Goal: Task Accomplishment & Management: Use online tool/utility

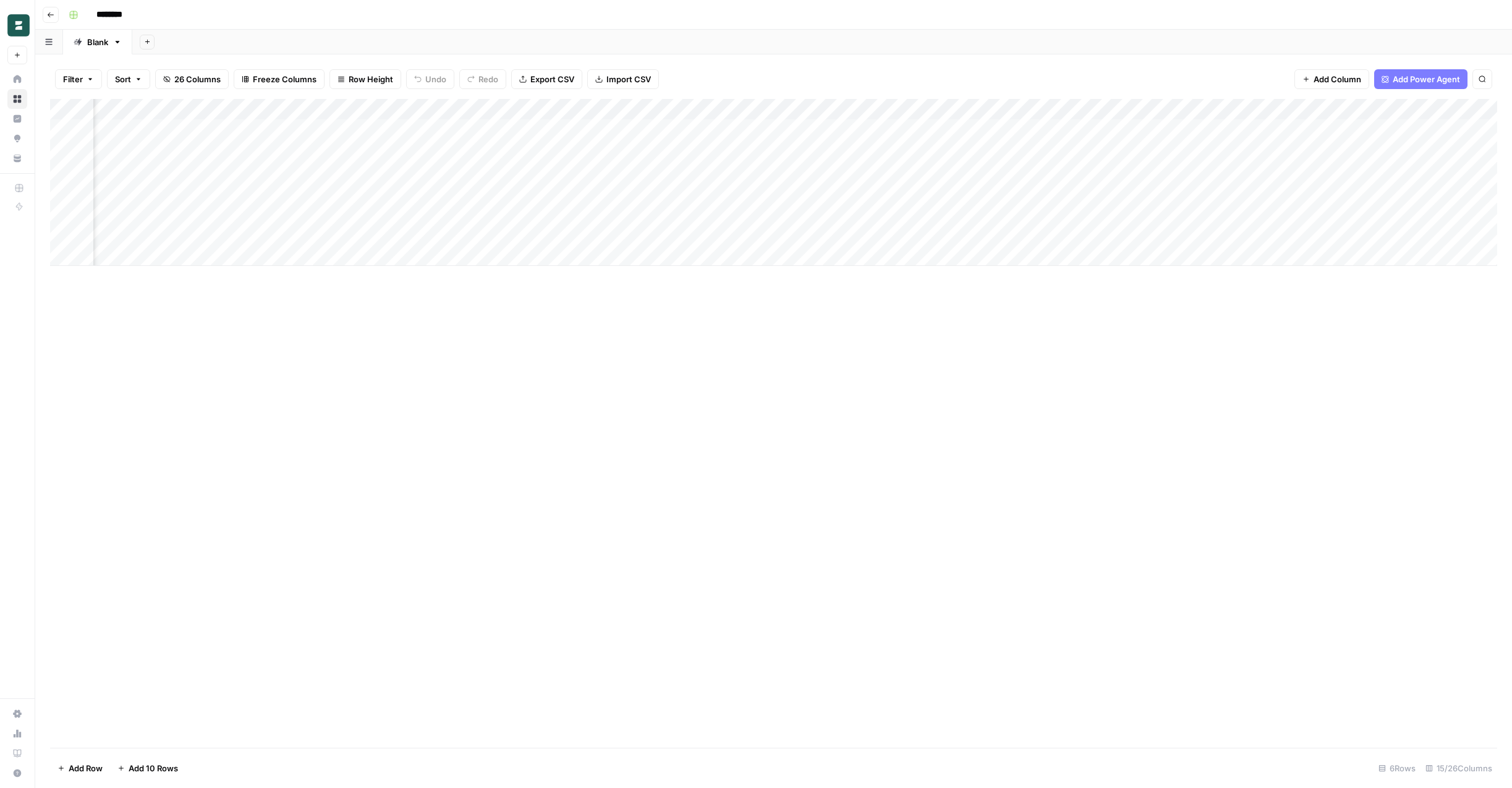
scroll to position [0, 220]
click at [927, 214] on div "Add Column" at bounding box center [774, 182] width 1447 height 167
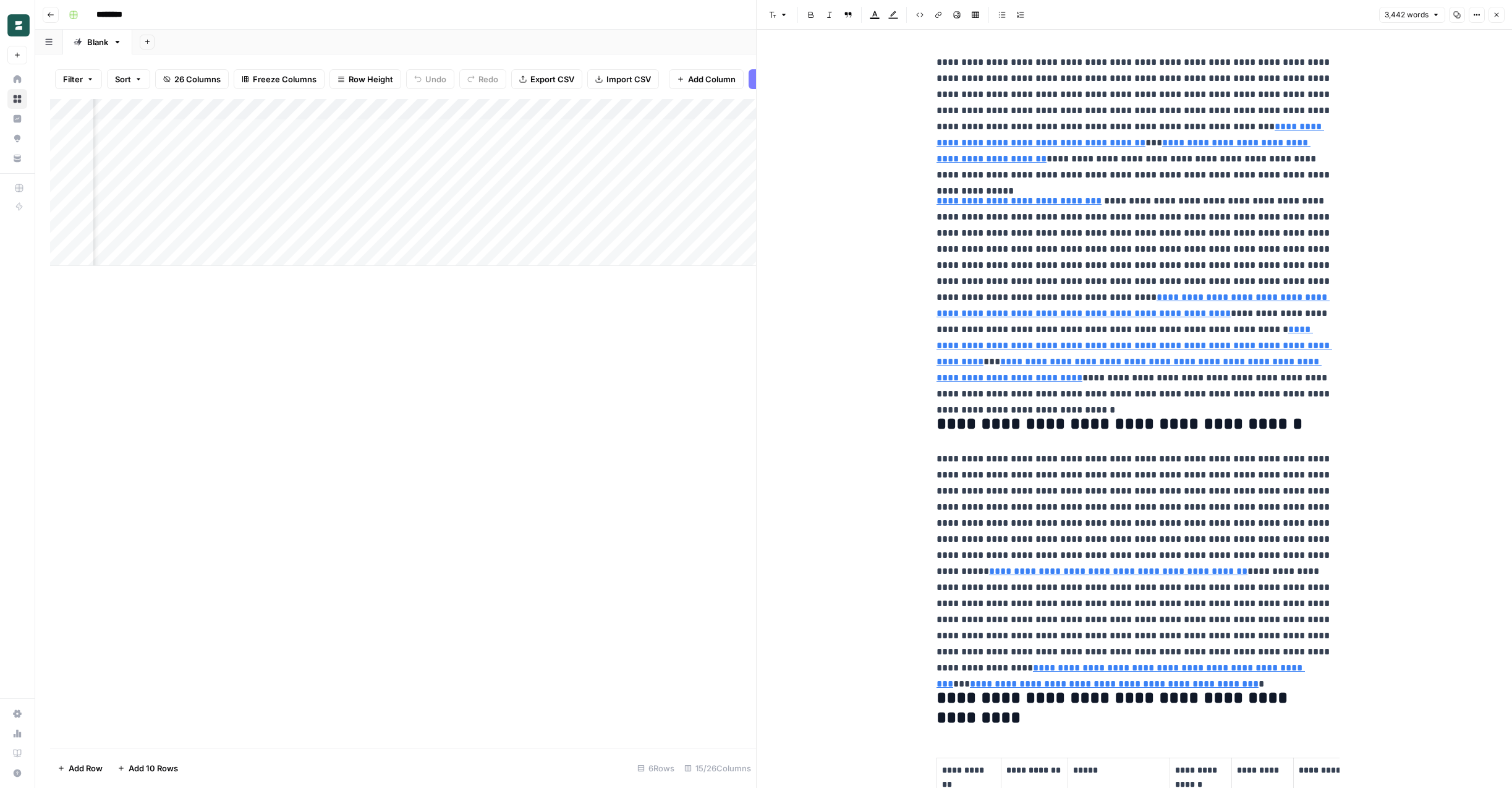
click at [1496, 17] on icon "button" at bounding box center [1496, 15] width 8 height 8
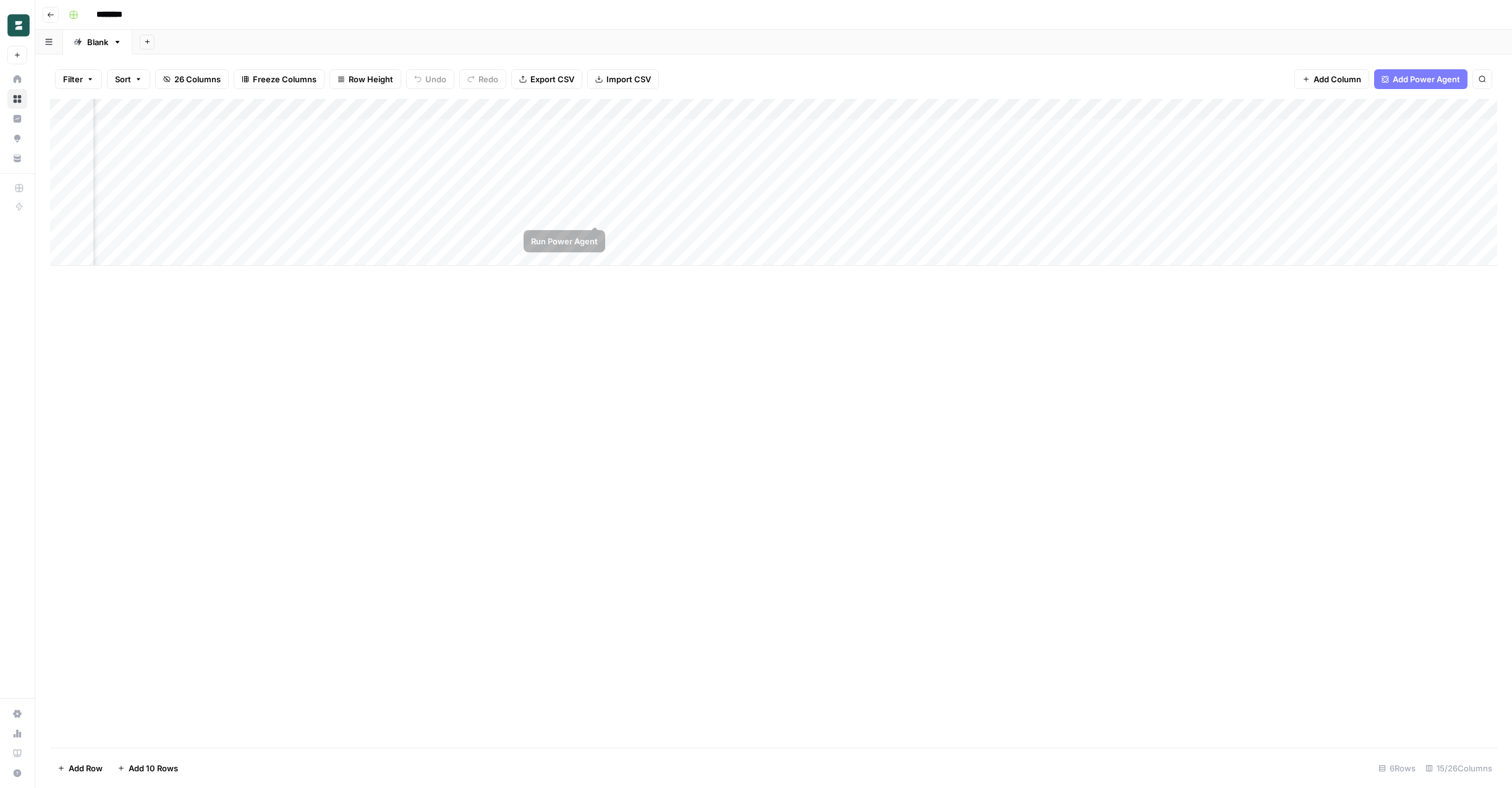
click at [594, 211] on div "Add Column" at bounding box center [774, 182] width 1447 height 167
click at [764, 371] on div "Add Column" at bounding box center [774, 423] width 1447 height 649
click at [552, 111] on div "Add Column" at bounding box center [774, 182] width 1447 height 167
click at [249, 326] on div "Add Column" at bounding box center [774, 423] width 1447 height 649
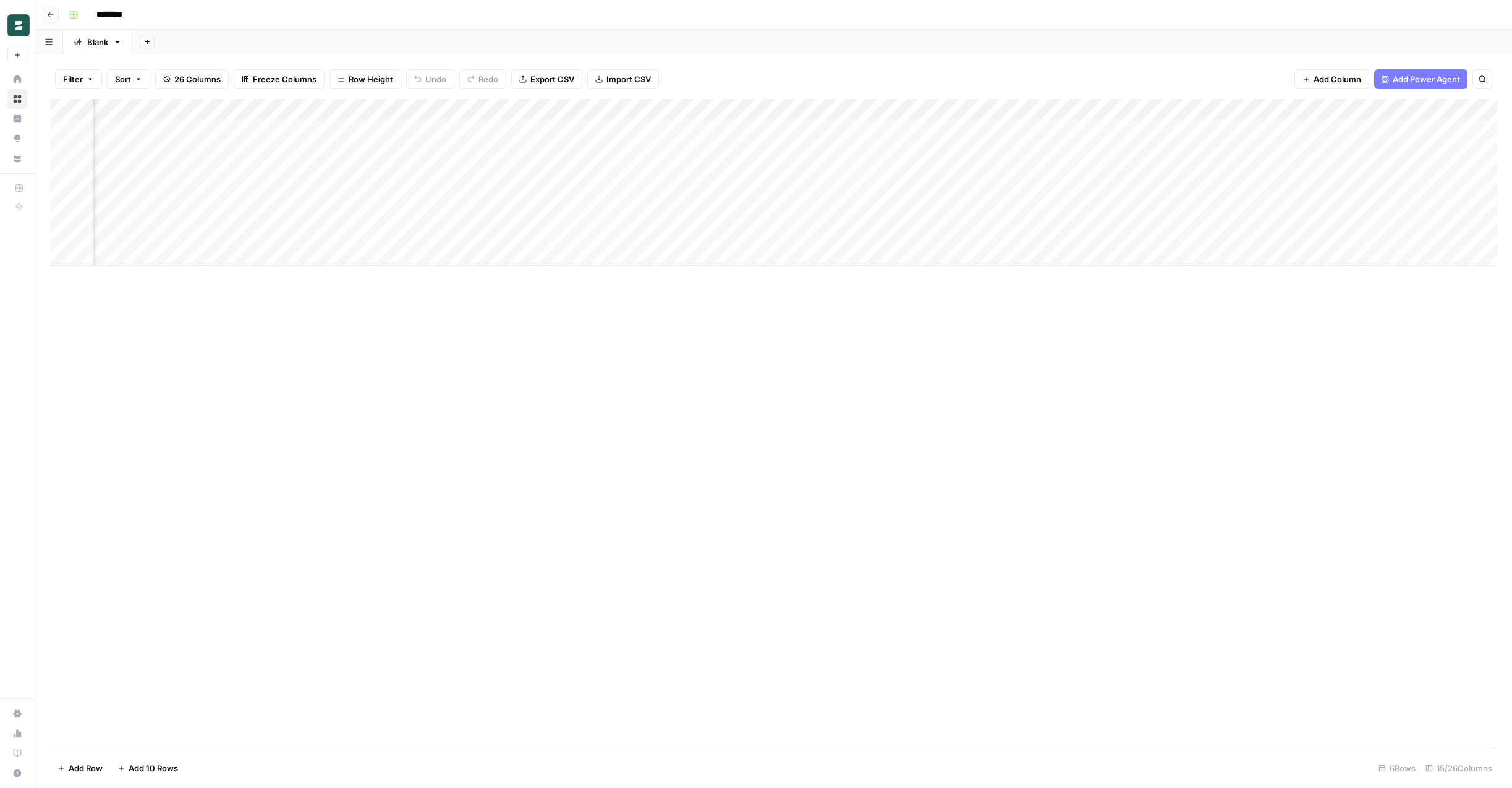
click at [352, 390] on div "Add Column" at bounding box center [774, 423] width 1447 height 649
click at [656, 411] on div "Add Column" at bounding box center [774, 423] width 1447 height 649
click at [313, 11] on div "********" at bounding box center [781, 15] width 1436 height 20
click at [332, 13] on div "********" at bounding box center [781, 15] width 1436 height 20
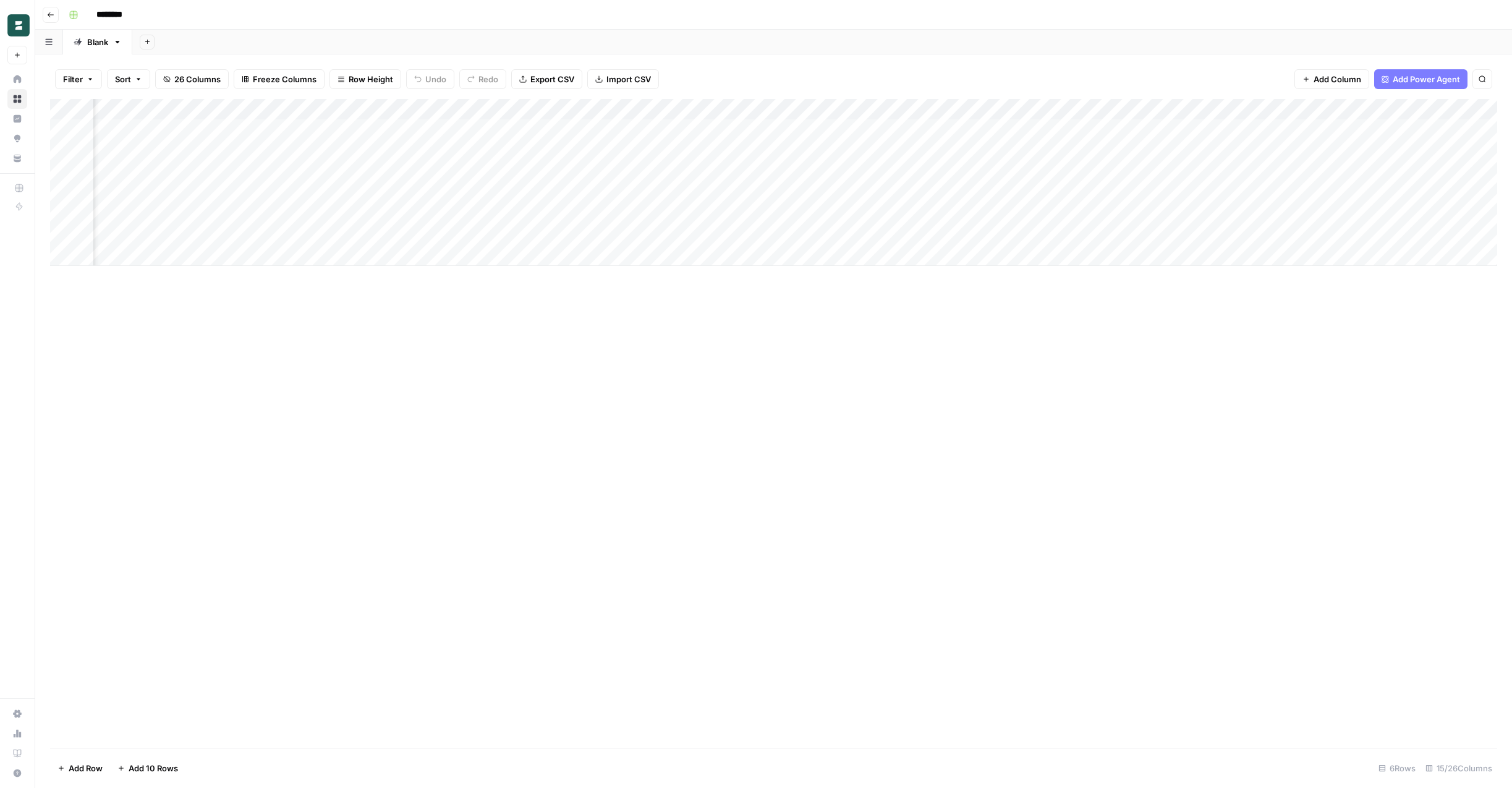
click at [690, 32] on div "Add Sheet" at bounding box center [822, 42] width 1380 height 25
click at [742, 19] on div "********" at bounding box center [781, 15] width 1436 height 20
click at [901, 210] on div "Add Column" at bounding box center [774, 182] width 1447 height 167
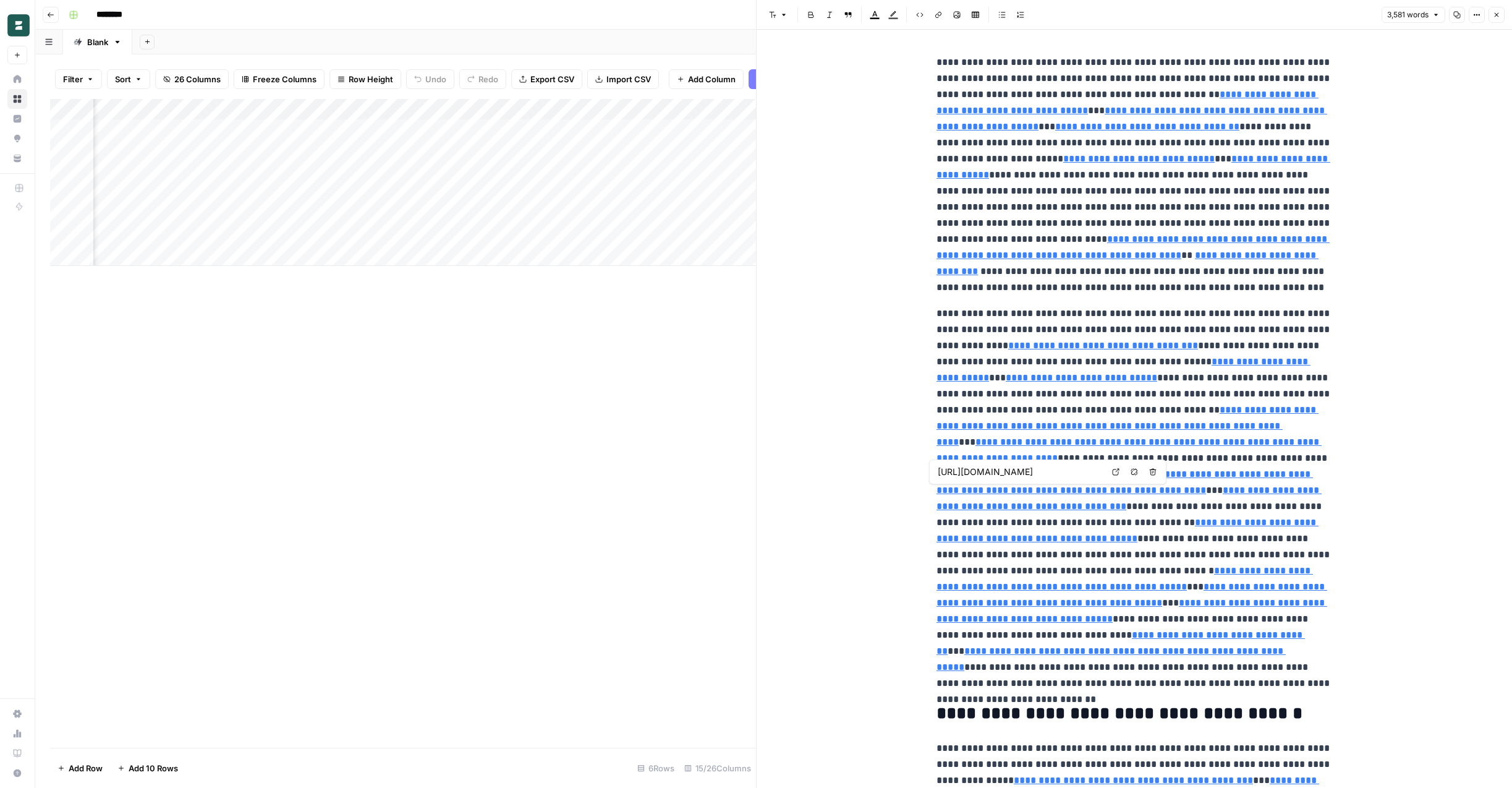
type input "https://en.wikipedia.org/wiki/Economy_of_Ecuador"
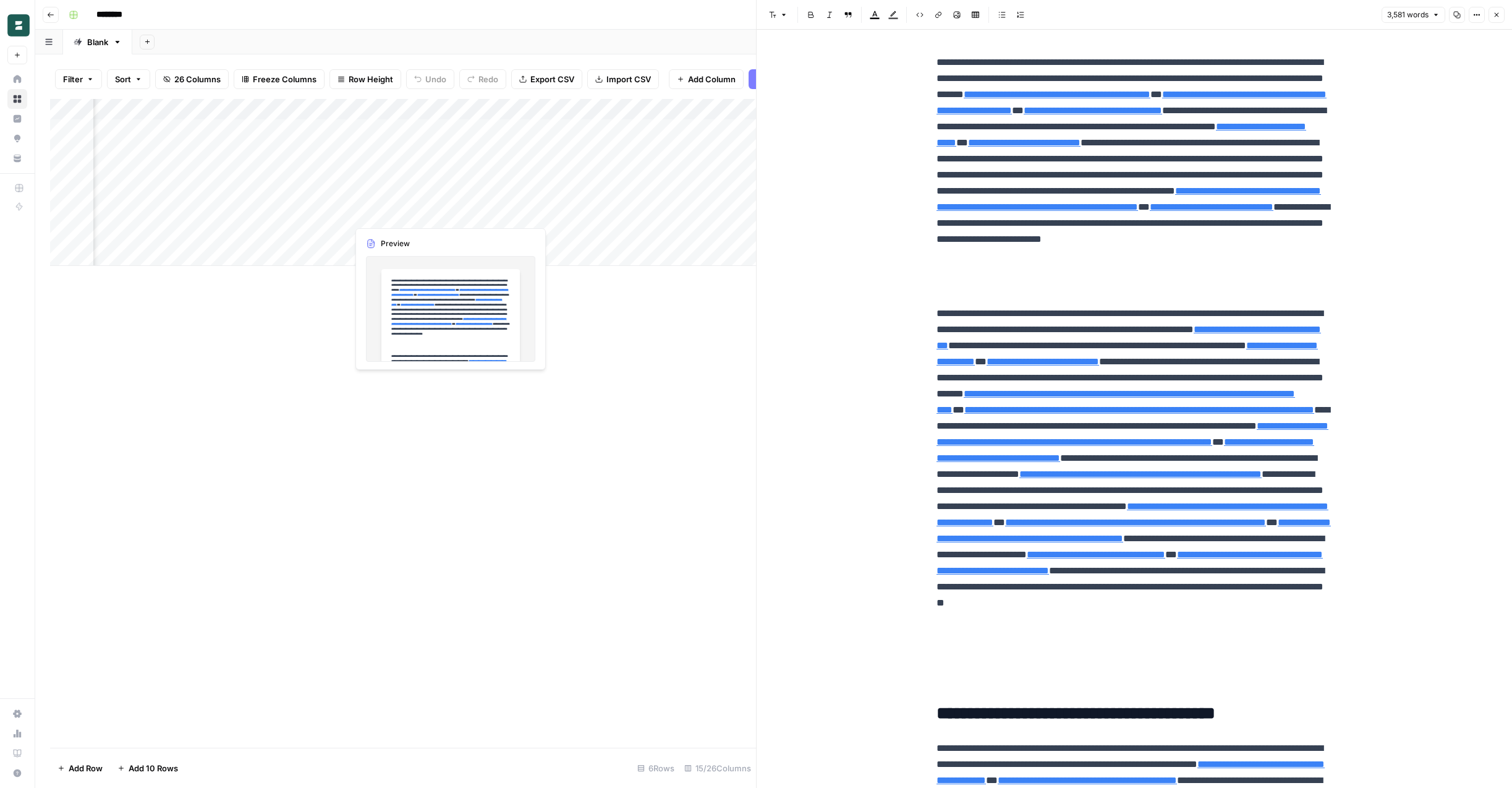
scroll to position [0, 426]
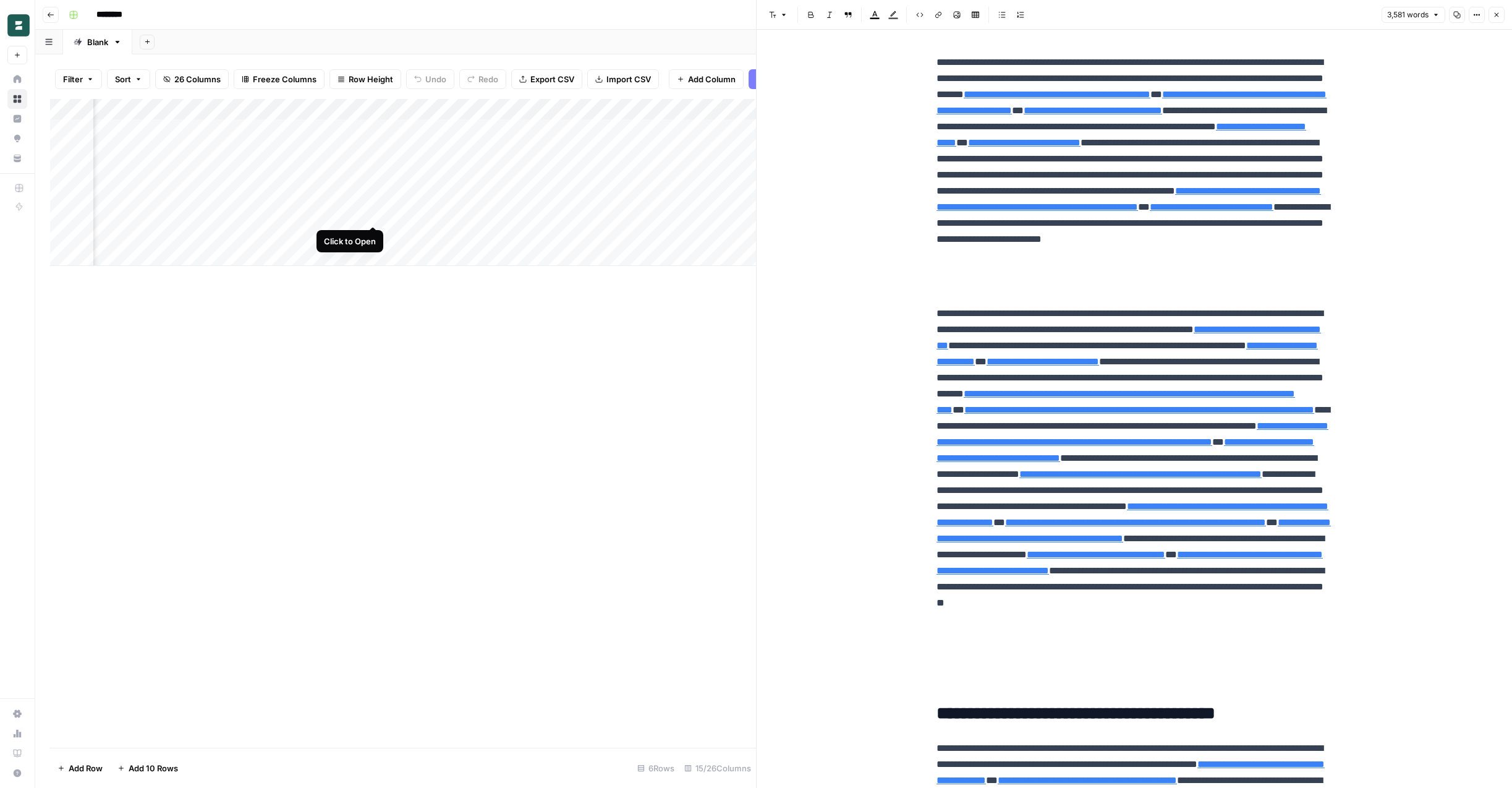
click at [371, 213] on div "Add Column" at bounding box center [403, 182] width 706 height 167
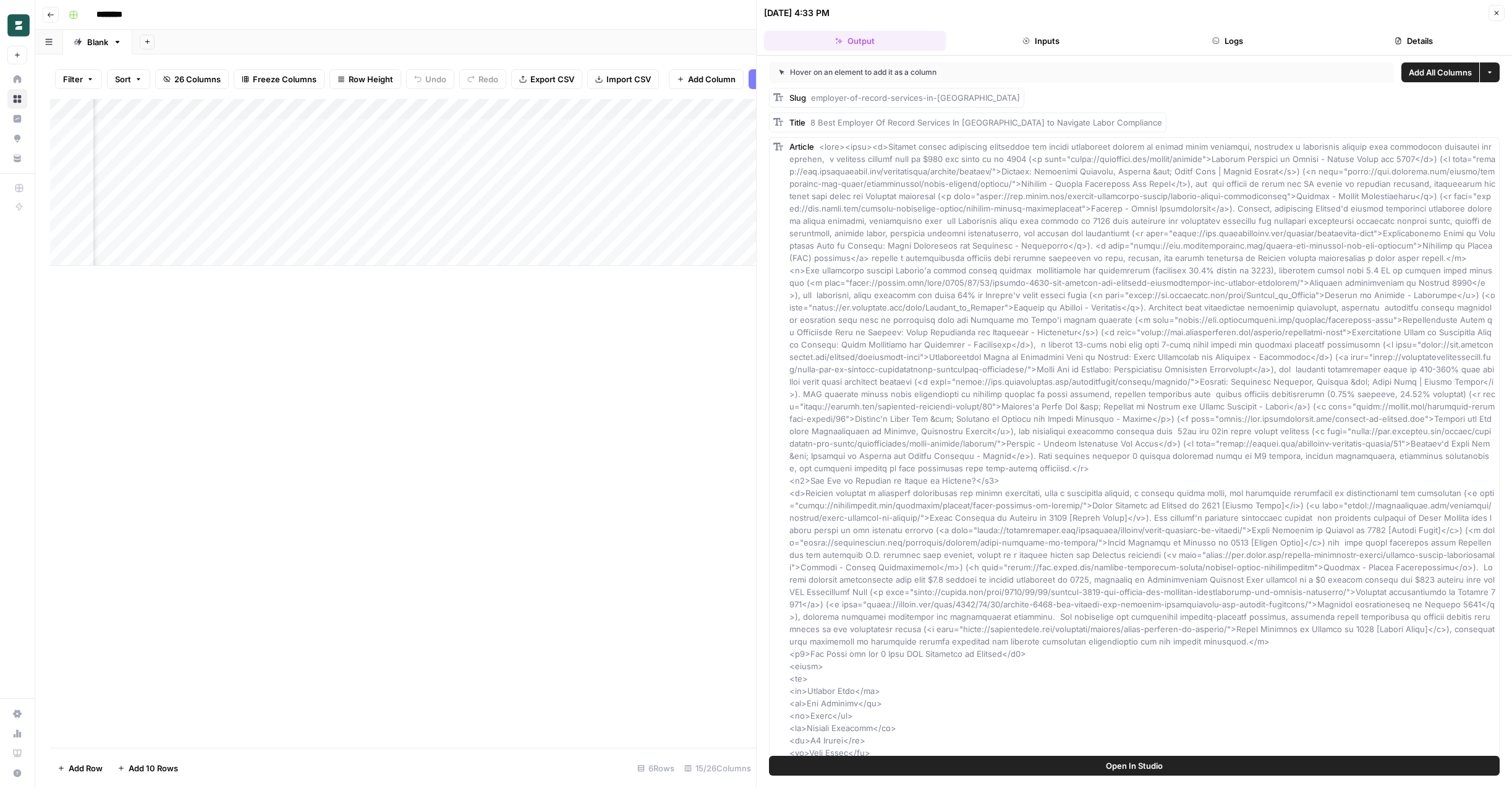
scroll to position [0, 472]
click at [342, 212] on div "Add Column" at bounding box center [403, 182] width 706 height 167
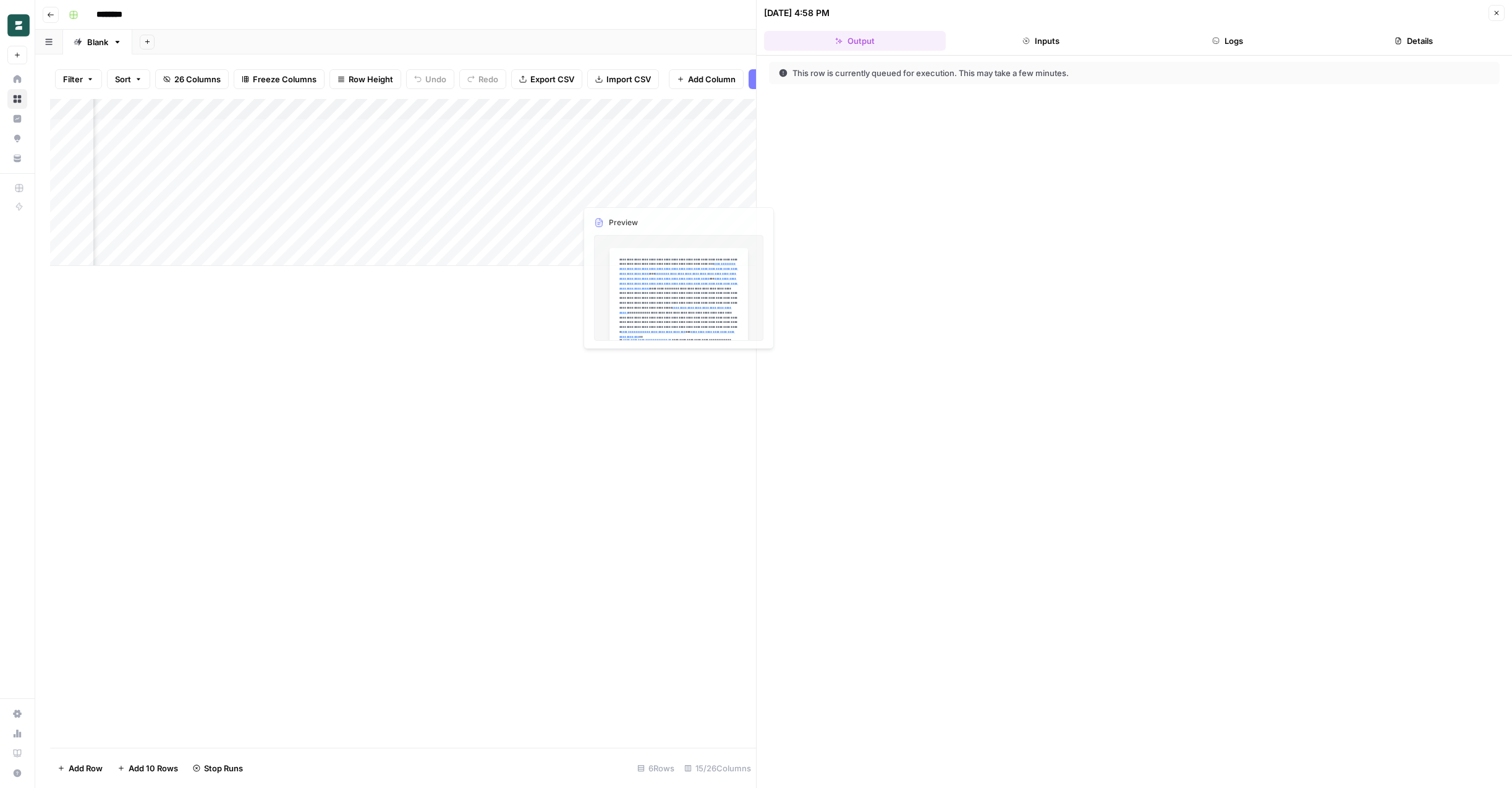
scroll to position [0, 600]
click at [1502, 13] on button "Close" at bounding box center [1496, 13] width 16 height 16
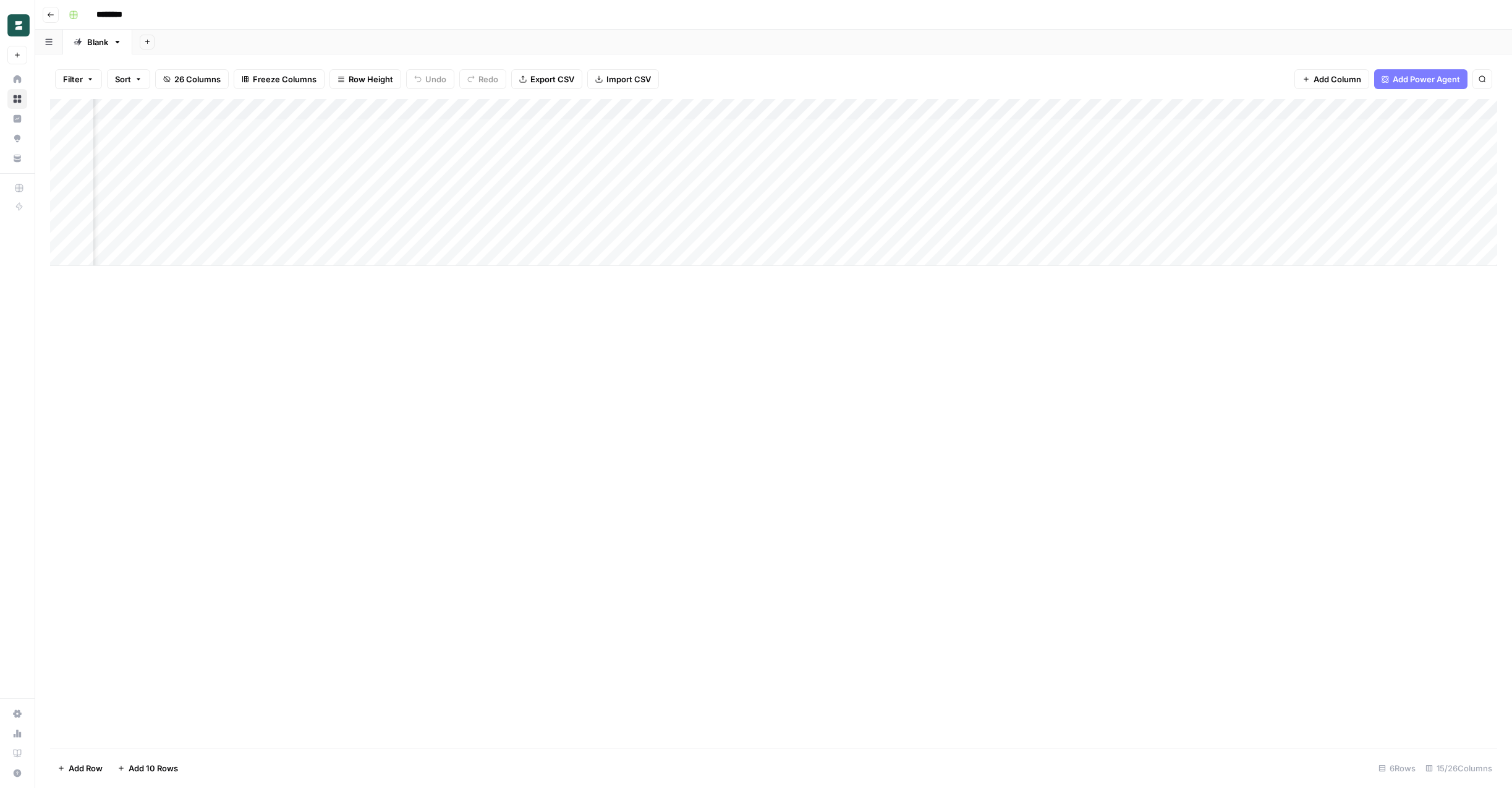
scroll to position [0, 385]
click at [411, 106] on div "Add Column" at bounding box center [774, 182] width 1447 height 167
click at [488, 338] on div "Add Column" at bounding box center [774, 423] width 1447 height 649
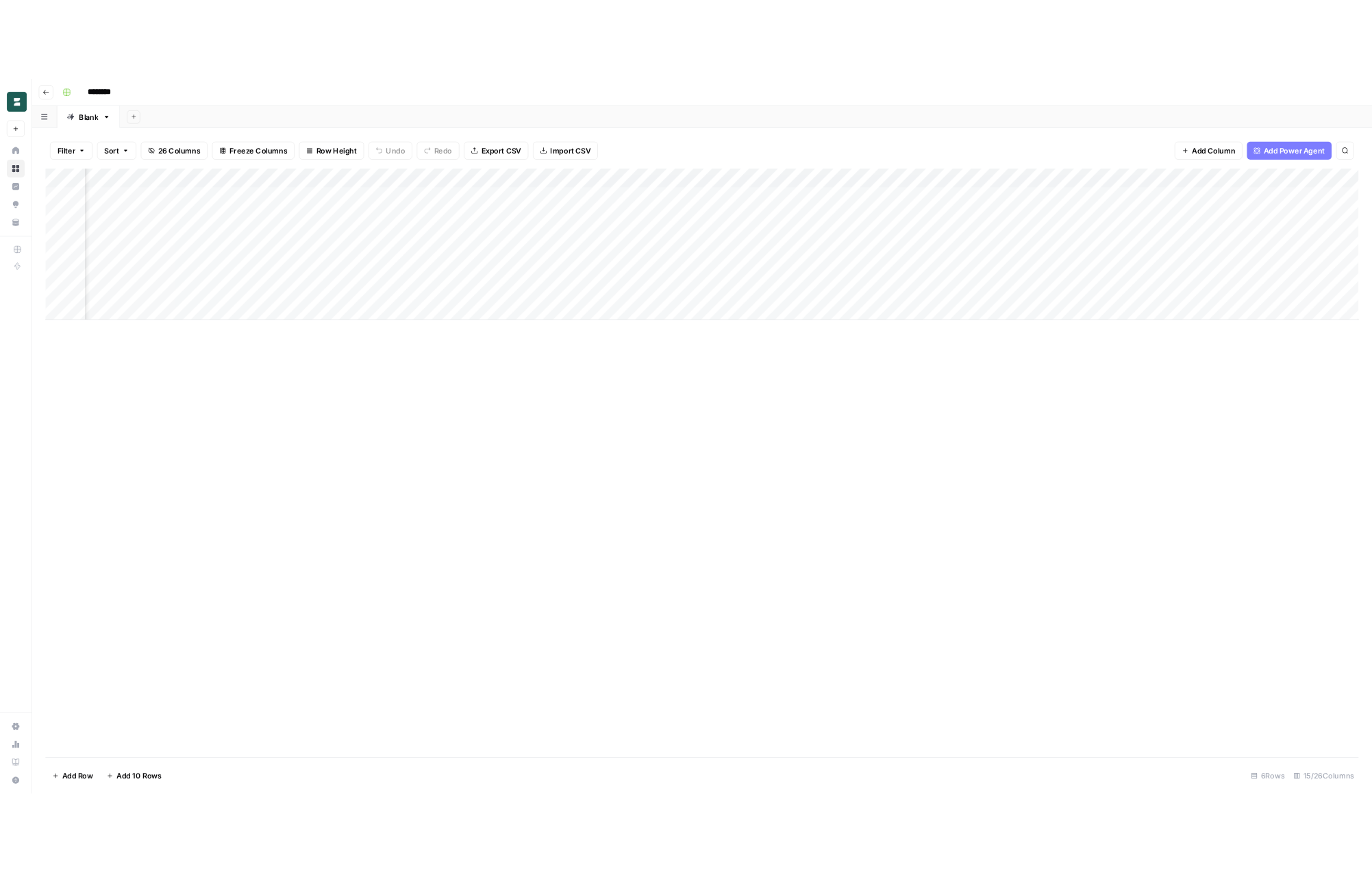
scroll to position [0, 391]
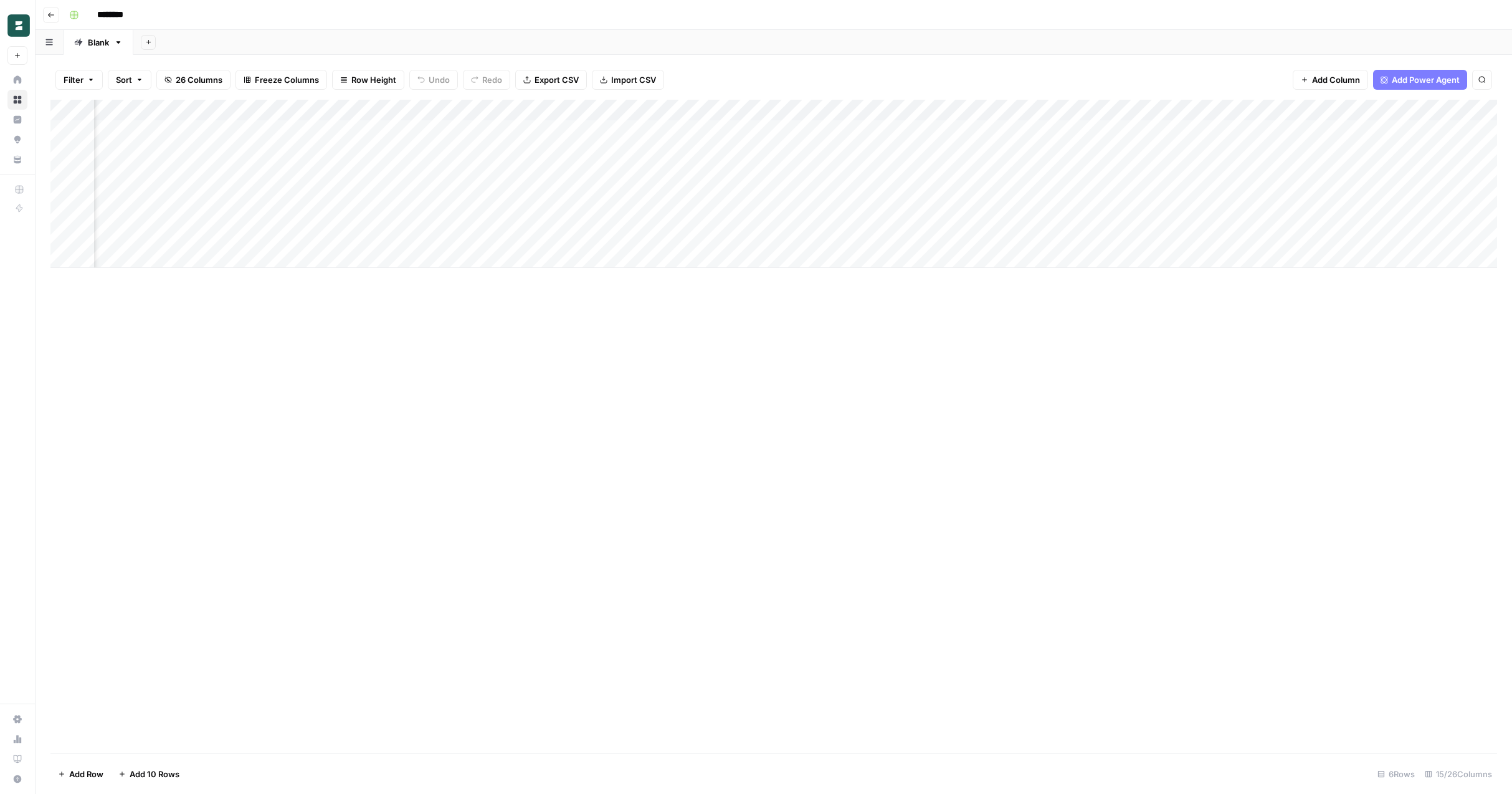
click at [395, 372] on div "Add Column" at bounding box center [774, 426] width 1447 height 654
click at [802, 215] on div "Add Column" at bounding box center [774, 184] width 1447 height 168
click at [396, 218] on div "Add Column" at bounding box center [400, 184] width 700 height 168
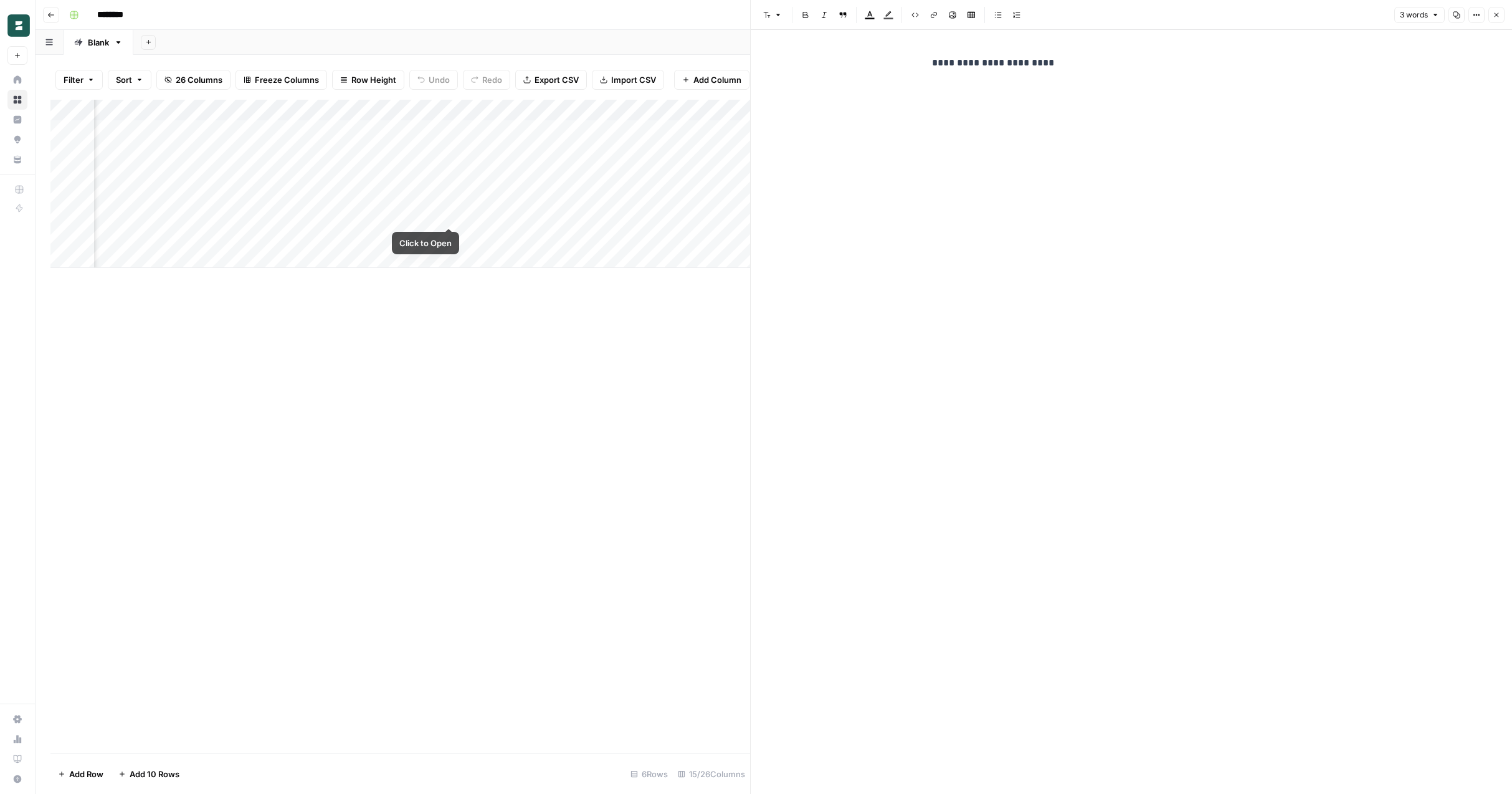
click at [547, 281] on div "Add Column" at bounding box center [400, 426] width 700 height 654
click at [1498, 18] on icon "button" at bounding box center [1496, 15] width 8 height 8
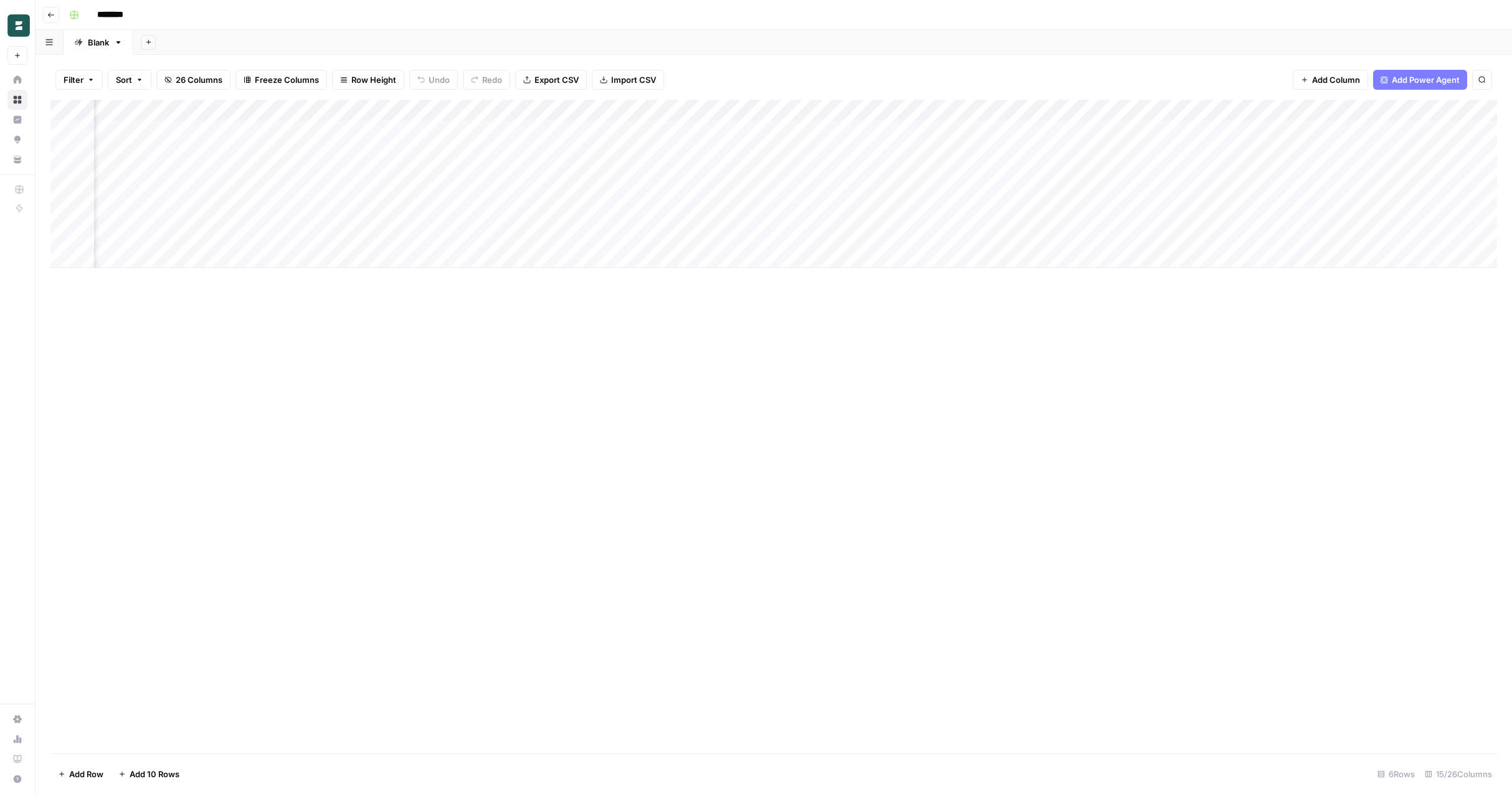
click at [866, 391] on div "Add Column" at bounding box center [774, 426] width 1447 height 654
click at [450, 211] on div "Add Column" at bounding box center [774, 184] width 1447 height 168
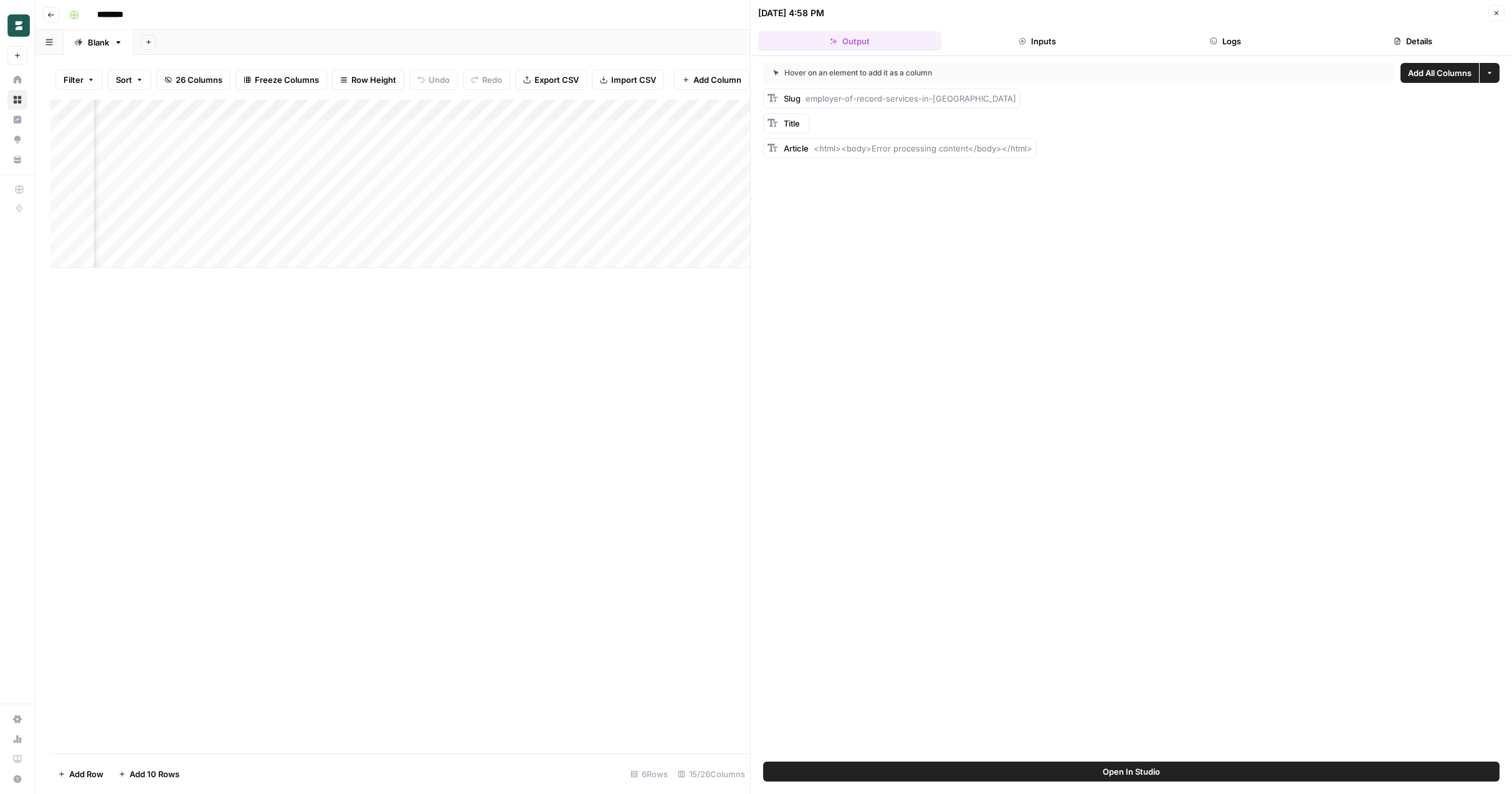
click at [1033, 28] on header "10/07/25 at 4:58 PM Close Output Inputs Logs Details" at bounding box center [1131, 28] width 761 height 56
click at [875, 148] on span "<html><body>Error processing content</body></html>" at bounding box center [922, 148] width 218 height 10
click at [917, 152] on span "<html><body>Error processing content</body></html>" at bounding box center [922, 148] width 218 height 10
click at [1053, 39] on button "Inputs" at bounding box center [1038, 41] width 183 height 20
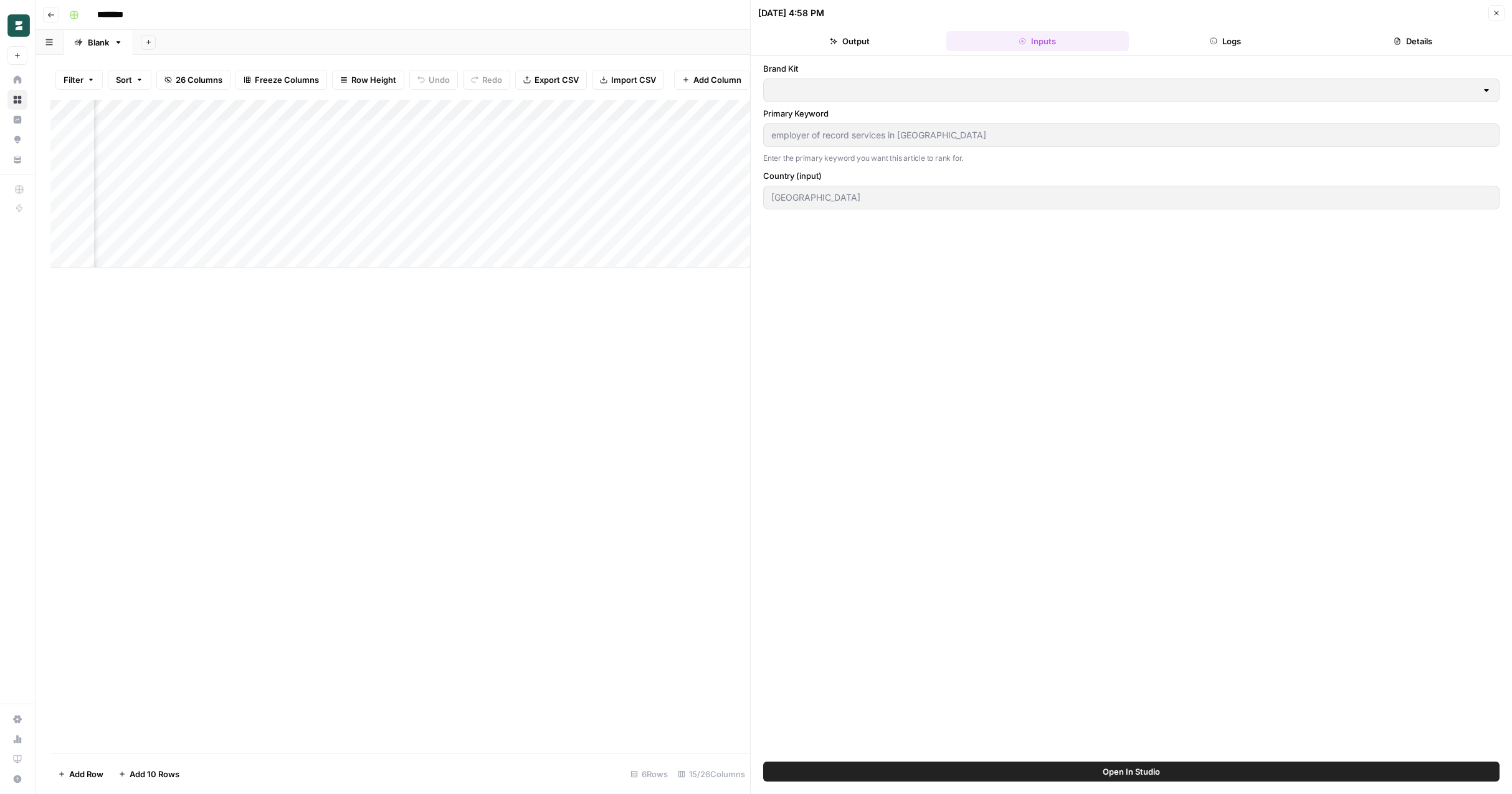
type input "Test Persona Borderless AI"
click at [1168, 39] on button "Logs" at bounding box center [1225, 41] width 183 height 20
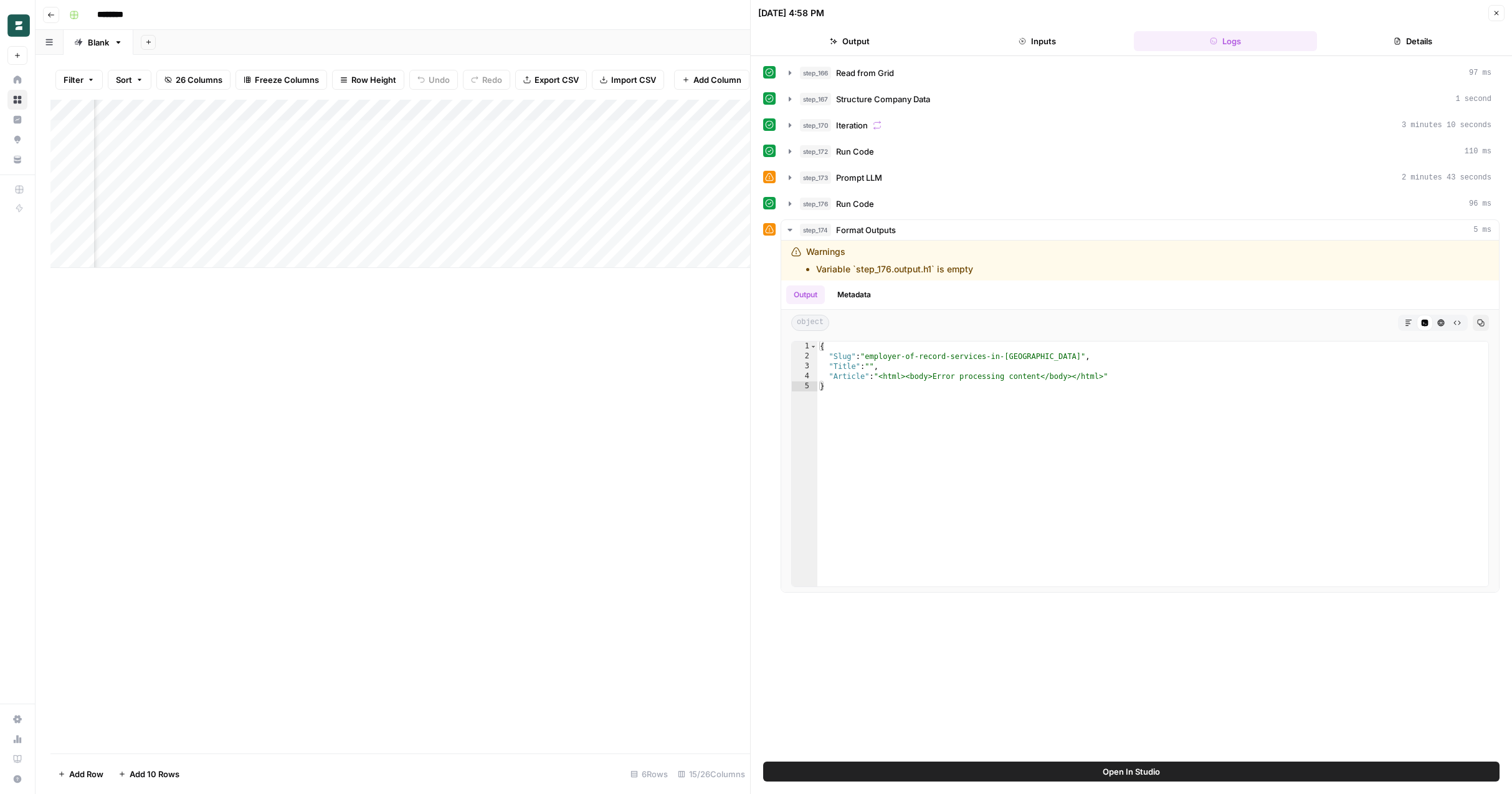
click at [976, 768] on button "Open In Studio" at bounding box center [1131, 771] width 736 height 20
click at [464, 215] on div "Add Column" at bounding box center [400, 184] width 700 height 168
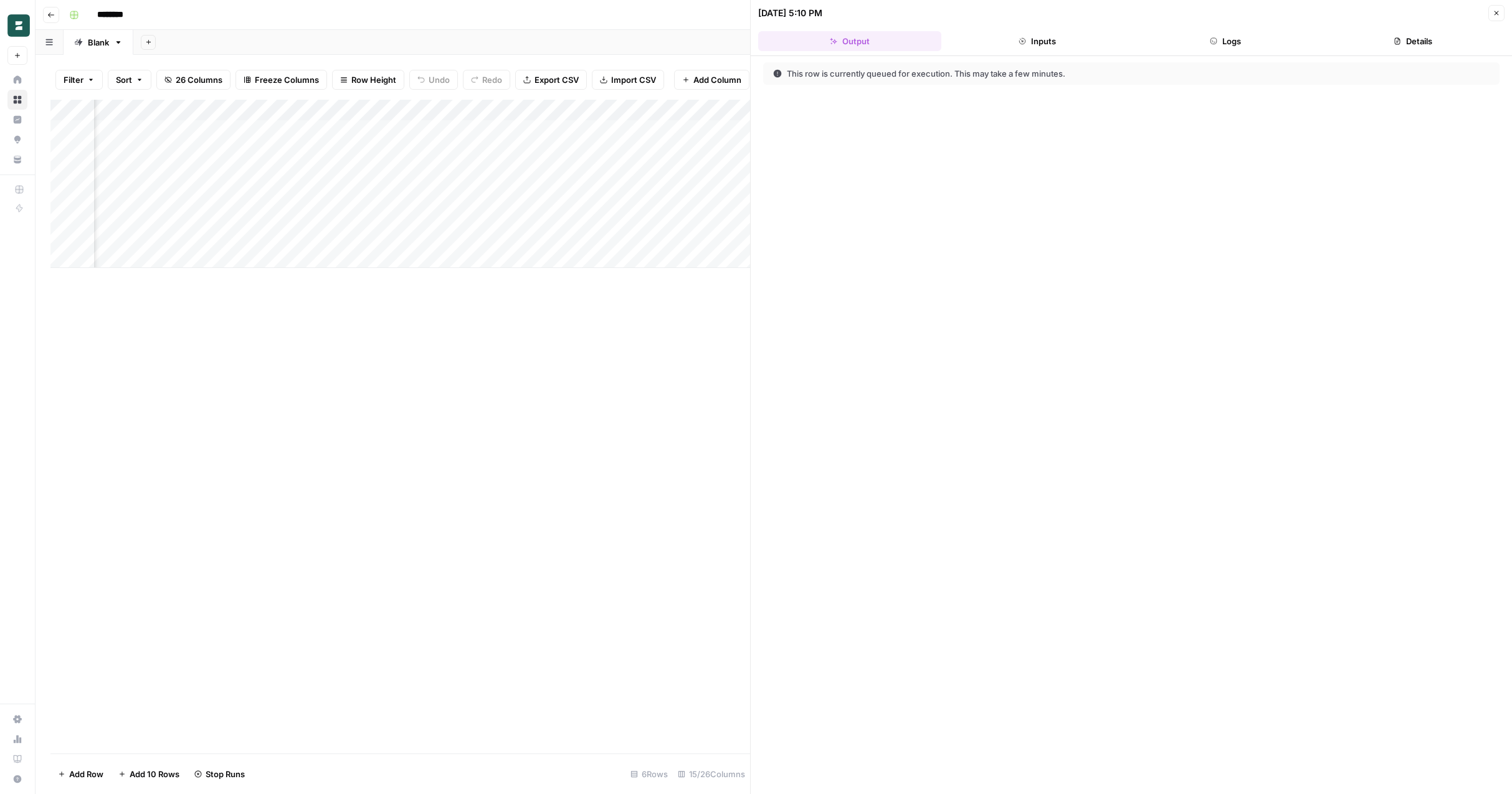
click at [424, 414] on div "Add Column" at bounding box center [400, 426] width 700 height 654
click at [1496, 13] on icon "button" at bounding box center [1496, 13] width 8 height 8
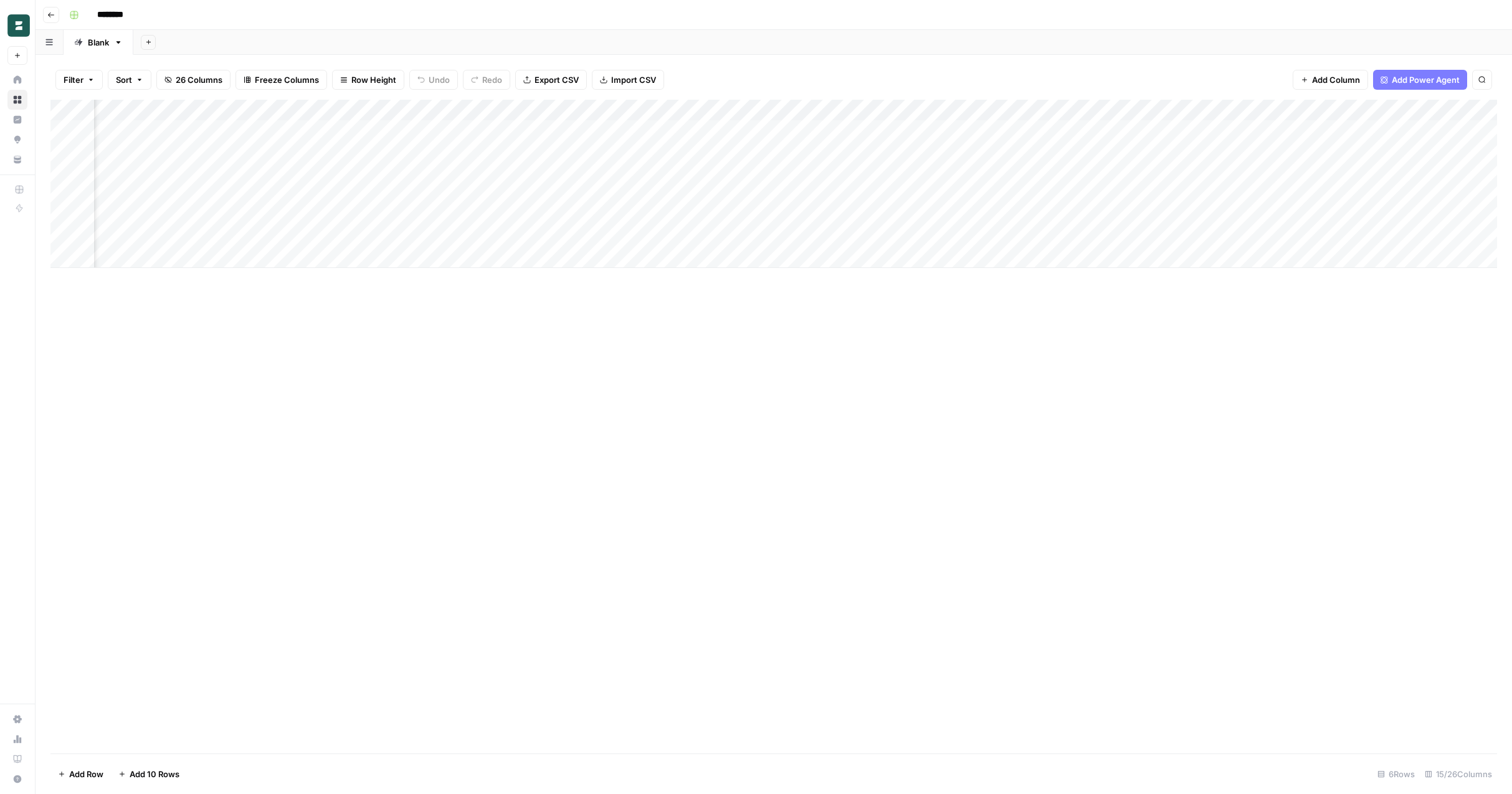
click at [785, 450] on div "Add Column" at bounding box center [774, 426] width 1447 height 654
drag, startPoint x: 1509, startPoint y: 292, endPoint x: 1501, endPoint y: 291, distance: 8.1
click at [1501, 291] on div "Filter Sort 26 Columns Freeze Columns Row Height Undo Redo Export CSV Import CS…" at bounding box center [774, 424] width 1476 height 739
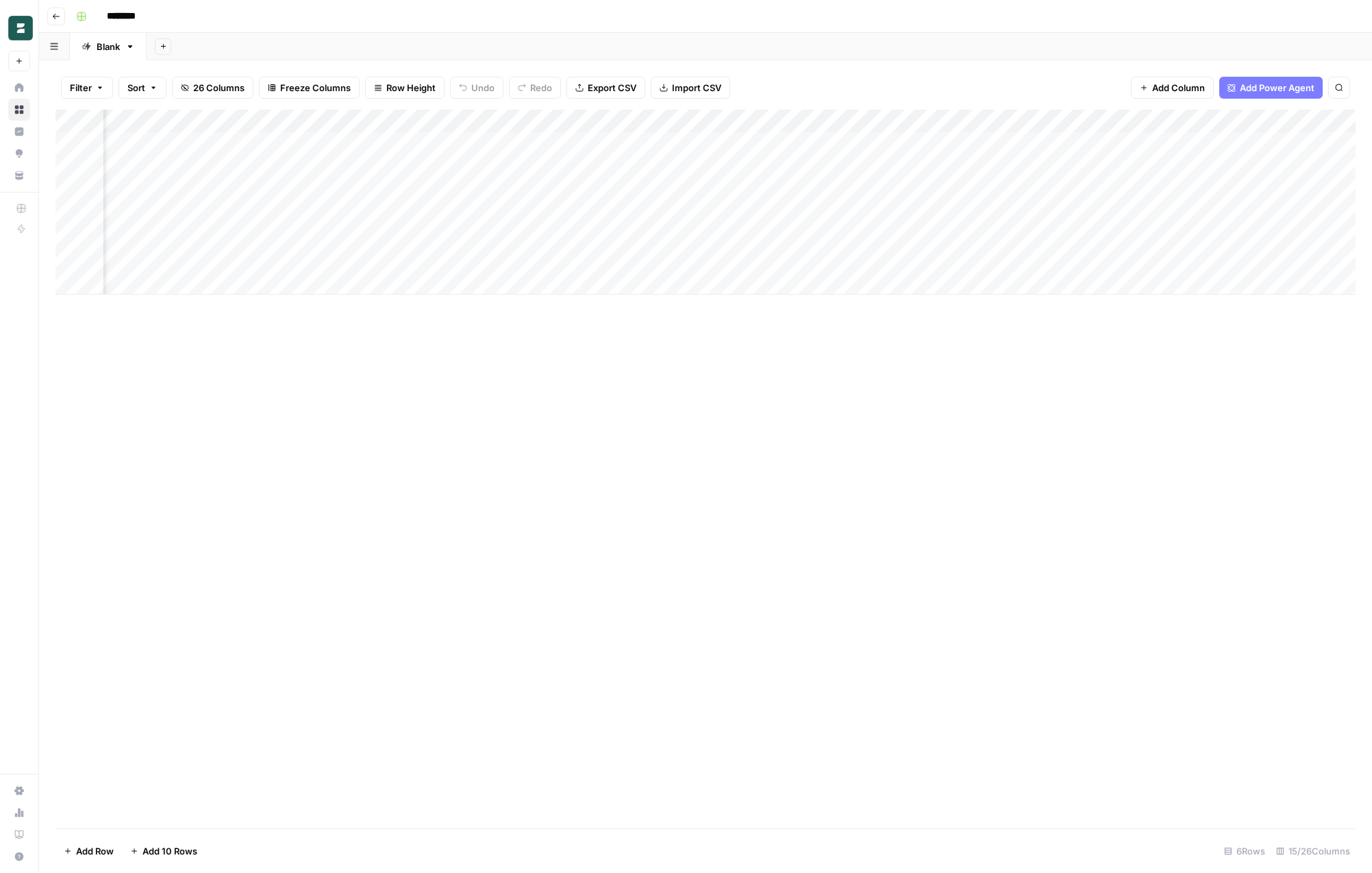
click at [468, 461] on div "Add Column" at bounding box center [706, 469] width 1300 height 719
click at [883, 235] on div "Add Column" at bounding box center [706, 202] width 1300 height 185
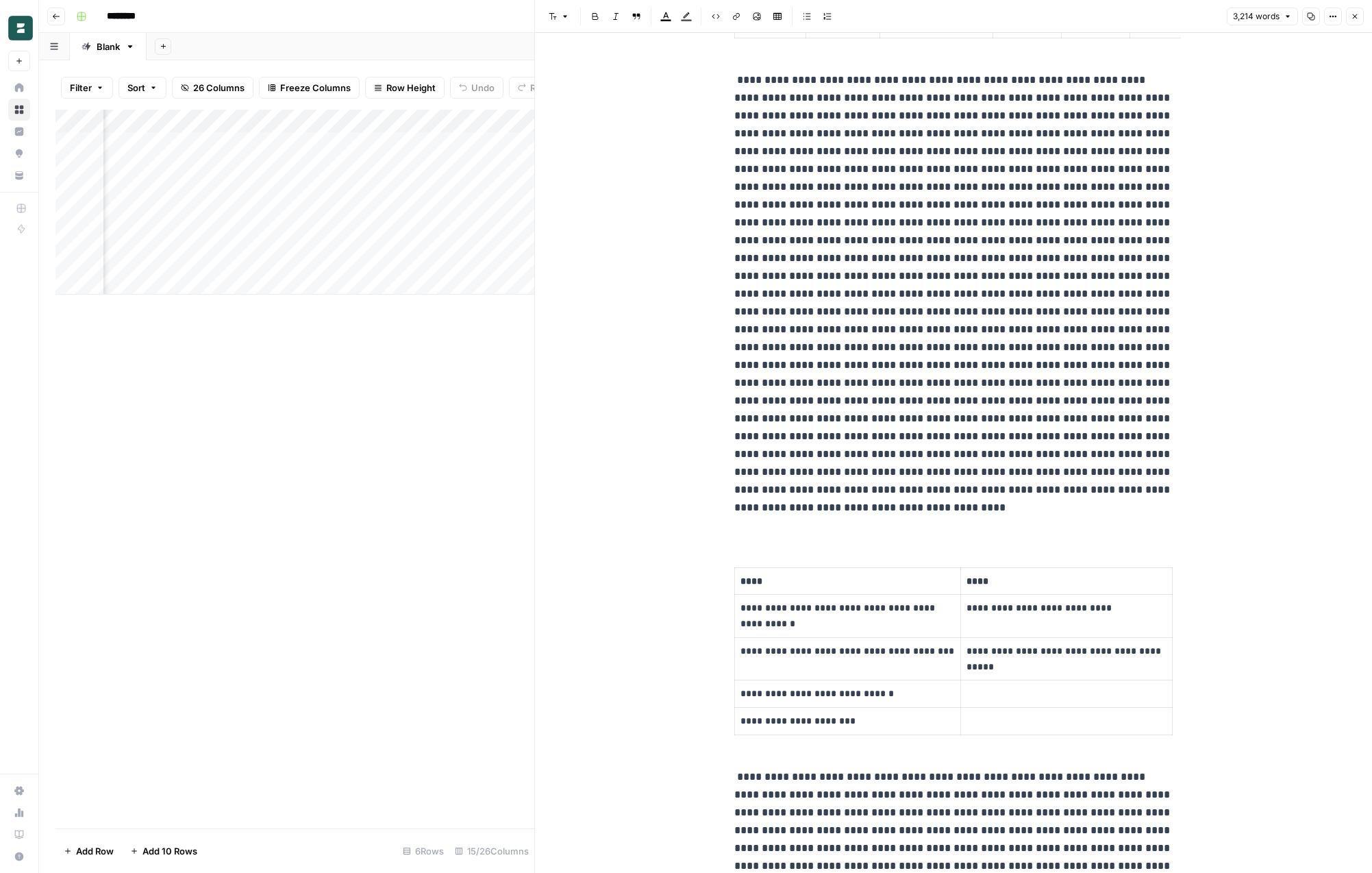
scroll to position [2093, 0]
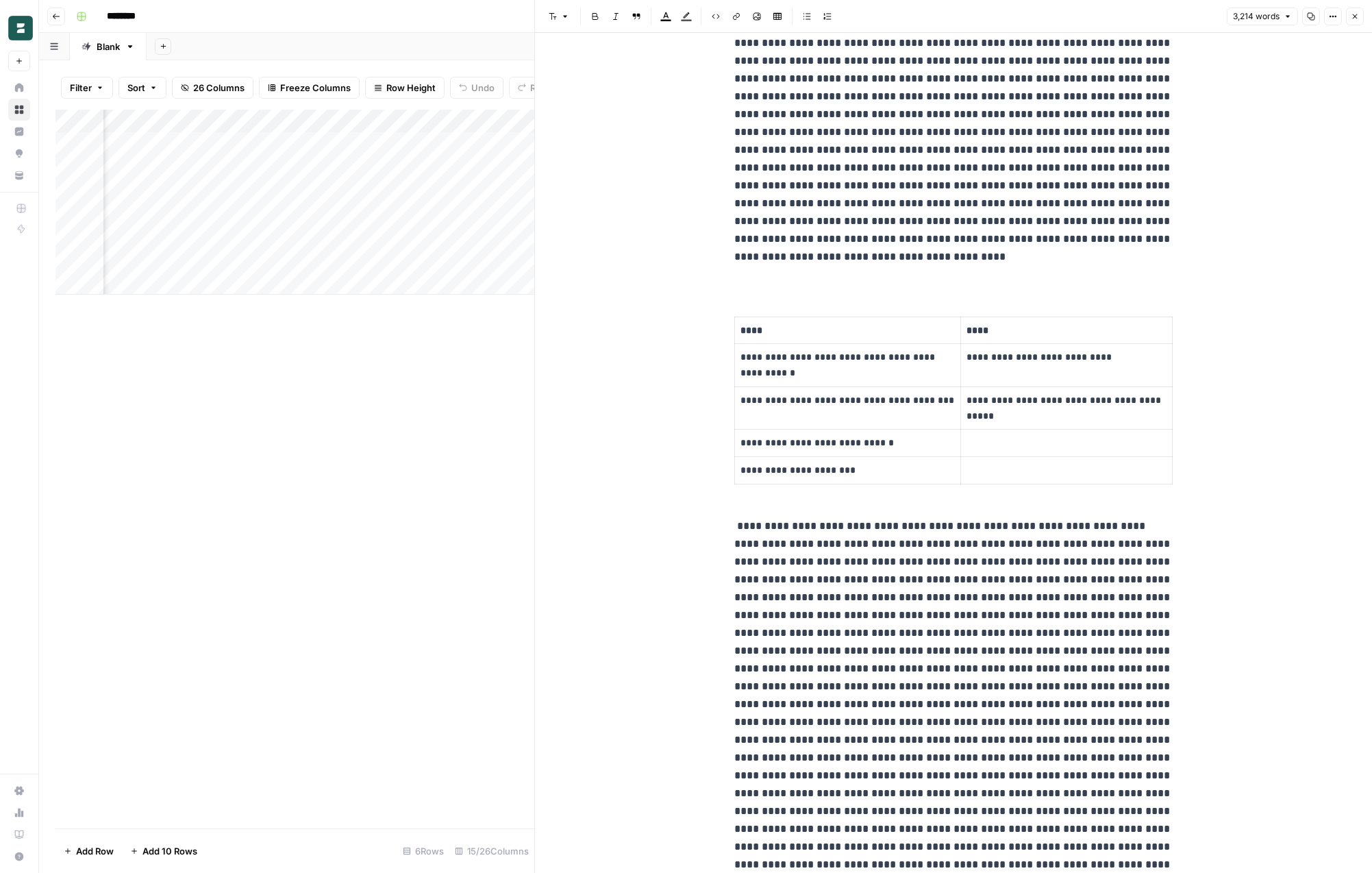
click at [1352, 9] on button "Close" at bounding box center [1355, 16] width 18 height 18
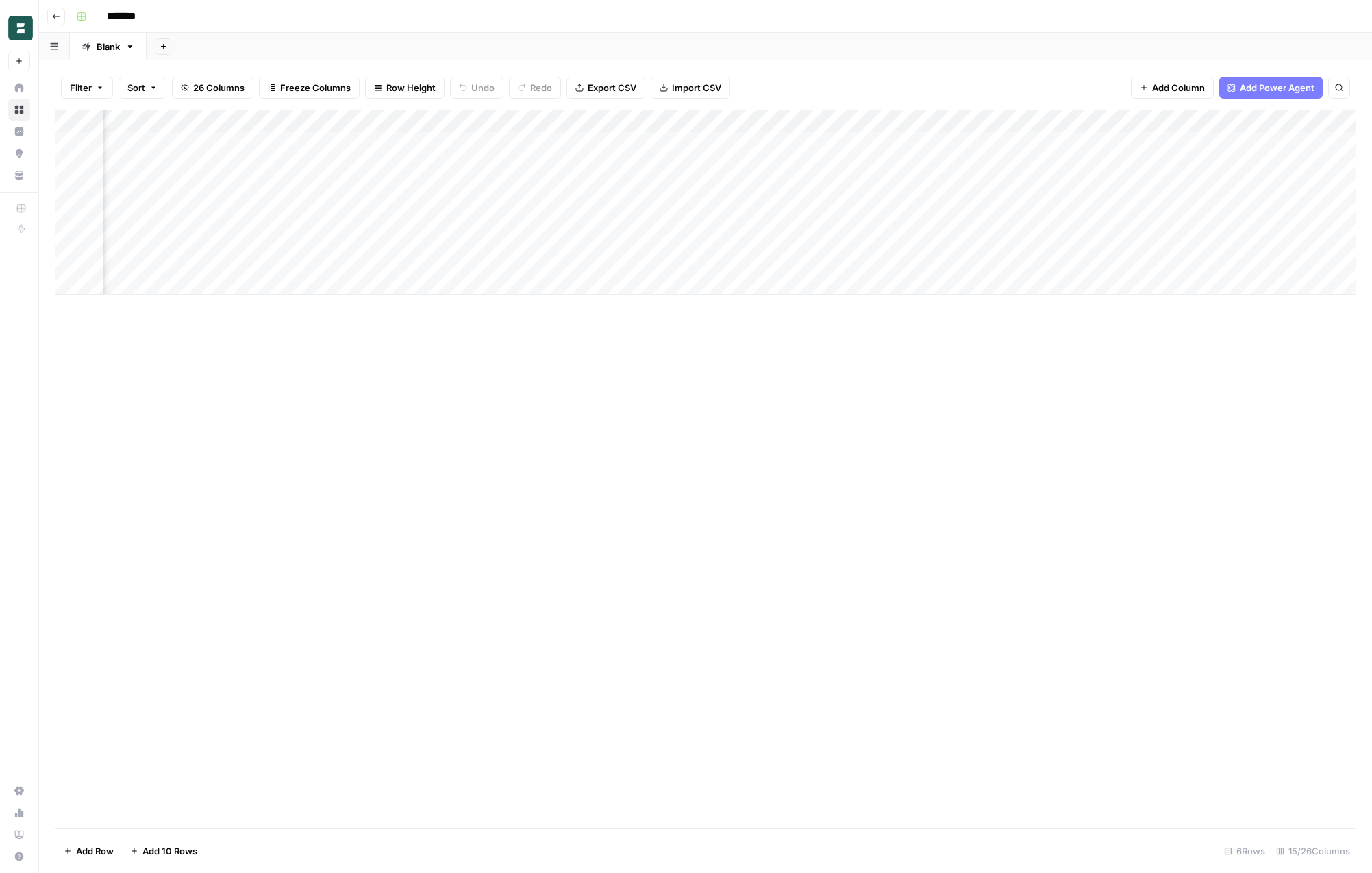
click at [494, 234] on div "Add Column" at bounding box center [706, 202] width 1300 height 185
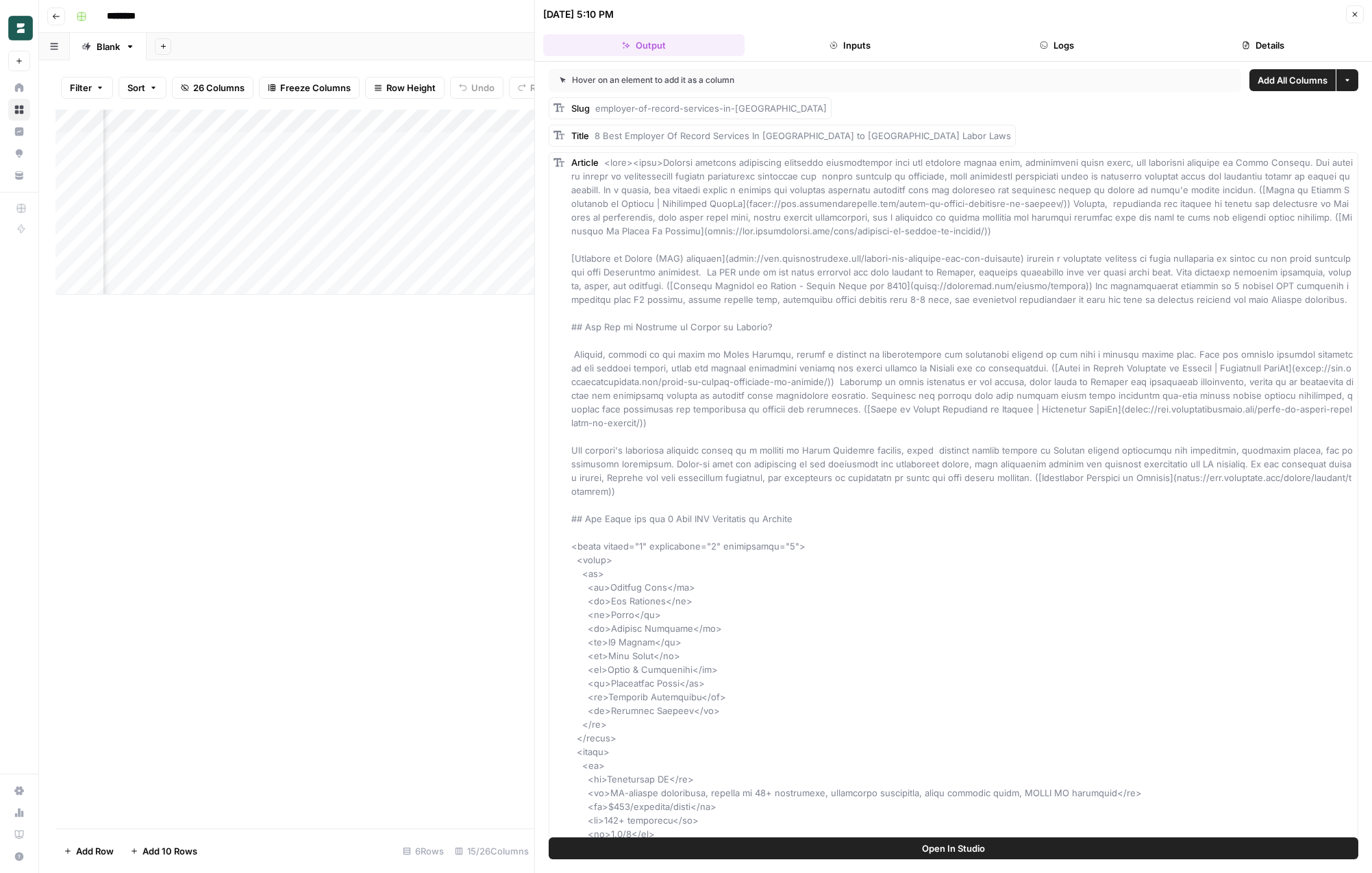
click at [1358, 16] on icon "button" at bounding box center [1355, 14] width 9 height 9
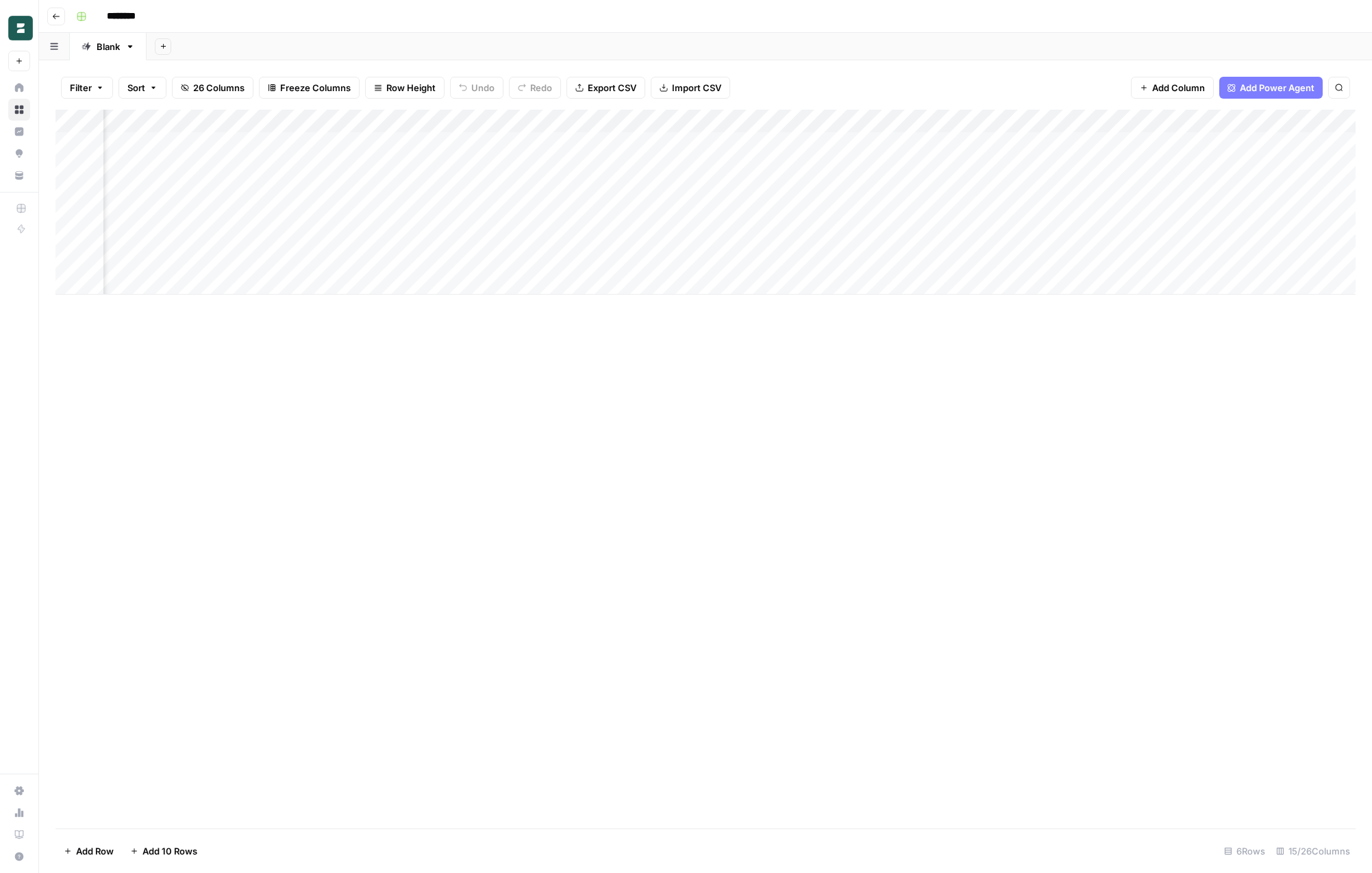
click at [494, 236] on div "Add Column" at bounding box center [706, 202] width 1300 height 185
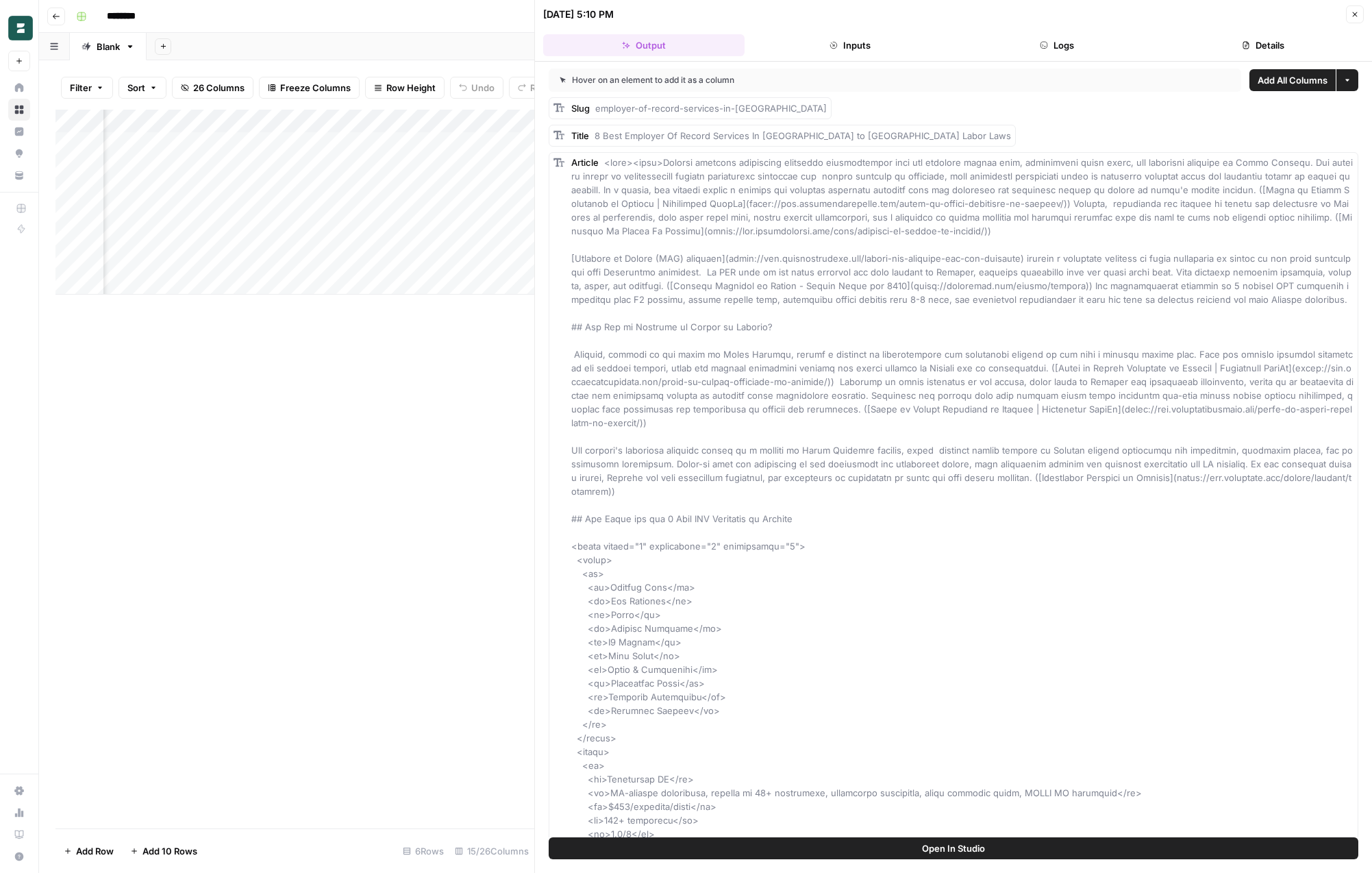
click at [497, 121] on div "Add Column" at bounding box center [295, 202] width 479 height 185
click at [375, 252] on span "Edit Workflow" at bounding box center [390, 256] width 120 height 14
click at [726, 849] on button "Open In Studio" at bounding box center [954, 848] width 810 height 22
click at [1345, 20] on div "10/07/25 at 5:10 PM Close" at bounding box center [954, 14] width 821 height 18
click at [1352, 13] on icon "button" at bounding box center [1355, 14] width 9 height 9
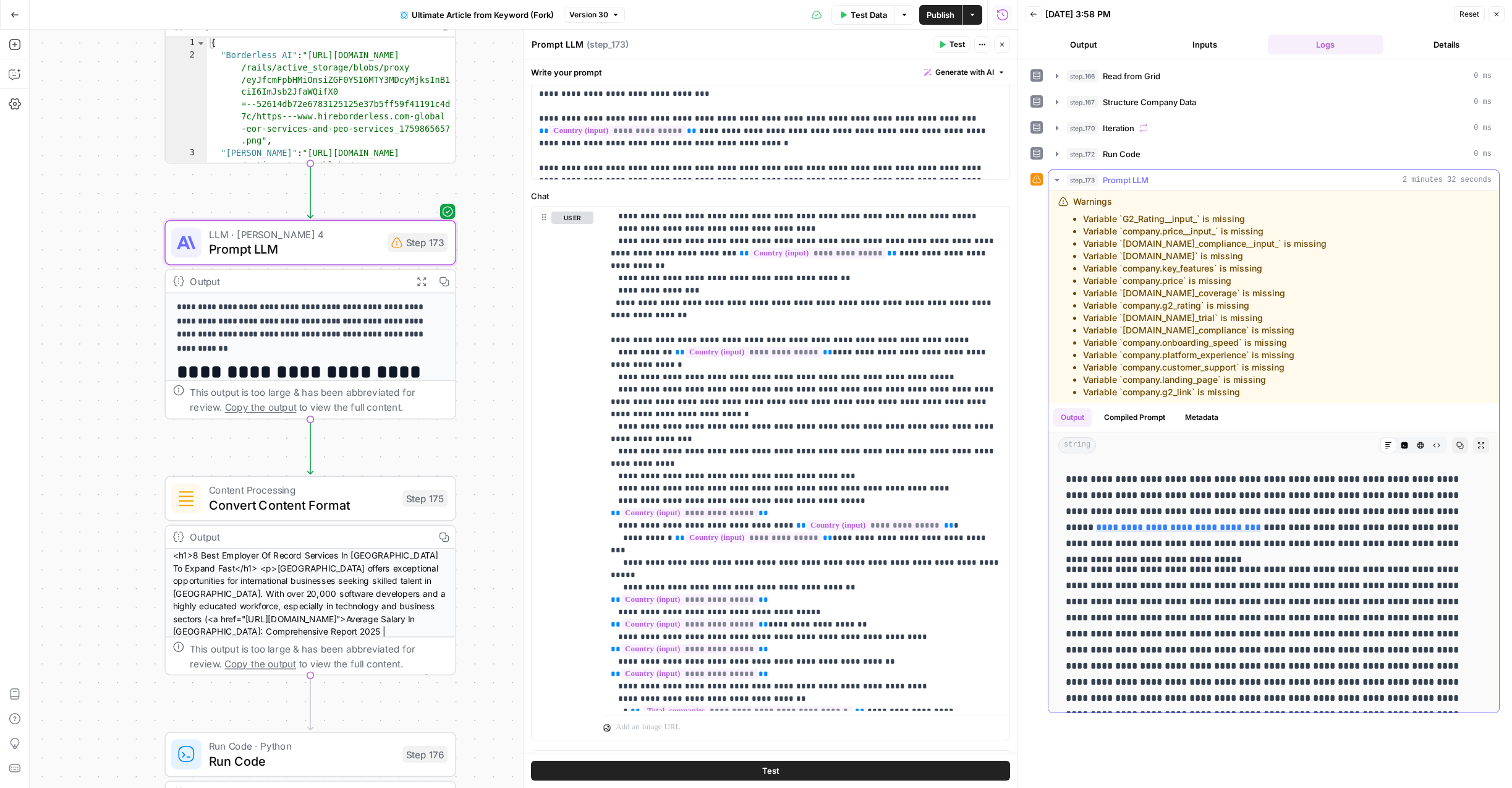
scroll to position [179, 0]
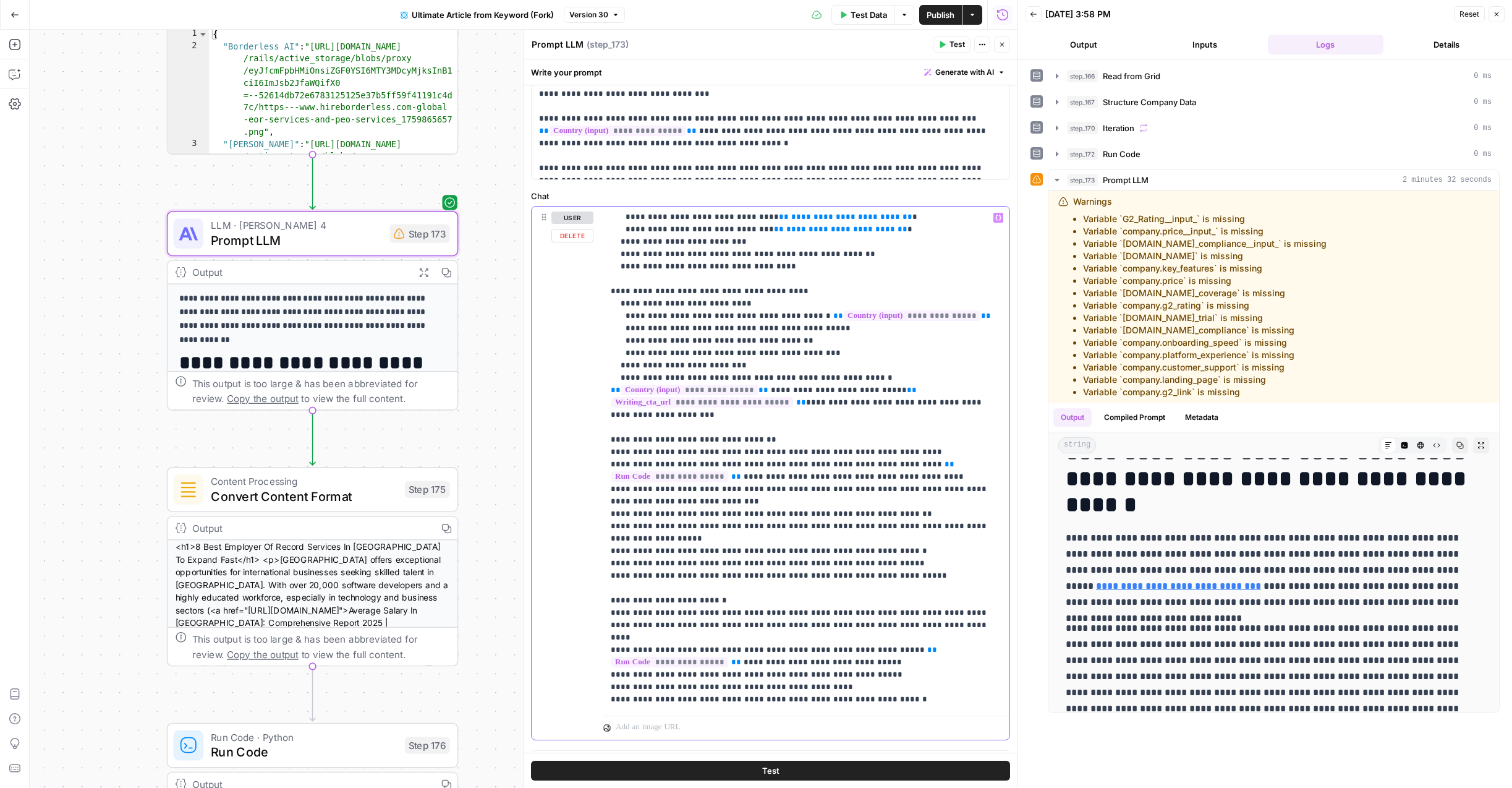
scroll to position [2699, 0]
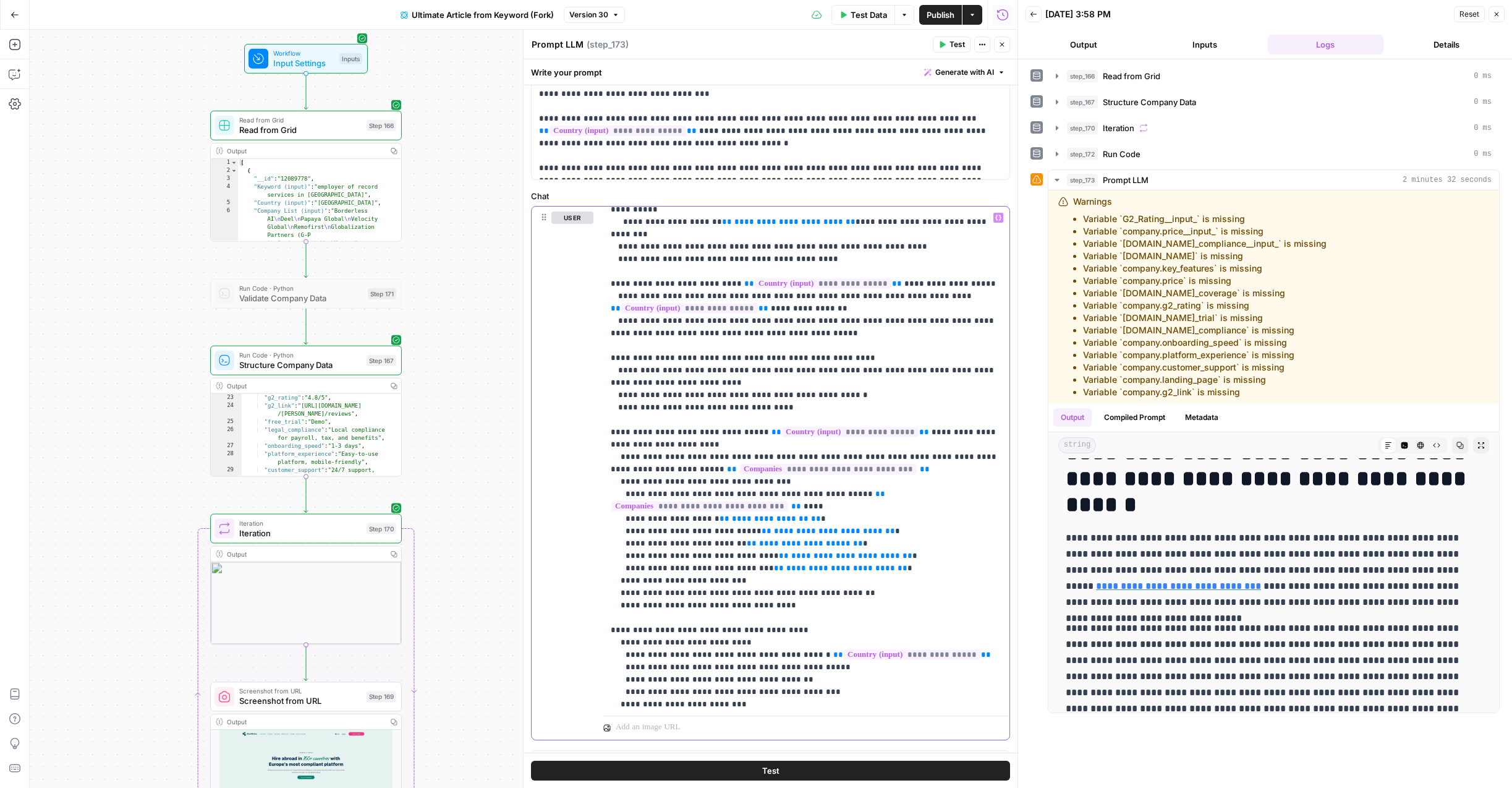
scroll to position [274, 0]
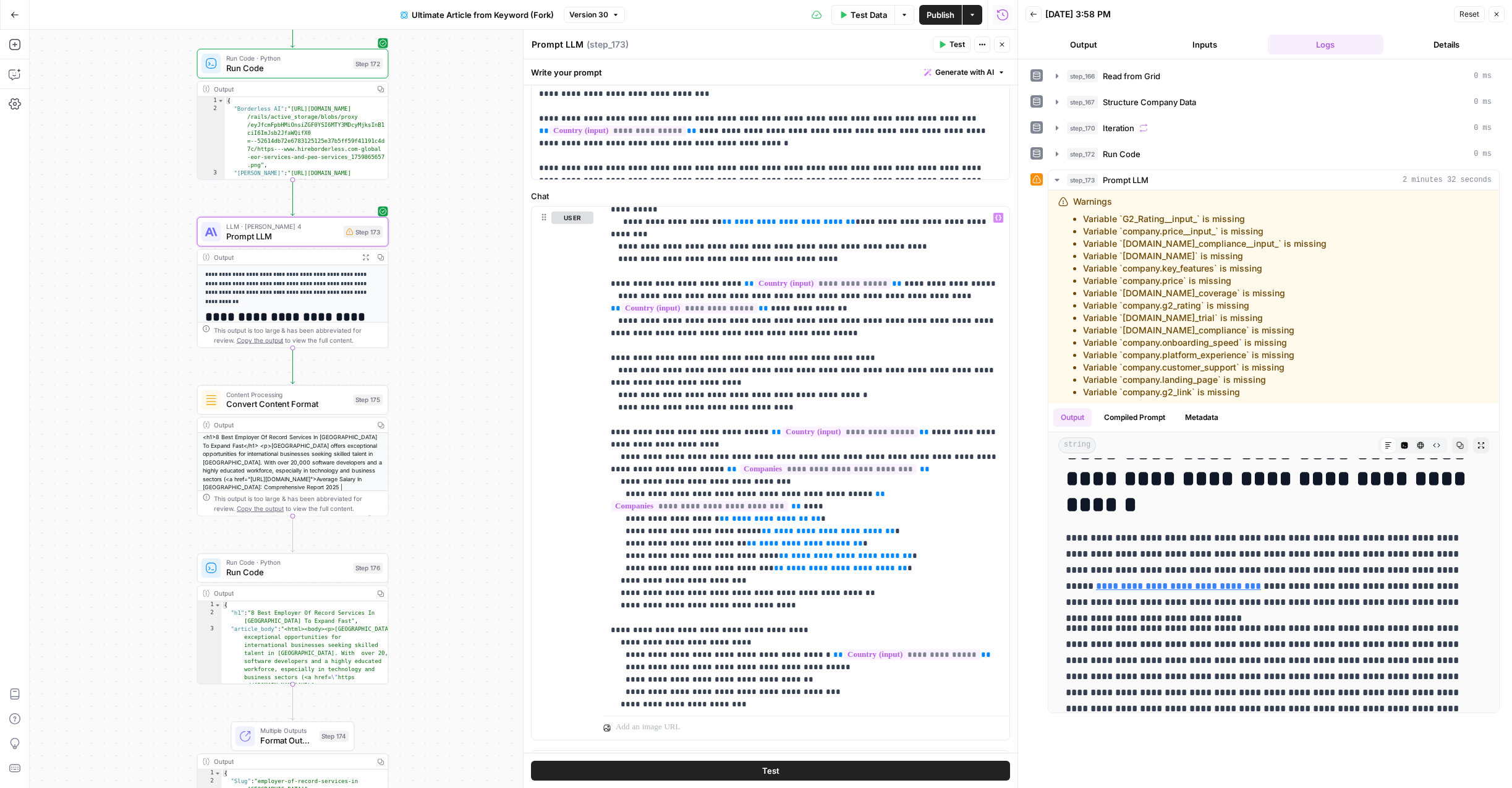
click at [308, 402] on span "Convert Content Format" at bounding box center [287, 405] width 122 height 13
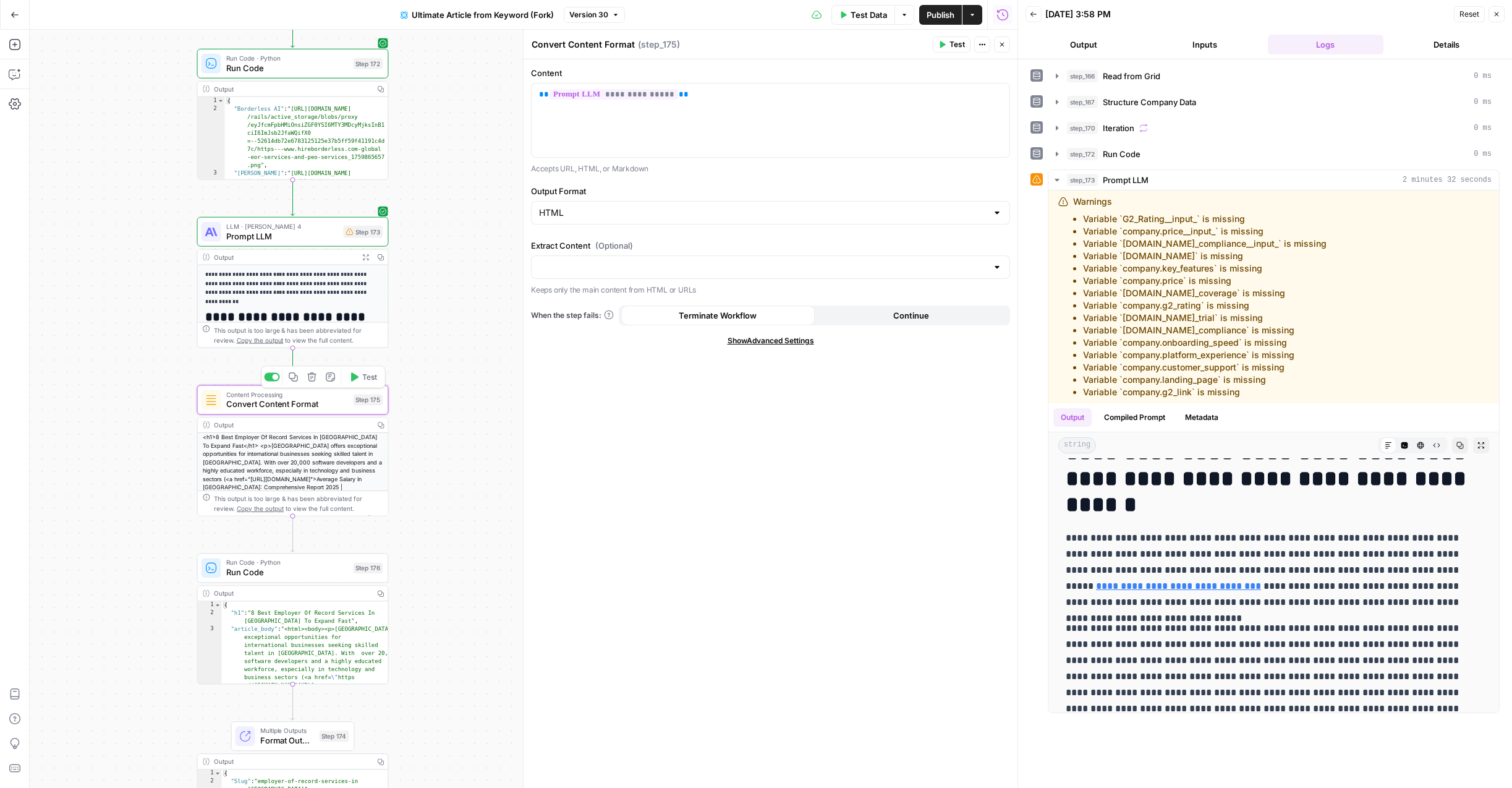
click at [272, 378] on div at bounding box center [275, 377] width 6 height 6
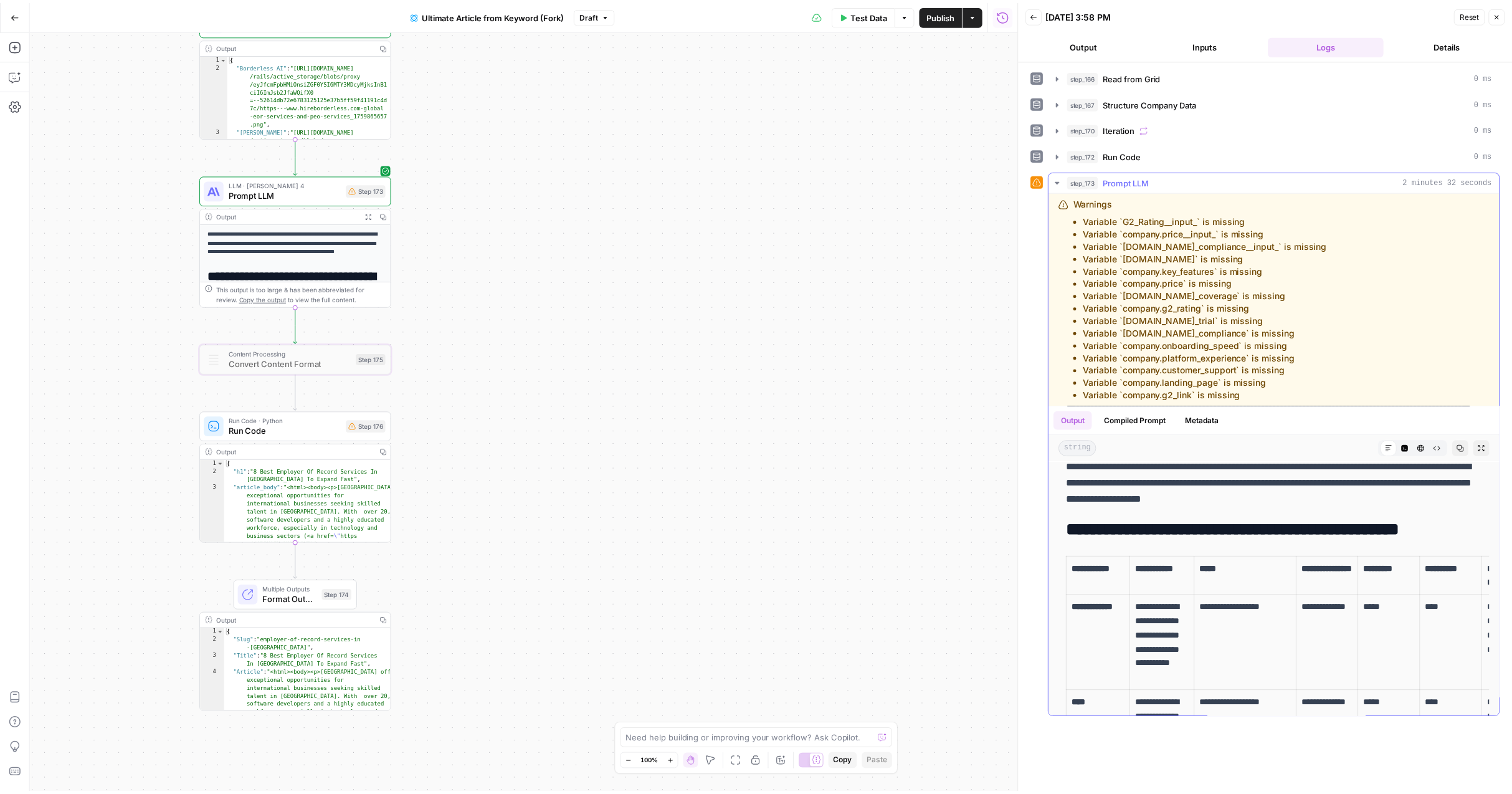
scroll to position [632, 0]
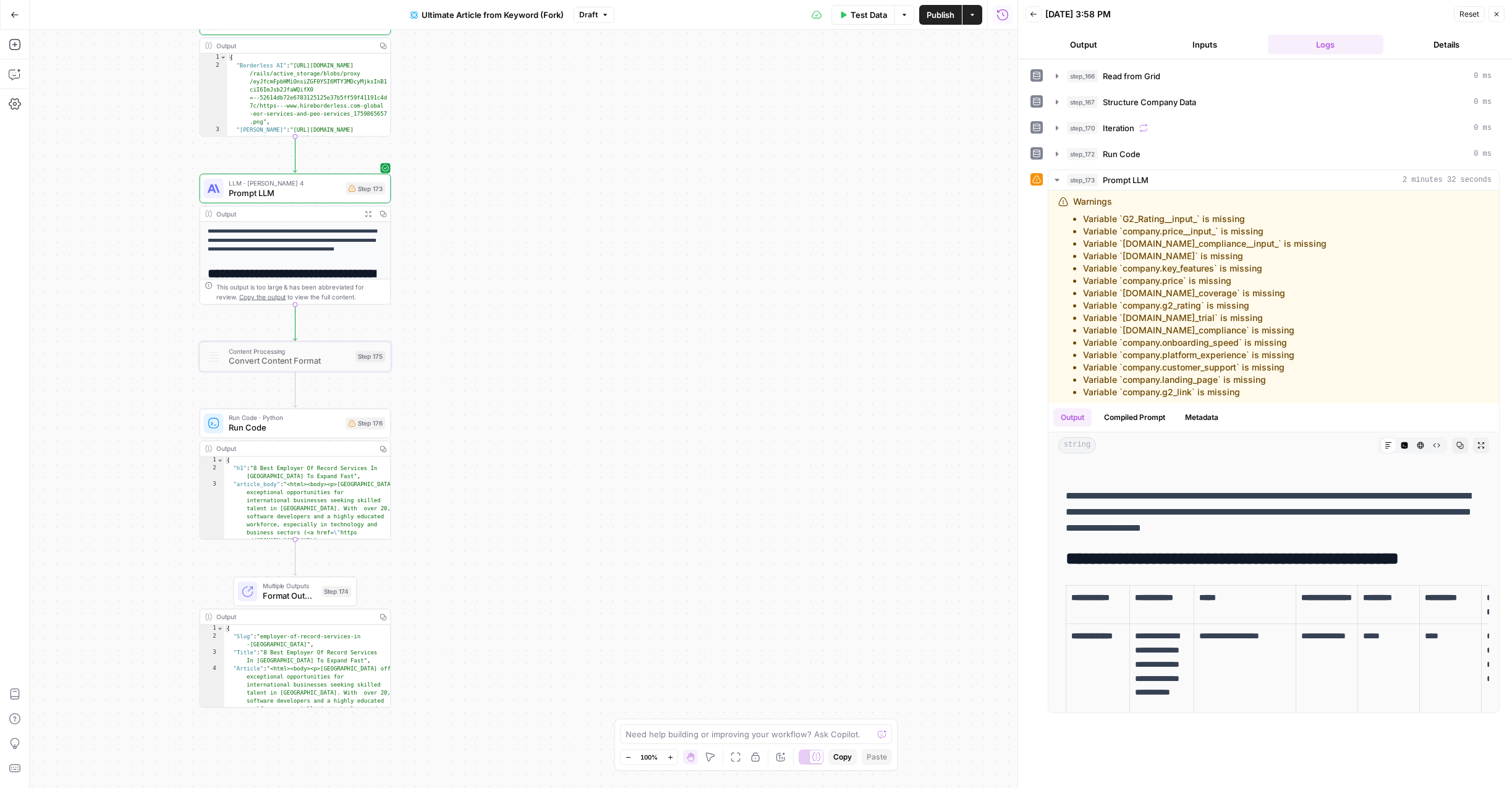
click at [291, 366] on span "Convert Content Format" at bounding box center [289, 362] width 122 height 13
click at [471, 345] on div "Workflow Input Settings Inputs Read from Grid Read from Grid Step 166 Output Co…" at bounding box center [524, 409] width 988 height 758
click at [311, 197] on span "Prompt LLM" at bounding box center [284, 193] width 112 height 13
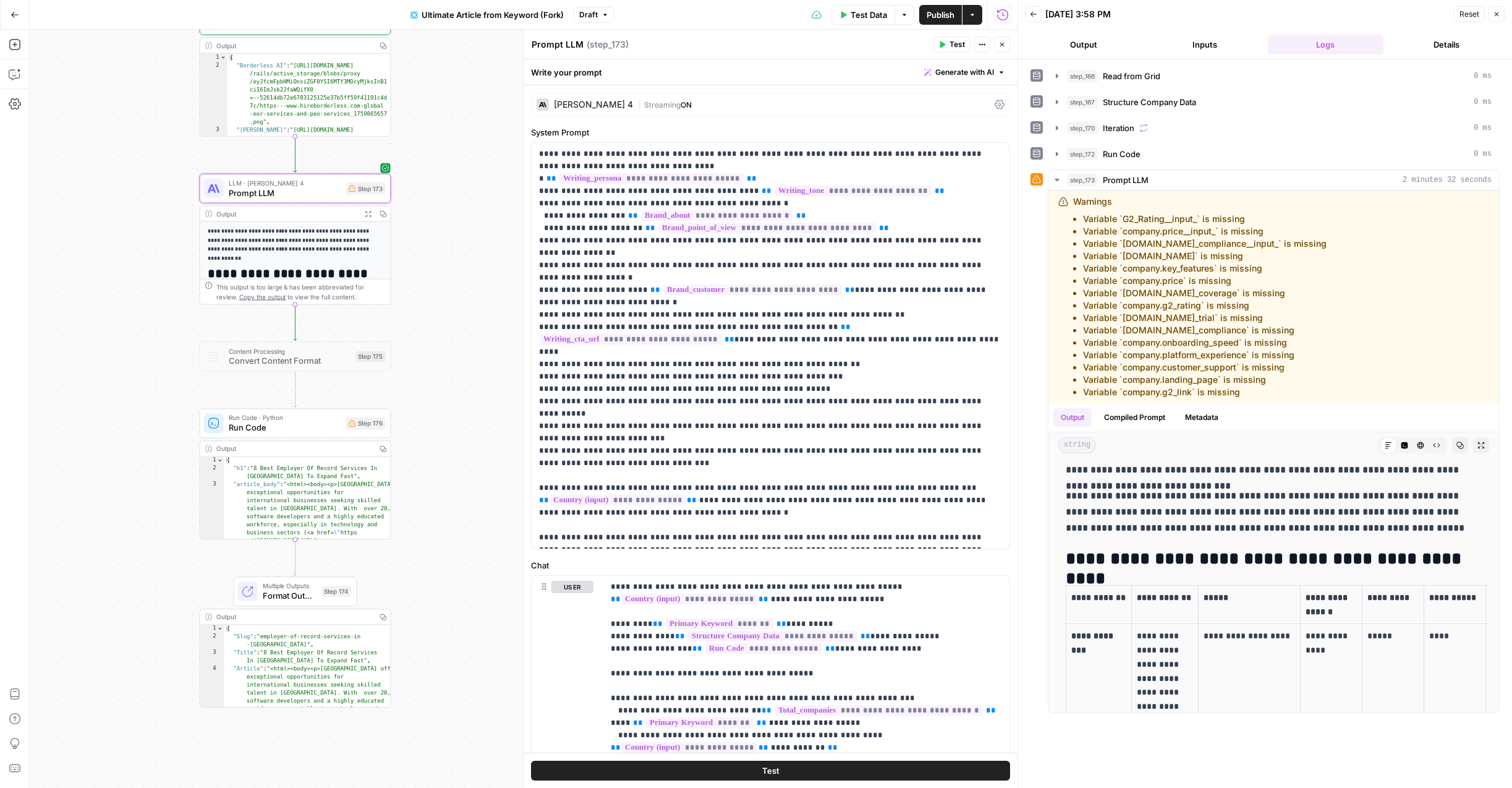
click at [462, 227] on div "Workflow Input Settings Inputs Read from Grid Read from Grid Step 166 Output Co…" at bounding box center [524, 409] width 988 height 758
click at [1000, 42] on icon "button" at bounding box center [1002, 44] width 8 height 8
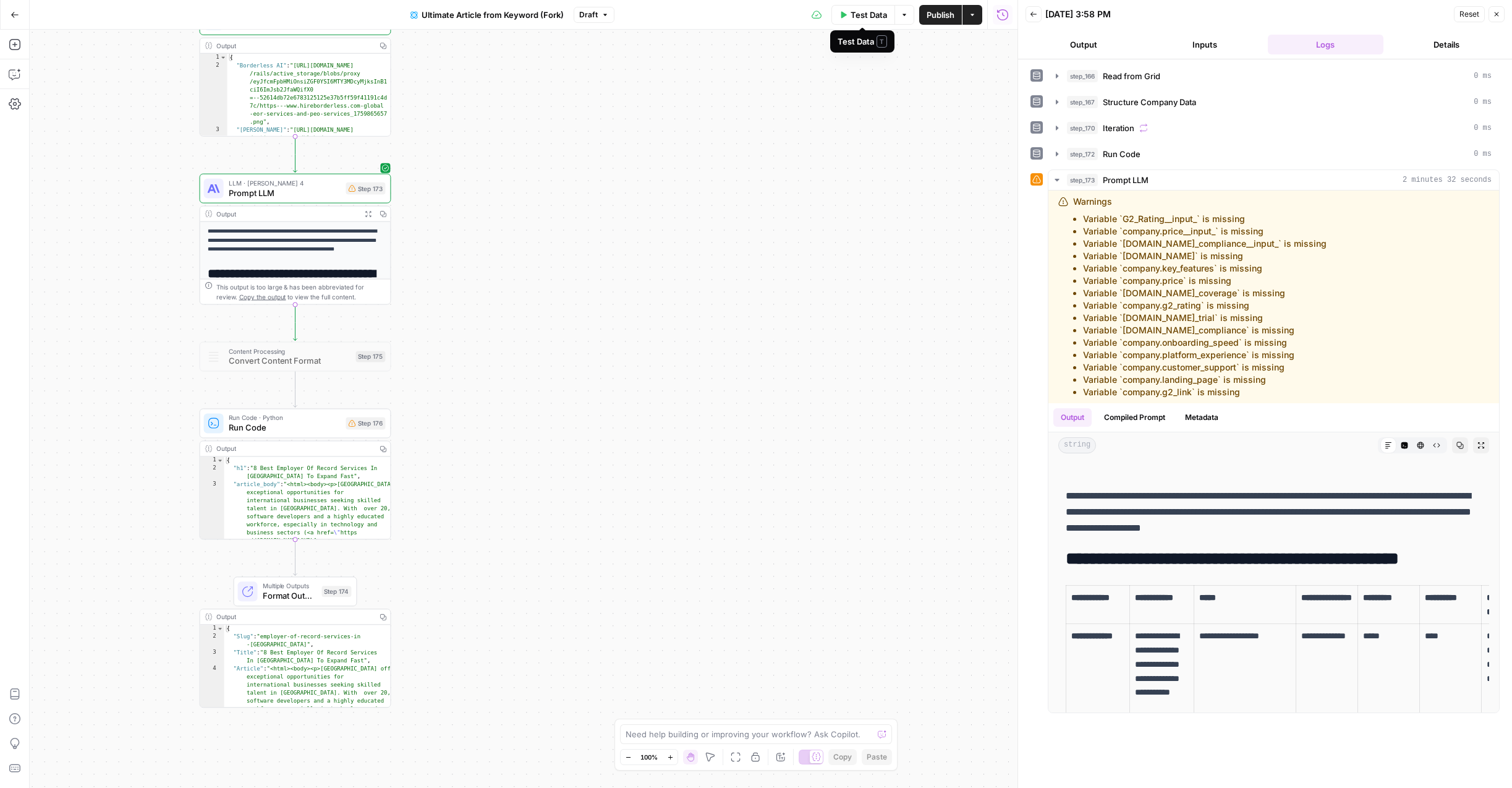
click at [949, 16] on span "Publish" at bounding box center [940, 15] width 28 height 13
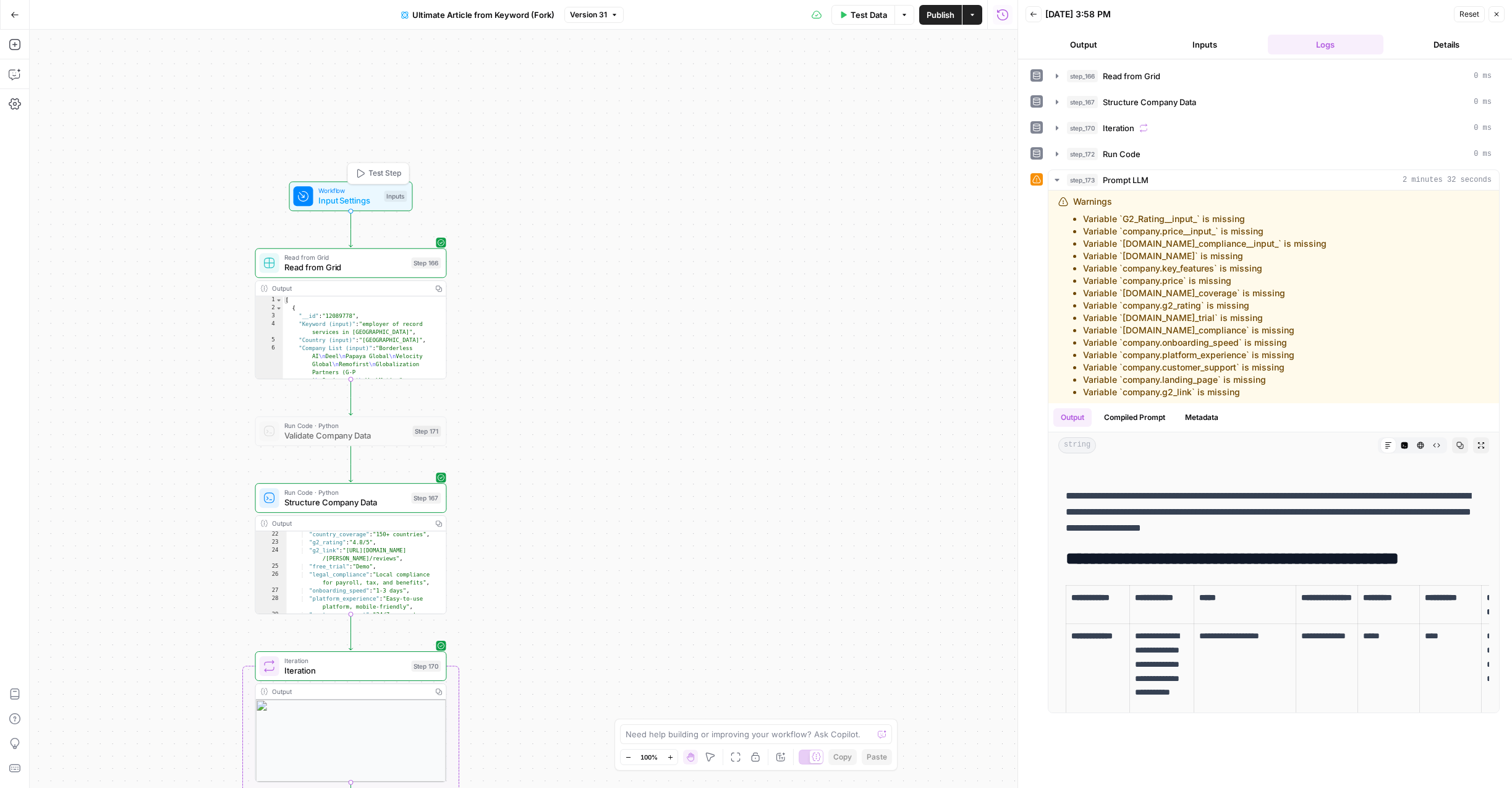
click at [344, 202] on span "Input Settings" at bounding box center [349, 201] width 61 height 13
click at [421, 139] on div "Workflow Input Settings Inputs Test Step Read from Grid Read from Grid Step 166…" at bounding box center [524, 409] width 988 height 758
click at [901, 13] on icon "button" at bounding box center [904, 15] width 8 height 8
click at [430, 112] on div "Workflow Input Settings Inputs Read from Grid Read from Grid Step 166 Output Co…" at bounding box center [524, 409] width 988 height 758
click at [476, 164] on div "Workflow Input Settings Inputs Read from Grid Read from Grid Step 166 Output Co…" at bounding box center [524, 409] width 988 height 758
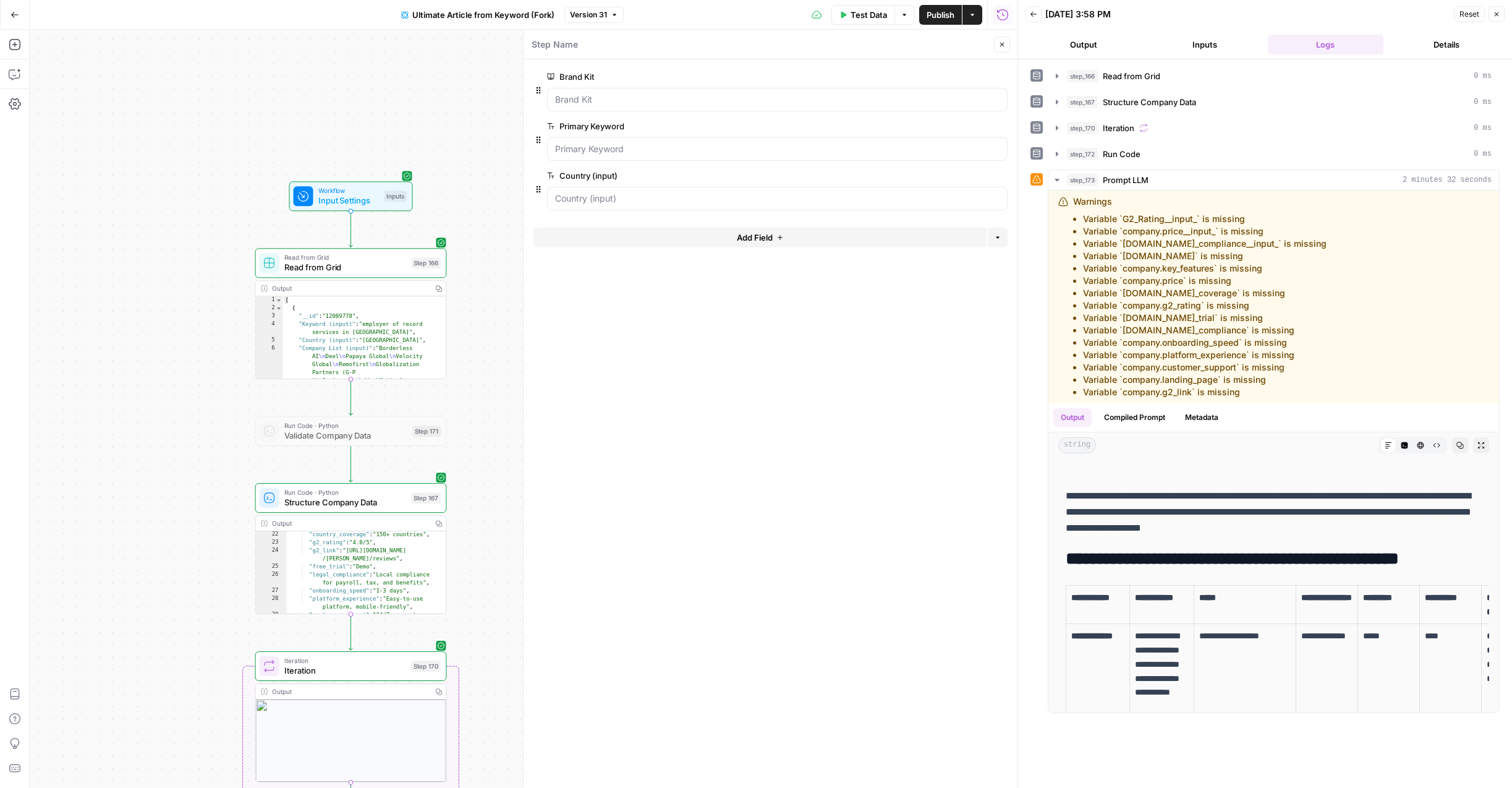
click at [1005, 49] on div "Run History E" at bounding box center [1003, 42] width 68 height 21
click at [1002, 42] on icon "button" at bounding box center [1002, 44] width 8 height 8
click at [1496, 13] on icon "button" at bounding box center [1496, 14] width 8 height 8
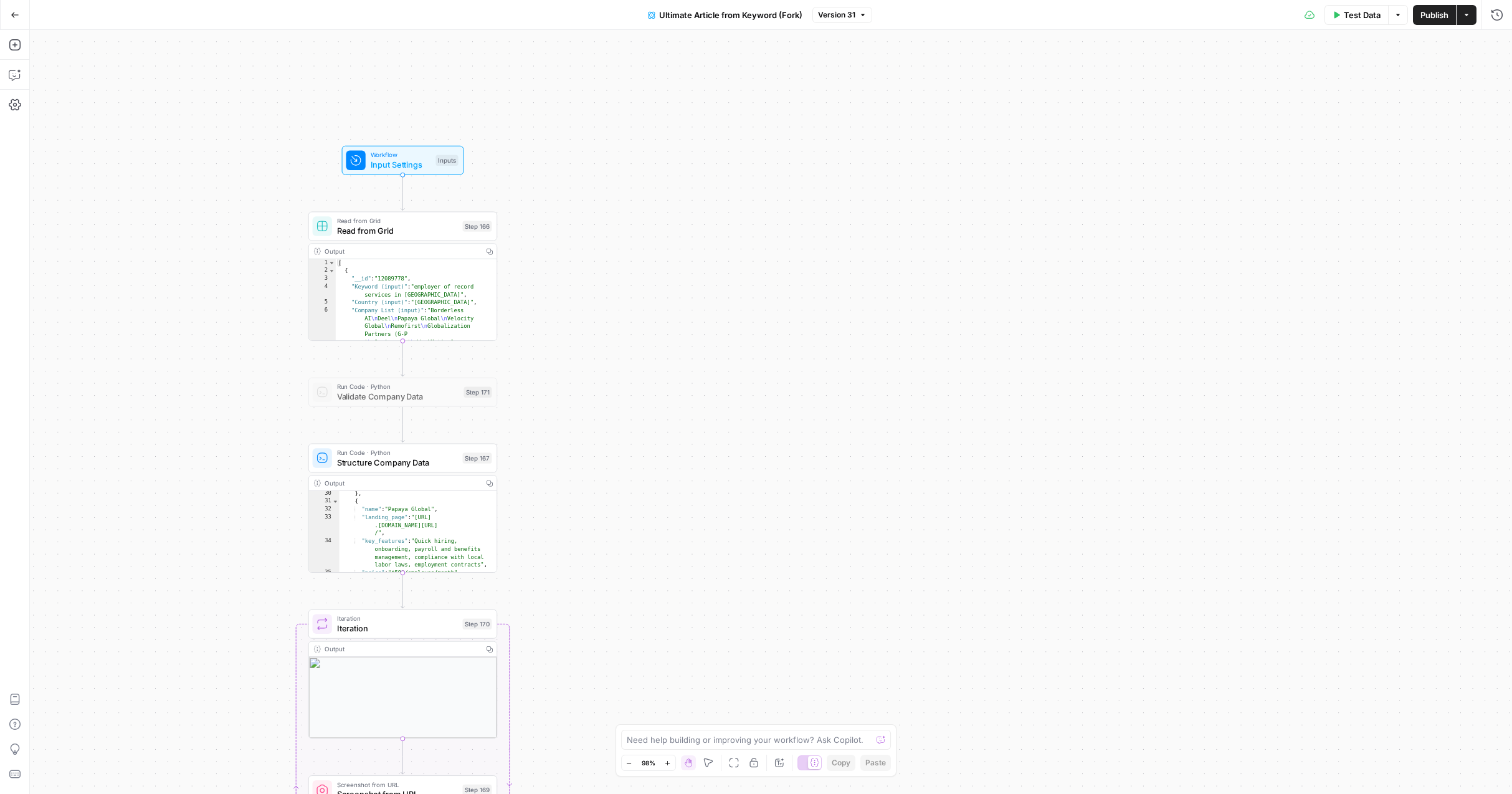
scroll to position [374, 0]
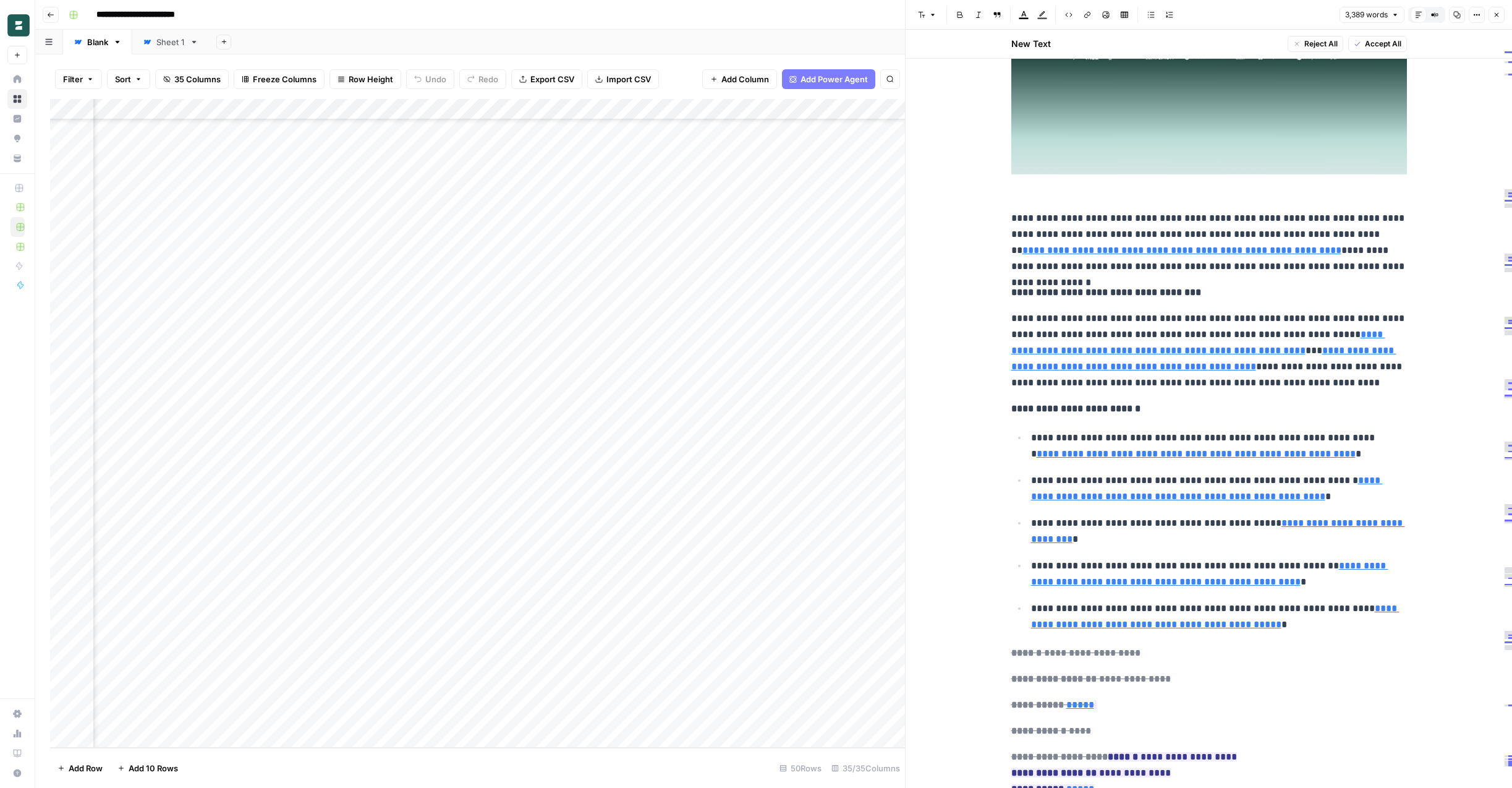
scroll to position [443, 3181]
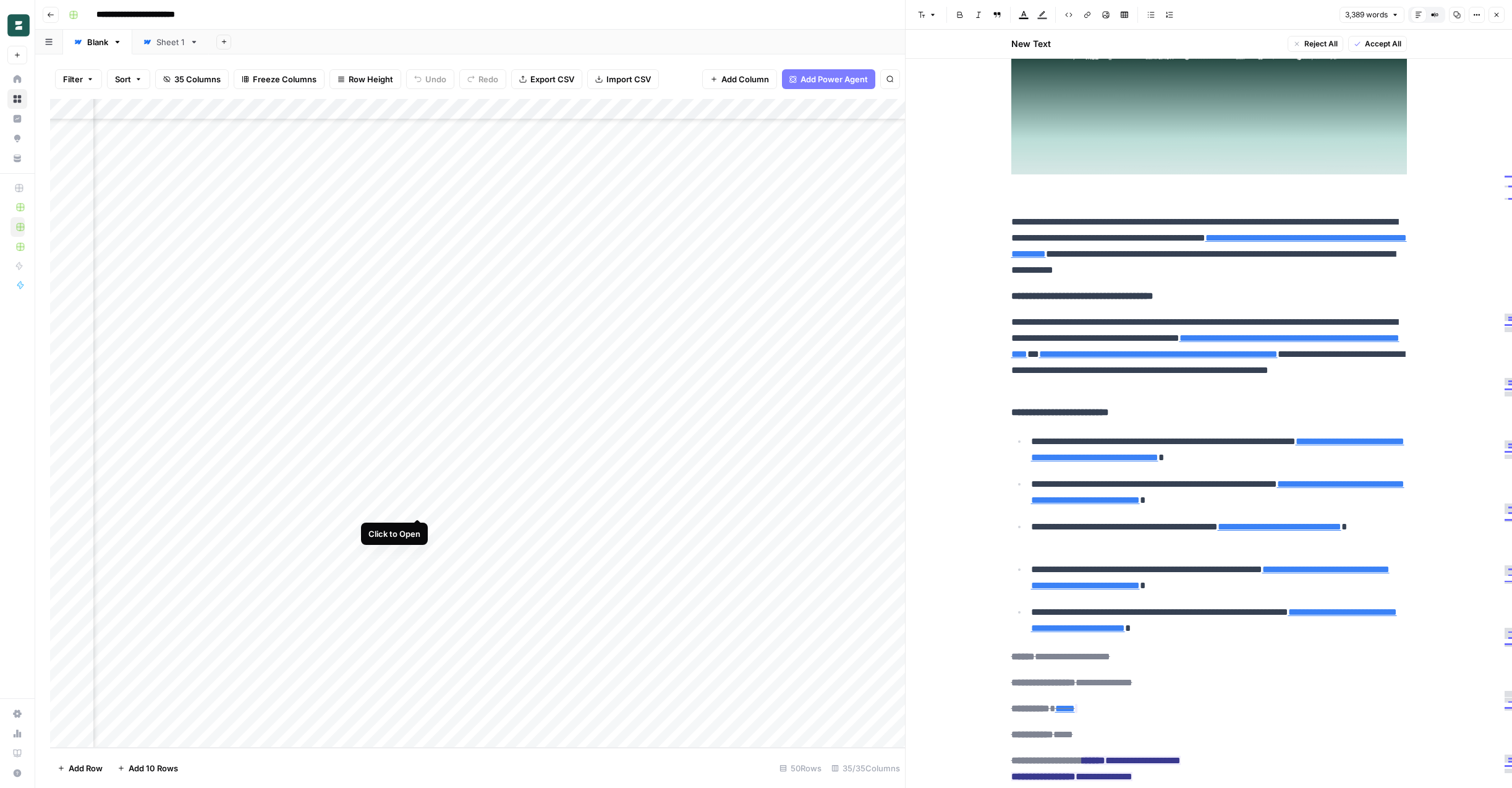
click at [419, 503] on div "Add Column" at bounding box center [477, 423] width 855 height 649
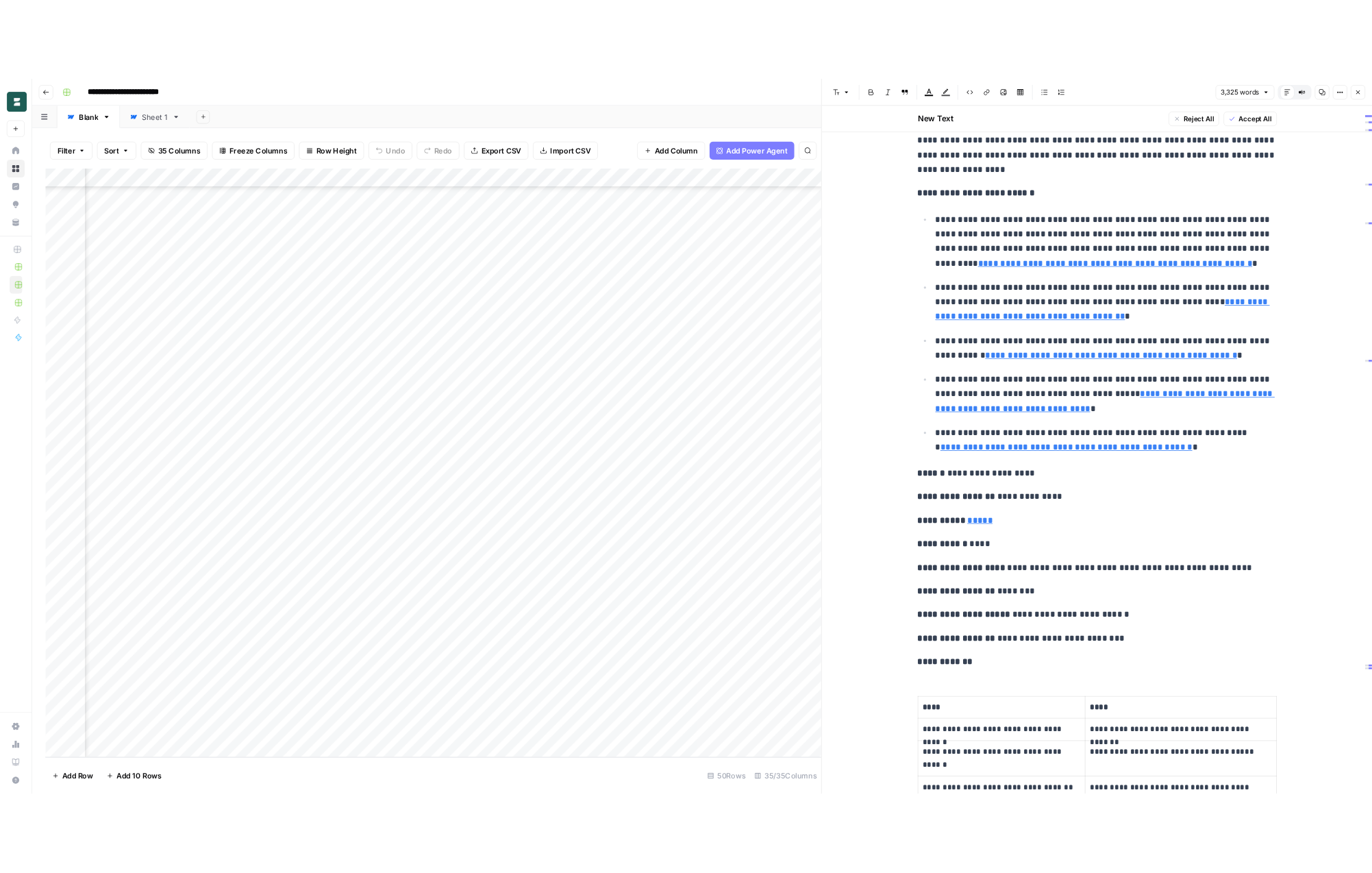
scroll to position [491, 3779]
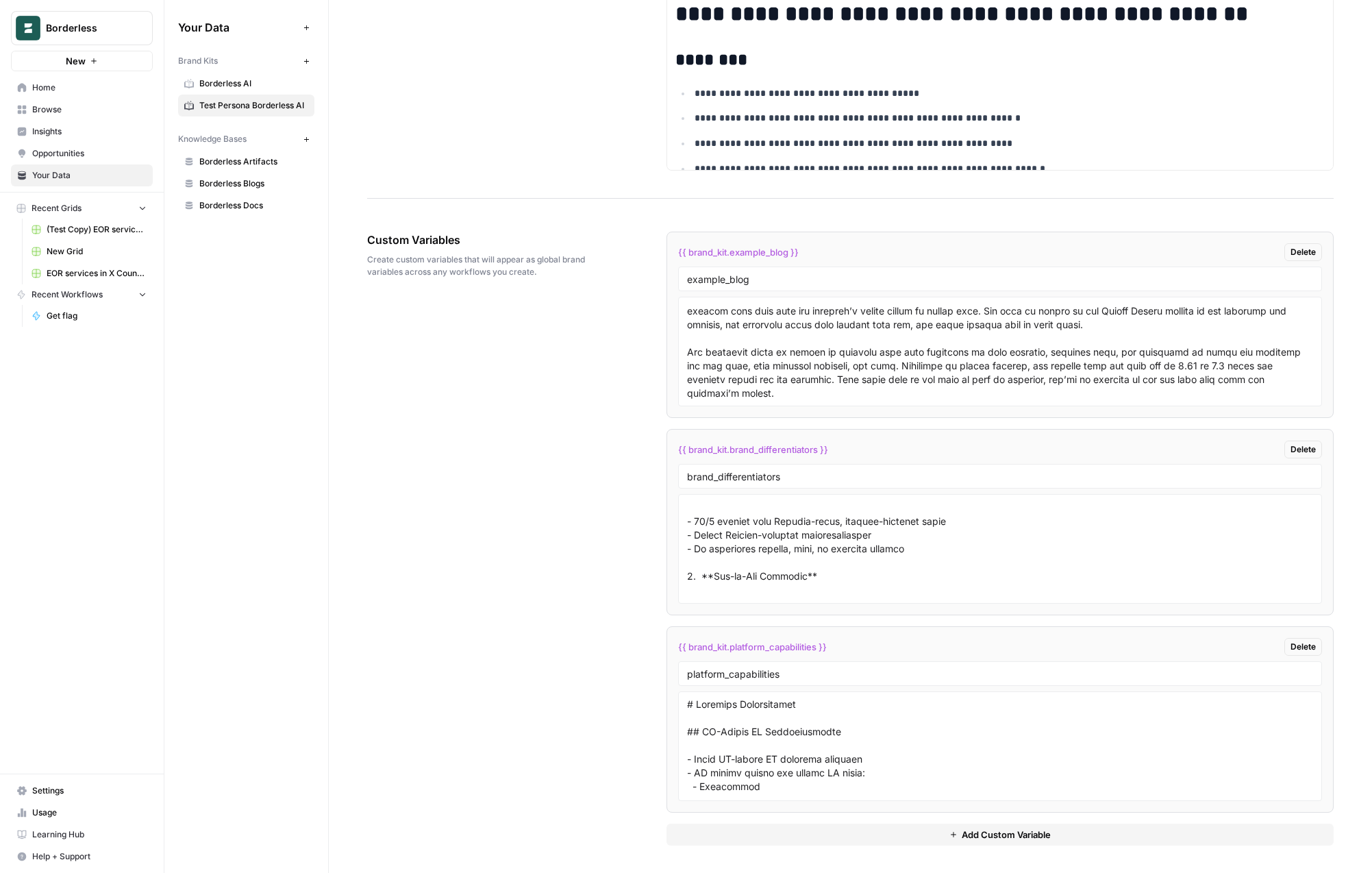
scroll to position [314, 0]
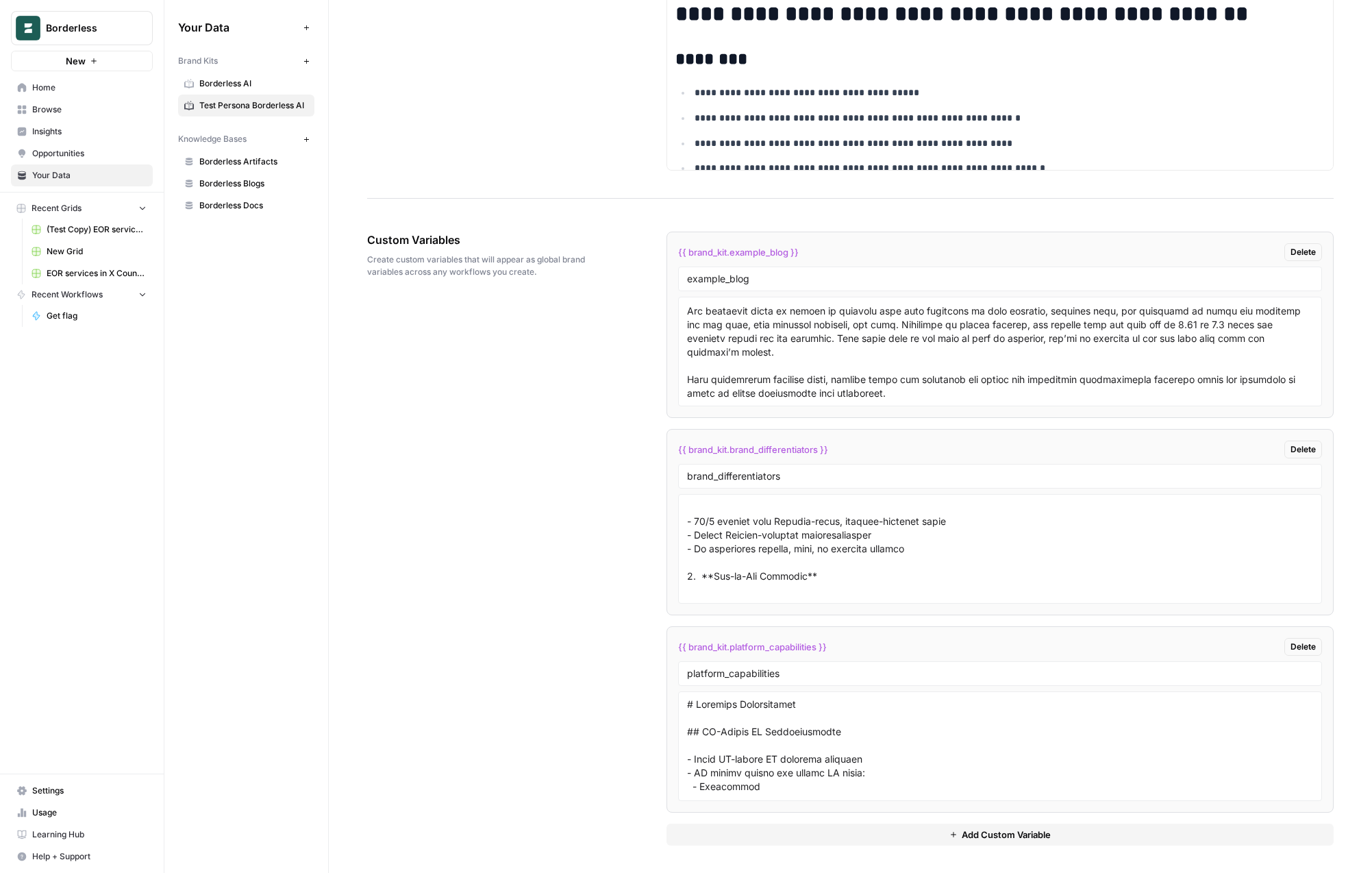
click at [612, 372] on div "Custom Variables Create custom variables that will appear as global brand varia…" at bounding box center [850, 538] width 967 height 669
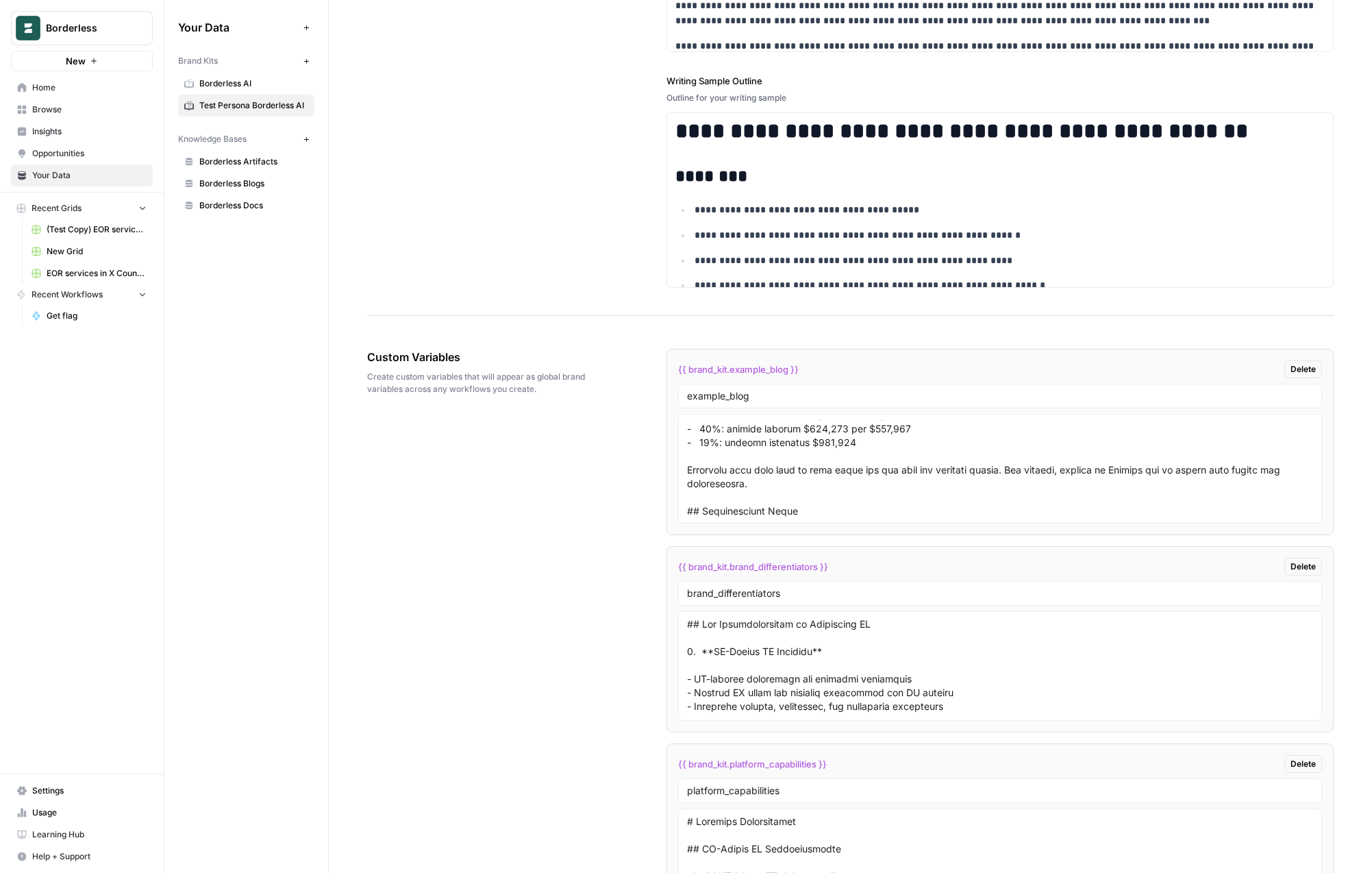
scroll to position [2875, 0]
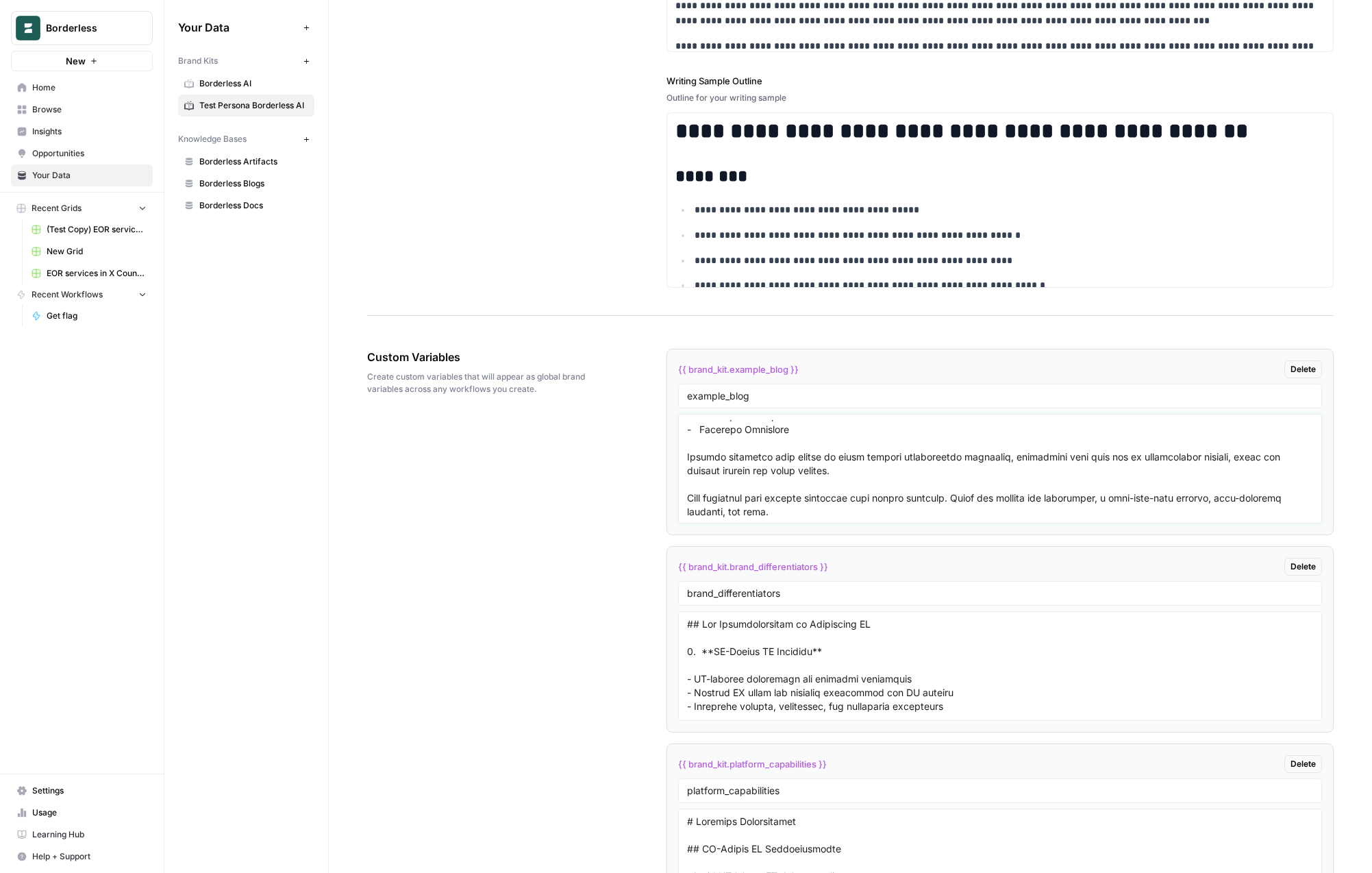
click at [831, 447] on textarea at bounding box center [1000, 469] width 627 height 97
click at [878, 469] on textarea at bounding box center [1000, 469] width 627 height 97
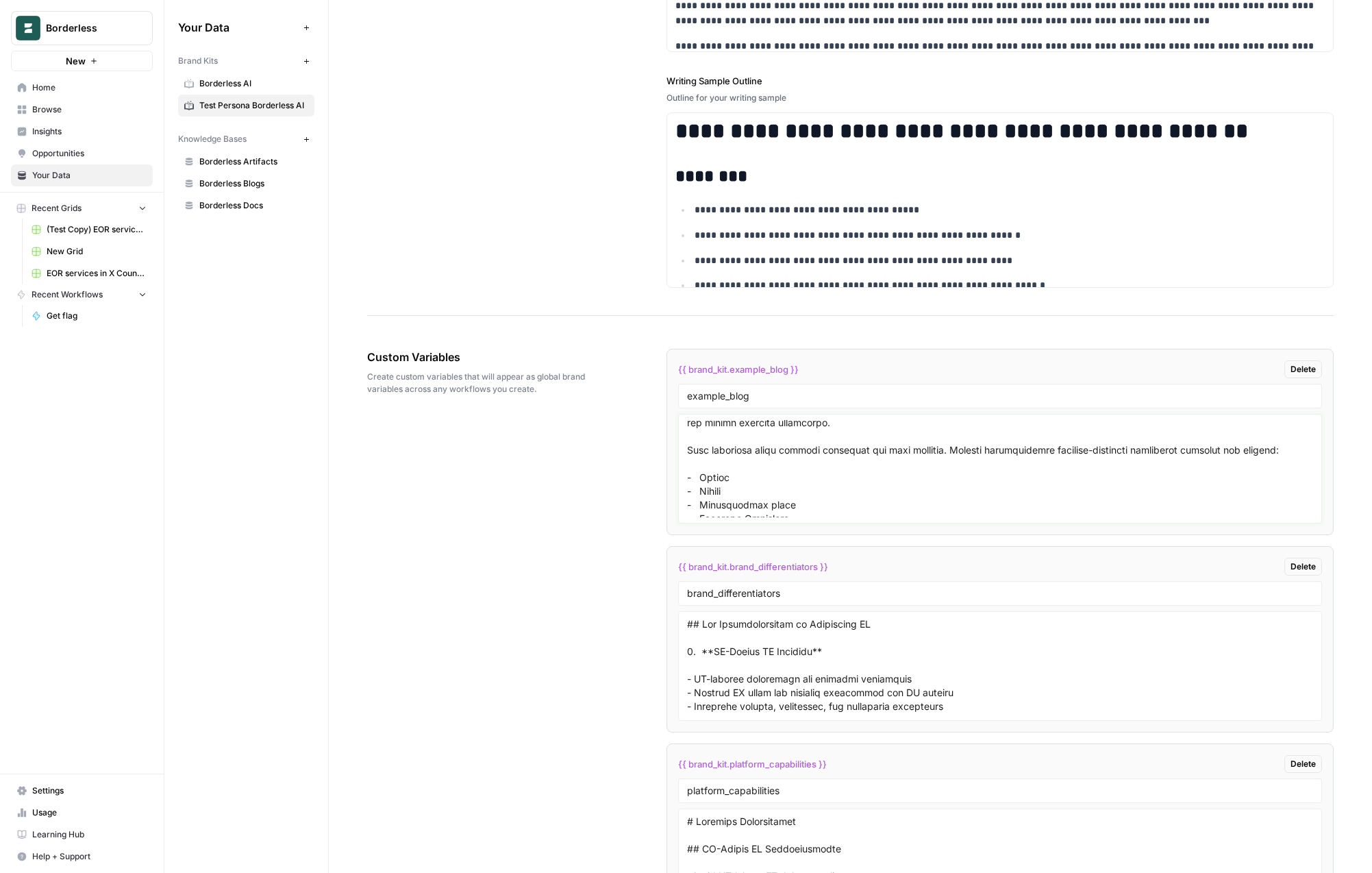
scroll to position [2784, 0]
click at [598, 464] on div "Custom Variables Create custom variables that will appear as global brand varia…" at bounding box center [850, 656] width 967 height 669
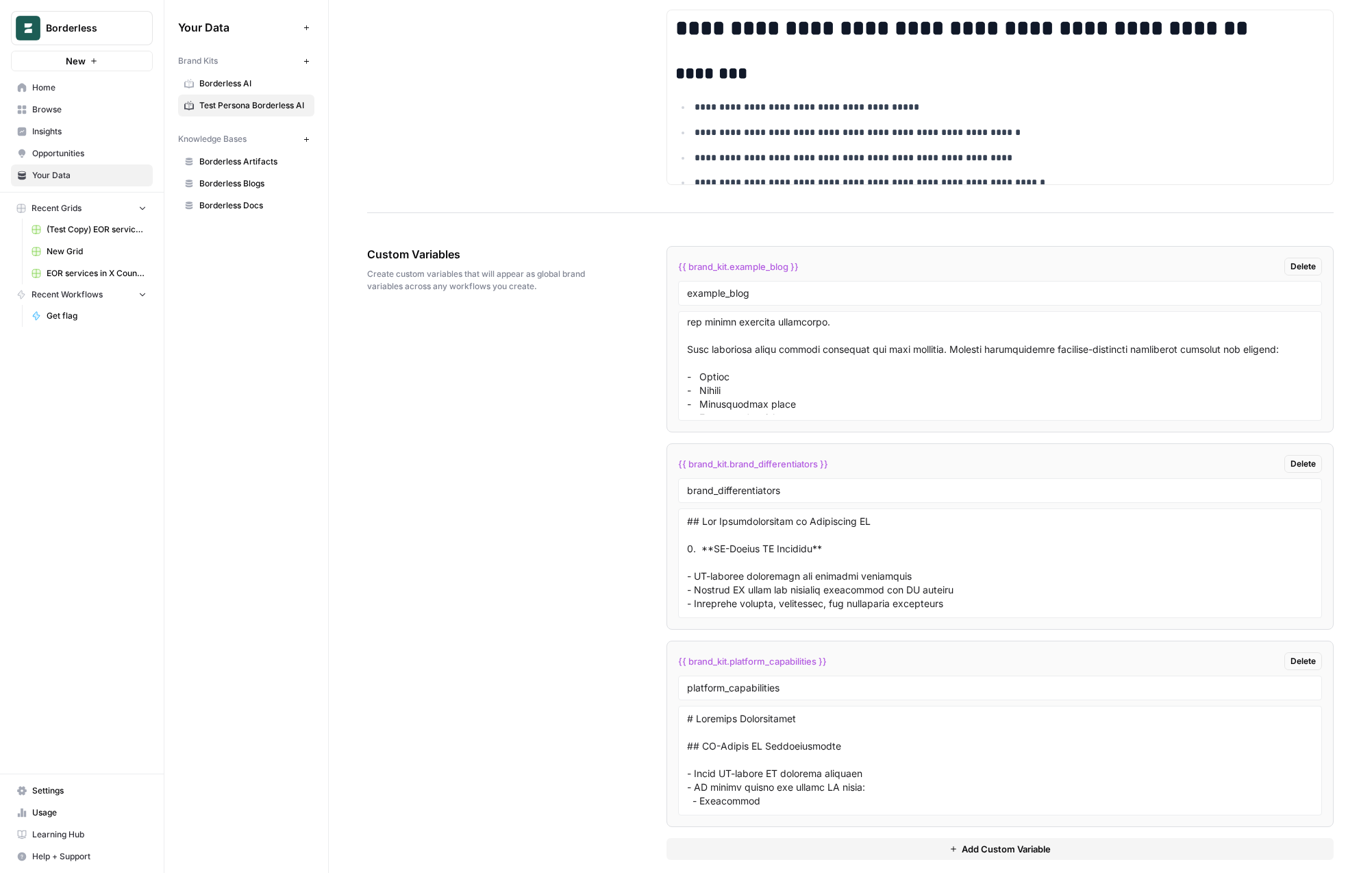
scroll to position [2147, 0]
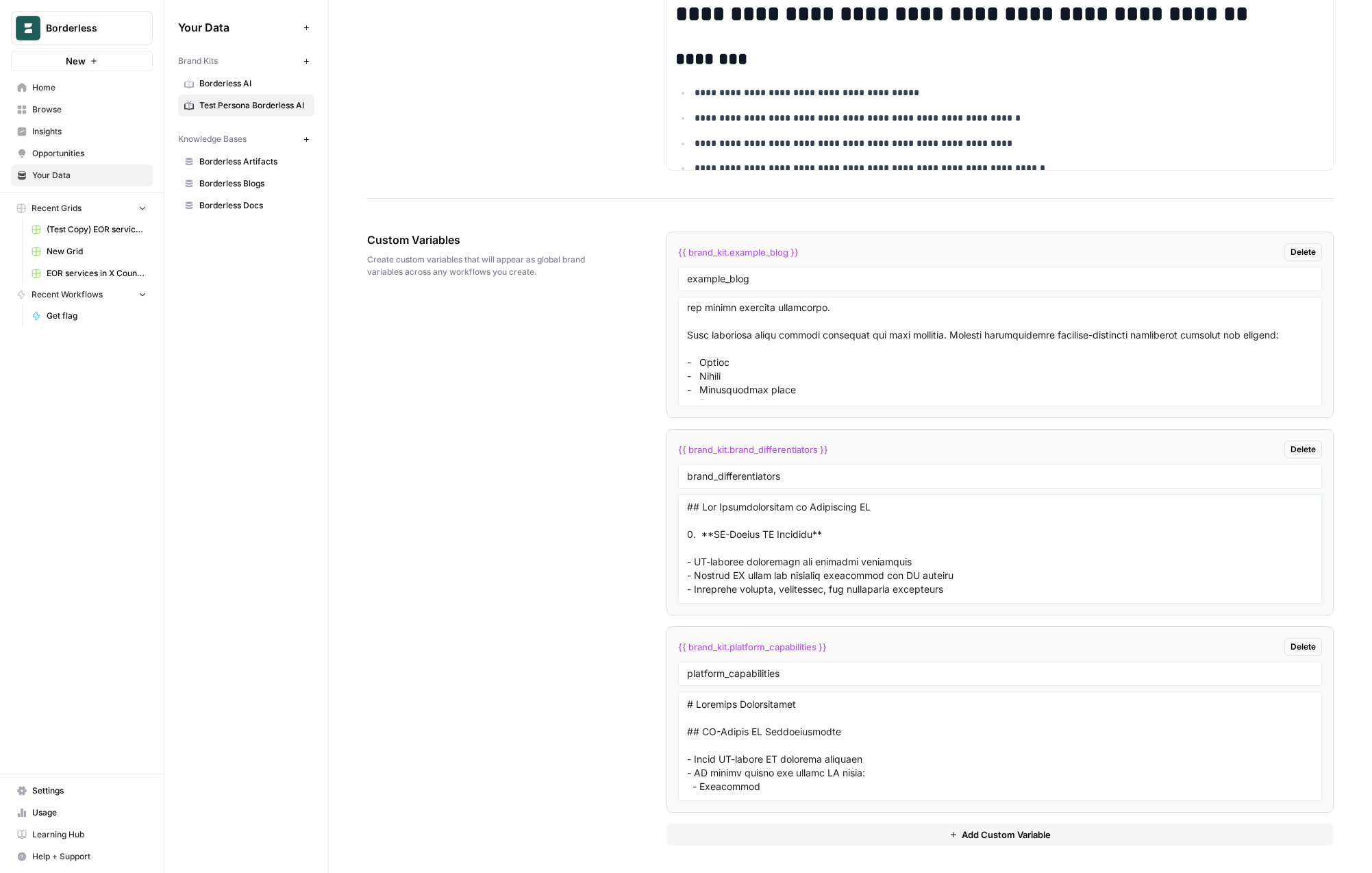
click at [818, 551] on textarea at bounding box center [1000, 548] width 627 height 97
click at [817, 536] on textarea at bounding box center [1000, 548] width 627 height 97
click at [840, 354] on textarea at bounding box center [1000, 351] width 627 height 97
paste textarea "<!DOCTYPE html> <html lang="en"> <head> <meta charset="UTF-8"> <meta name="view…"
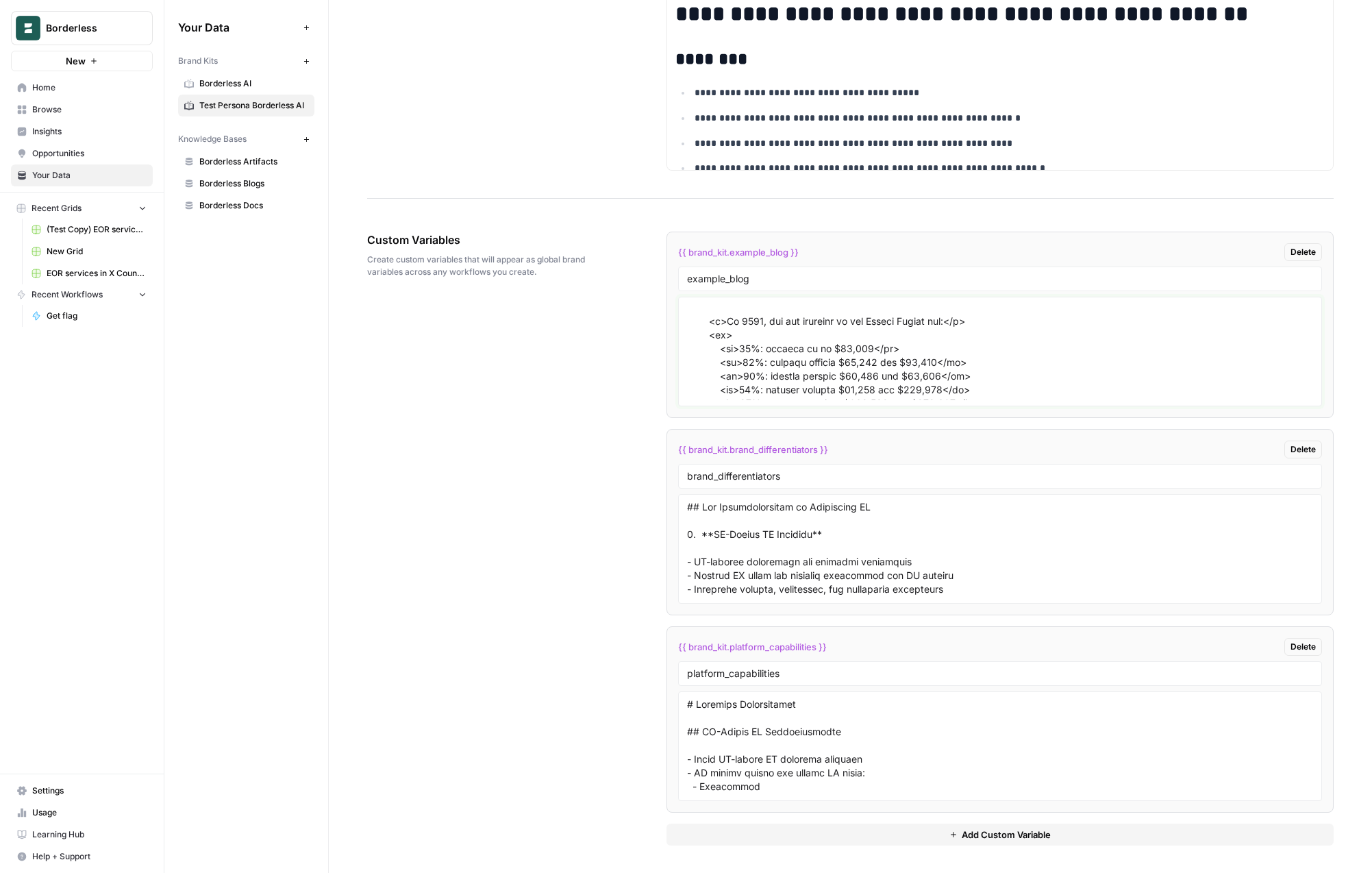
scroll to position [3752, 0]
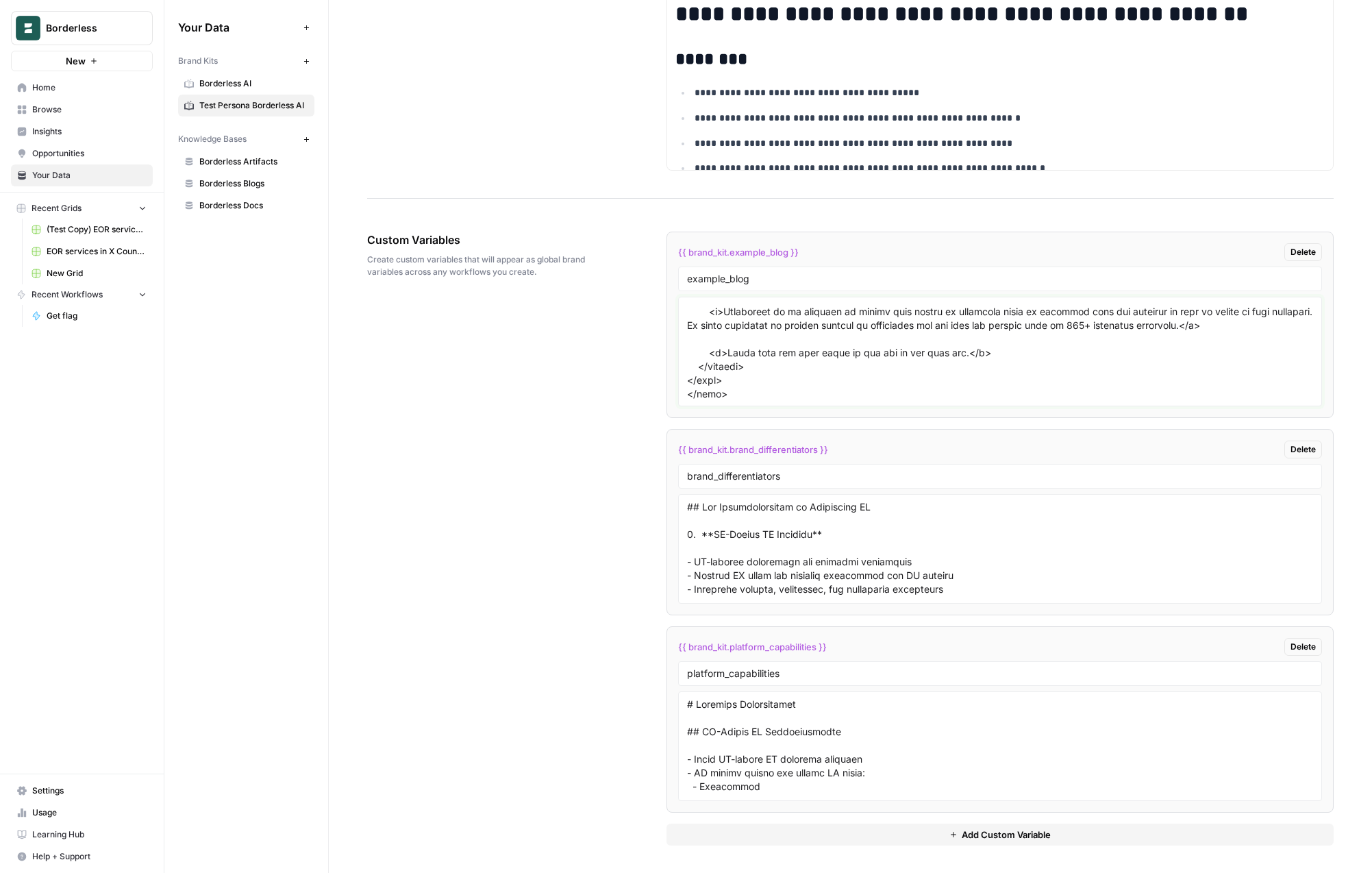
type textarea "<!DOCTYPE html> <html lang="en"> <head> <meta charset="UTF-8"> <meta name="view…"
click at [846, 746] on textarea at bounding box center [1000, 746] width 627 height 97
click at [868, 555] on textarea at bounding box center [1000, 548] width 627 height 97
paste textarea "<h2>Key Differentiators of Borderless AI</h2> <ol> <li> <strong>AI-Native HR Pl…"
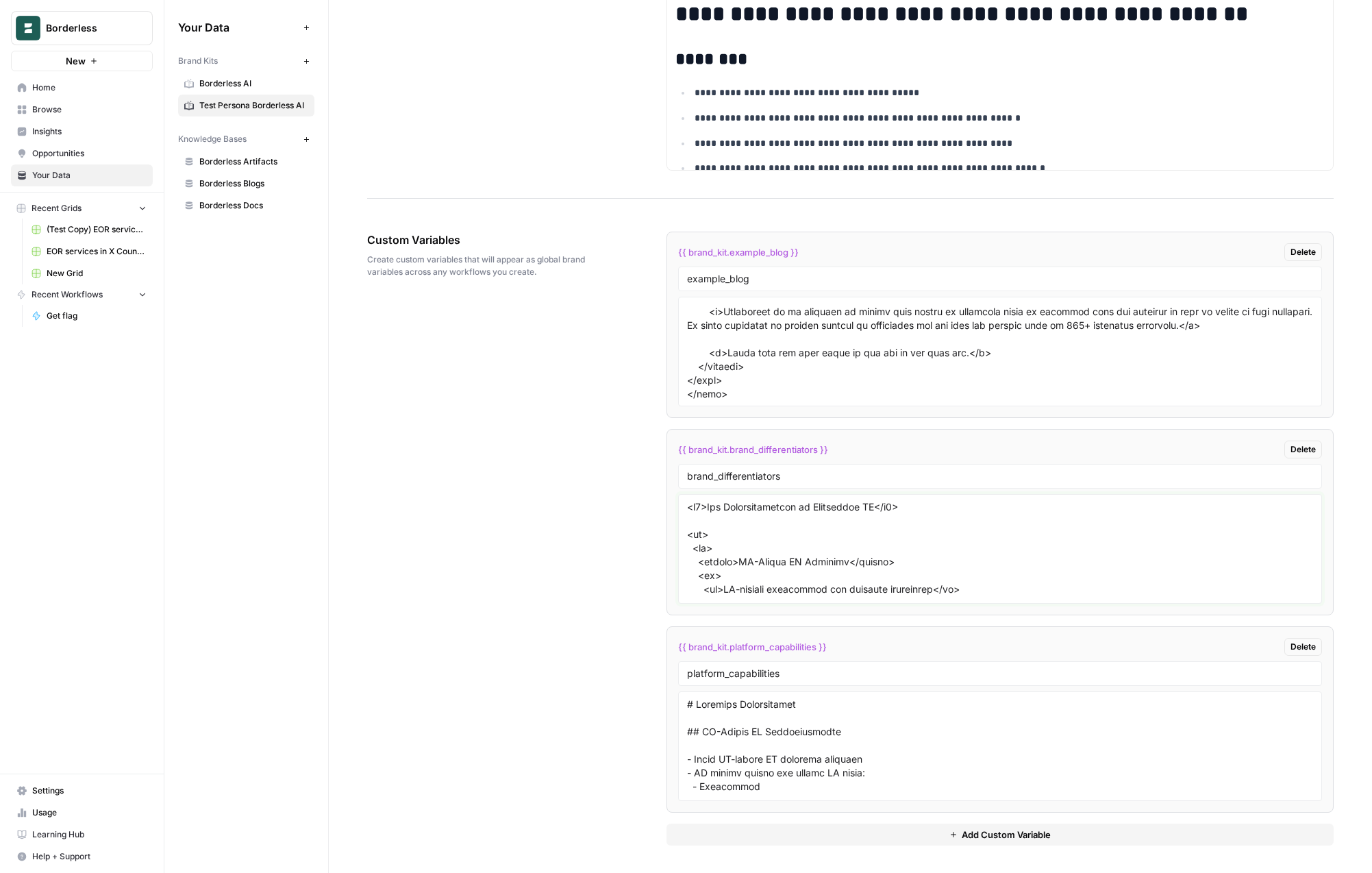
scroll to position [710, 0]
click at [936, 566] on textarea at bounding box center [1000, 548] width 627 height 97
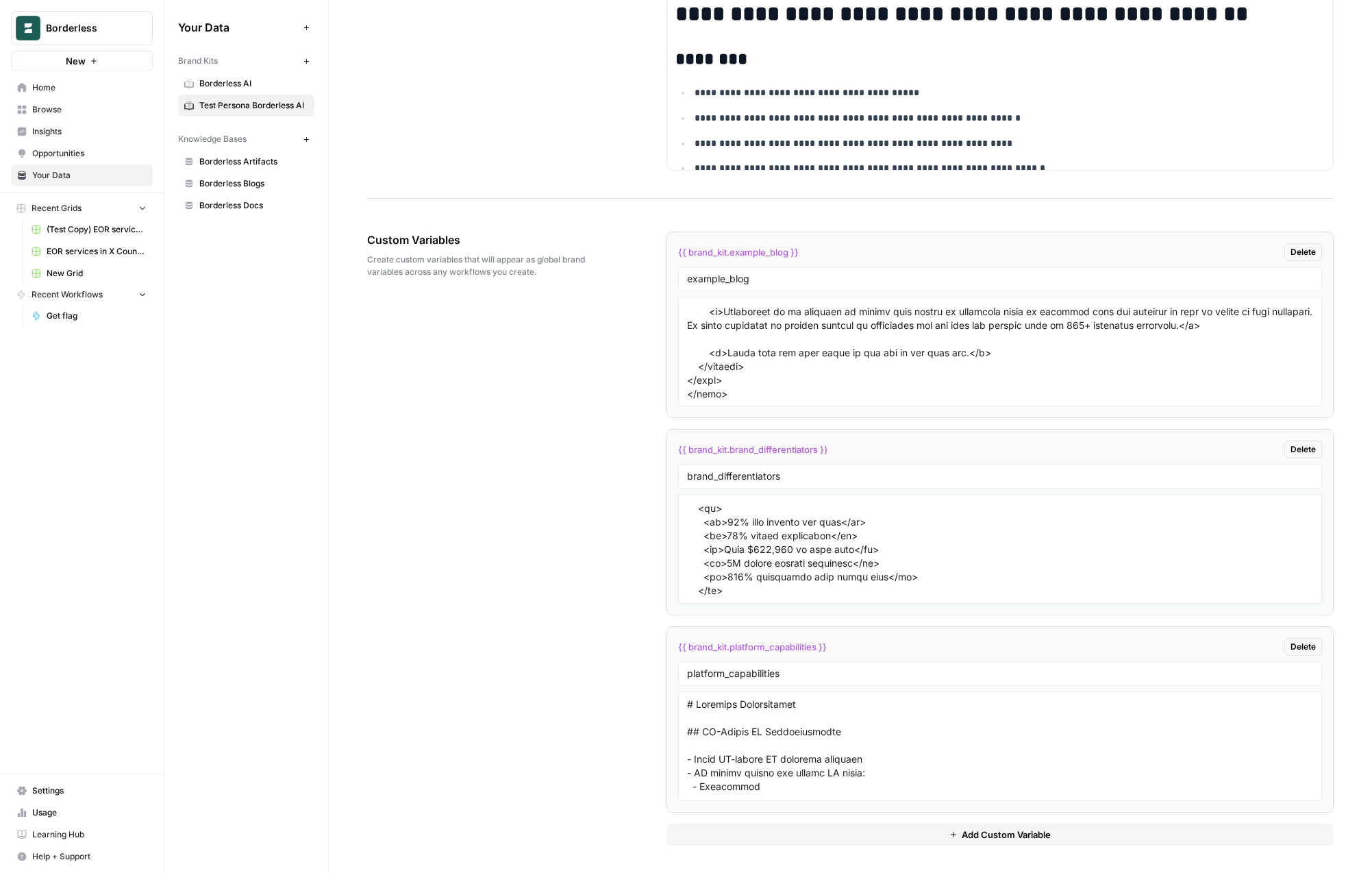
scroll to position [682, 0]
type textarea "<h2>Key Differentiators of Borderless AI</h2> <ol> <li> <strong>AI-Native HR Pl…"
click at [576, 518] on div "Custom Variables Create custom variables that will appear as global brand varia…" at bounding box center [850, 538] width 967 height 669
click at [781, 735] on textarea at bounding box center [1000, 746] width 627 height 97
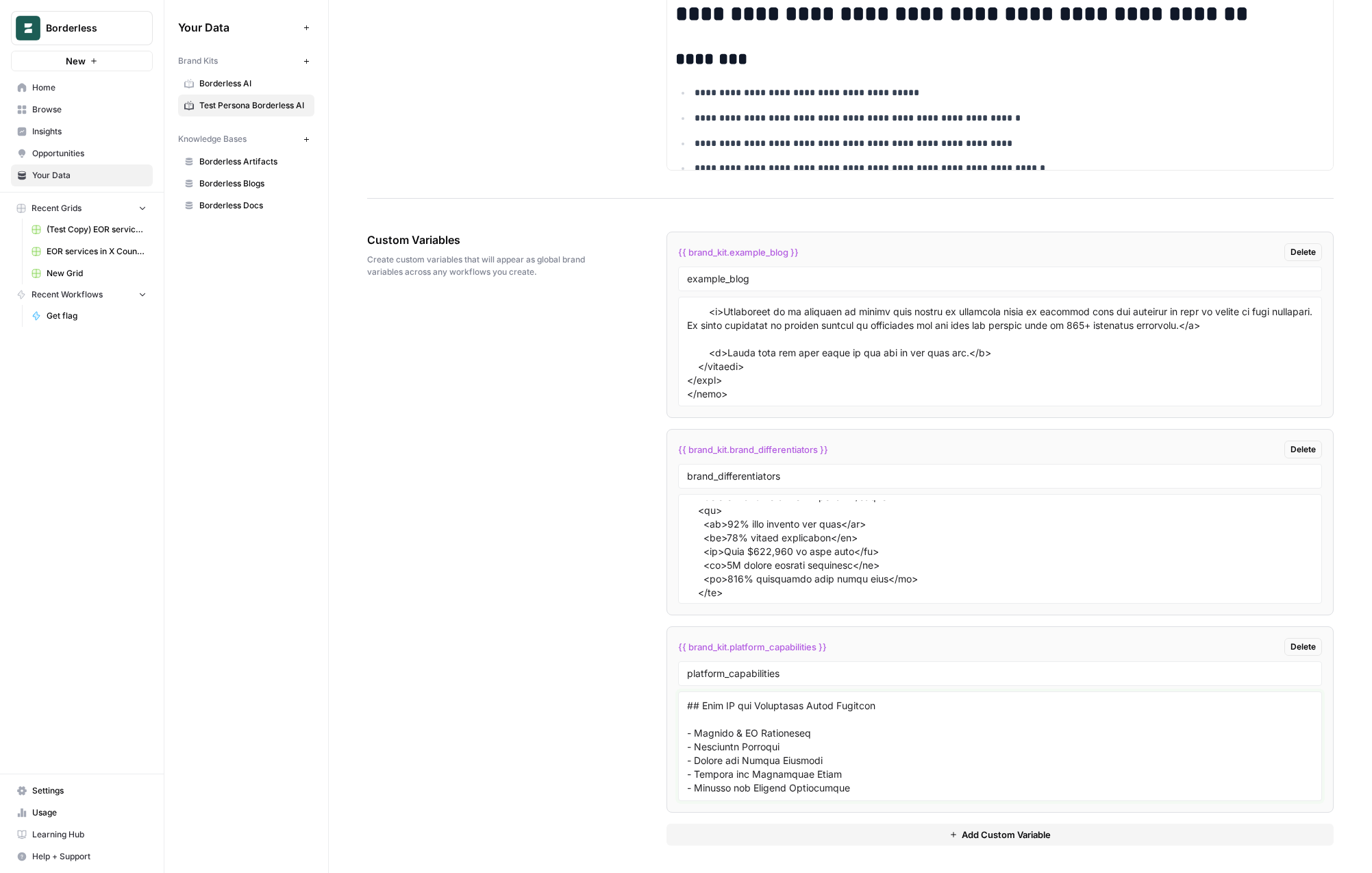
paste textarea "<h1>Platform Capabilities</h1> <h2>AI-Native HR Infrastructure</h2> <ul> <li>Fi…"
type textarea "<h1>Platform Capabilities</h1> <h2>AI-Native HR Infrastructure</h2> <ul> <li>Fi…"
click at [394, 525] on div "Custom Variables Create custom variables that will appear as global brand varia…" at bounding box center [850, 538] width 967 height 669
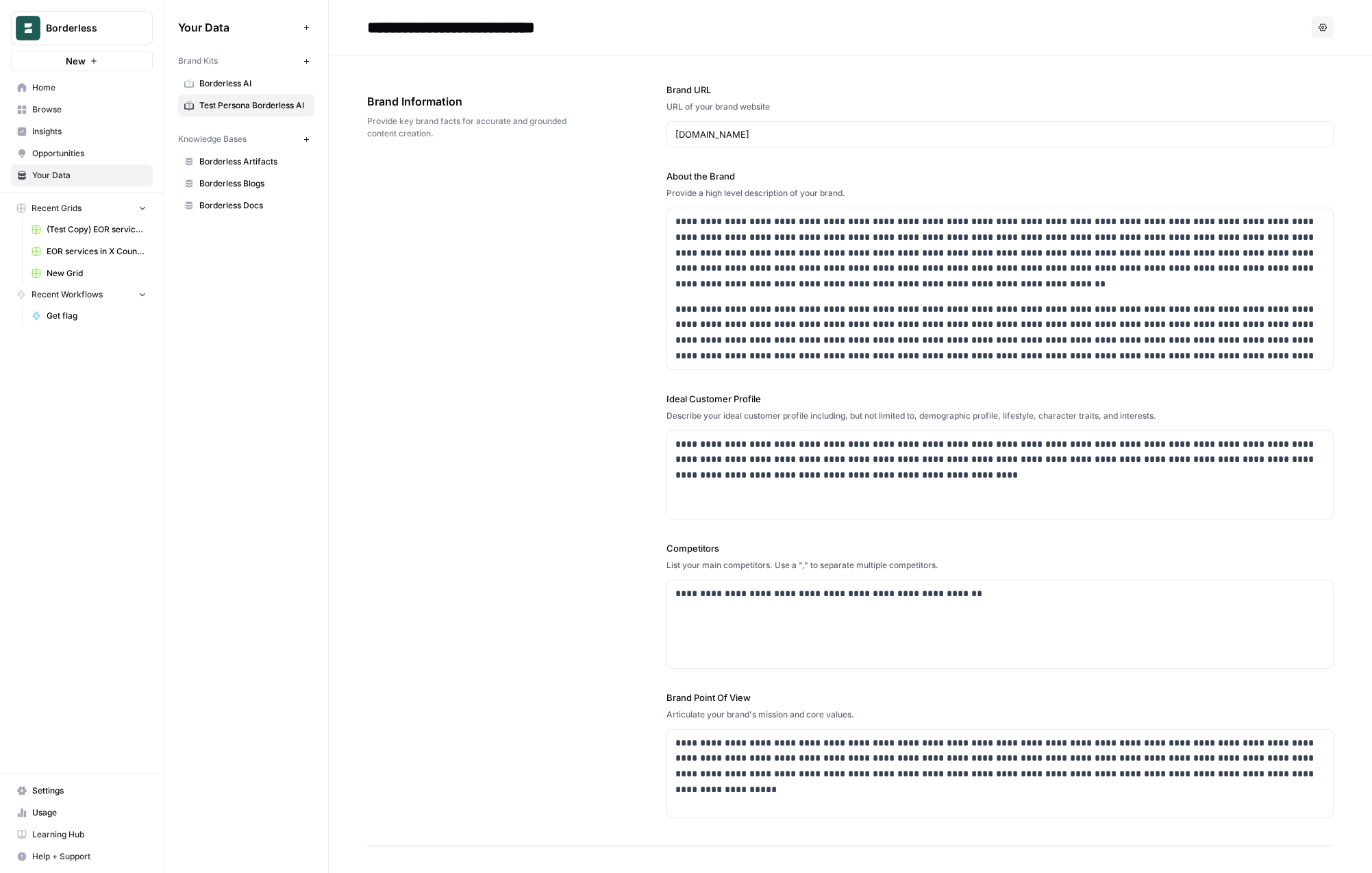
click at [426, 414] on div "**********" at bounding box center [850, 451] width 967 height 791
click at [1333, 17] on div "Options" at bounding box center [1323, 27] width 22 height 22
click at [1322, 25] on icon "button" at bounding box center [1323, 27] width 9 height 9
click at [1189, 37] on div "**********" at bounding box center [836, 27] width 939 height 22
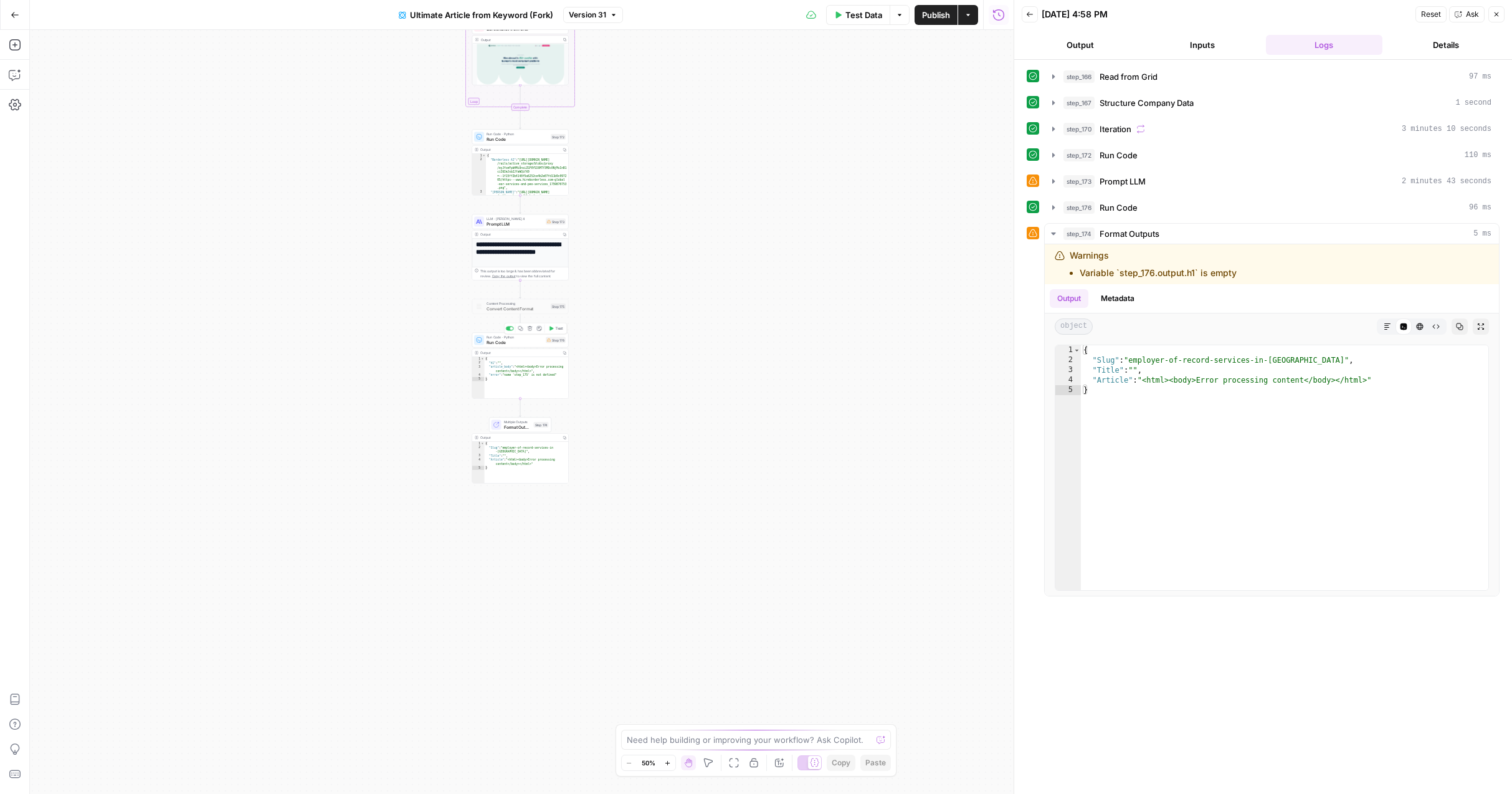
click at [519, 332] on div "Copy step Delete step Add Note Test" at bounding box center [536, 329] width 63 height 11
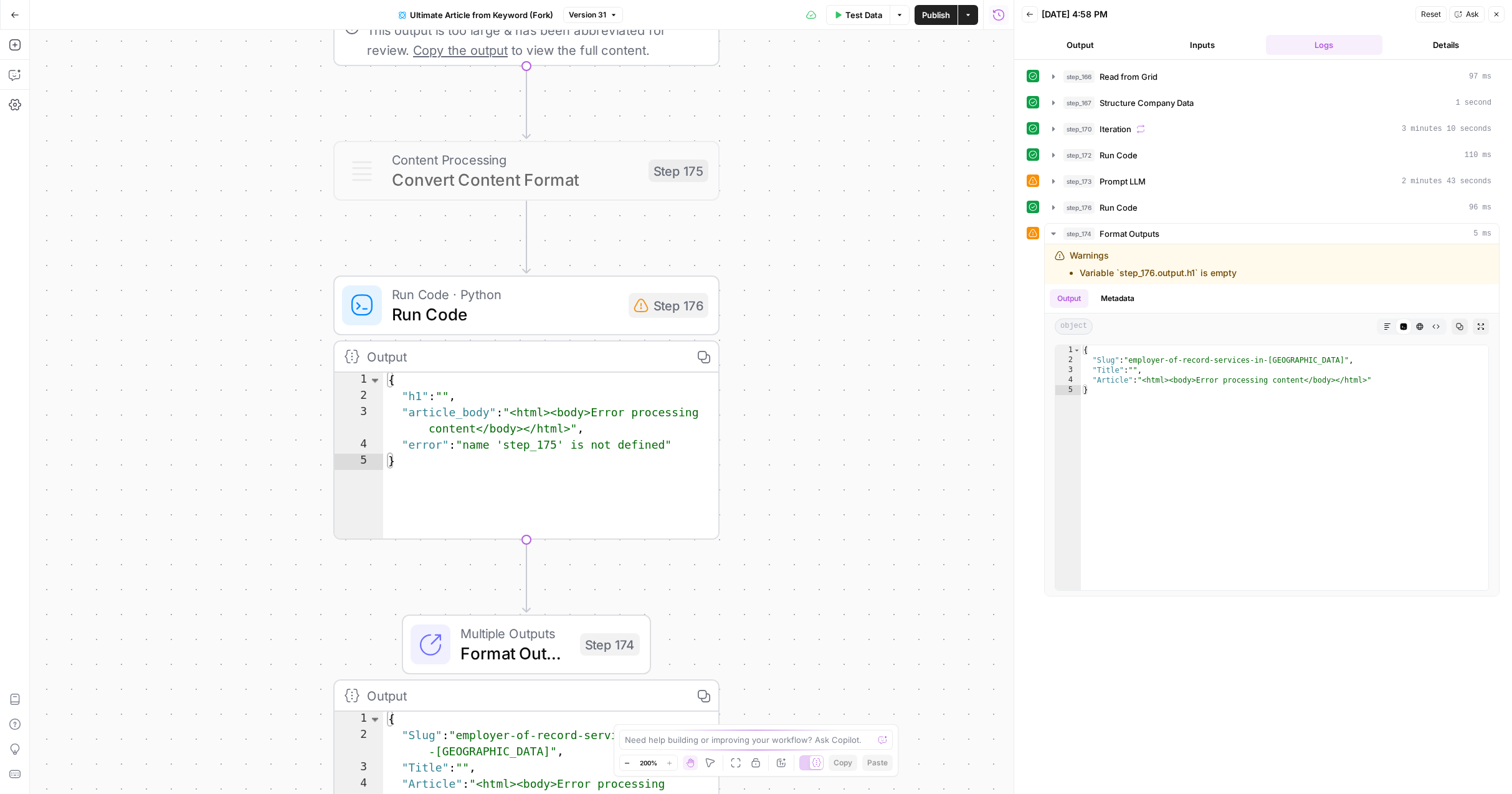
click at [524, 314] on span "Run Code" at bounding box center [505, 314] width 227 height 25
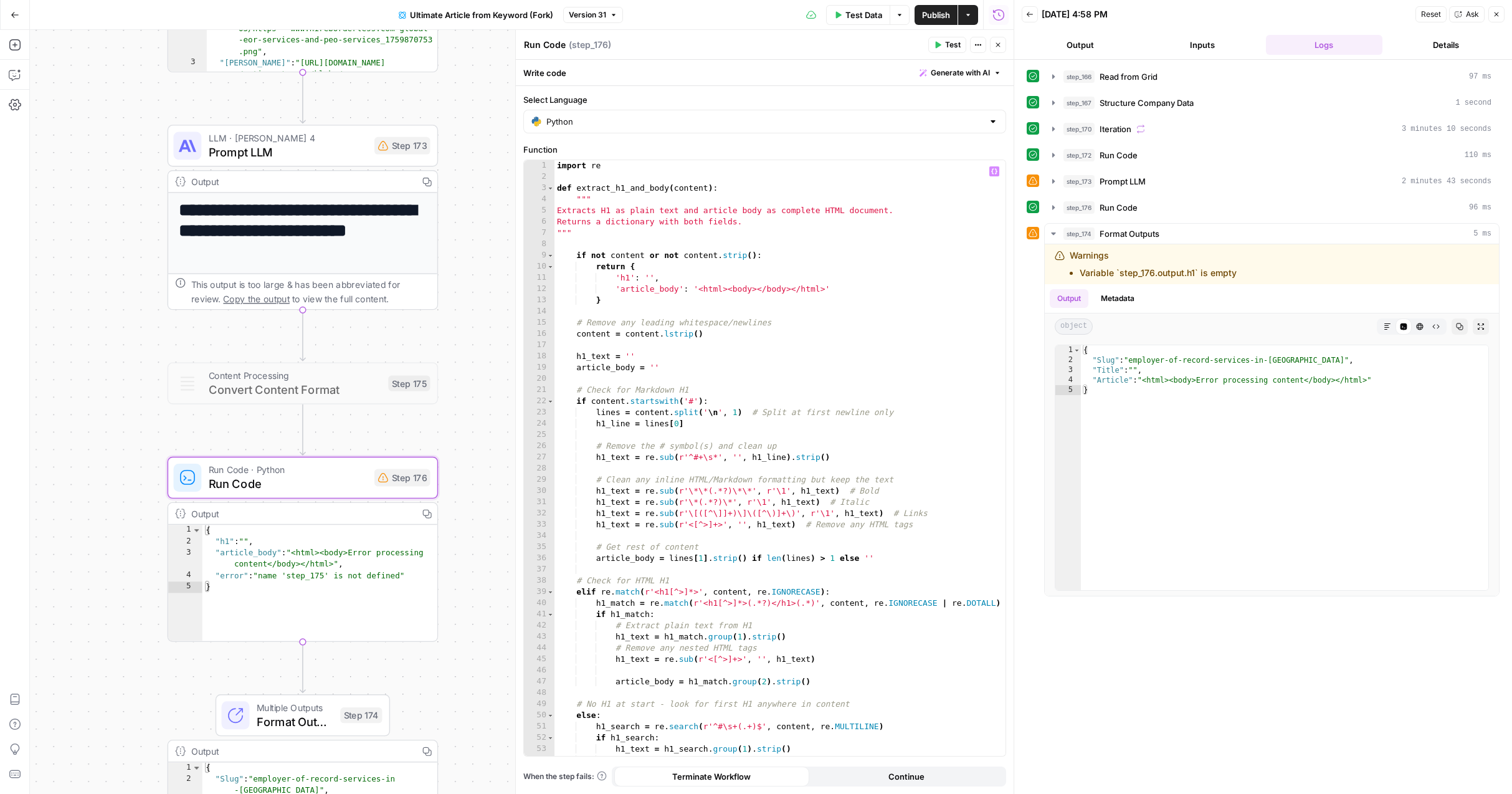
click at [861, 434] on div "import re def extract_h1_and_body ( content ) : """ Extracts H1 as plain text a…" at bounding box center [780, 469] width 451 height 618
type input "***"
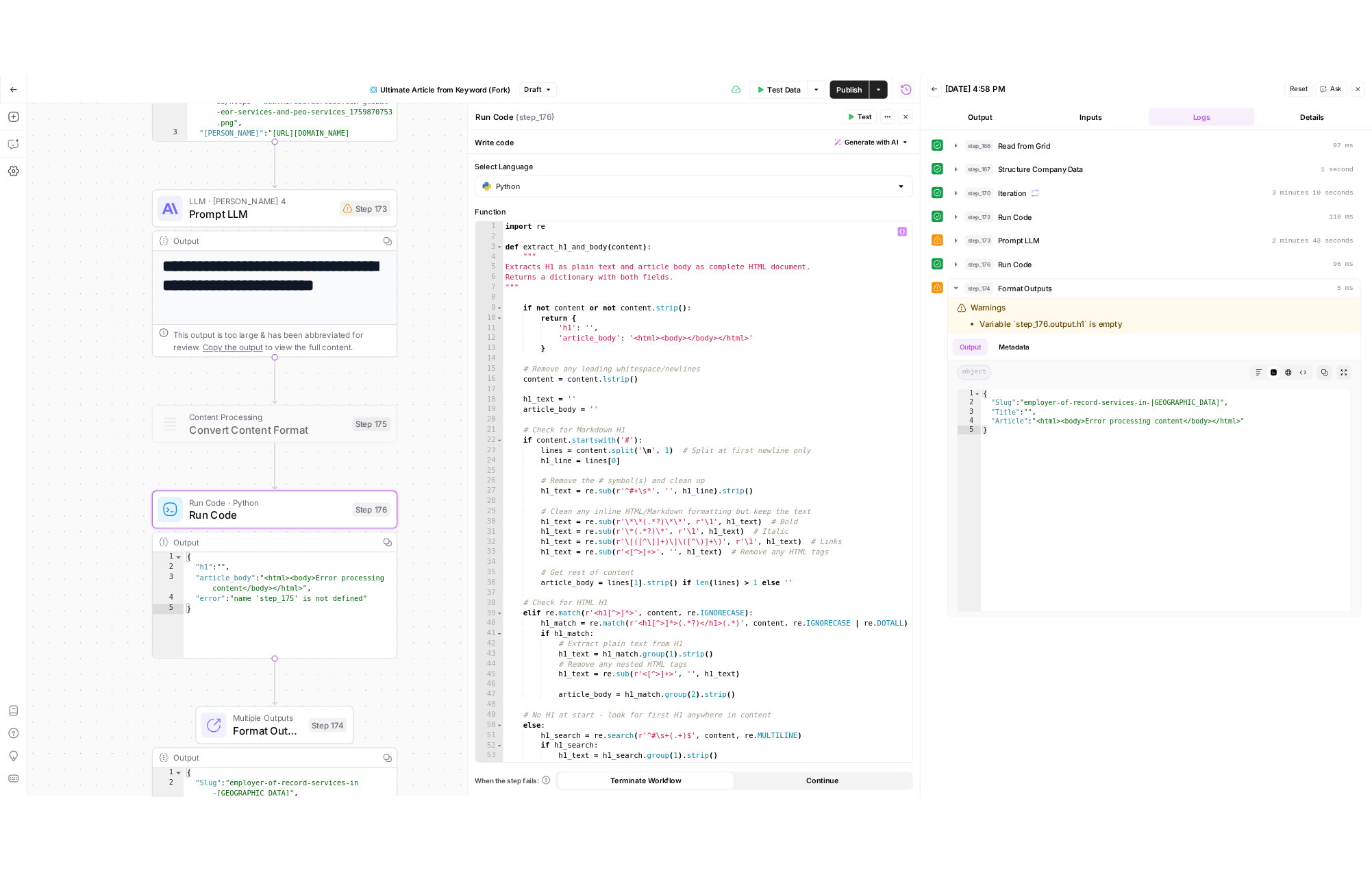
scroll to position [0, 0]
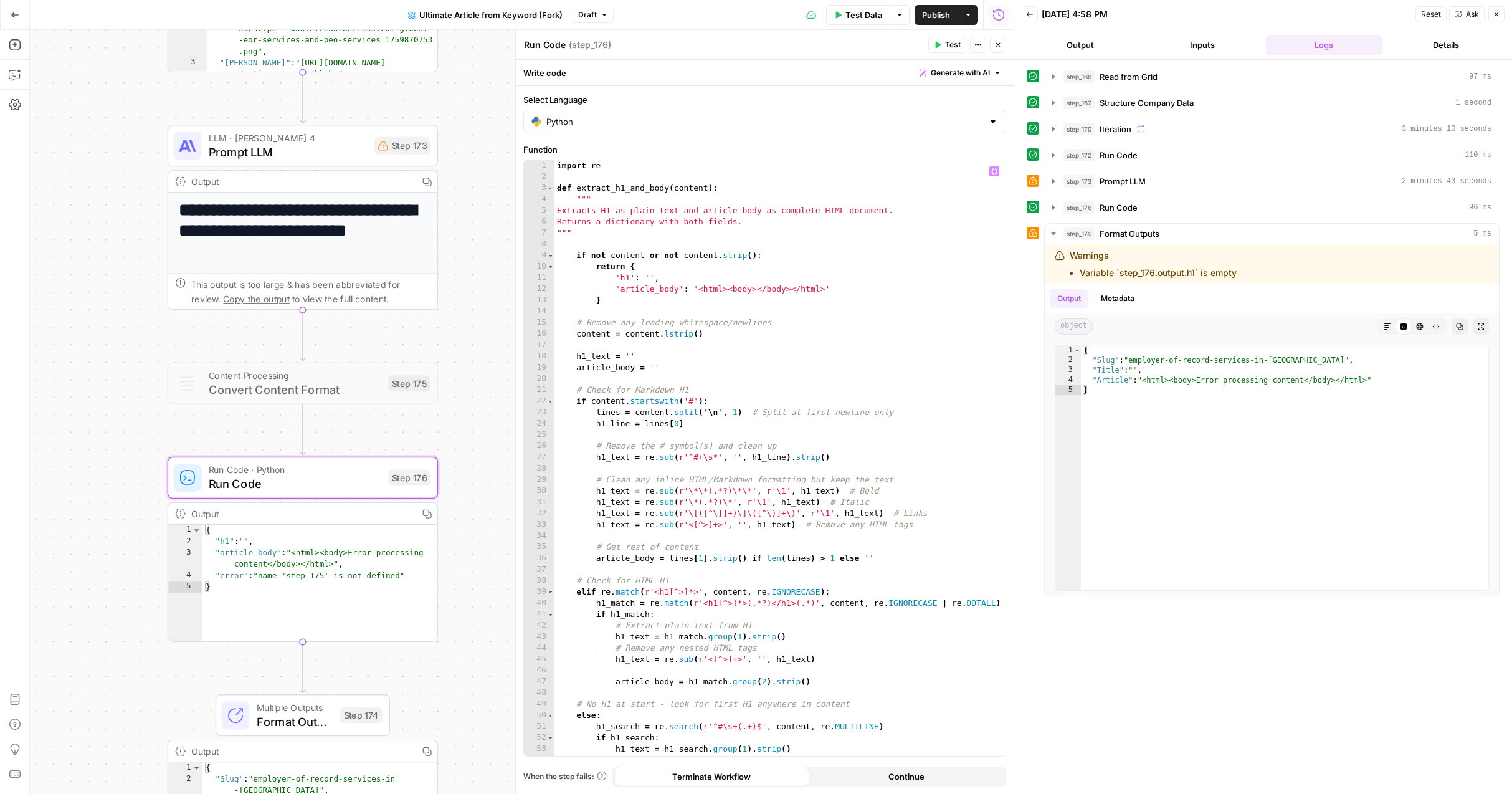
type textarea "**********"
click at [933, 18] on span "Publish" at bounding box center [935, 15] width 28 height 13
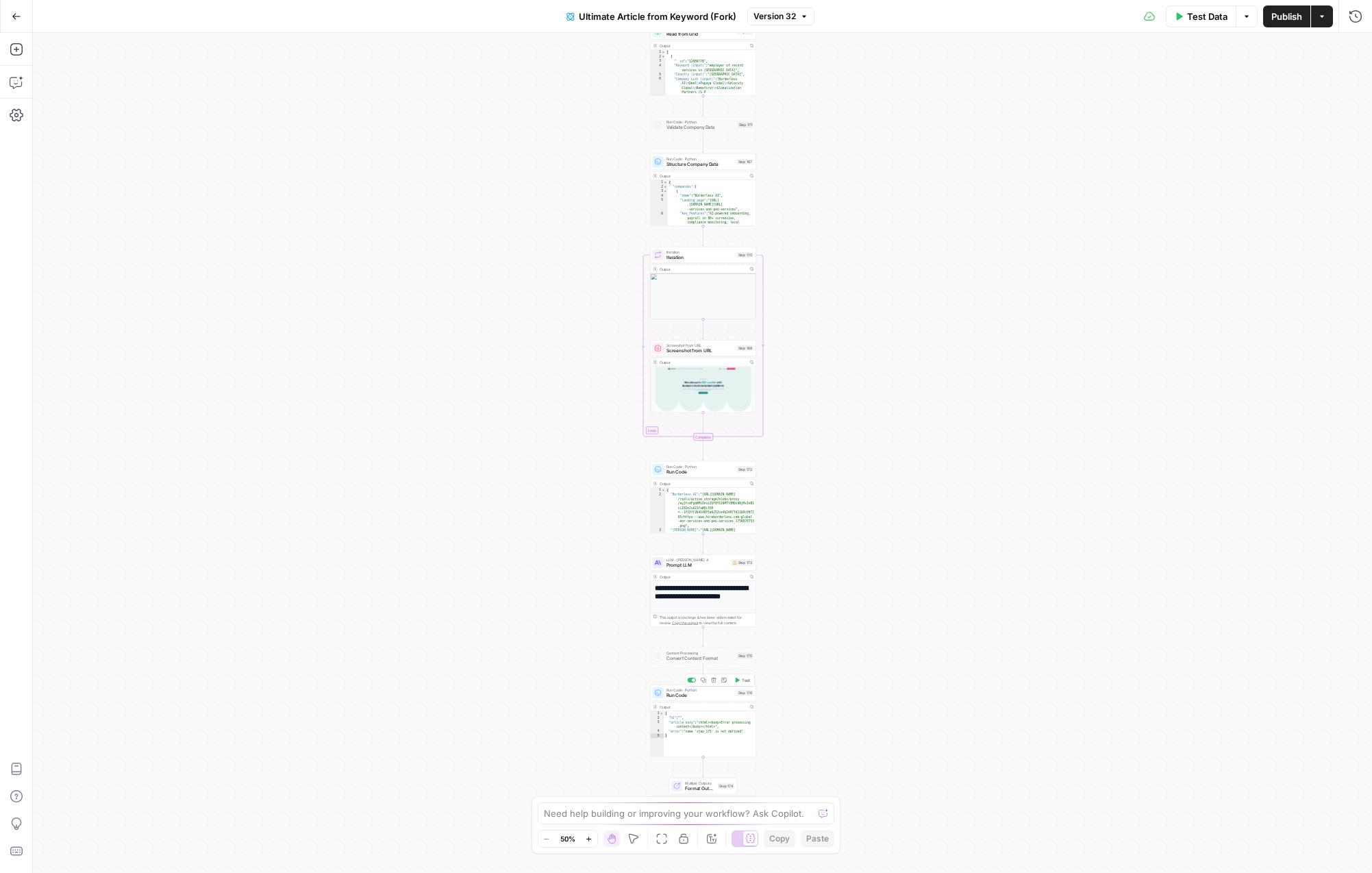
click at [702, 697] on span "Run Code" at bounding box center [700, 695] width 68 height 7
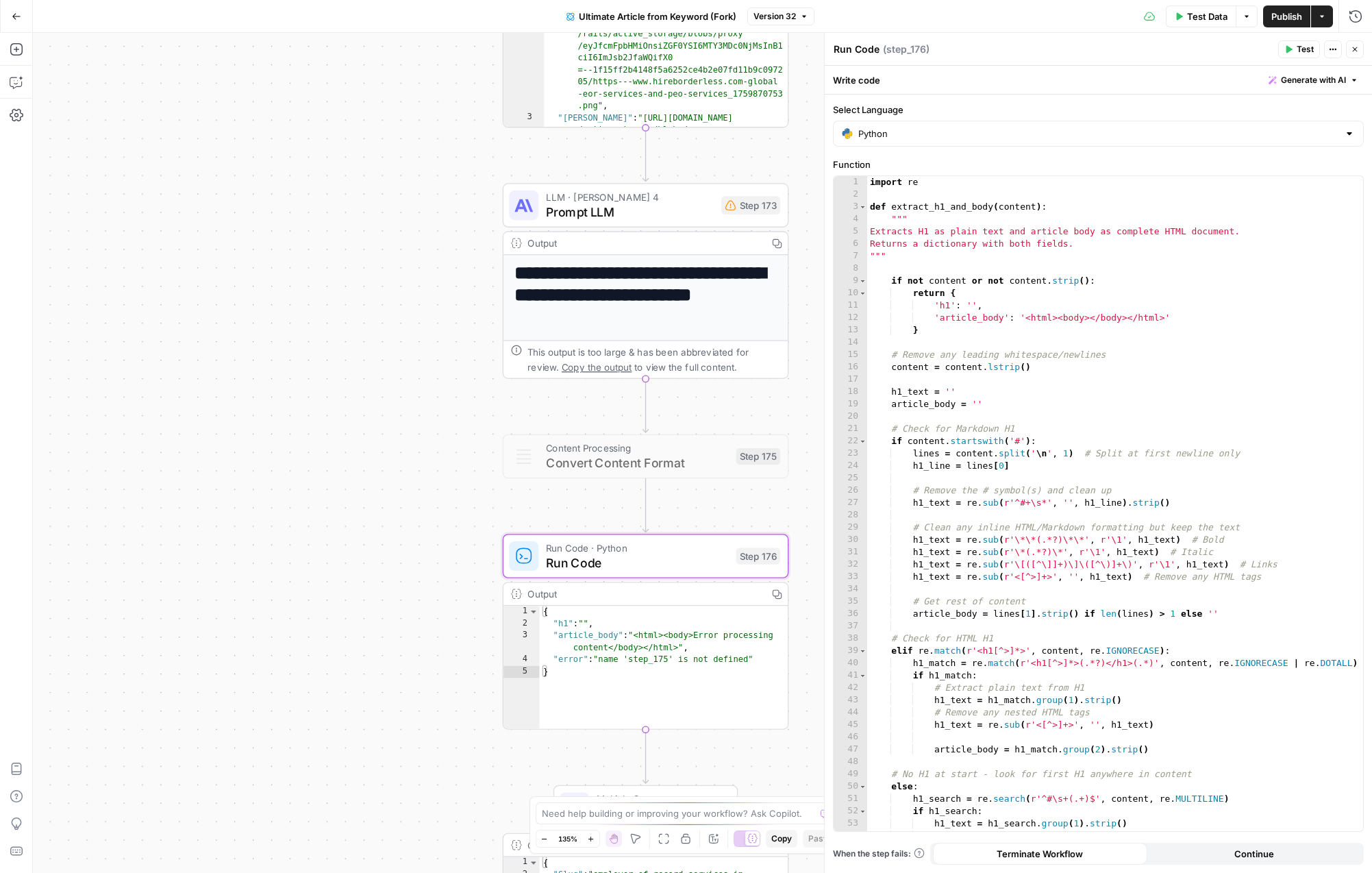
click at [636, 659] on div "{ "h1" : "" , "article_body" : "<html><body>Error processing content</body></ht…" at bounding box center [664, 680] width 250 height 149
type textarea "*"
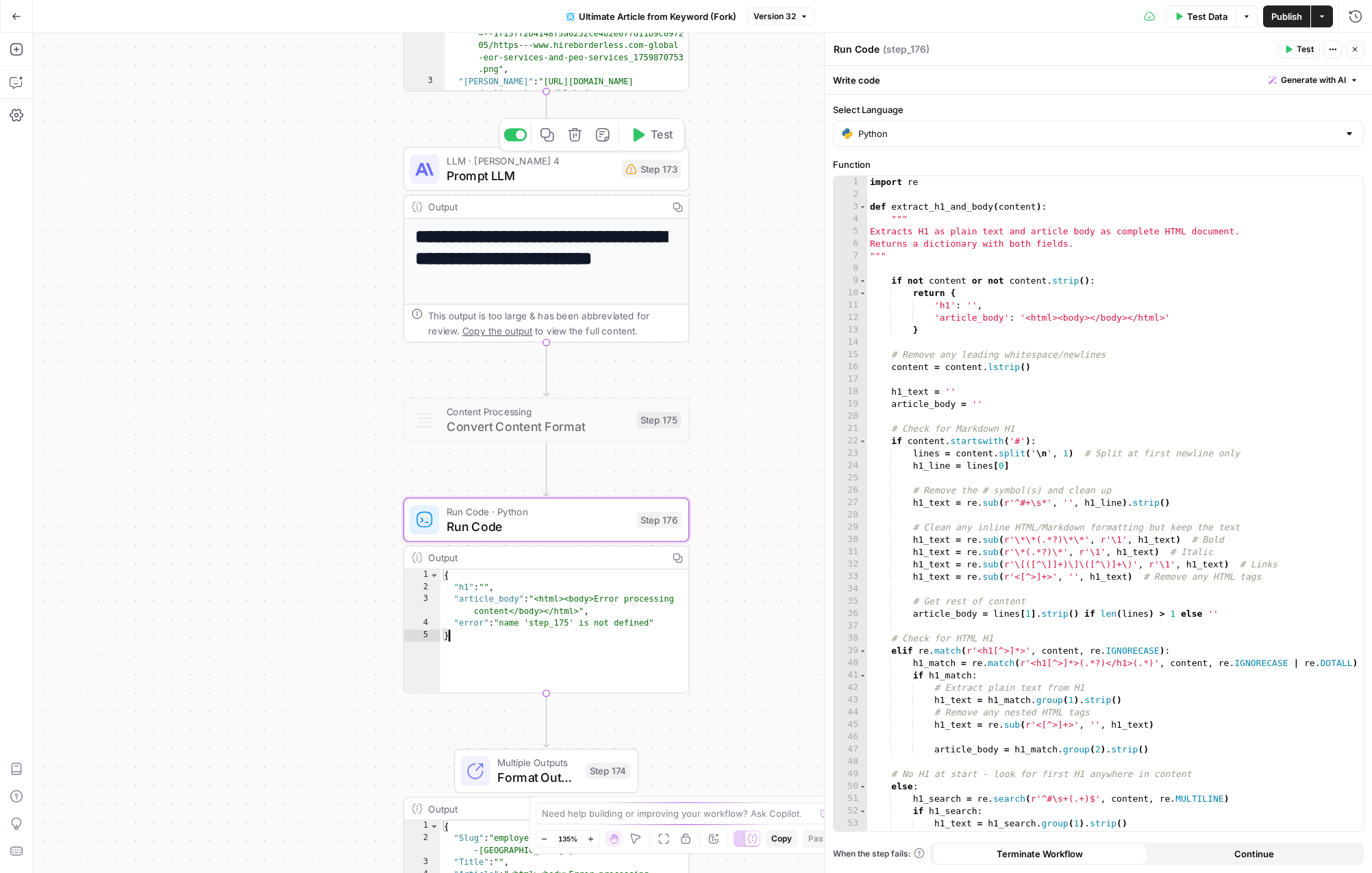
click at [549, 174] on span "Prompt LLM" at bounding box center [530, 176] width 168 height 19
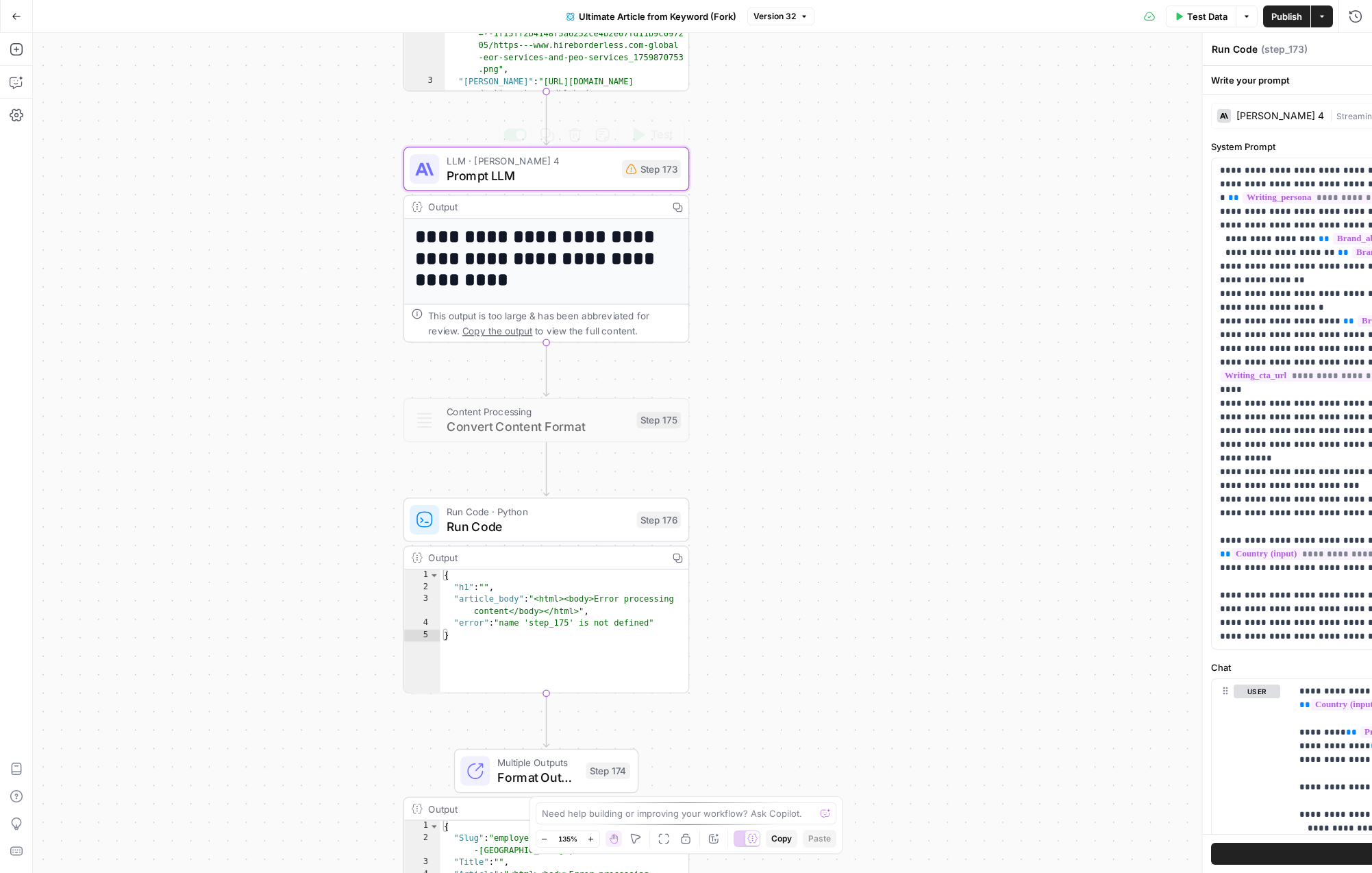
type textarea "Prompt LLM"
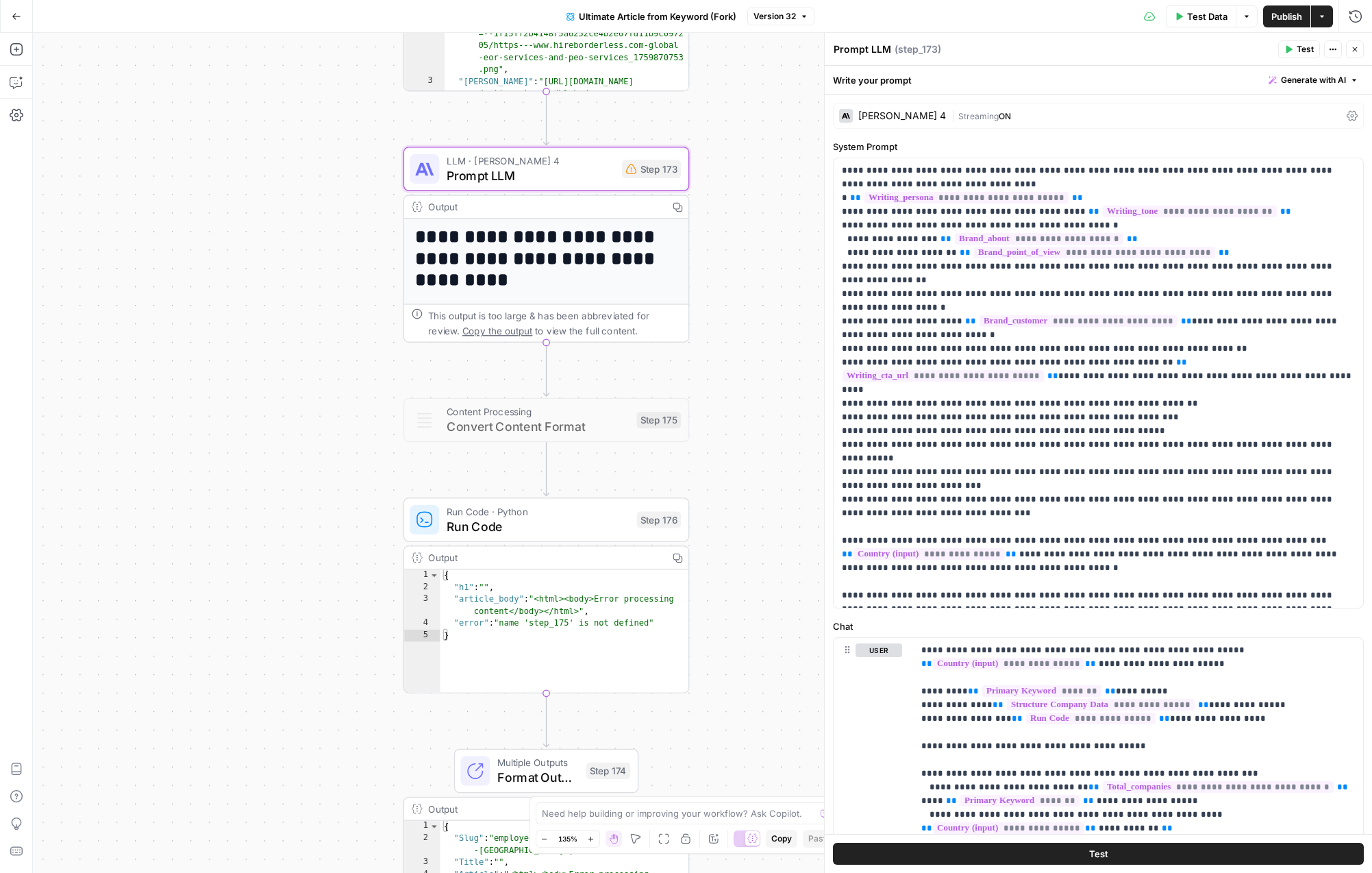
click at [1334, 44] on button "Actions" at bounding box center [1333, 49] width 18 height 18
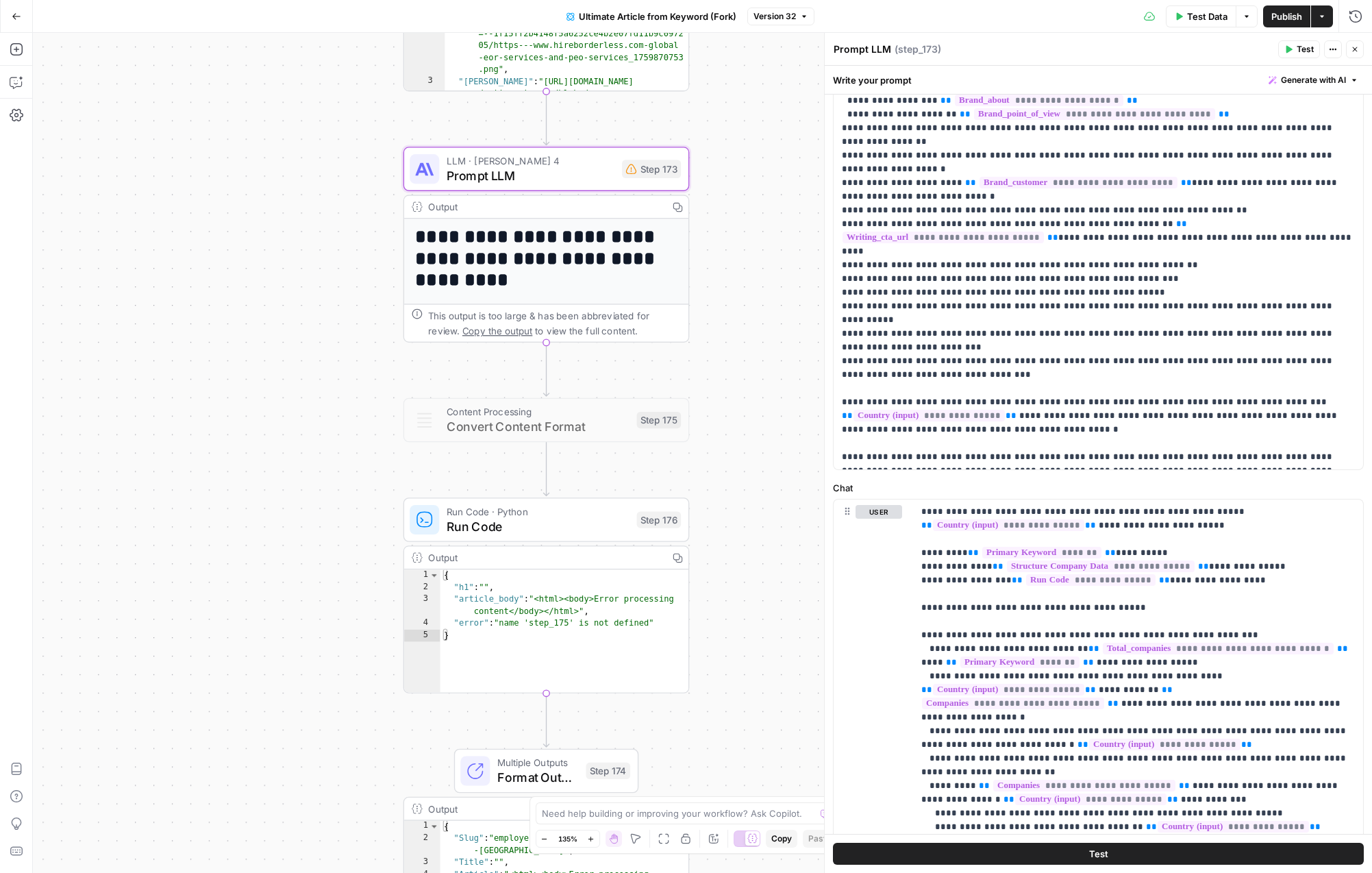
scroll to position [167, 0]
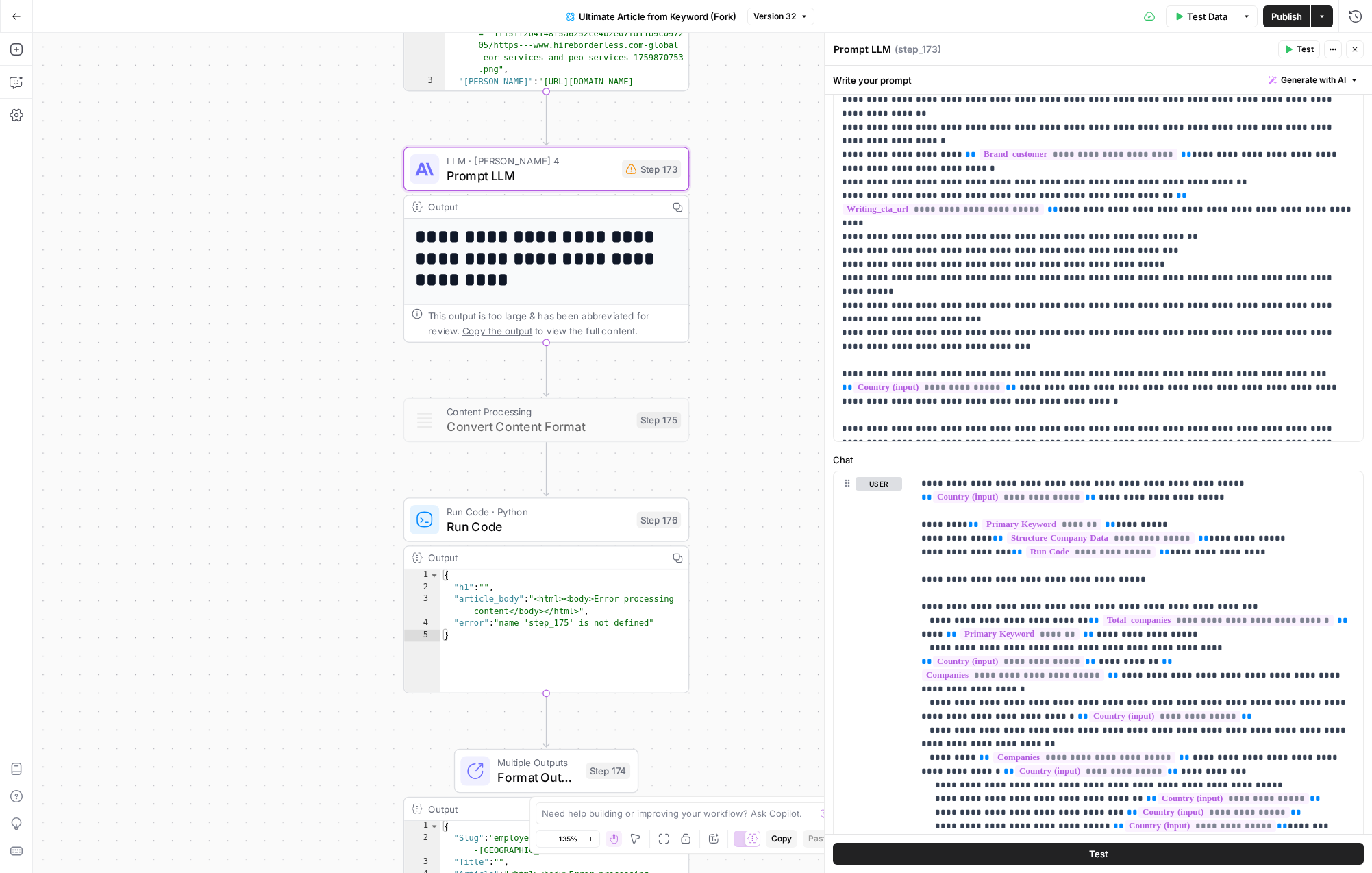
click at [638, 208] on div "Output" at bounding box center [544, 207] width 232 height 15
click at [573, 262] on h1 "**********" at bounding box center [547, 258] width 263 height 65
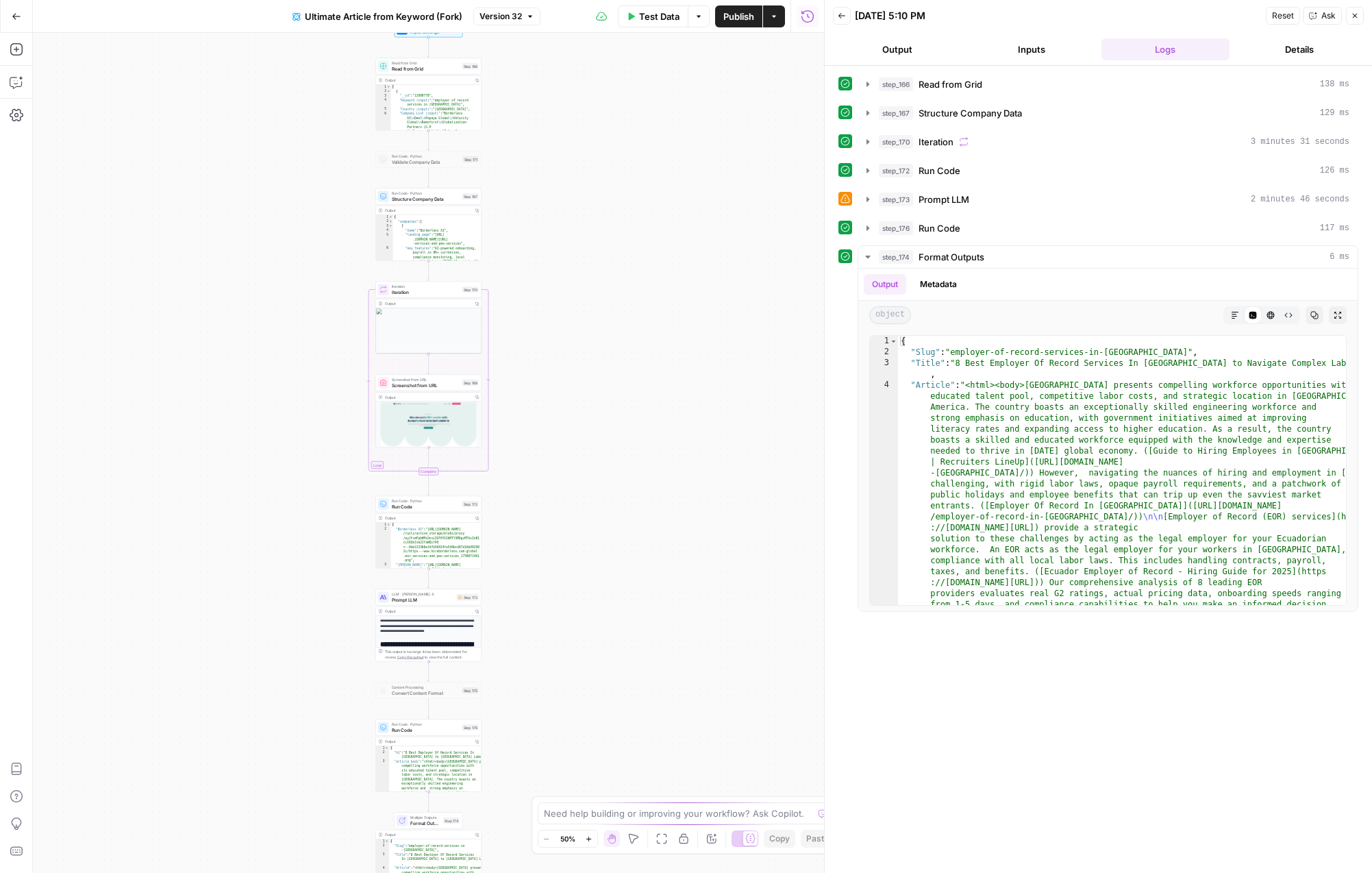
click at [428, 613] on div "Output" at bounding box center [428, 611] width 86 height 5
click at [428, 636] on div "**********" at bounding box center [429, 670] width 106 height 110
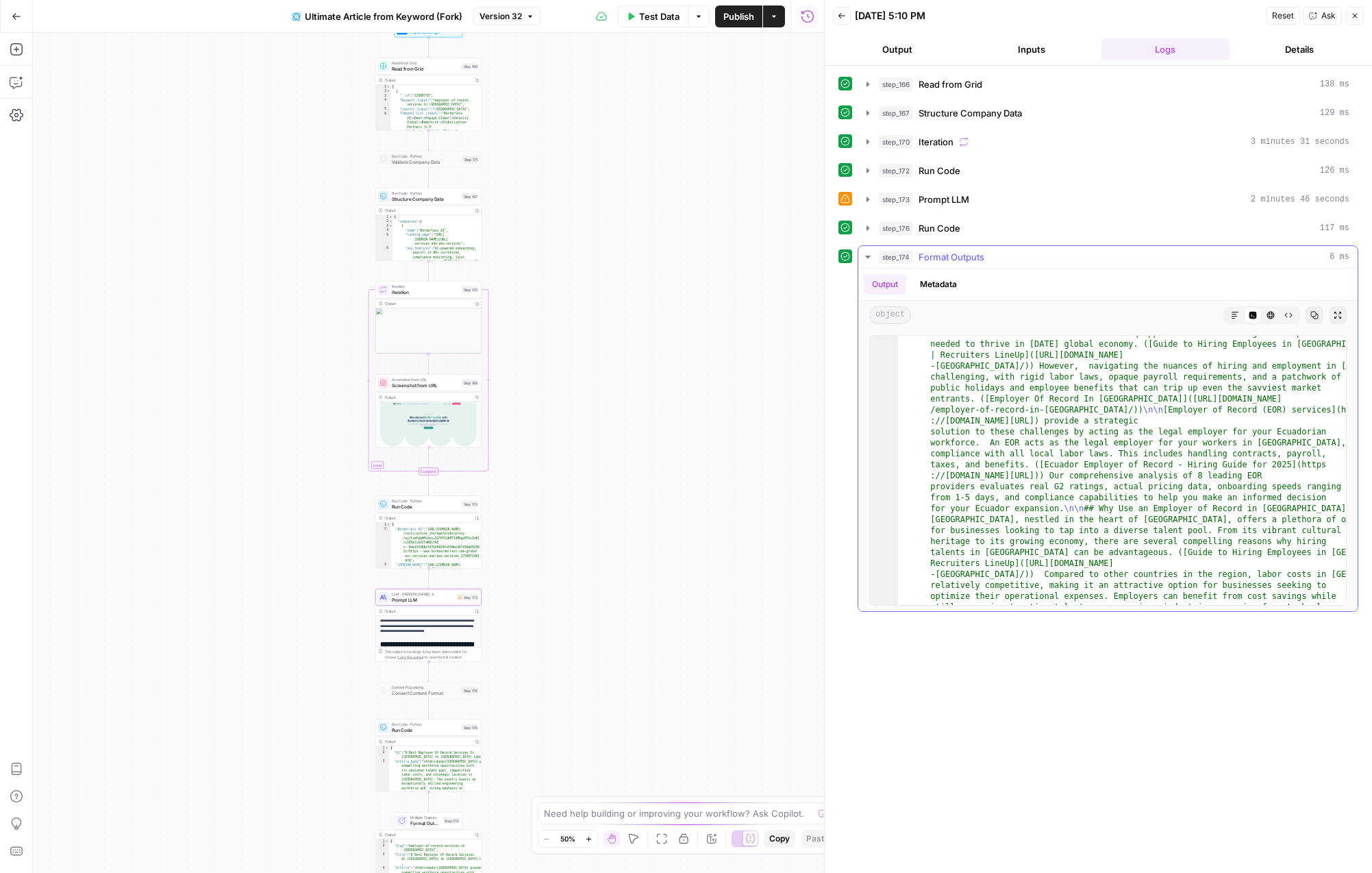
scroll to position [107, 0]
click at [1340, 317] on icon "button" at bounding box center [1338, 315] width 7 height 7
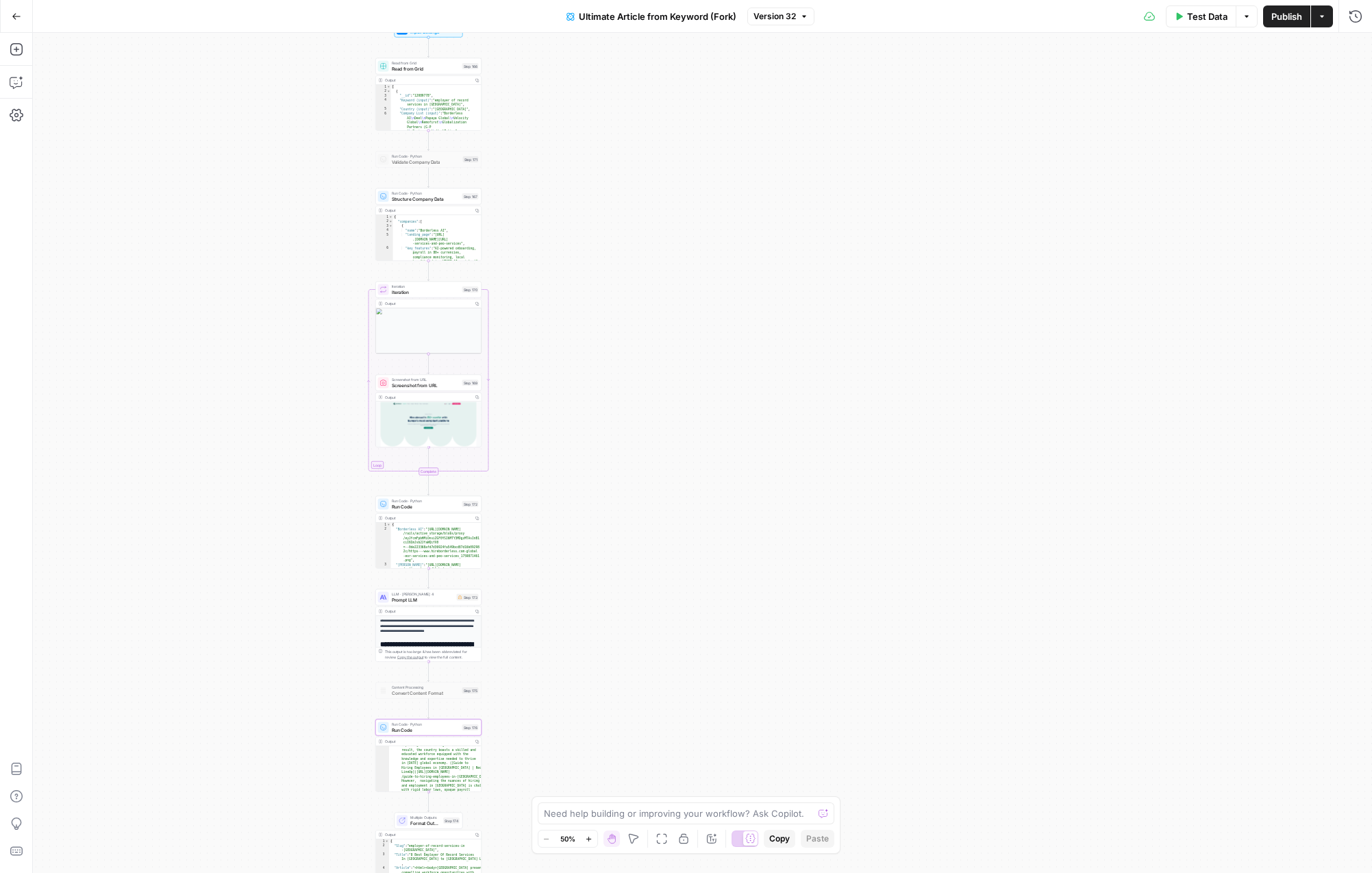
scroll to position [128, 0]
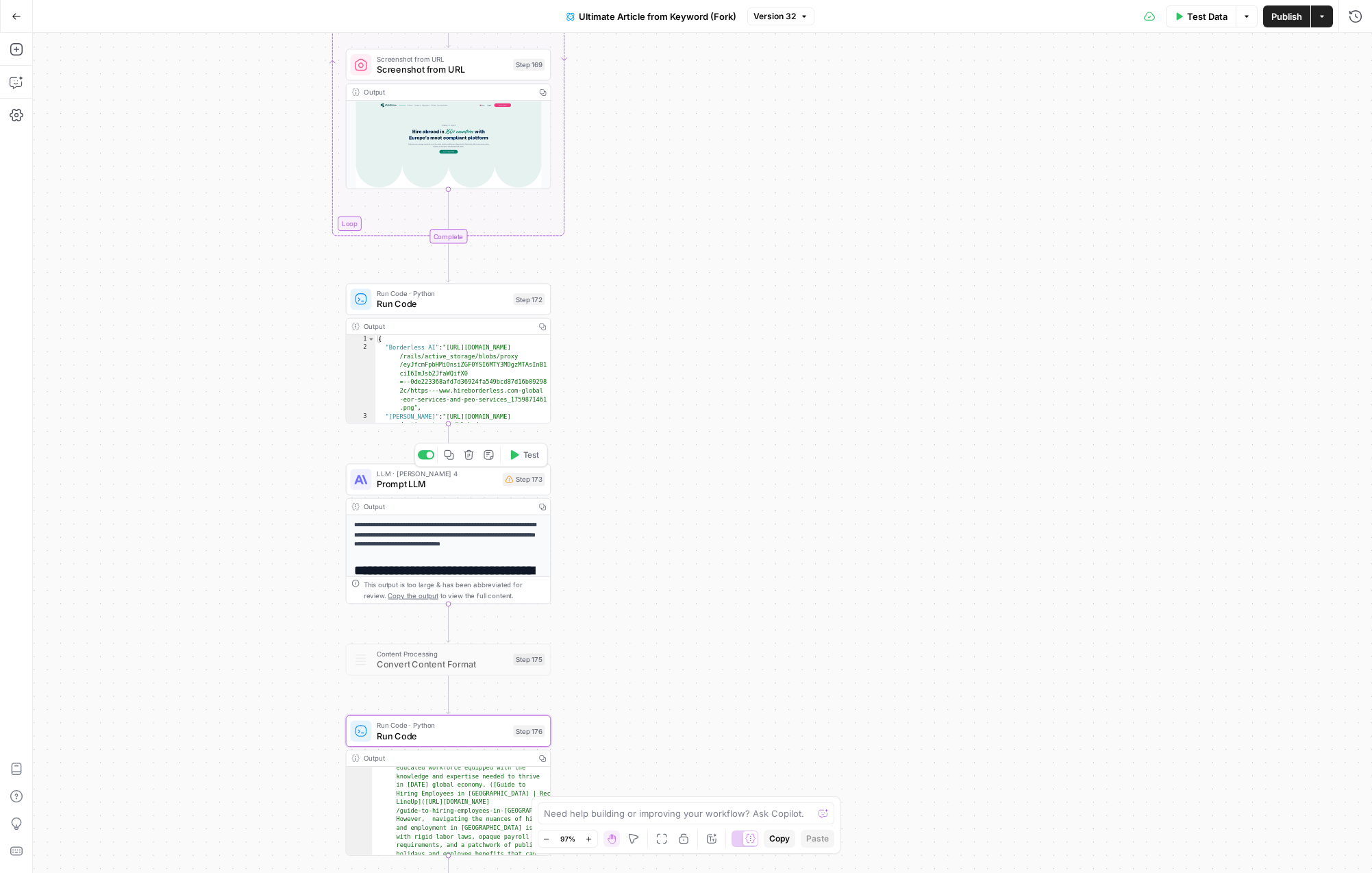
click at [451, 488] on span "Prompt LLM" at bounding box center [437, 483] width 120 height 13
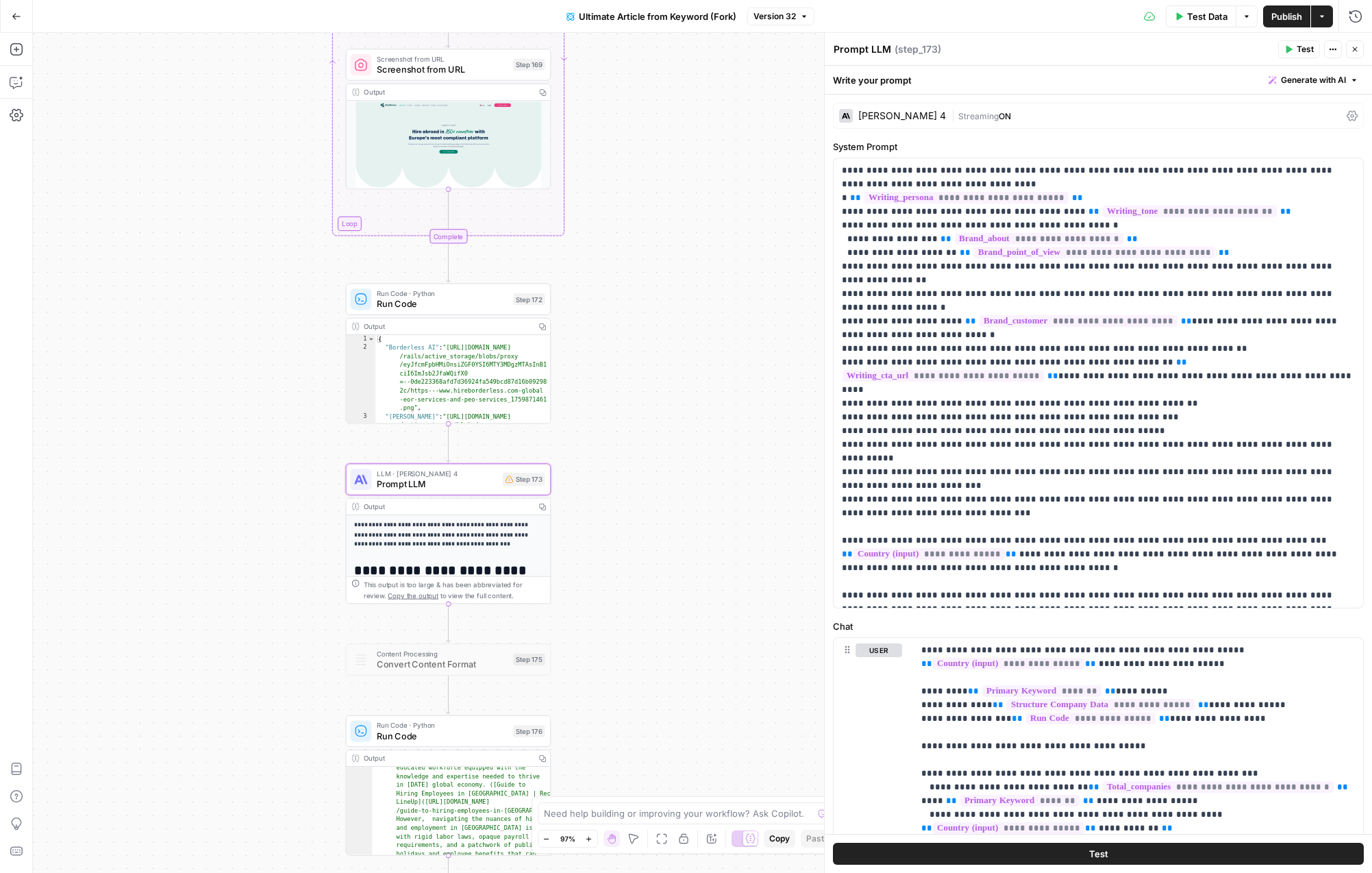
click at [544, 503] on icon "button" at bounding box center [542, 506] width 7 height 7
click at [462, 484] on span "Prompt LLM" at bounding box center [437, 483] width 120 height 13
click at [1047, 406] on p "**********" at bounding box center [1098, 383] width 513 height 439
click at [1043, 471] on p "**********" at bounding box center [1098, 383] width 513 height 439
type input "markdown"
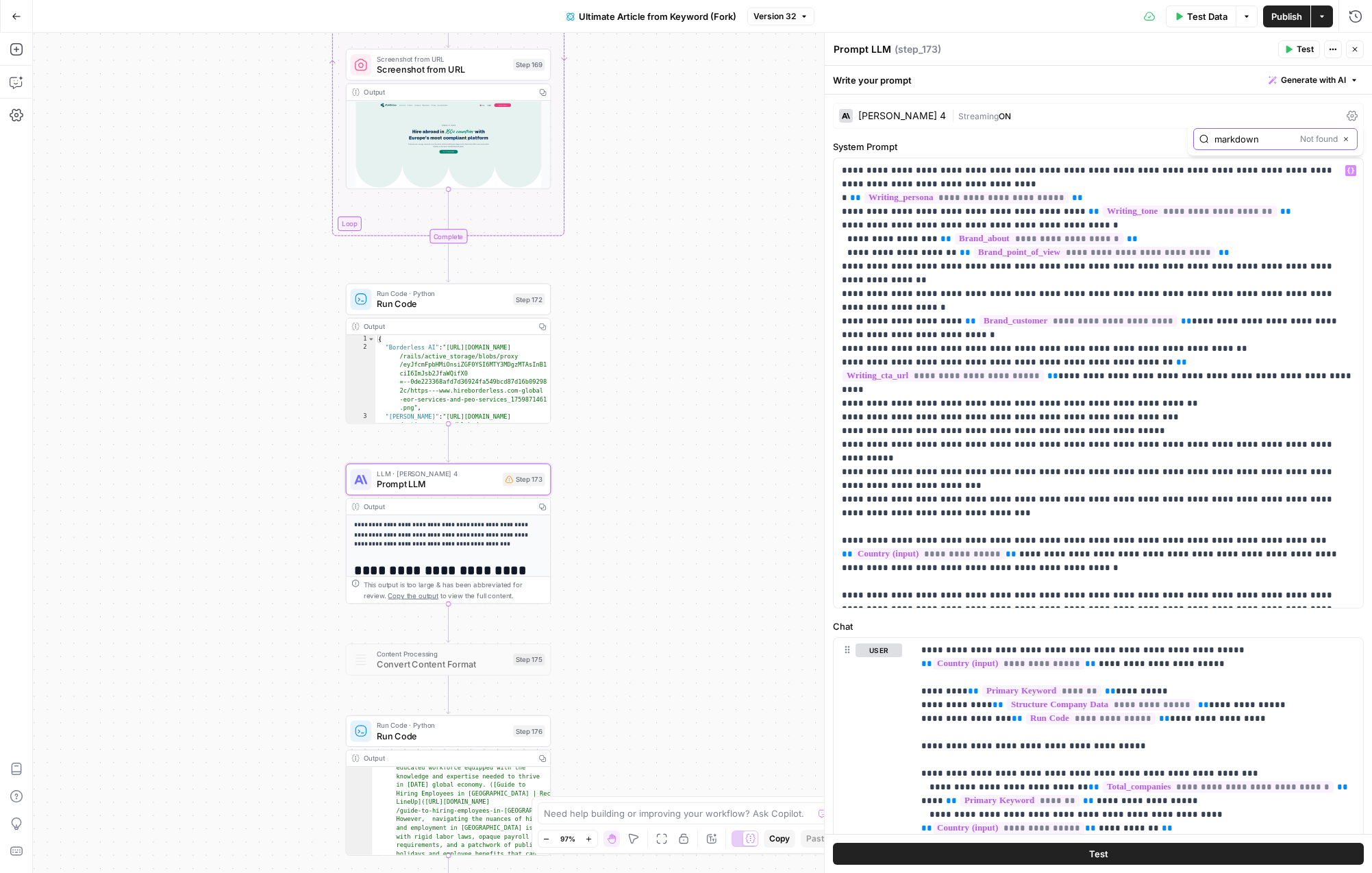
click at [1349, 135] on button "Close" at bounding box center [1346, 139] width 11 height 11
type input "HTML"
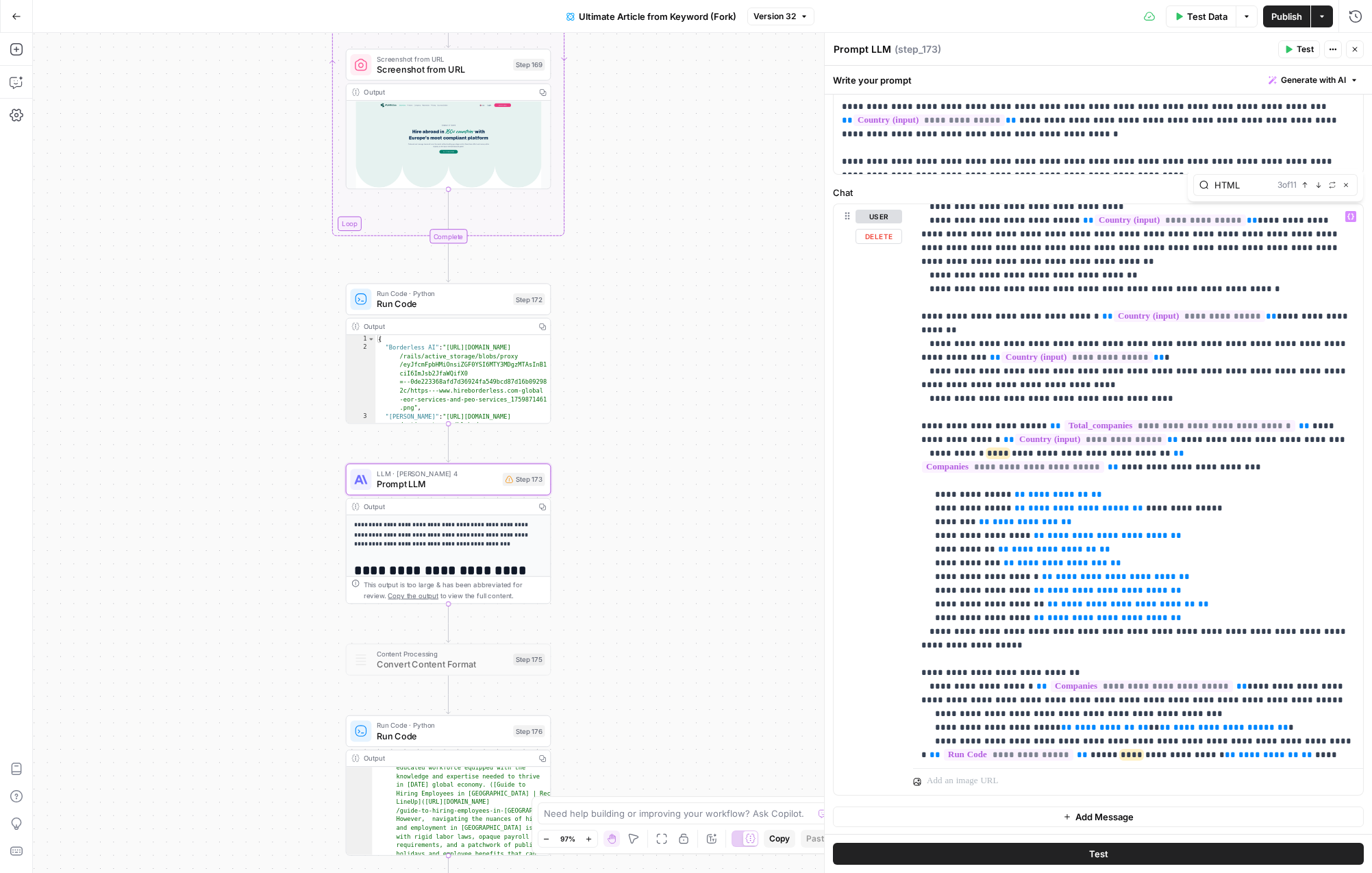
scroll to position [0, 0]
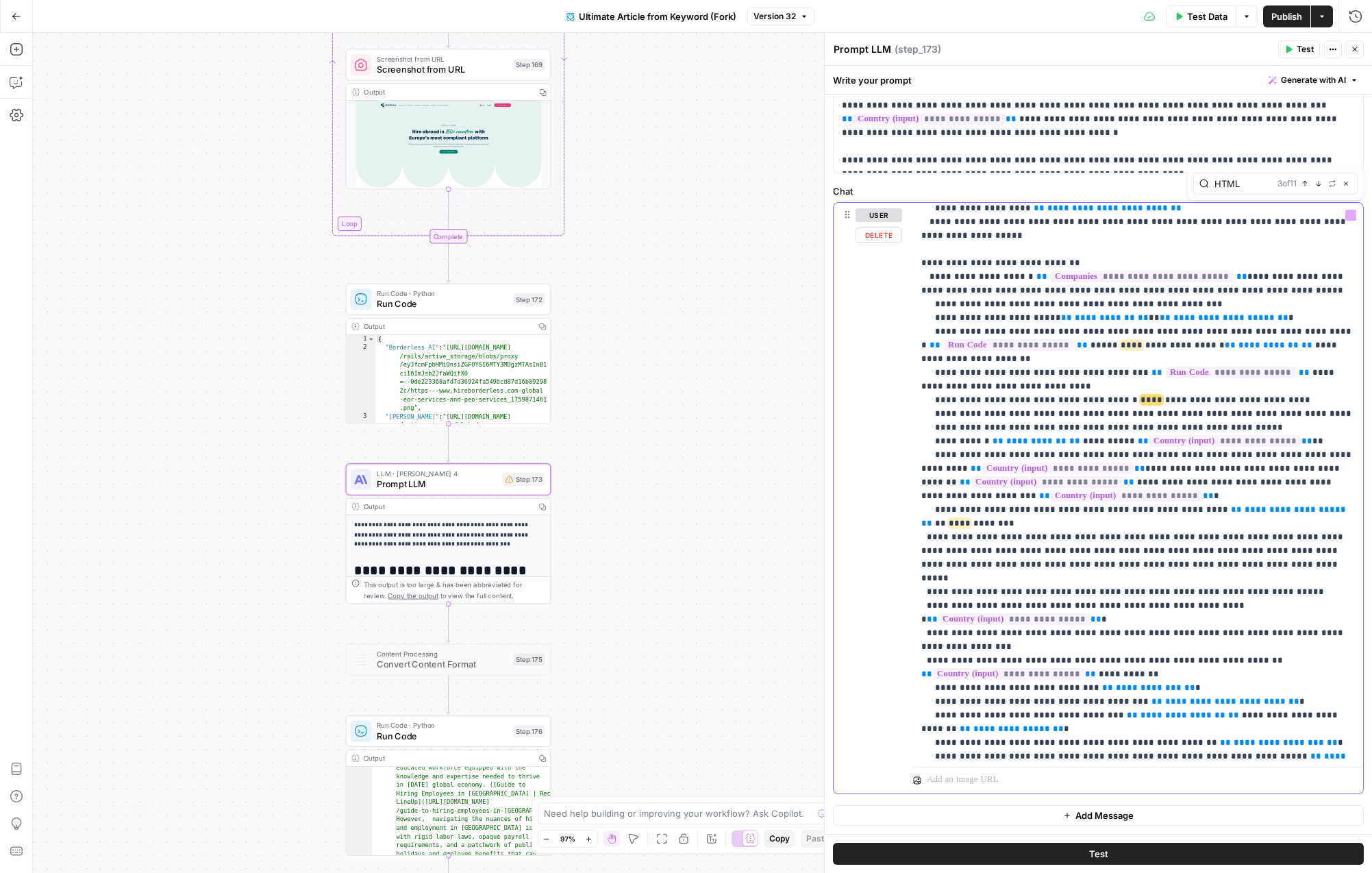
click at [941, 606] on p "**********" at bounding box center [1138, 358] width 433 height 3549
click at [447, 302] on span "Run Code" at bounding box center [442, 304] width 131 height 13
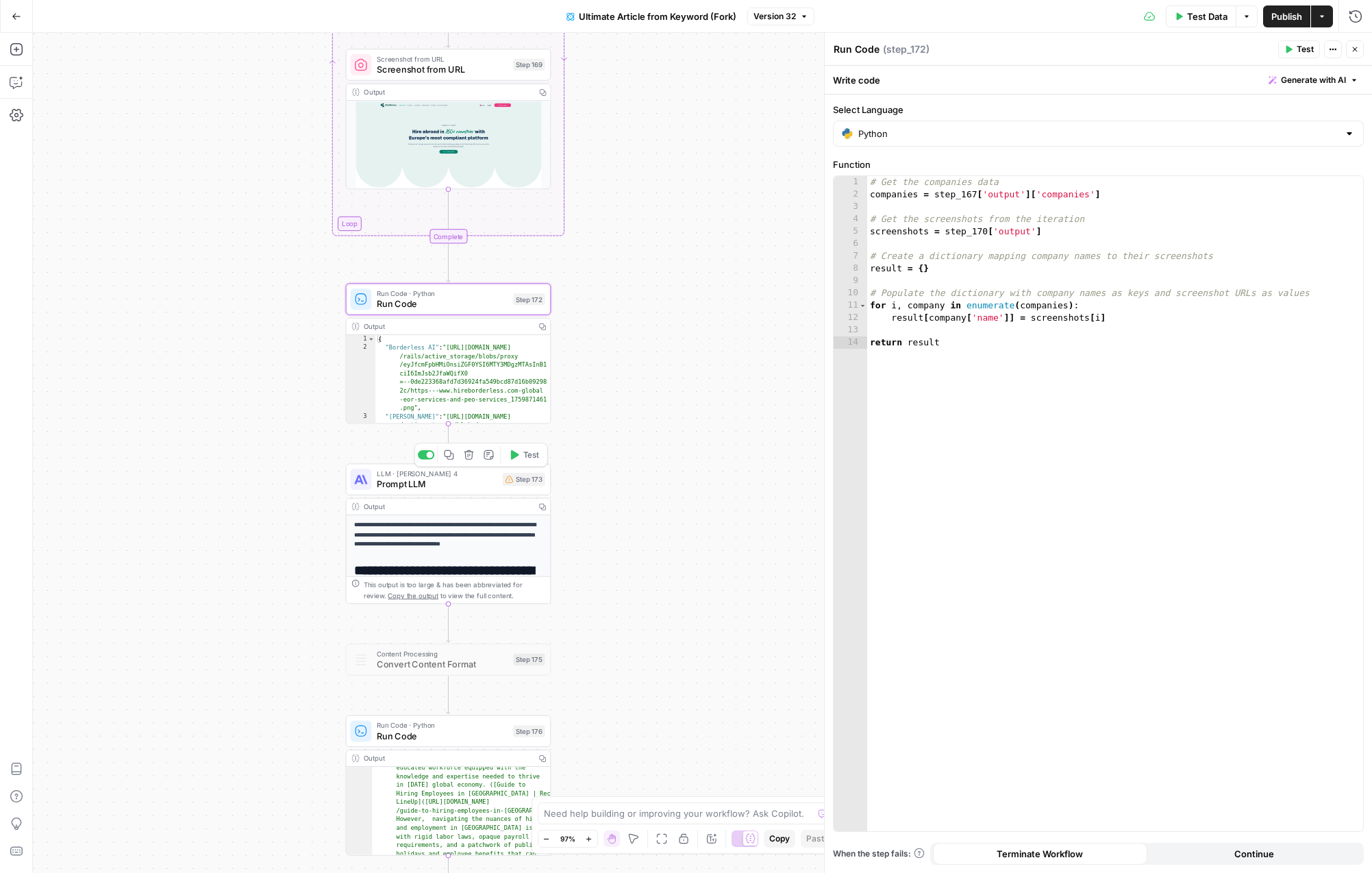
click at [482, 486] on span "Prompt LLM" at bounding box center [437, 483] width 120 height 13
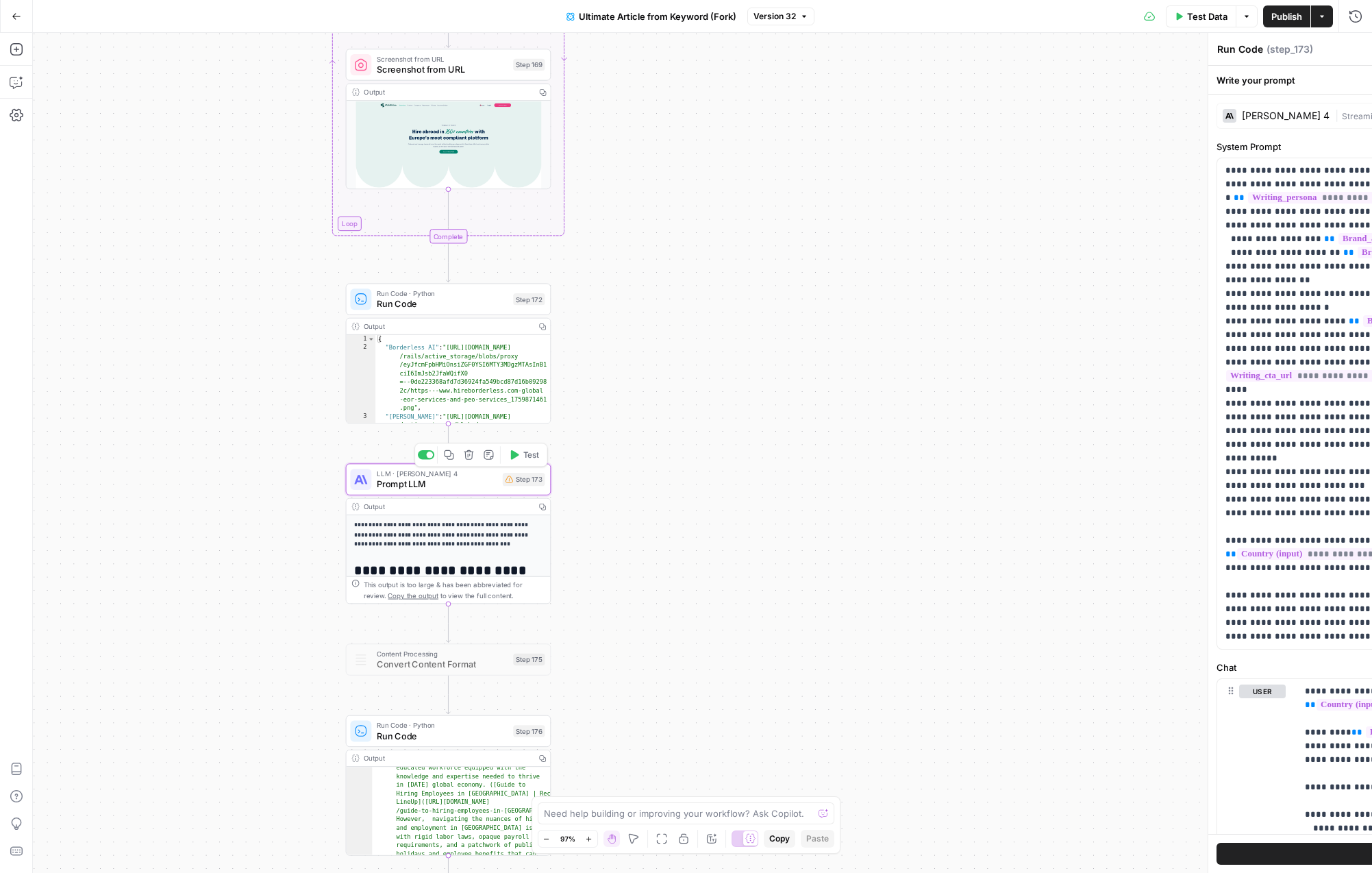
type textarea "Prompt LLM"
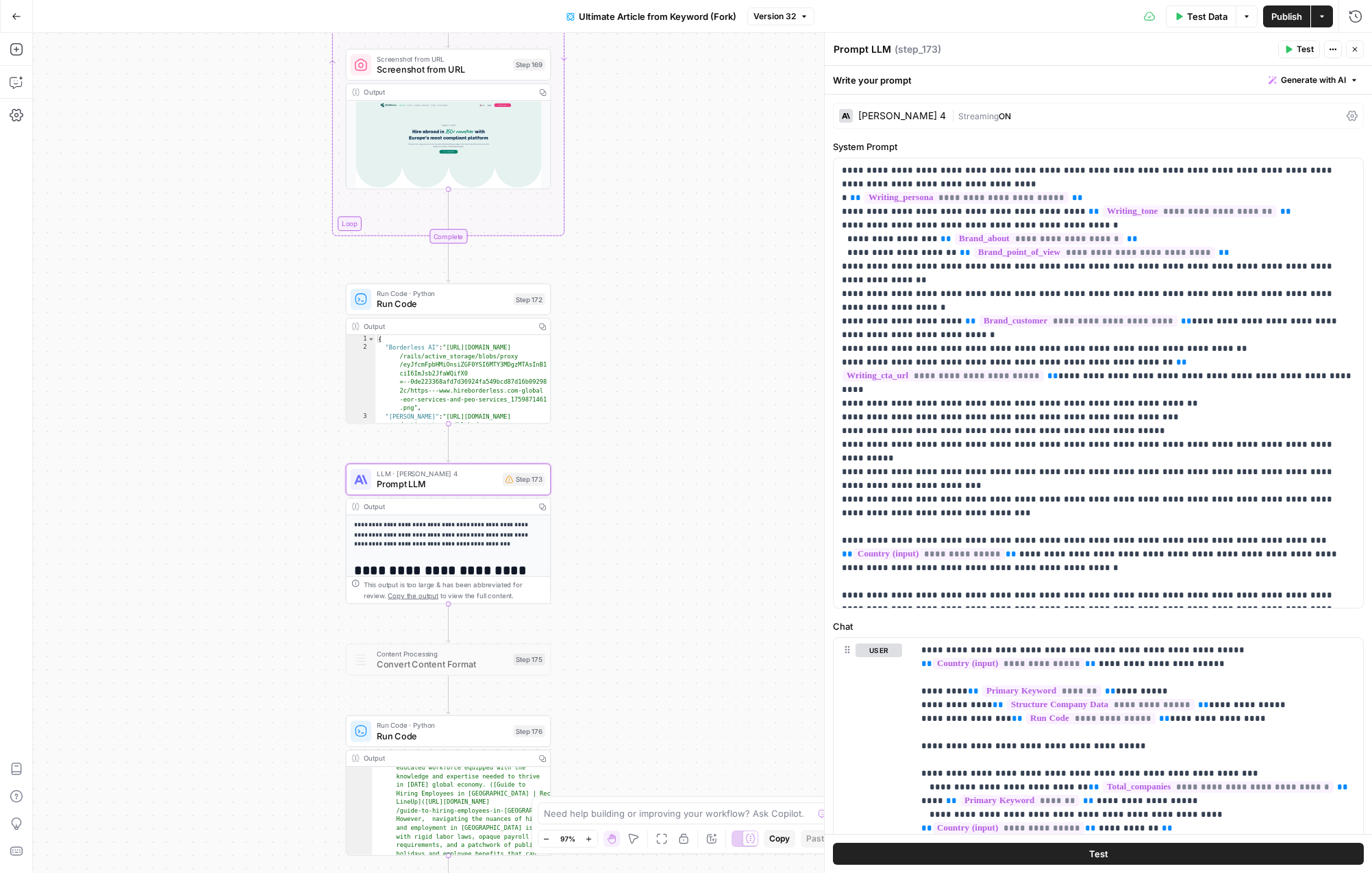
click at [1164, 119] on div "| Streaming ON" at bounding box center [1147, 116] width 390 height 13
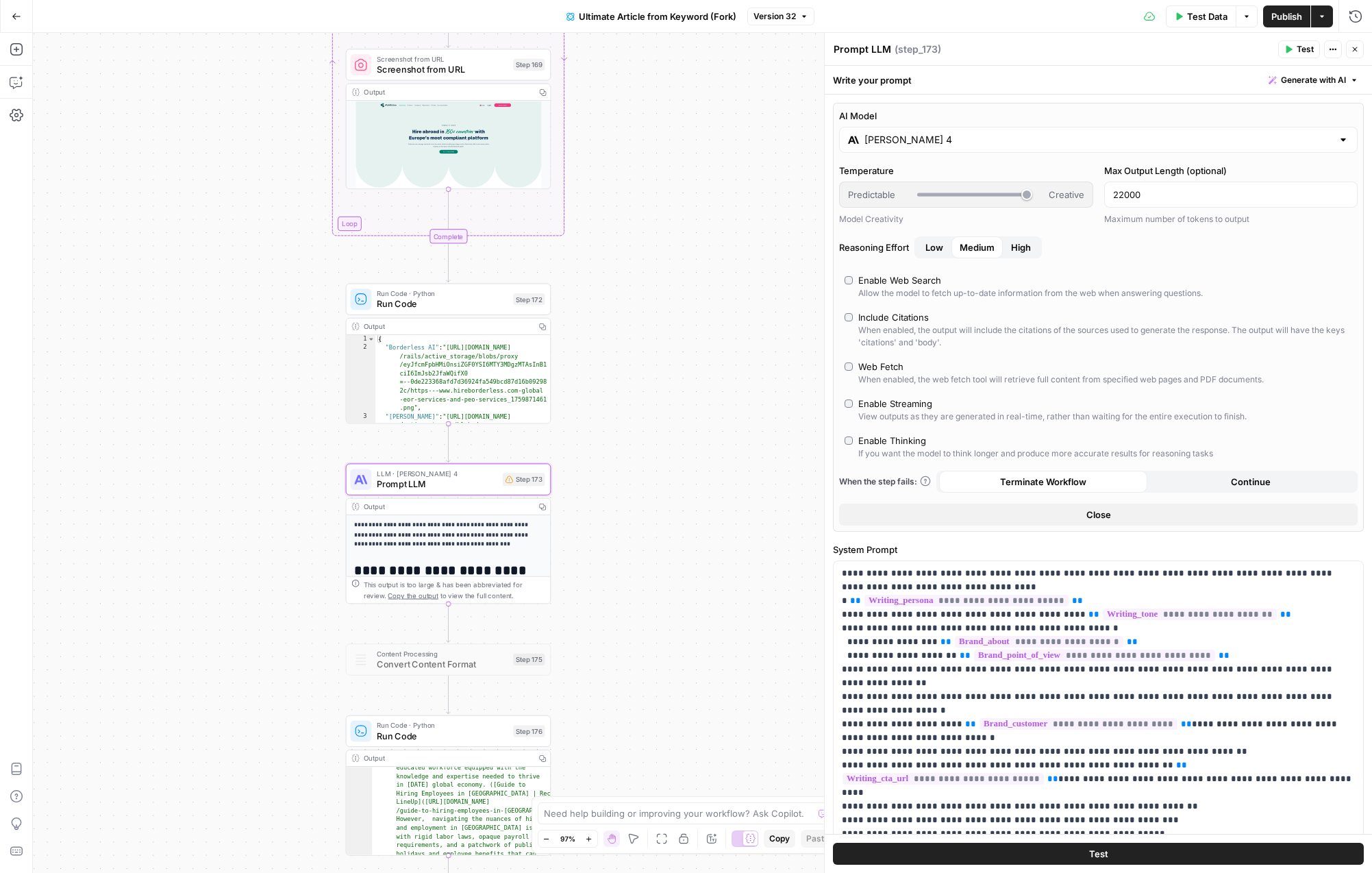
click at [1243, 155] on div "AI Model Claude Sonnet 4 Temperature Predictable Creative Model Creativity Max …" at bounding box center [1098, 317] width 531 height 429
click at [1246, 138] on input "Claude Sonnet 4" at bounding box center [1098, 140] width 468 height 14
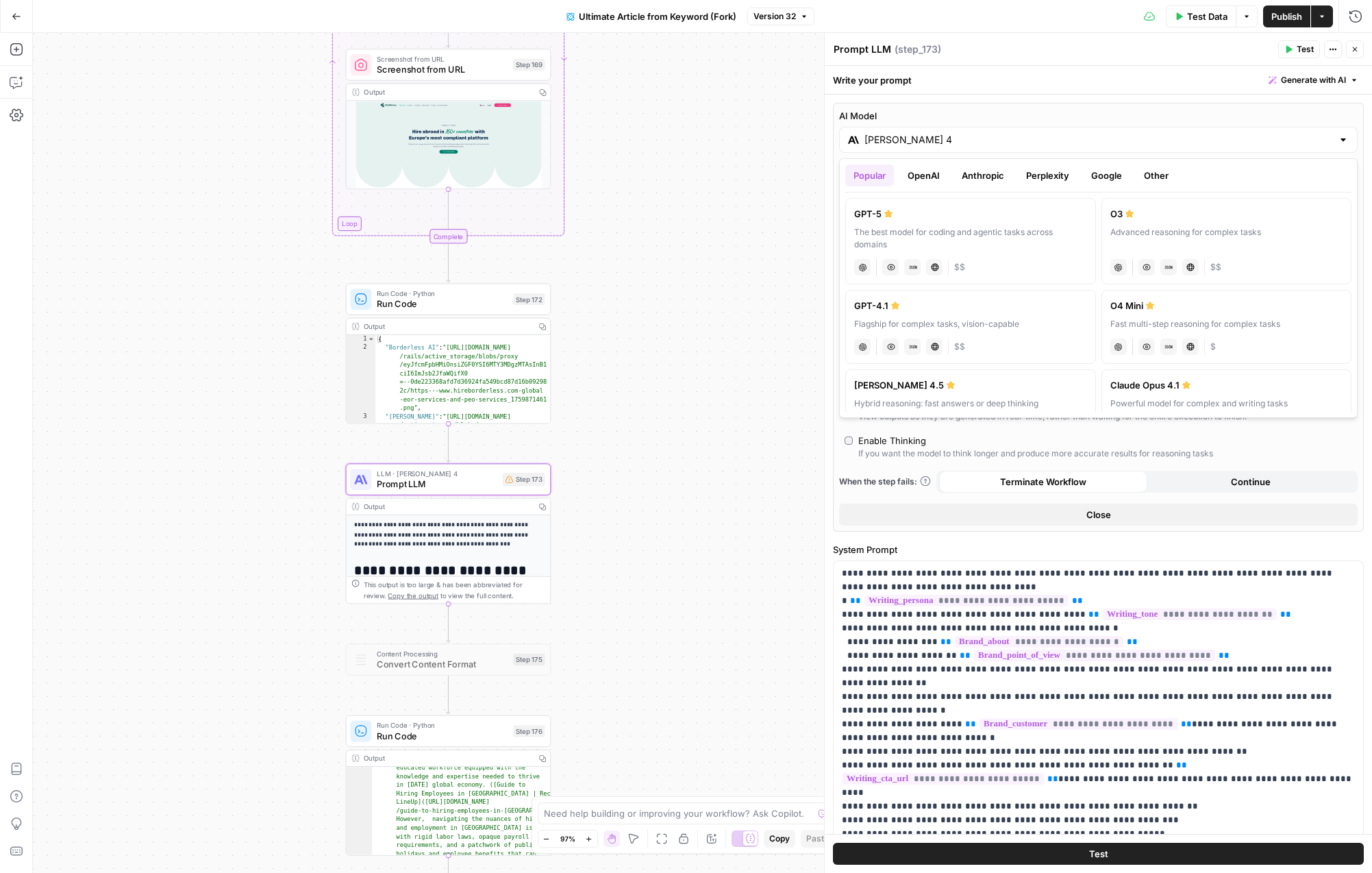
click at [985, 185] on button "Anthropic" at bounding box center [982, 175] width 59 height 22
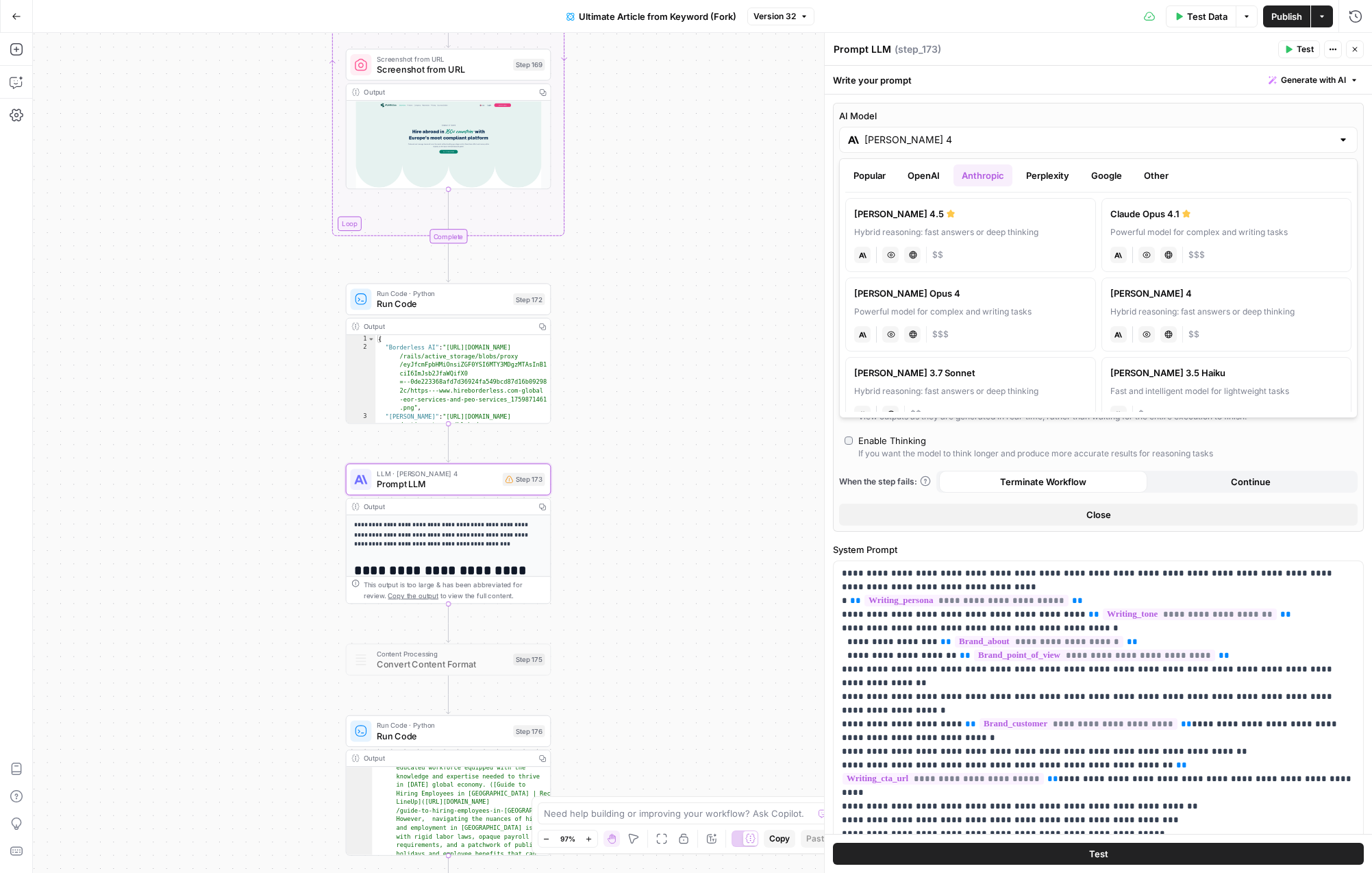
click at [1005, 246] on div "anthropic Vision Capabilities Live Web Research $$" at bounding box center [971, 253] width 233 height 20
type input "Claude Sonnet 4.5"
click at [1126, 119] on label "AI Model" at bounding box center [1098, 116] width 519 height 14
click at [1126, 133] on input "Claude Sonnet 4.5" at bounding box center [1098, 140] width 468 height 14
click at [1085, 444] on div "Enable Thinking" at bounding box center [1036, 440] width 355 height 14
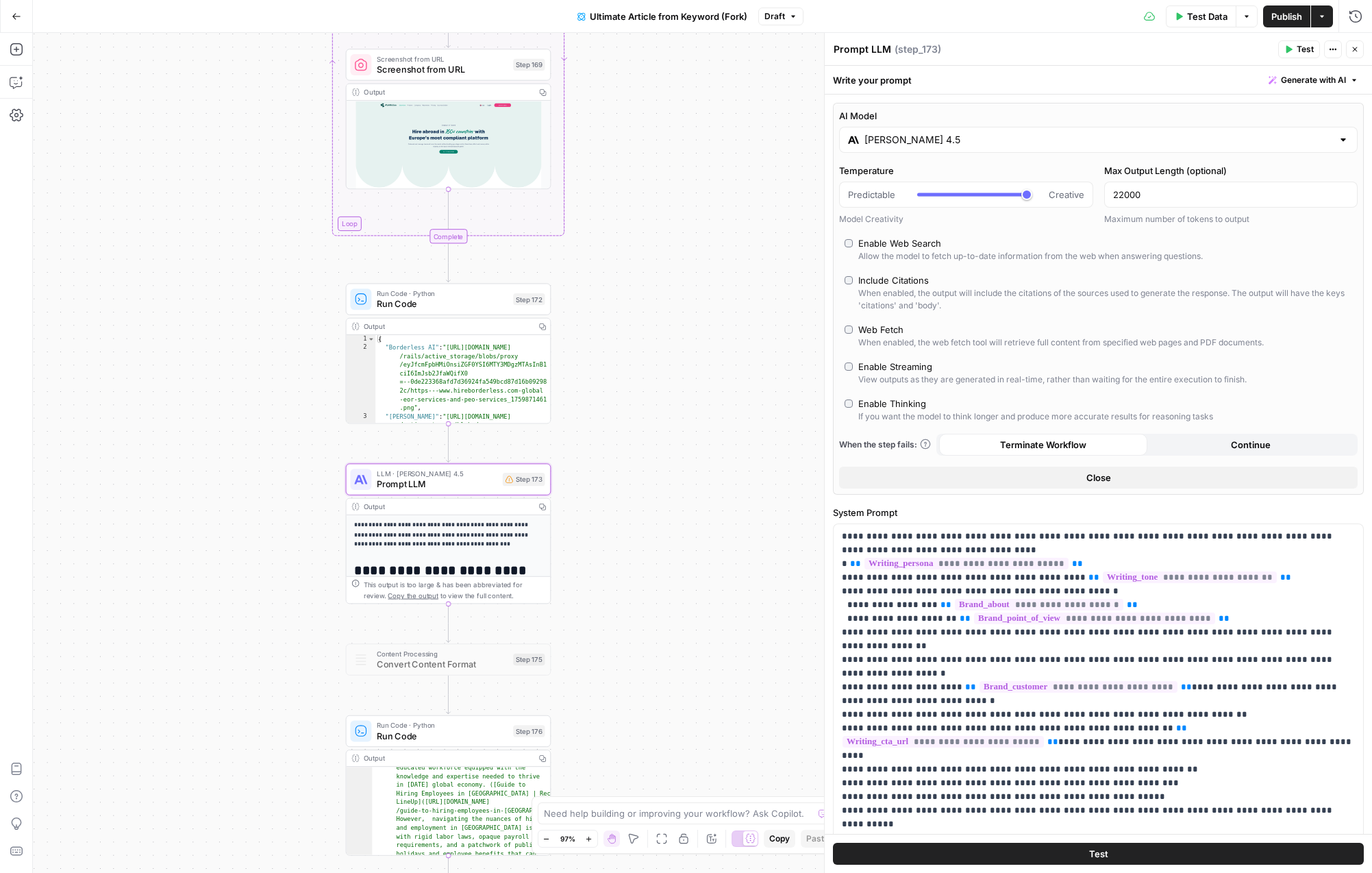
click at [903, 412] on div "If you want the model to think longer and produce more accurate results for rea…" at bounding box center [1036, 417] width 355 height 13
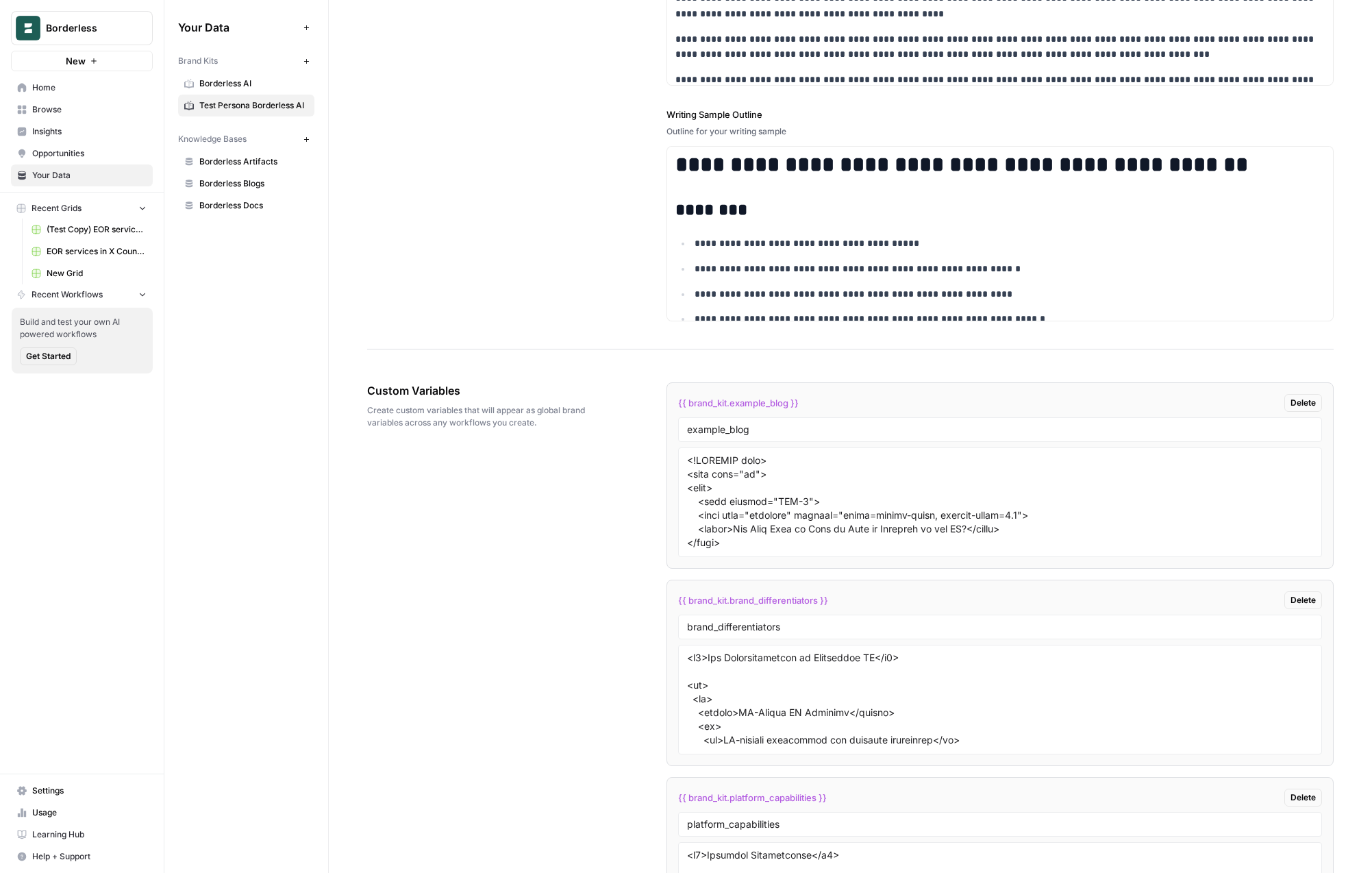
scroll to position [2147, 0]
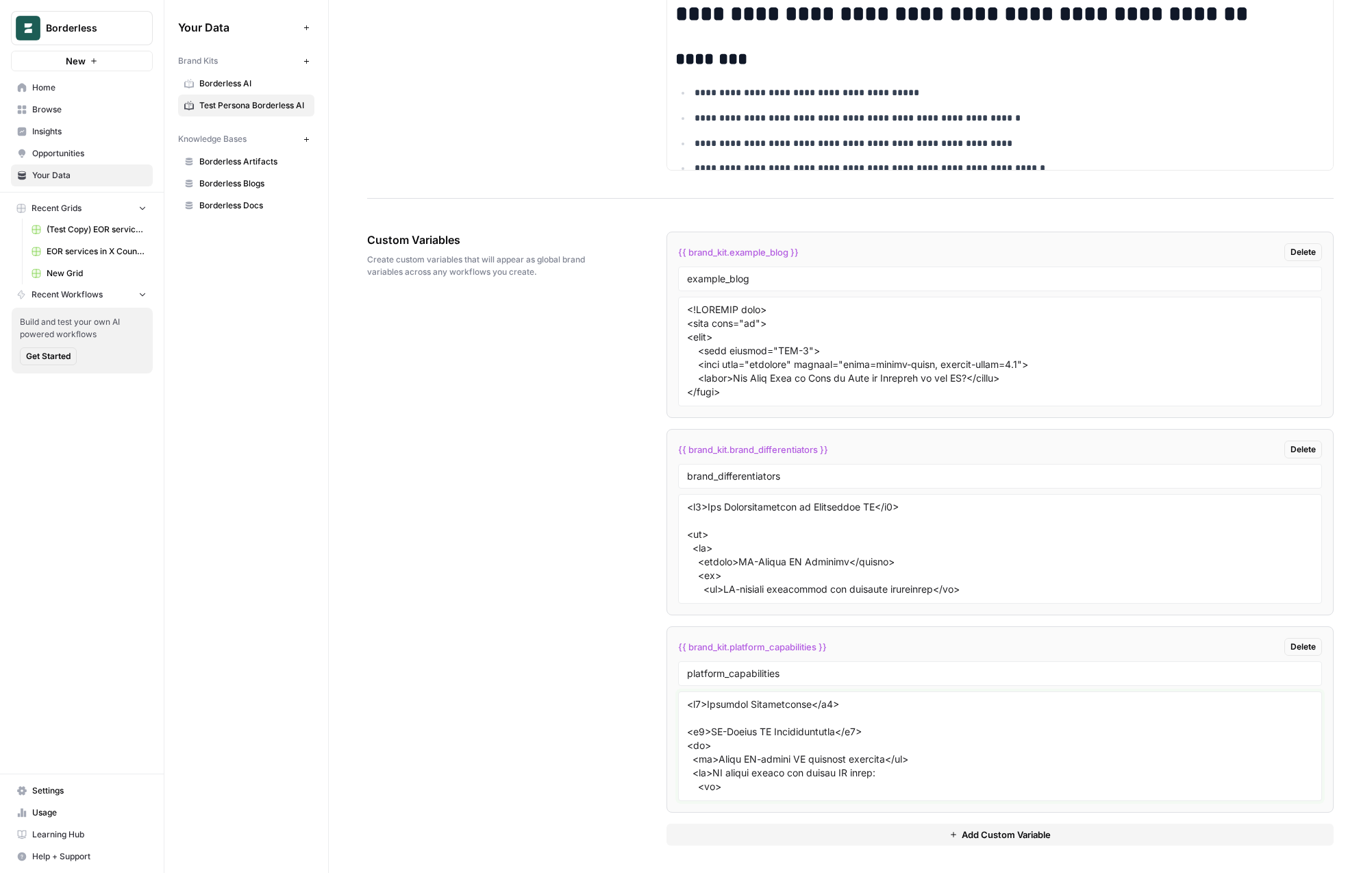
click at [771, 776] on textarea at bounding box center [1000, 746] width 627 height 97
click at [523, 571] on div "Custom Variables Create custom variables that will appear as global brand varia…" at bounding box center [850, 538] width 967 height 669
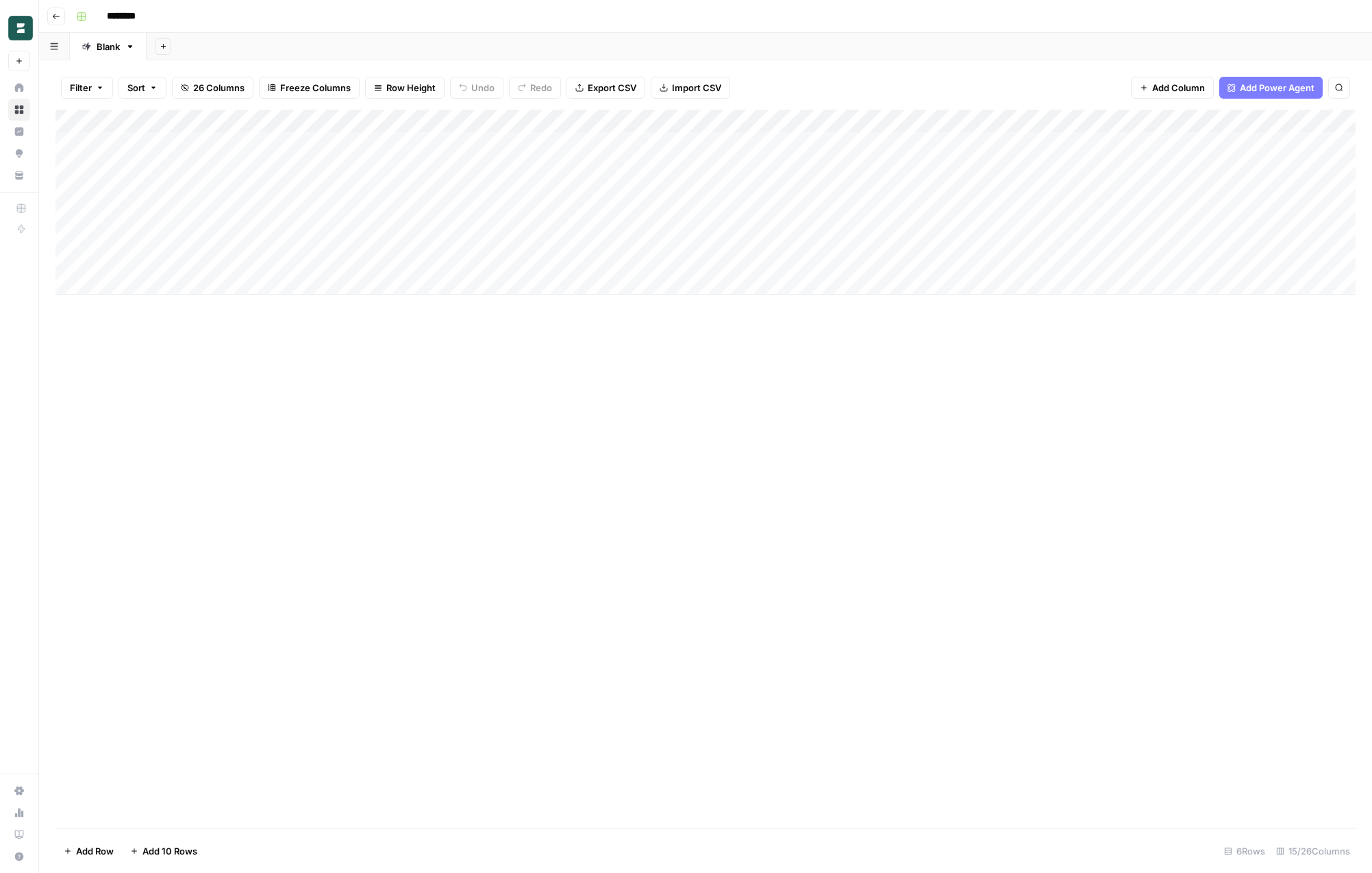
click at [902, 235] on div "Add Column" at bounding box center [706, 202] width 1300 height 185
click at [1090, 236] on div "Add Column" at bounding box center [706, 202] width 1300 height 185
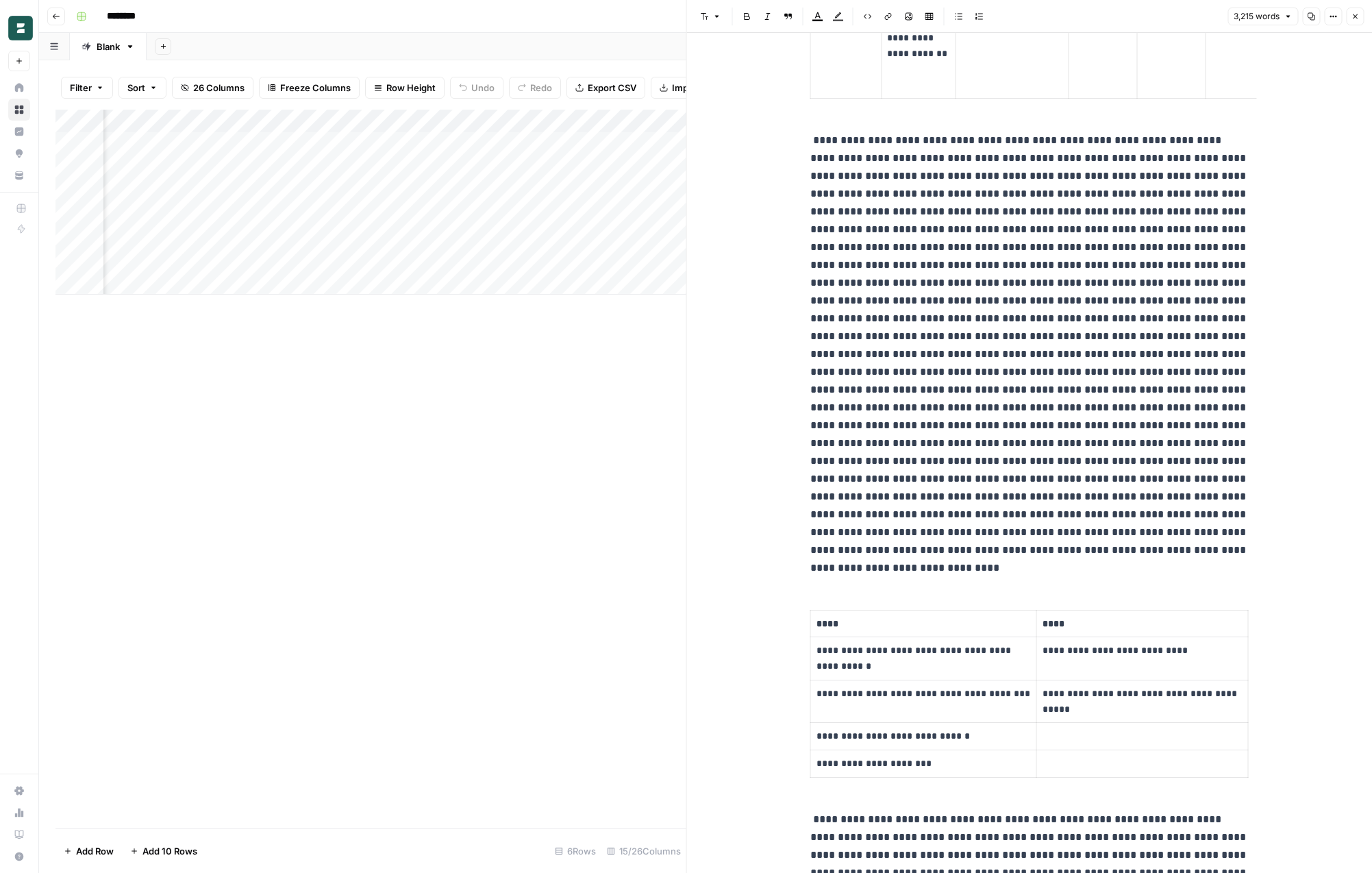
scroll to position [1784, 0]
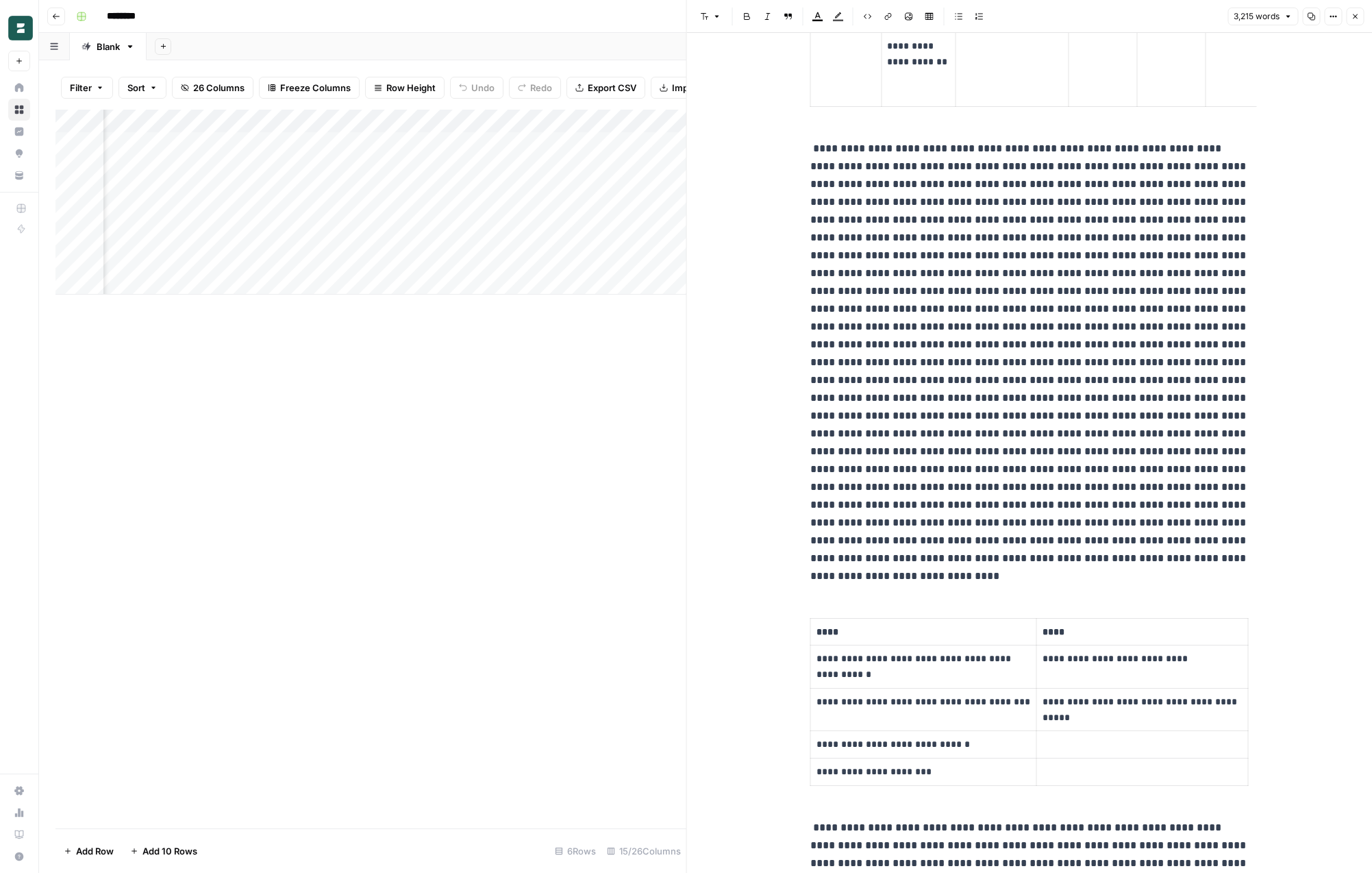
click at [1354, 18] on icon "button" at bounding box center [1355, 16] width 9 height 9
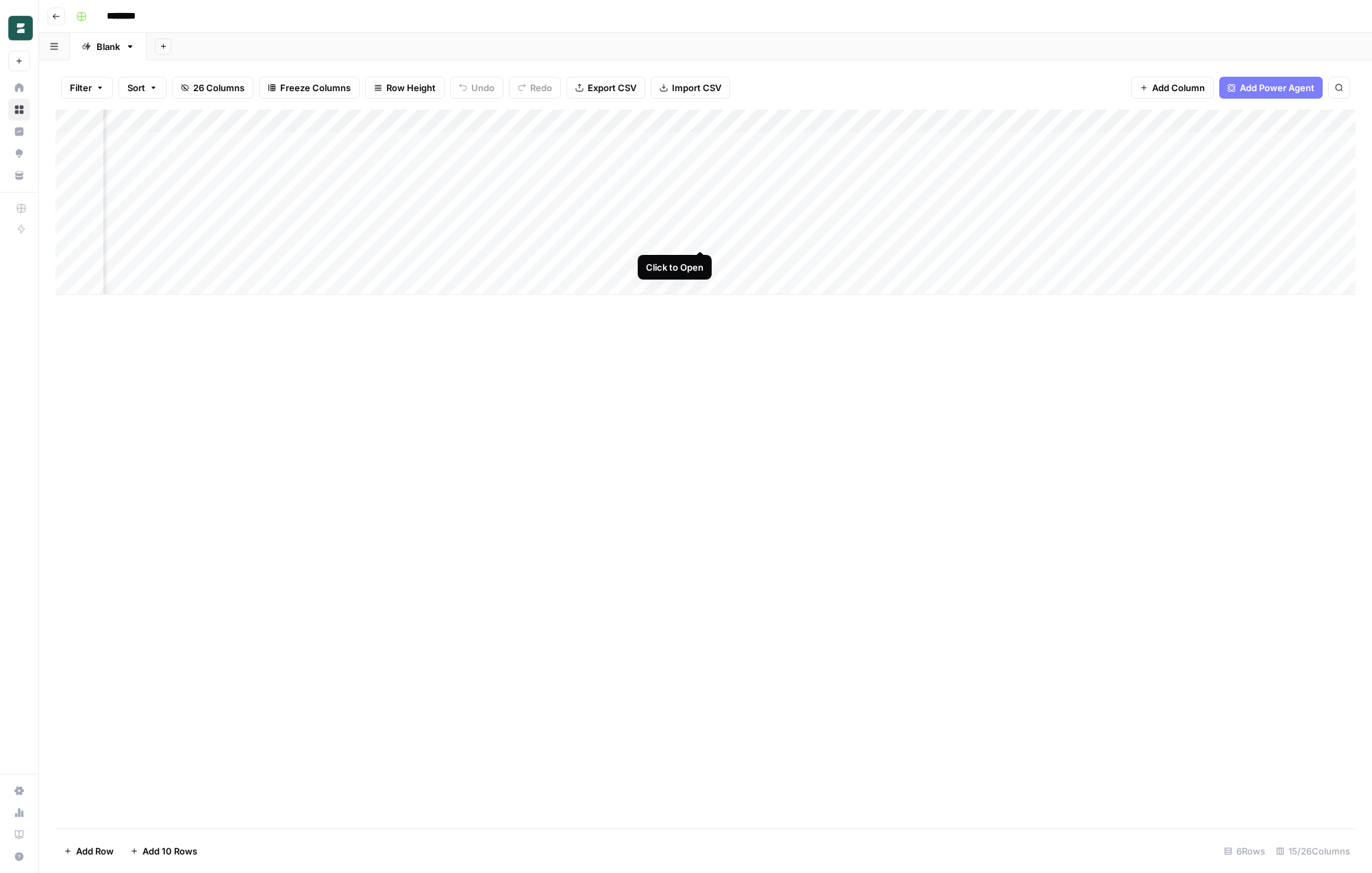
click at [698, 235] on div "Add Column" at bounding box center [706, 202] width 1300 height 185
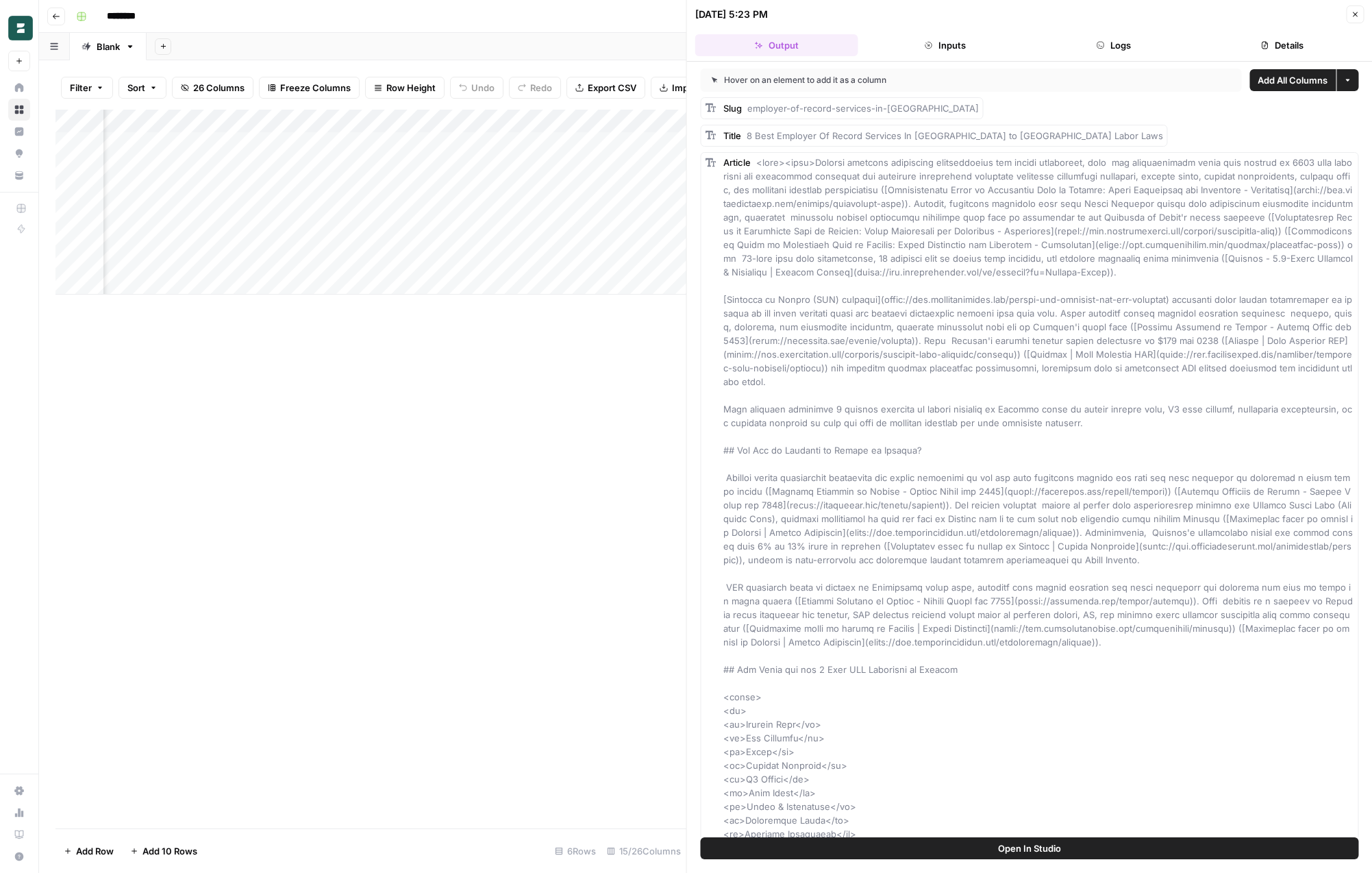
click at [625, 27] on div "********" at bounding box center [714, 16] width 1288 height 22
click at [1356, 5] on button "Close" at bounding box center [1355, 14] width 18 height 18
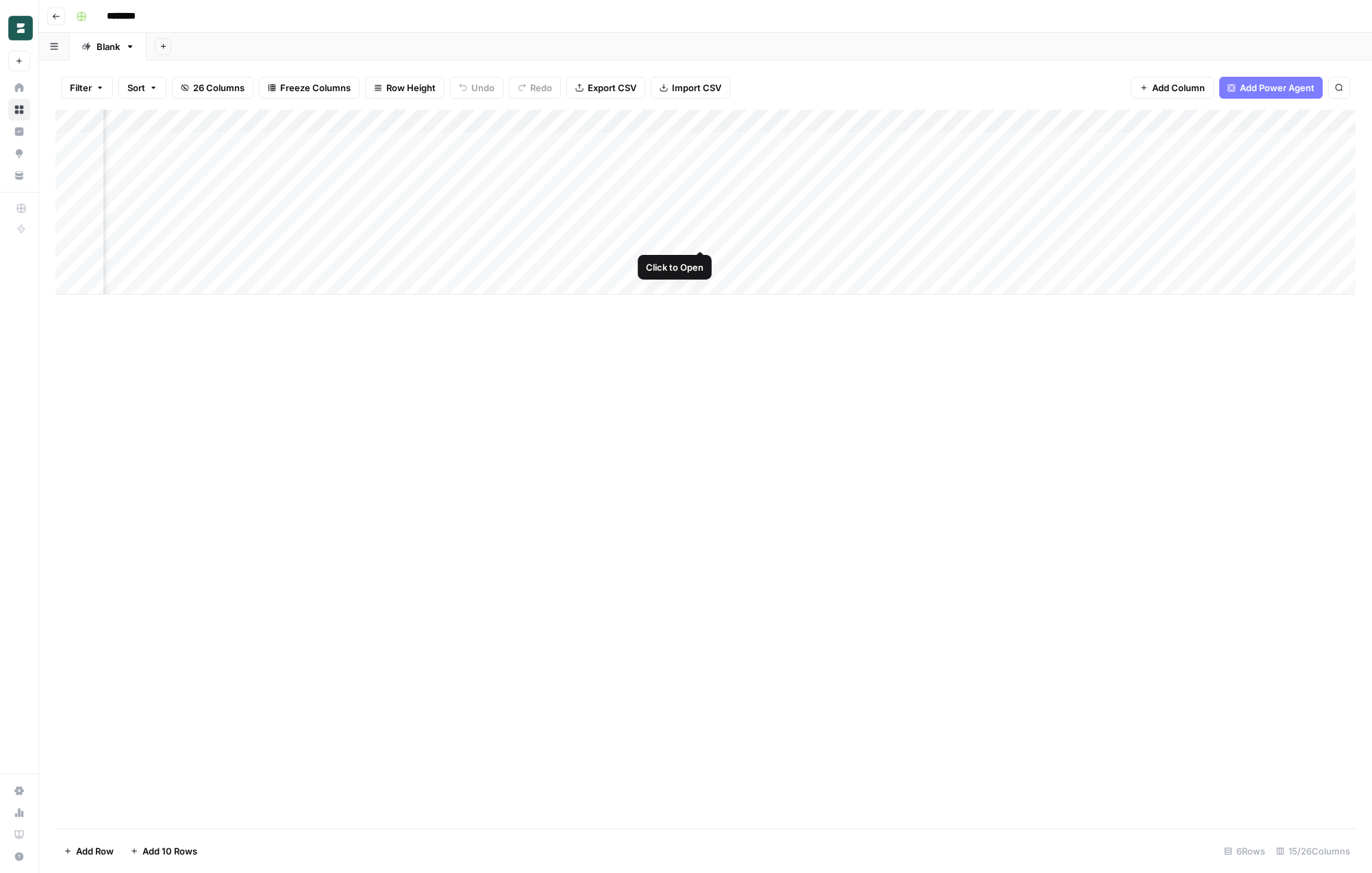
click at [702, 231] on div "Add Column" at bounding box center [706, 202] width 1300 height 185
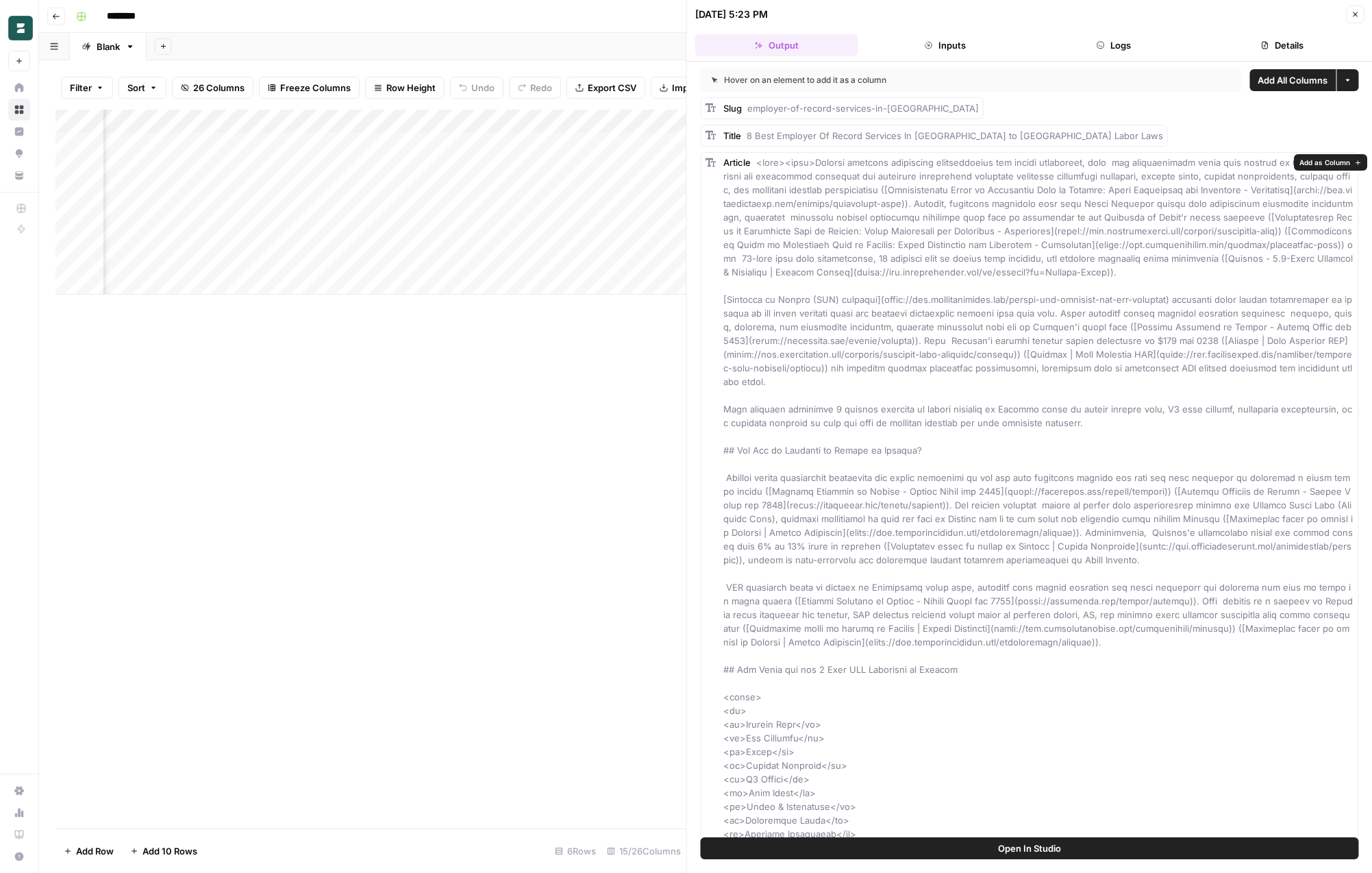
click at [893, 846] on button "Open In Studio" at bounding box center [1030, 848] width 659 height 22
click at [1352, 18] on icon "button" at bounding box center [1355, 14] width 9 height 9
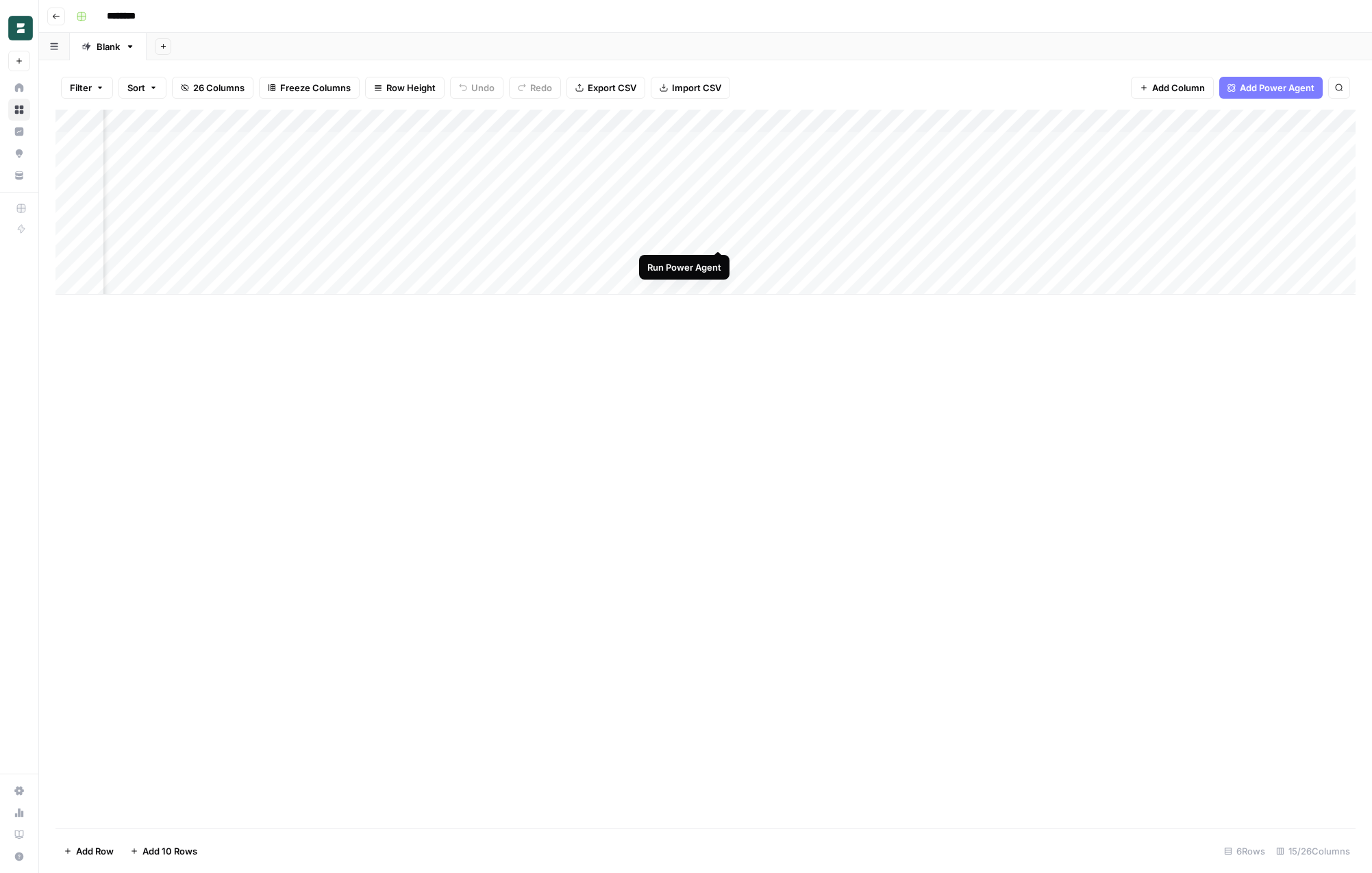
click at [719, 235] on div "Add Column" at bounding box center [706, 202] width 1300 height 185
click at [678, 372] on div "Add Column" at bounding box center [706, 469] width 1300 height 719
click at [1090, 235] on div "Add Column" at bounding box center [706, 202] width 1300 height 185
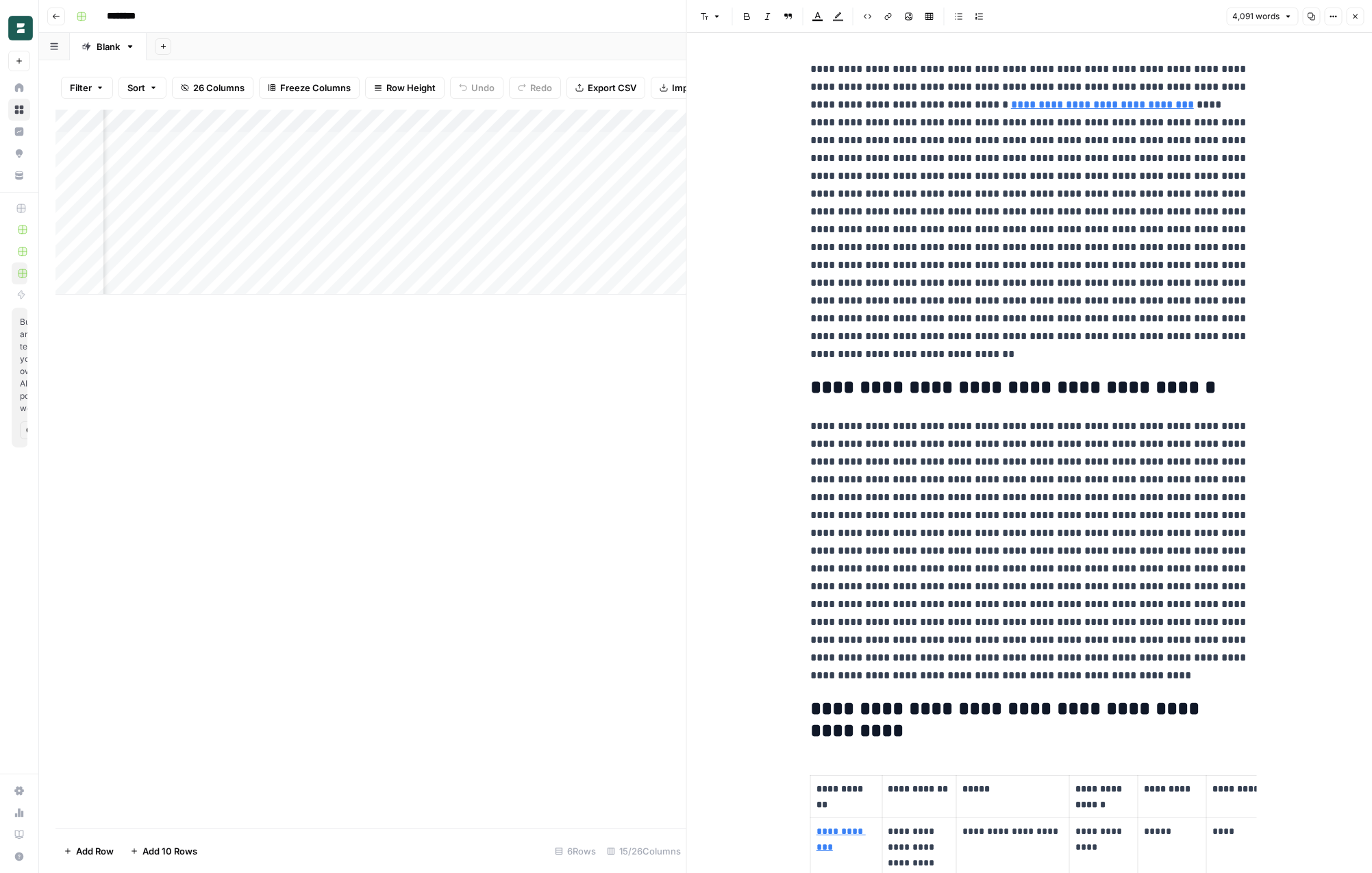
click at [1356, 15] on icon "button" at bounding box center [1356, 16] width 5 height 5
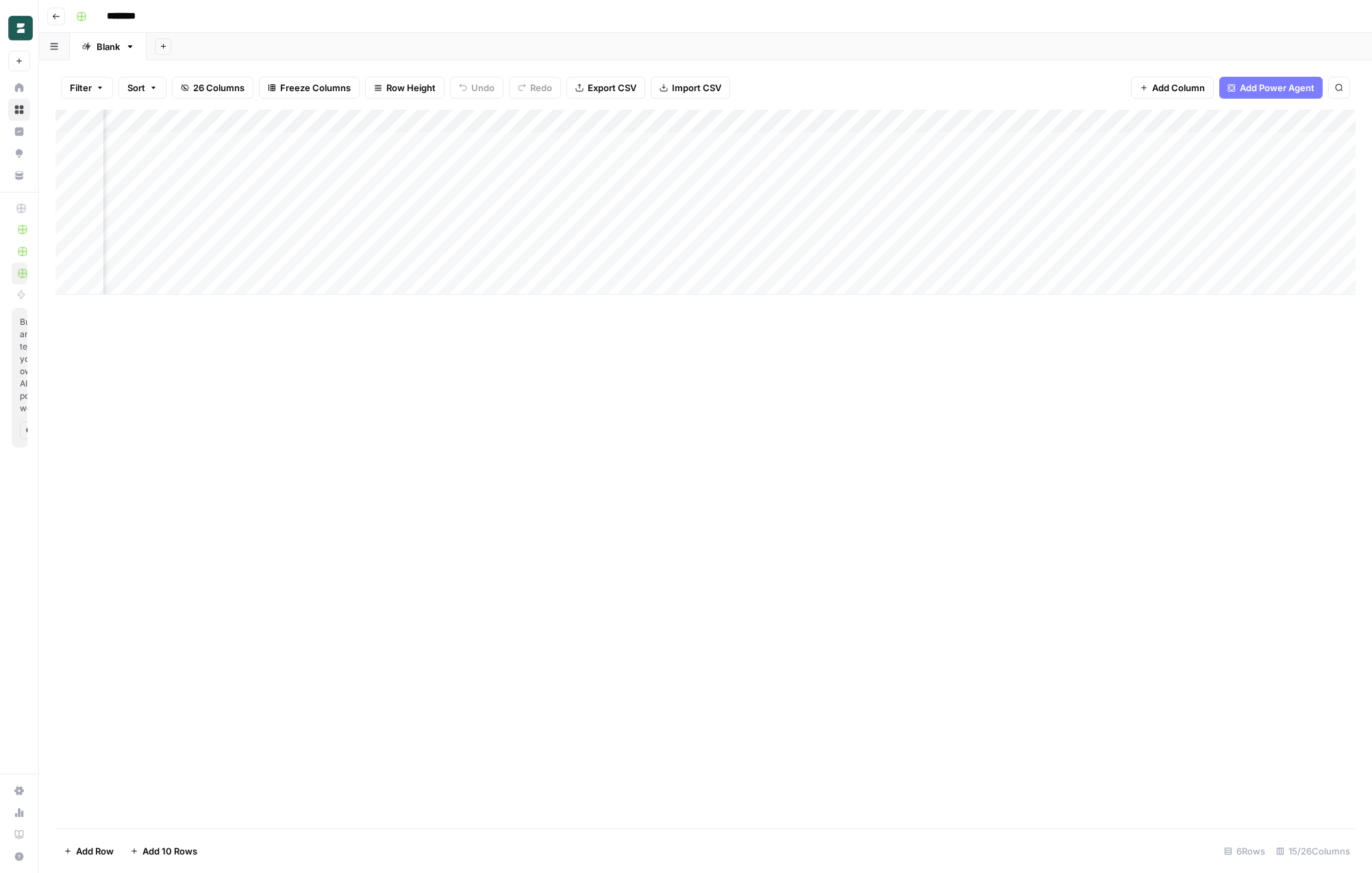
scroll to position [0, 810]
click at [545, 235] on div "Add Column" at bounding box center [706, 202] width 1300 height 185
click at [981, 234] on div "Add Column" at bounding box center [706, 202] width 1300 height 185
click at [678, 235] on div "Add Column" at bounding box center [706, 202] width 1300 height 185
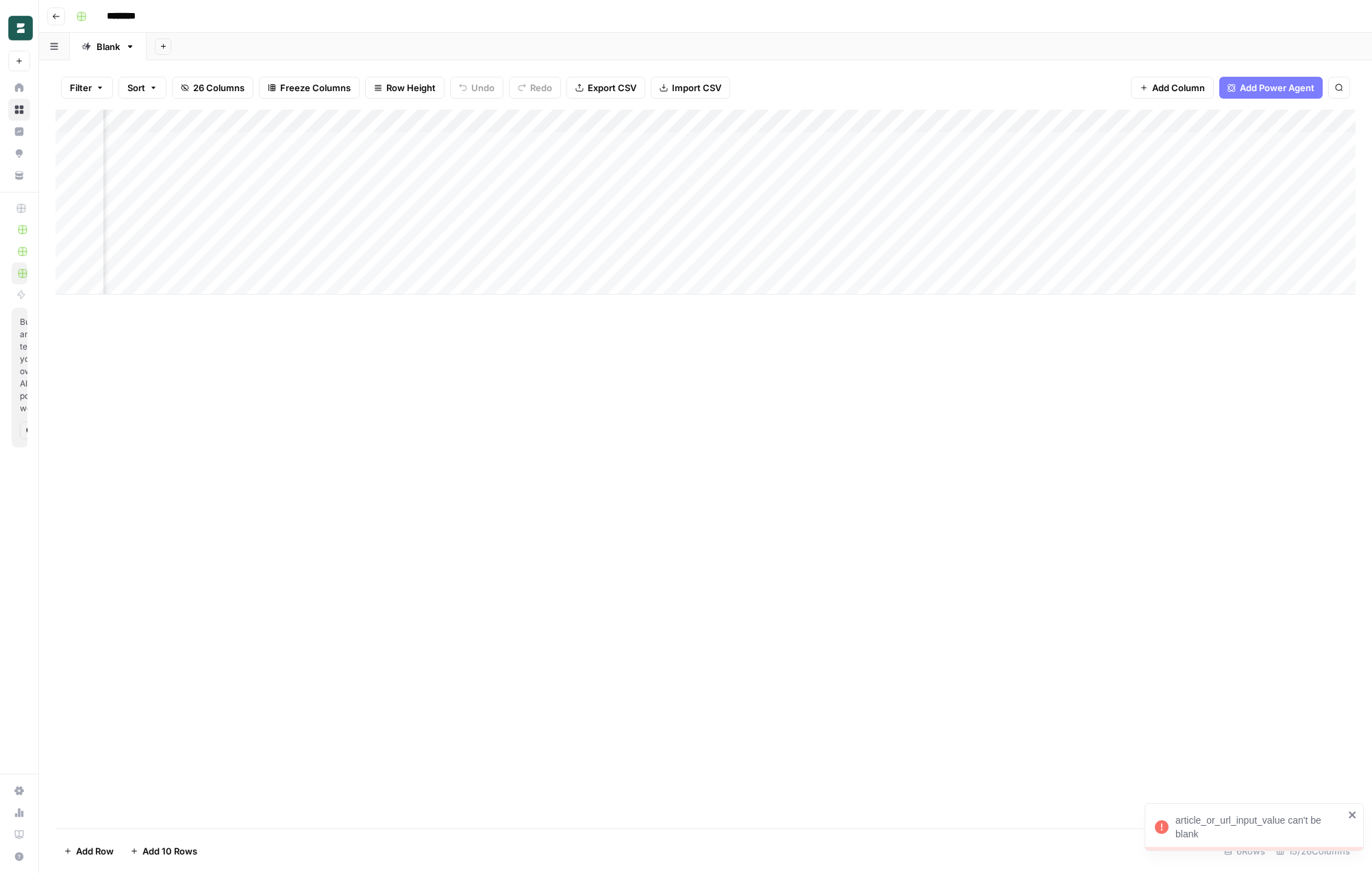
scroll to position [0, 0]
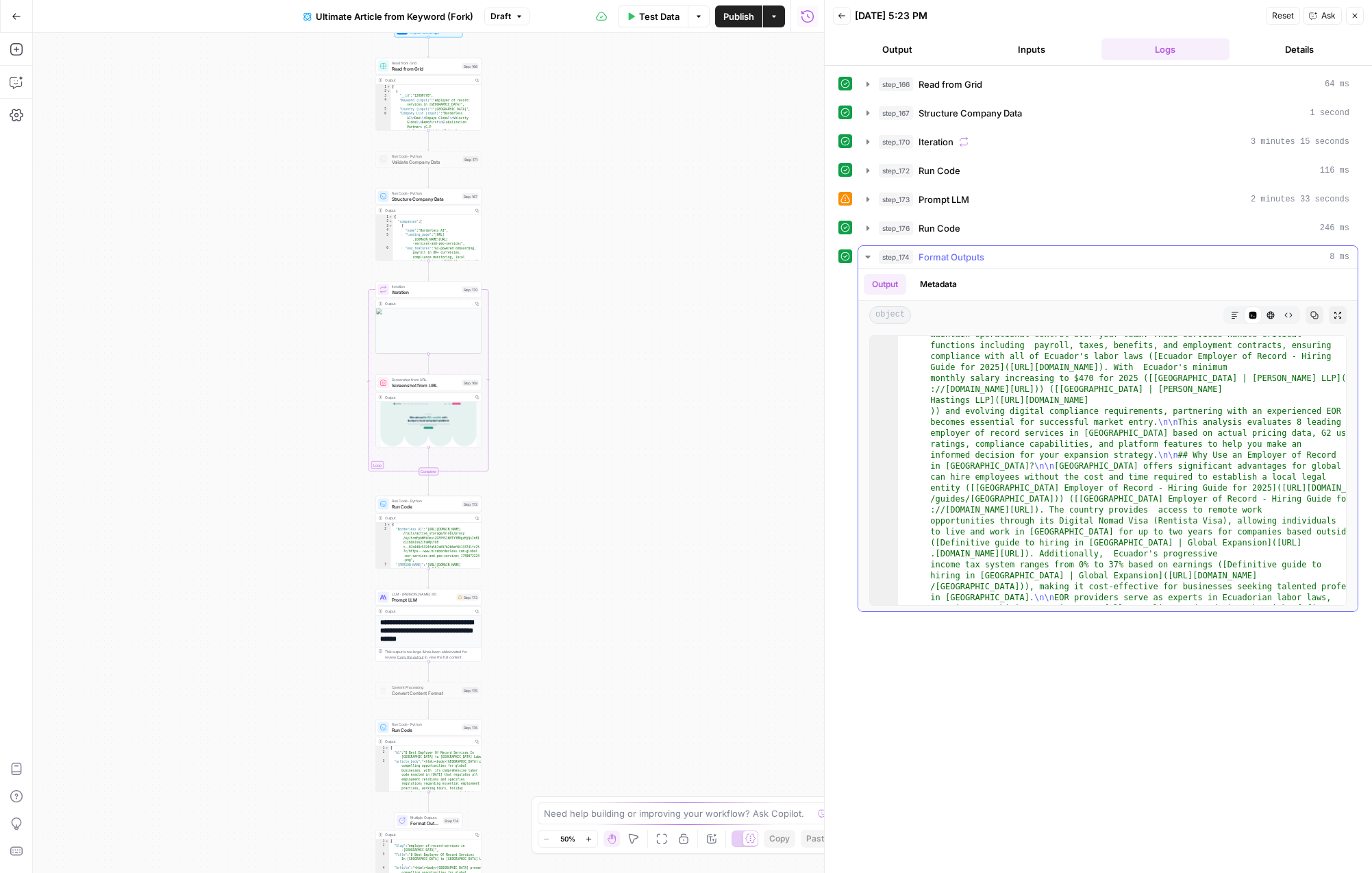
scroll to position [248, 0]
click at [575, 491] on div "Workflow Input Settings Inputs Read from Grid Read from Grid Step 166 Output Co…" at bounding box center [429, 453] width 792 height 840
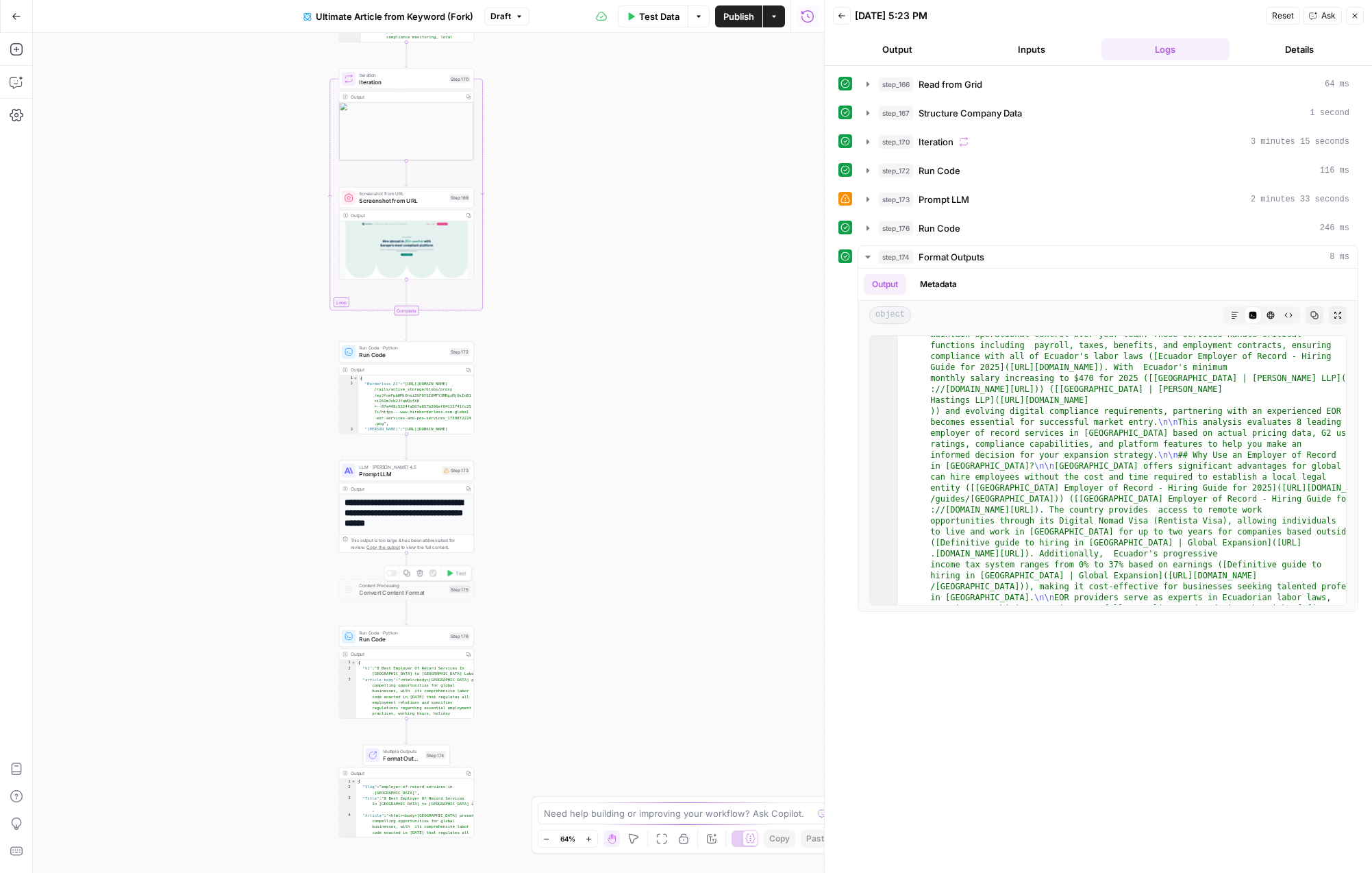
click at [411, 598] on div "Content Processing Convert Content Format Step 175 Copy step Delete step Add No…" at bounding box center [407, 589] width 135 height 21
click at [387, 572] on div at bounding box center [389, 573] width 4 height 4
click at [632, 561] on div "Workflow Input Settings Inputs Read from Grid Read from Grid Step 166 Output Co…" at bounding box center [429, 453] width 792 height 840
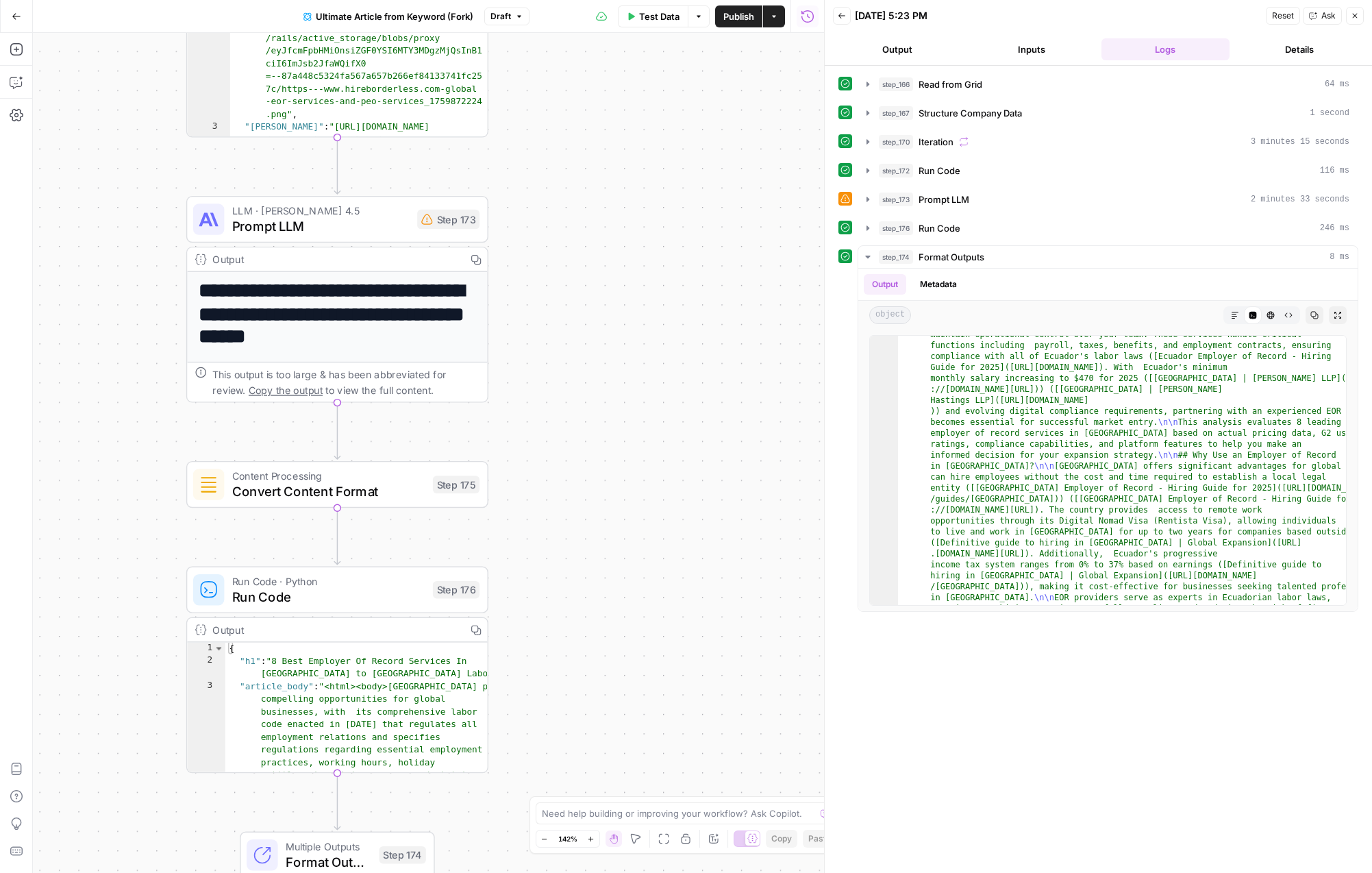
click at [359, 581] on span "Run Code · Python" at bounding box center [329, 581] width 193 height 16
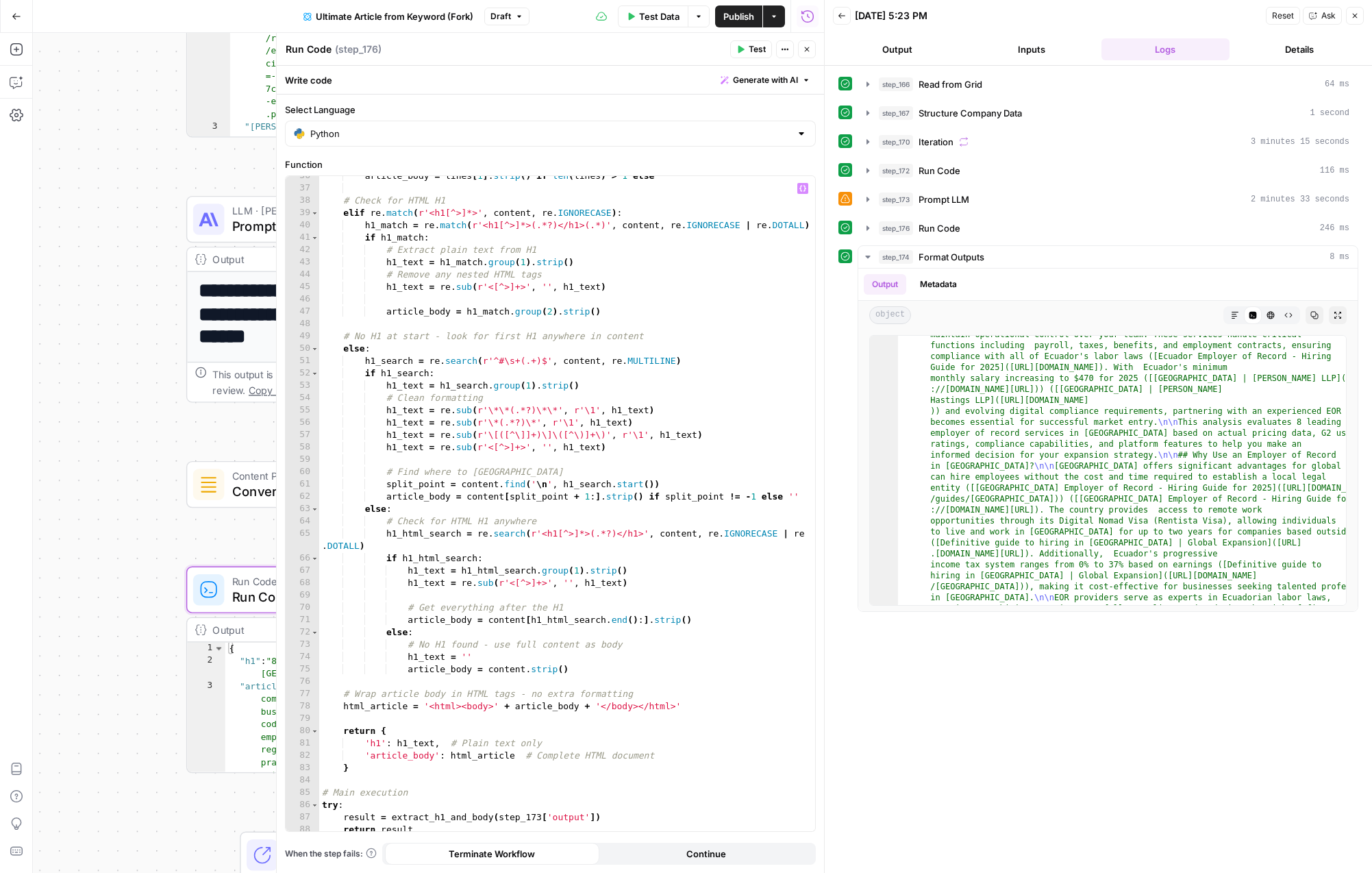
scroll to position [472, 0]
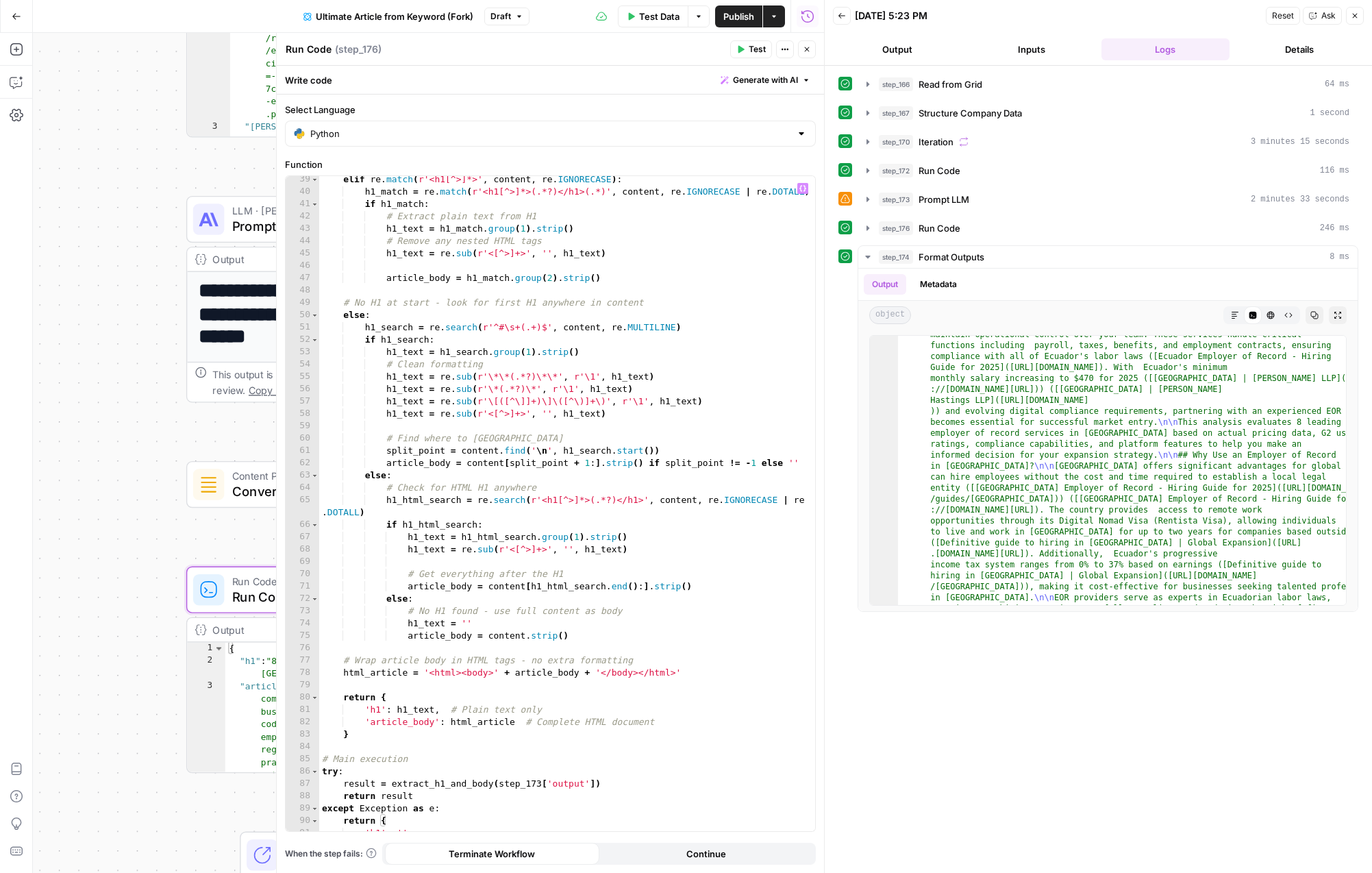
click at [537, 781] on div "elif re . match ( r'<h1[^>]*>' , content , re . IGNORECASE ) : h1_match = re . …" at bounding box center [567, 513] width 496 height 680
type textarea "**********"
click at [84, 430] on div "Workflow Input Settings Inputs Read from Grid Read from Grid Step 166 Output Co…" at bounding box center [429, 453] width 792 height 840
click at [809, 52] on icon "button" at bounding box center [807, 49] width 9 height 9
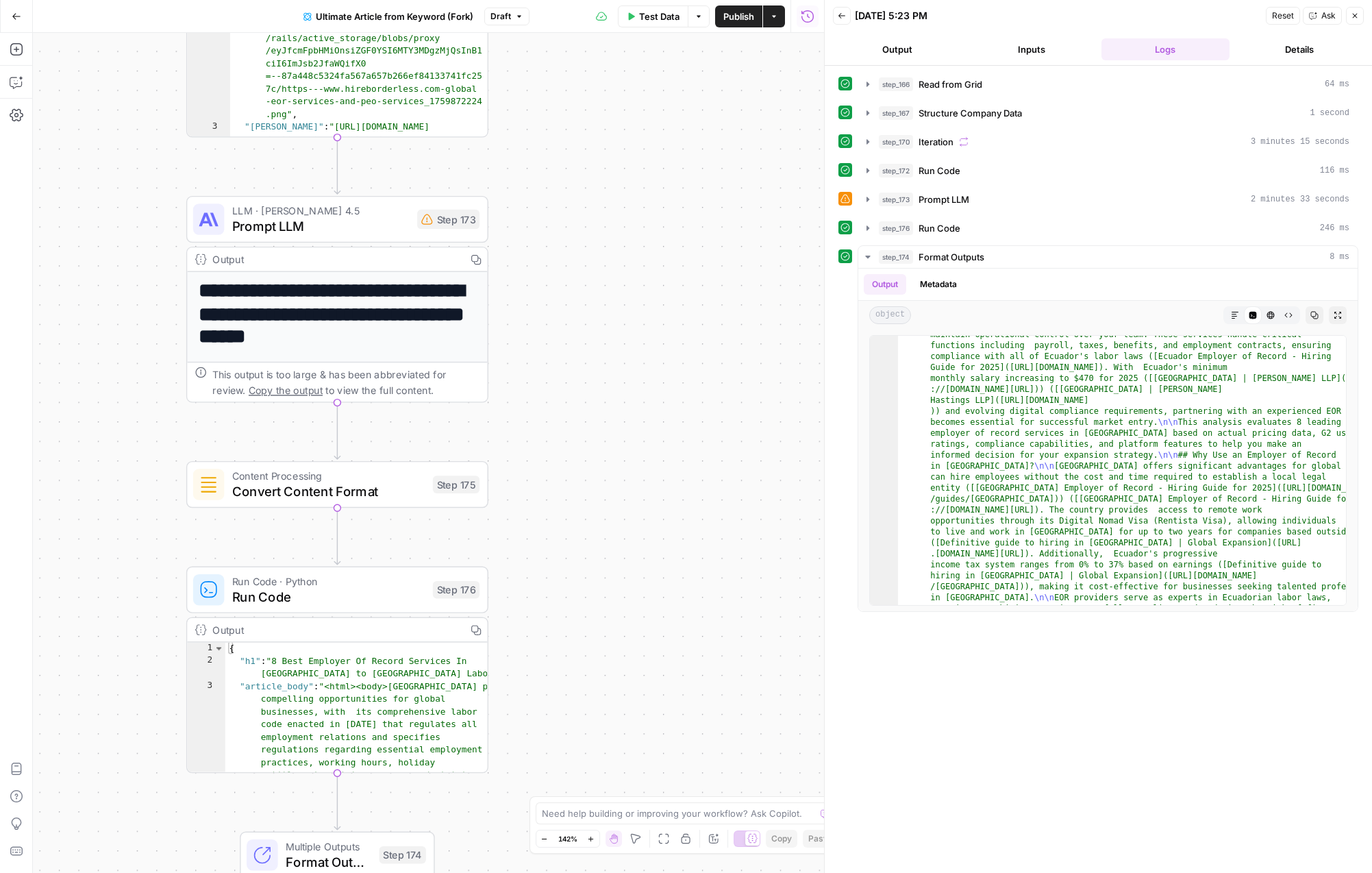
click at [742, 14] on span "Publish" at bounding box center [738, 16] width 31 height 14
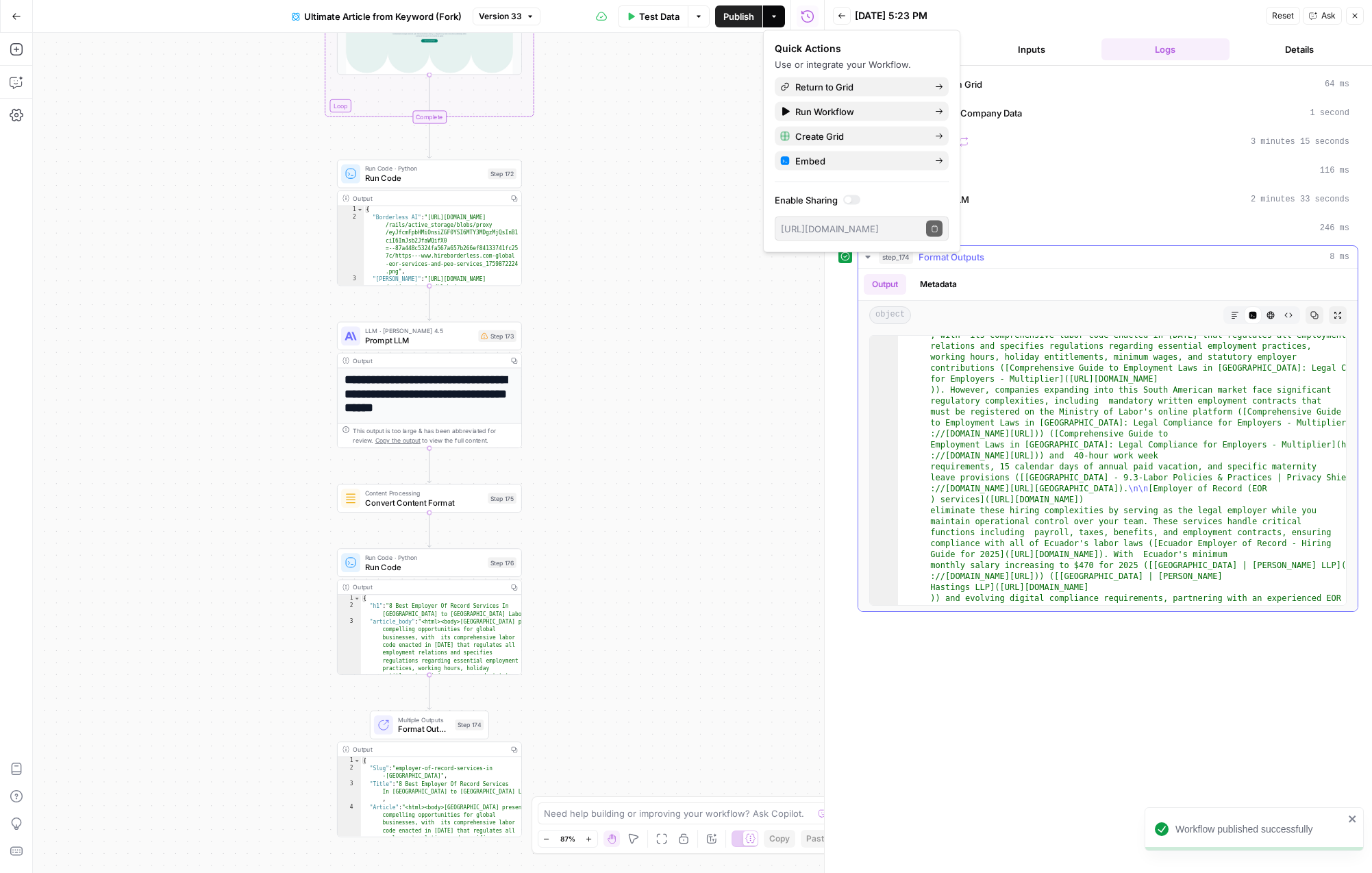
scroll to position [0, 0]
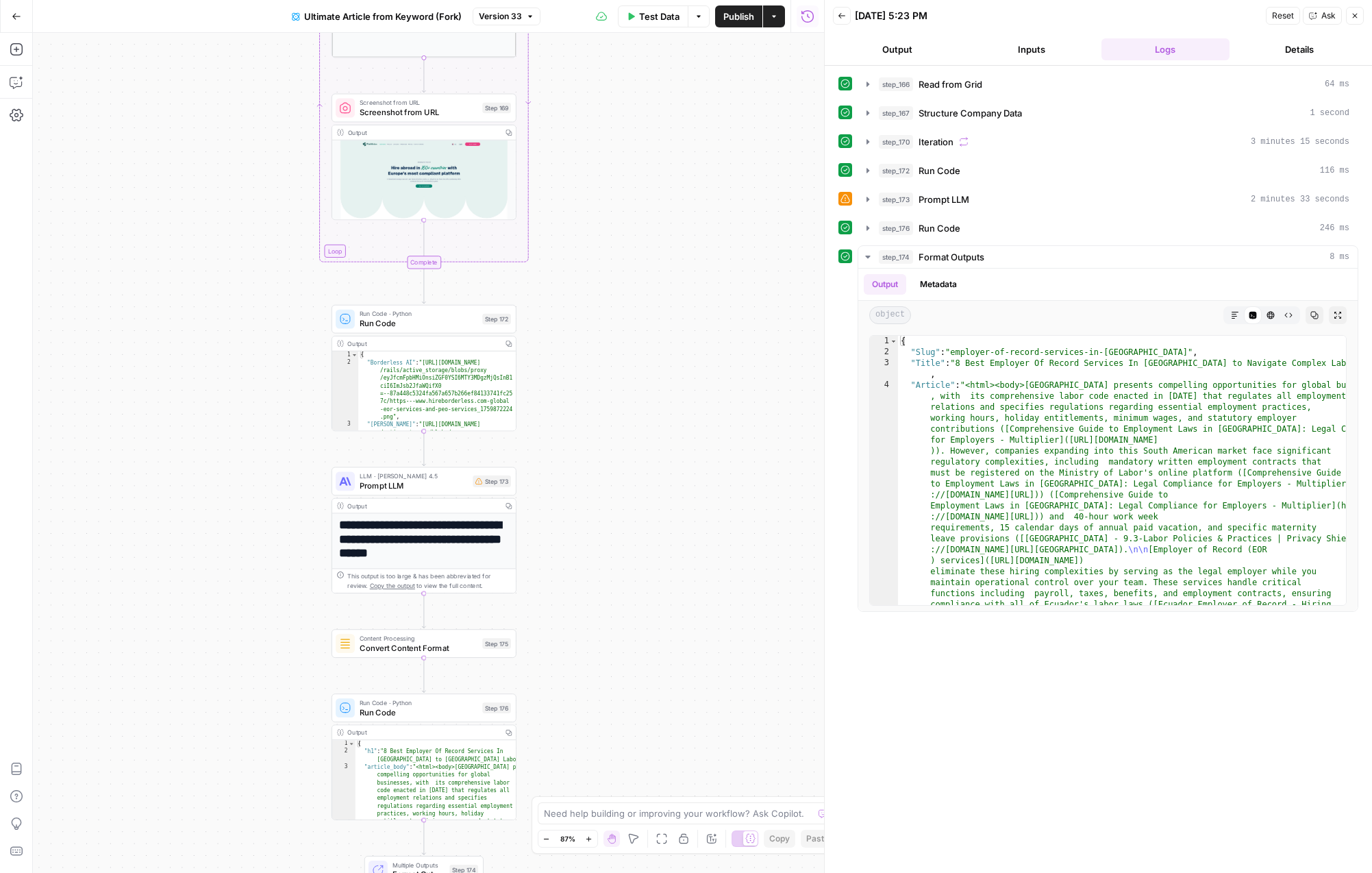
click at [428, 323] on span "Run Code" at bounding box center [418, 323] width 118 height 12
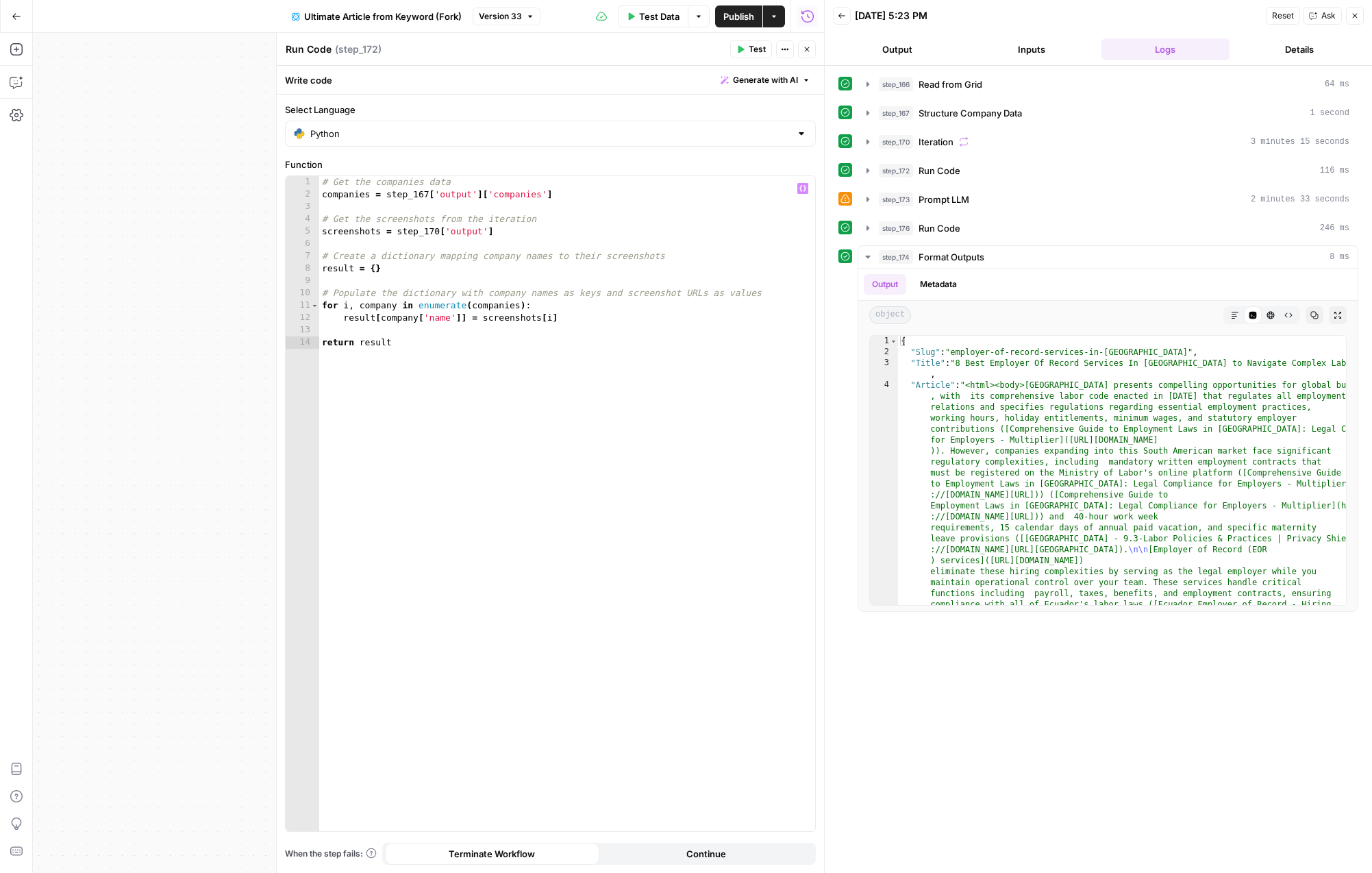
click at [138, 344] on div "Workflow Input Settings Inputs Read from Grid Read from Grid Step 166 Output Co…" at bounding box center [429, 453] width 792 height 840
click at [812, 47] on button "Close" at bounding box center [806, 49] width 18 height 18
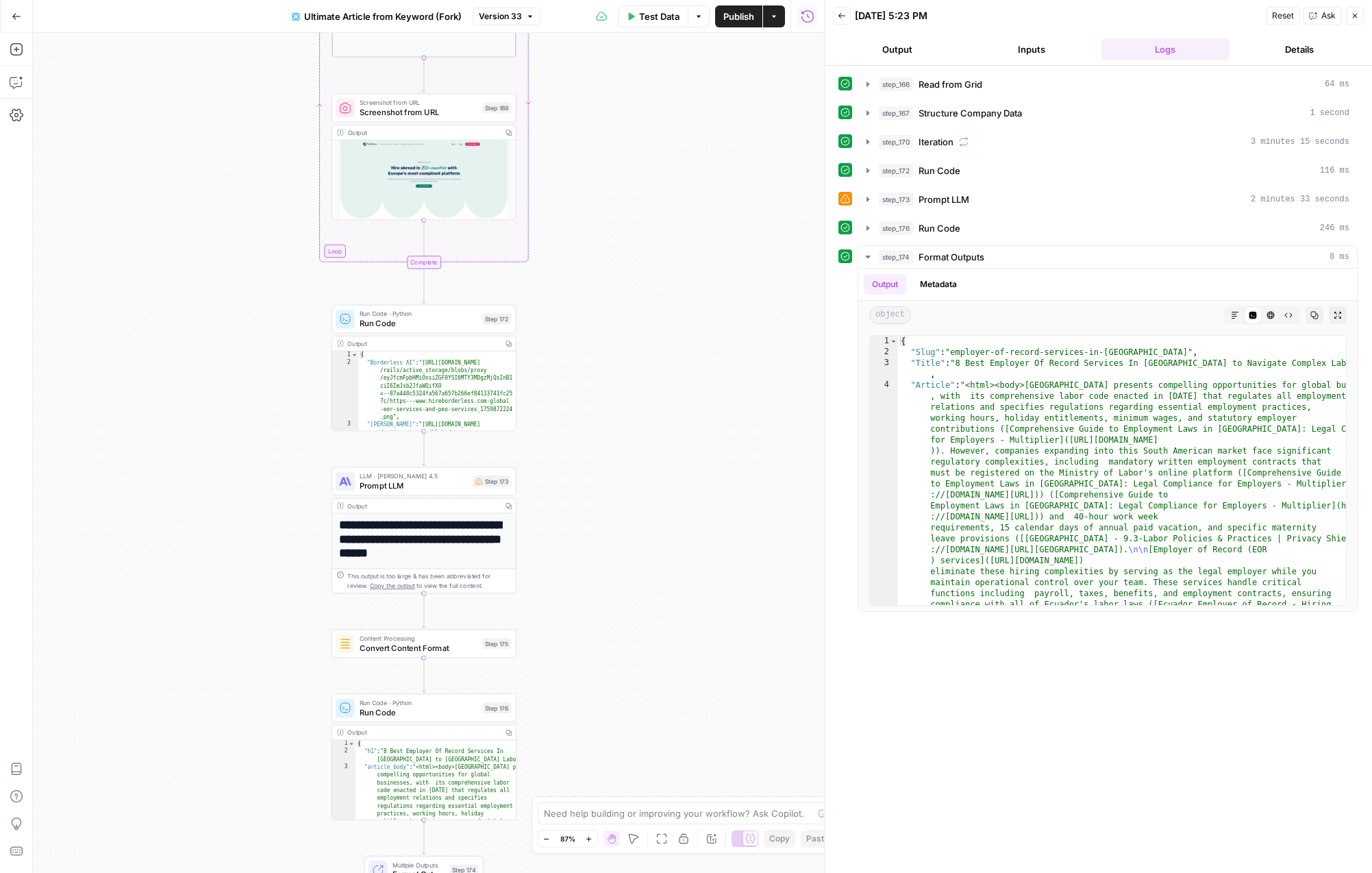
click at [643, 258] on div "Workflow Input Settings Inputs Read from Grid Read from Grid Step 166 Output Co…" at bounding box center [429, 453] width 792 height 840
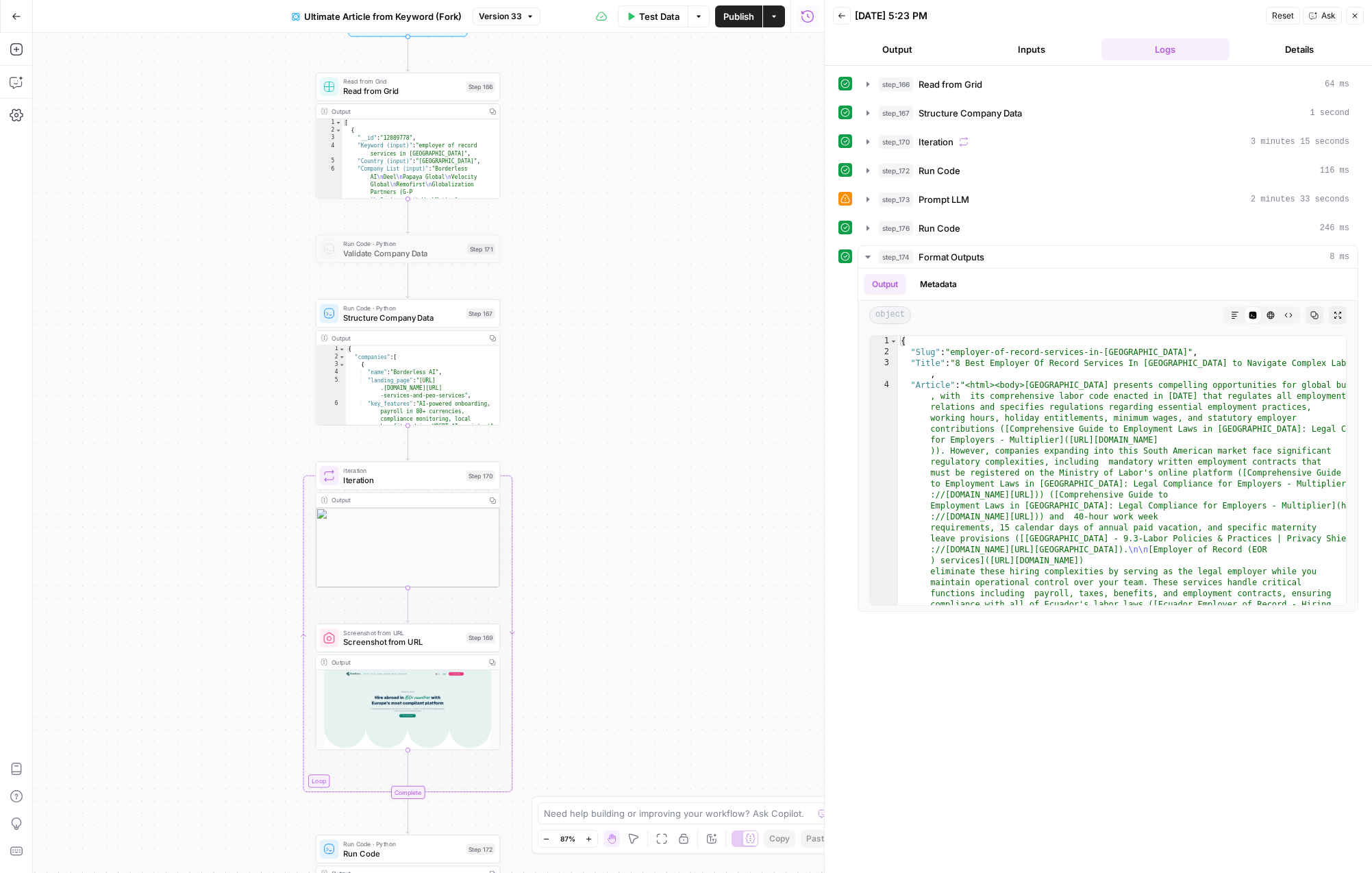
click at [586, 278] on div "Workflow Input Settings Inputs Read from Grid Read from Grid Step 166 Output Co…" at bounding box center [429, 453] width 792 height 840
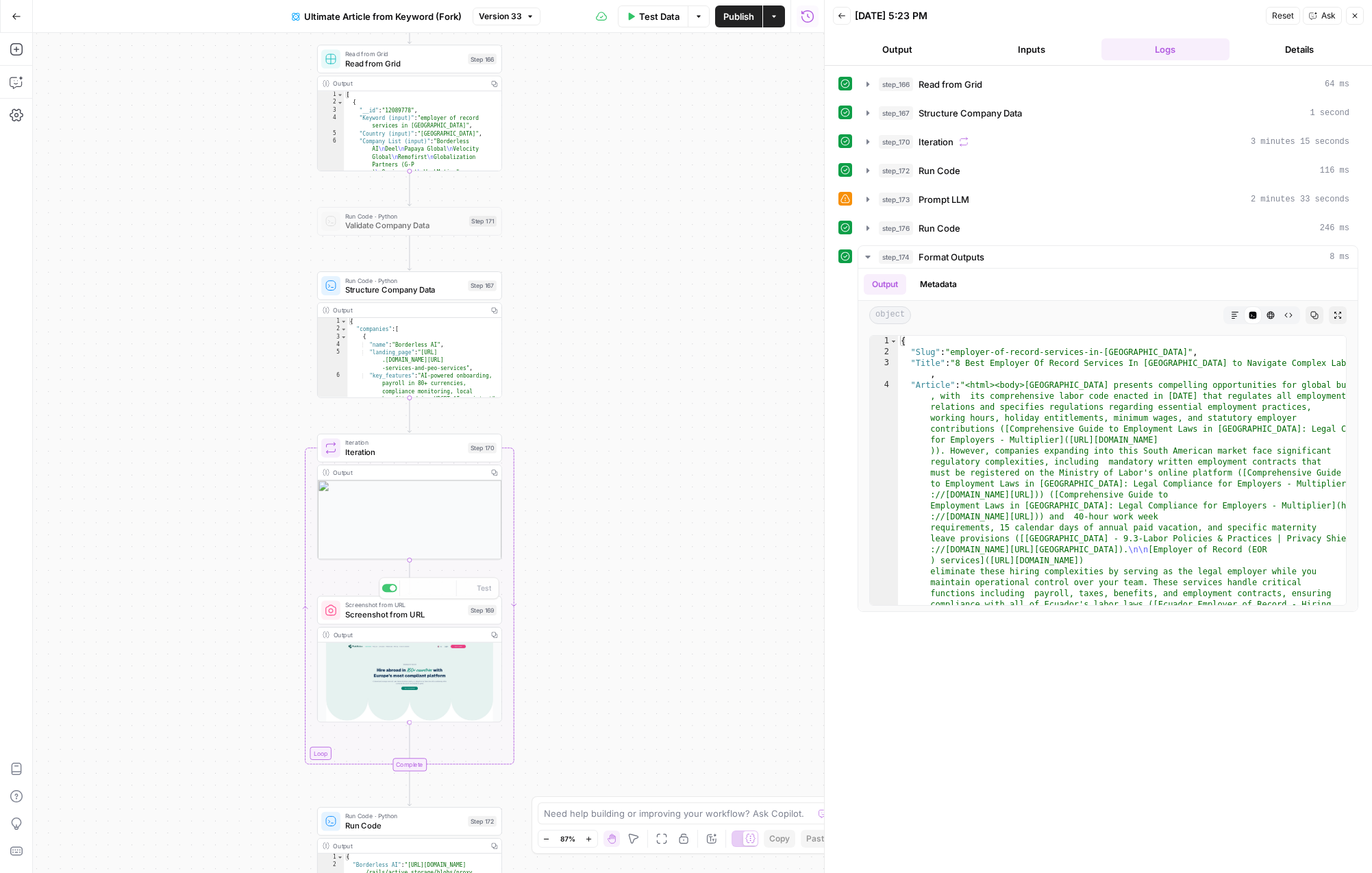
scroll to position [16, 0]
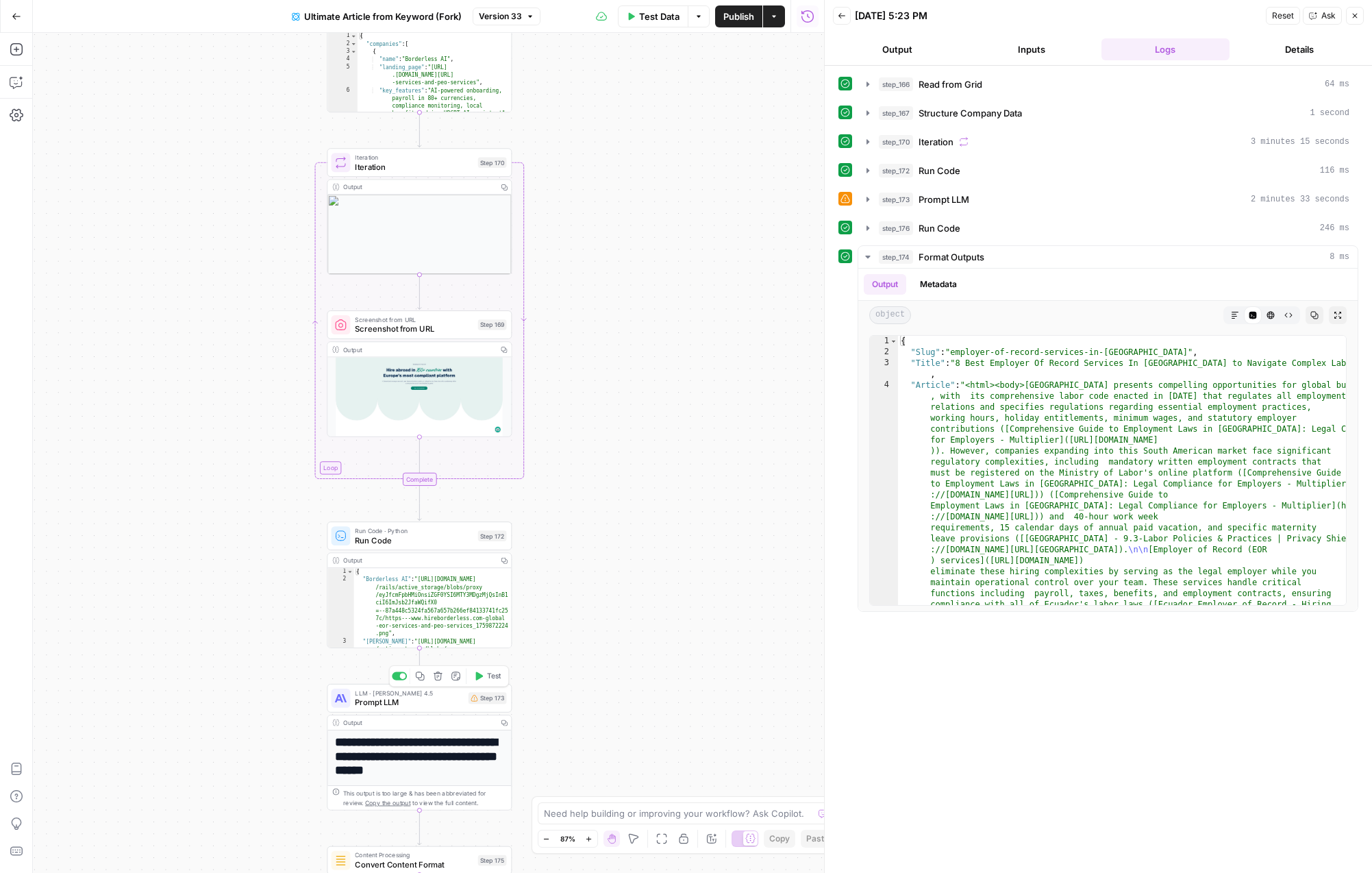
click at [437, 704] on span "Prompt LLM" at bounding box center [409, 702] width 108 height 12
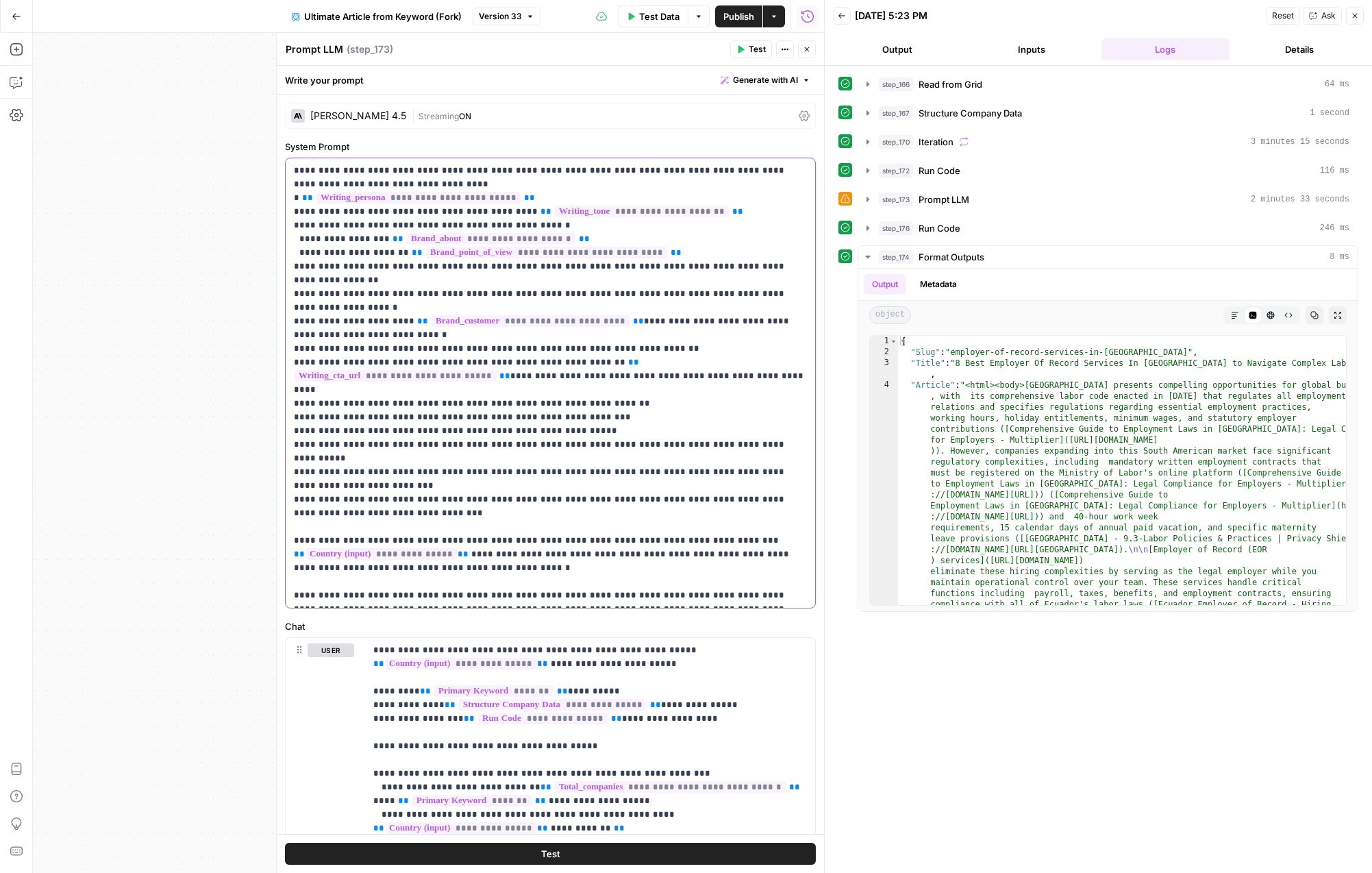
click at [753, 392] on p "**********" at bounding box center [551, 383] width 513 height 439
click at [1354, 13] on icon "button" at bounding box center [1355, 16] width 9 height 9
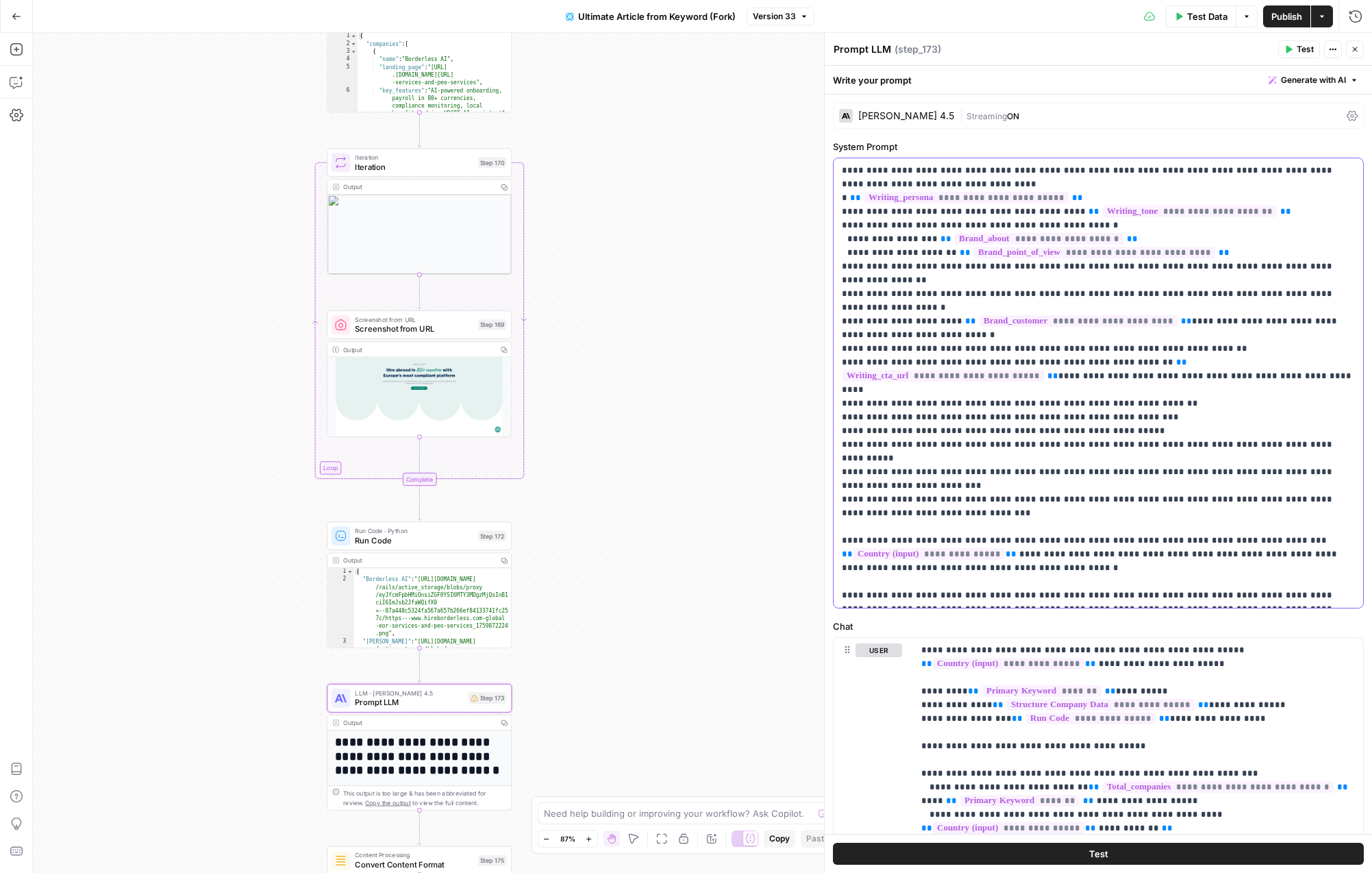
click at [1063, 406] on p "**********" at bounding box center [1098, 383] width 513 height 439
click at [1083, 466] on p "**********" at bounding box center [1098, 383] width 513 height 439
click at [990, 374] on p "**********" at bounding box center [1098, 383] width 513 height 439
click at [971, 382] on p "**********" at bounding box center [1098, 383] width 513 height 439
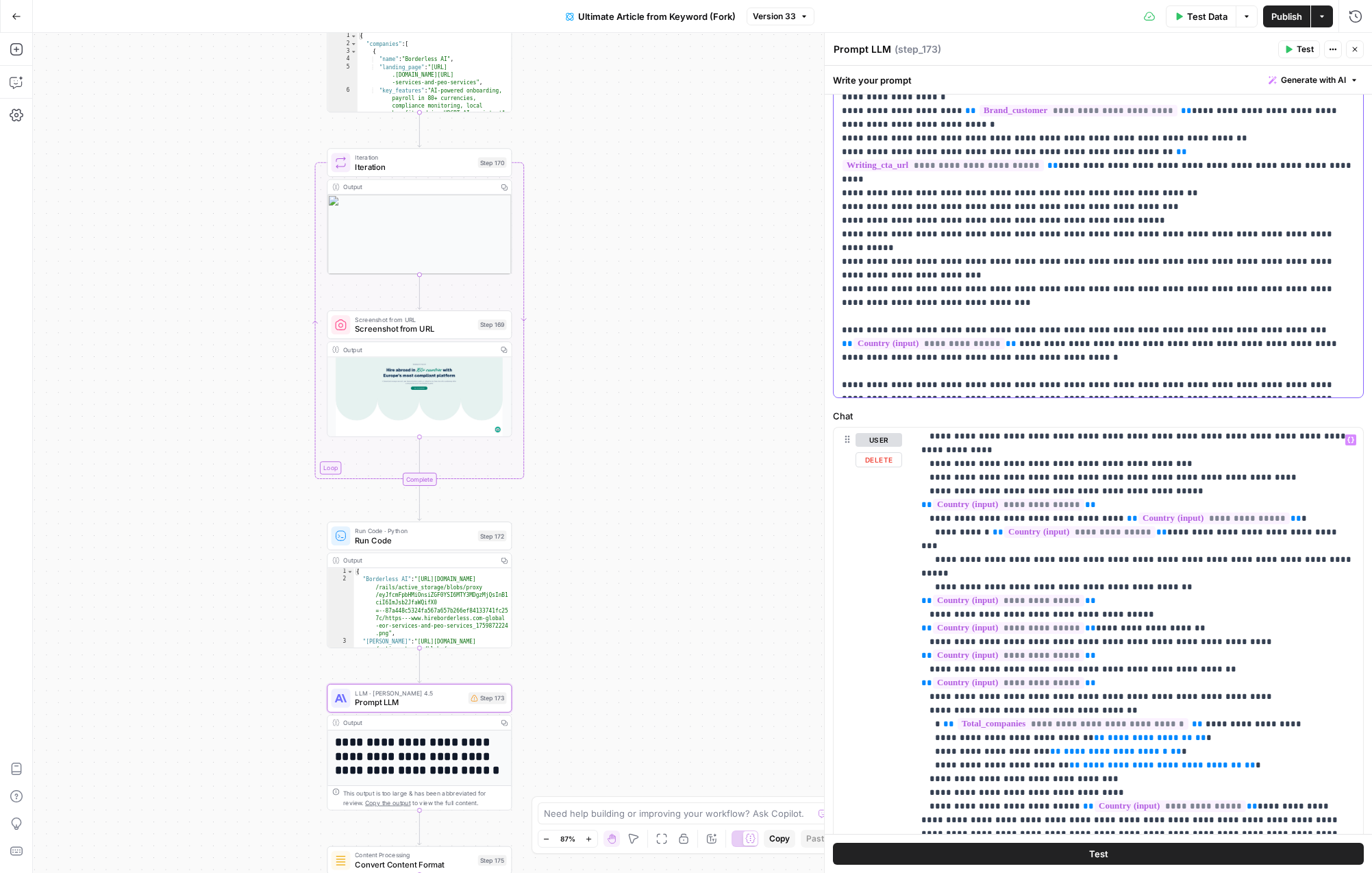
scroll to position [853, 0]
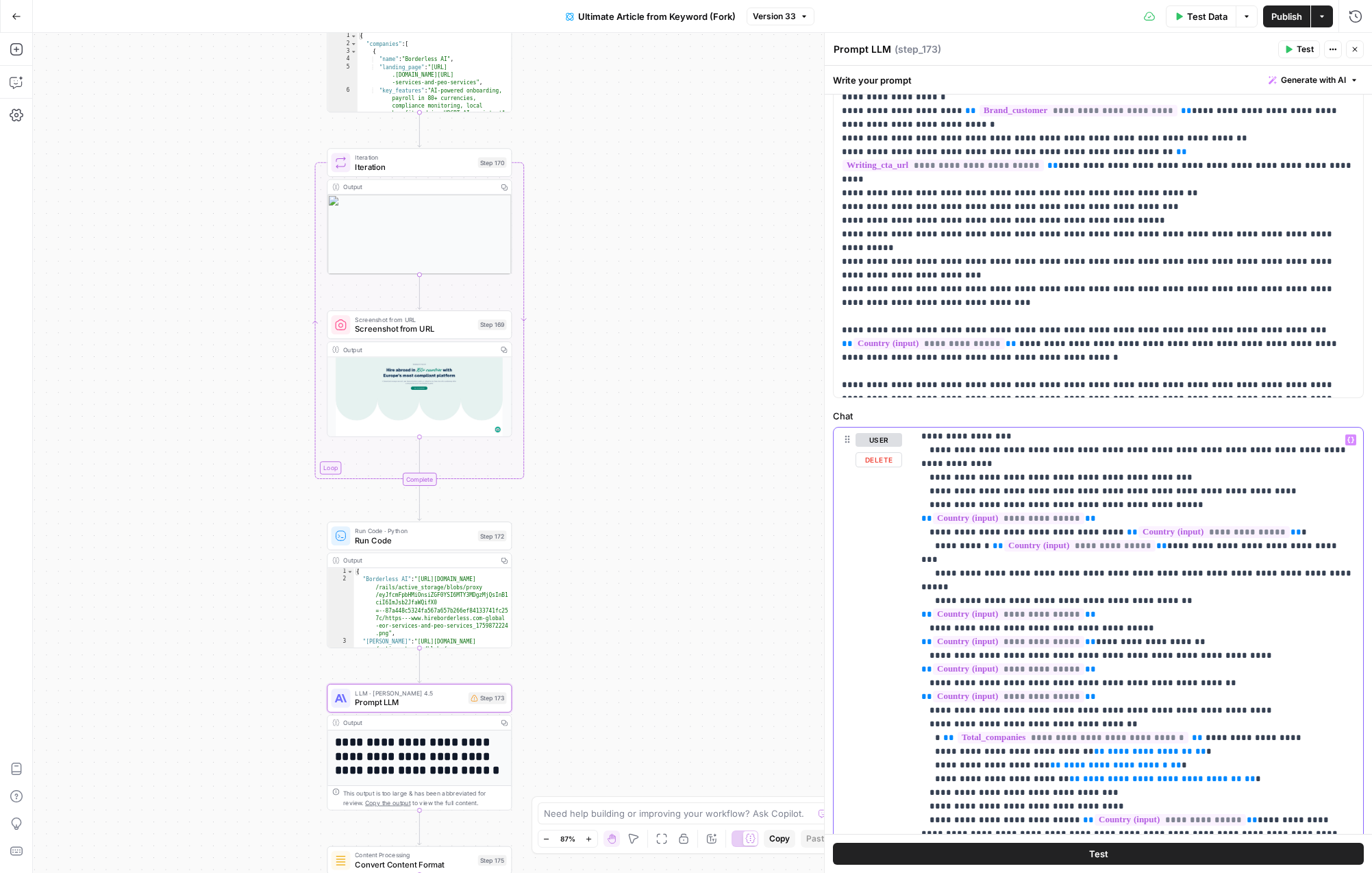
scroll to position [832, 0]
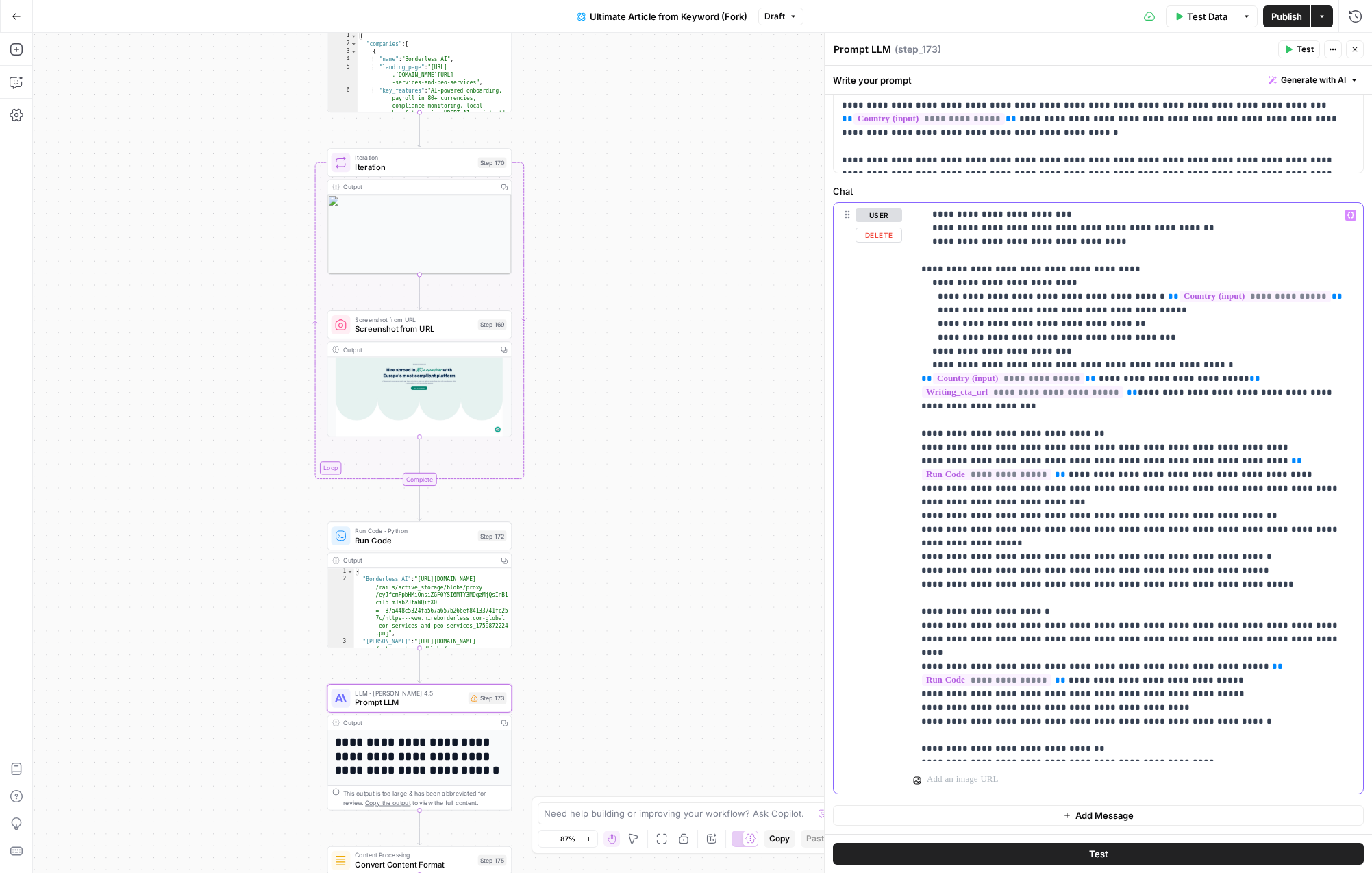
scroll to position [0, 0]
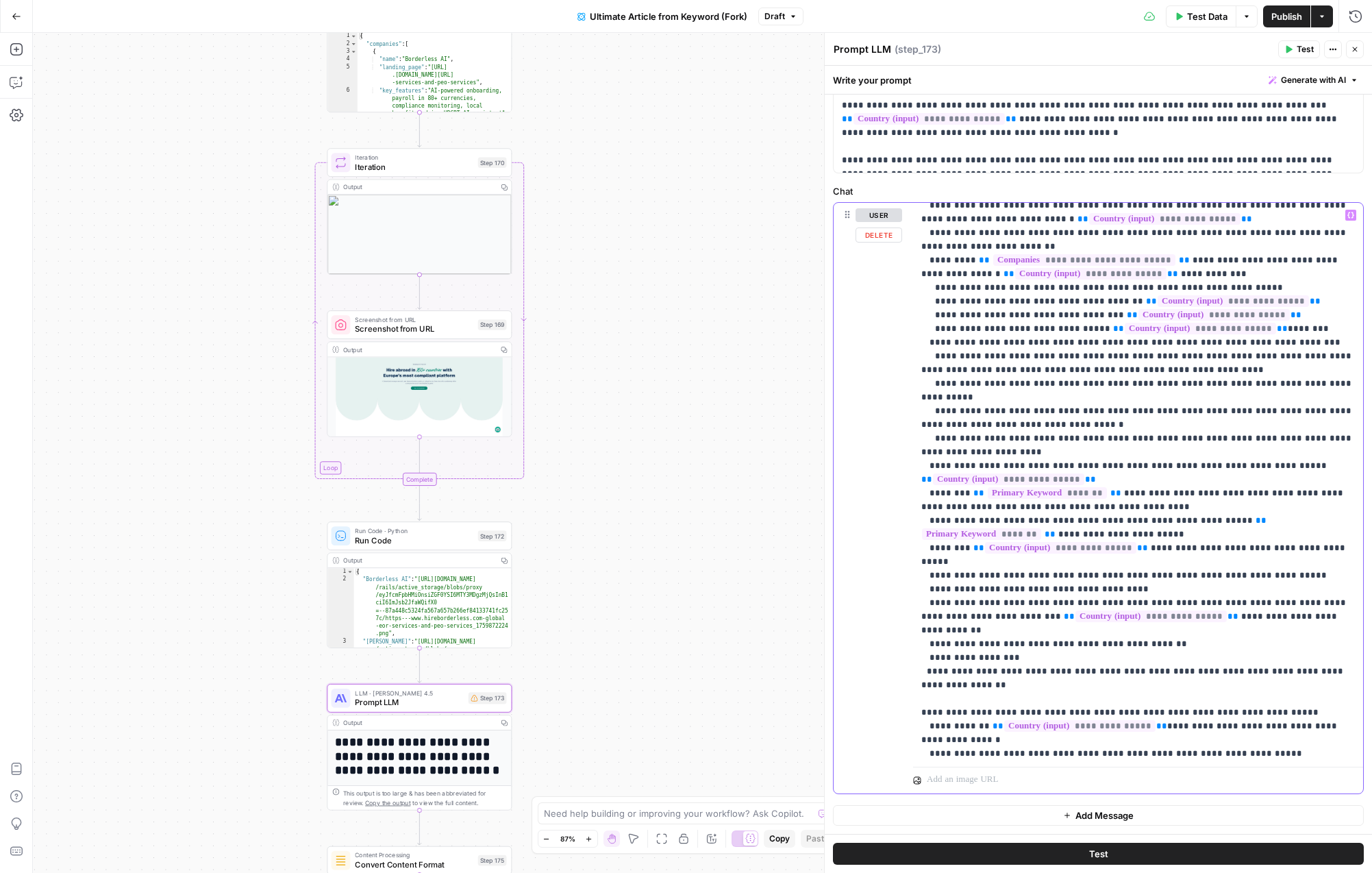
scroll to position [246, 0]
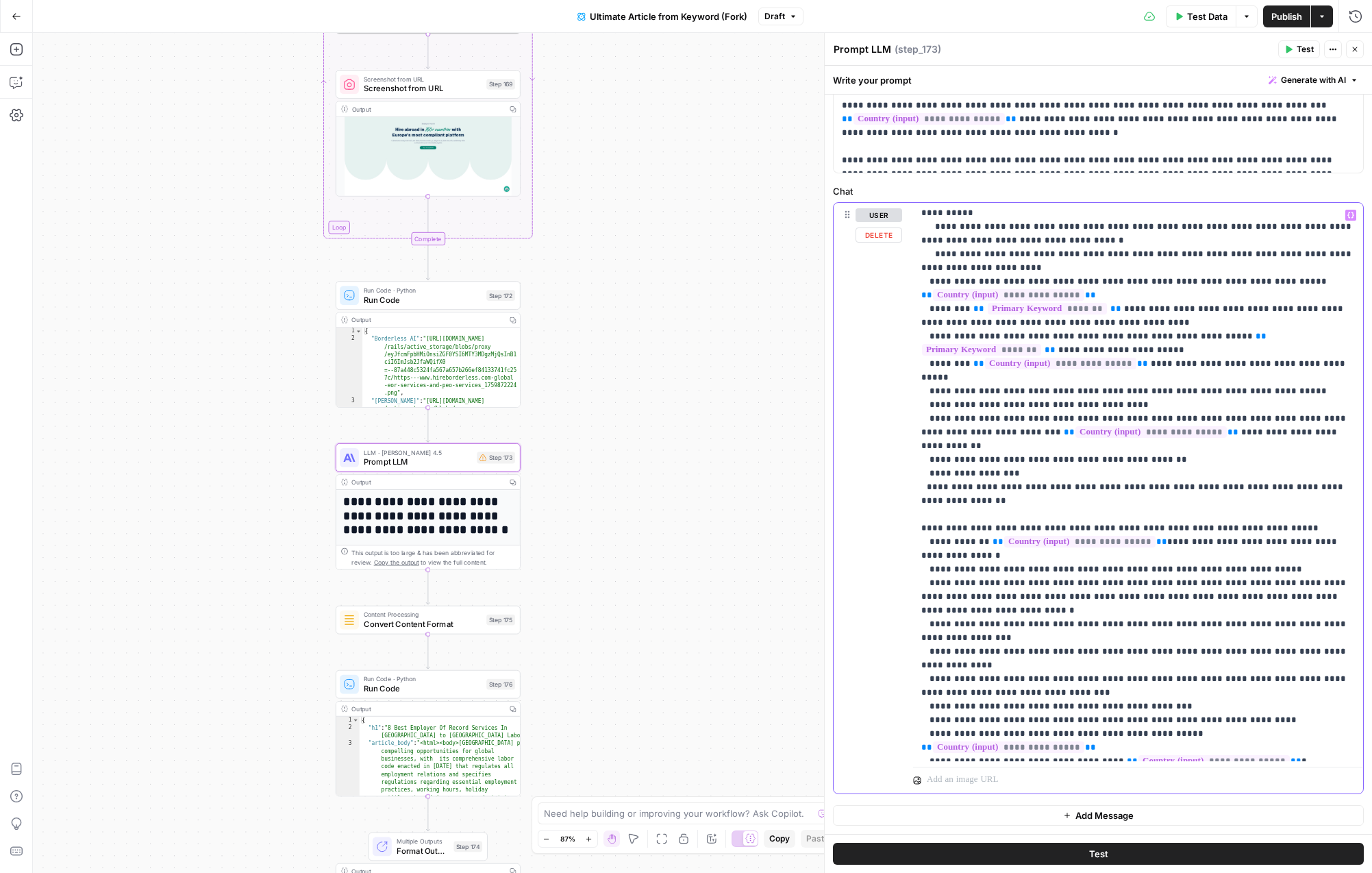
scroll to position [414, 0]
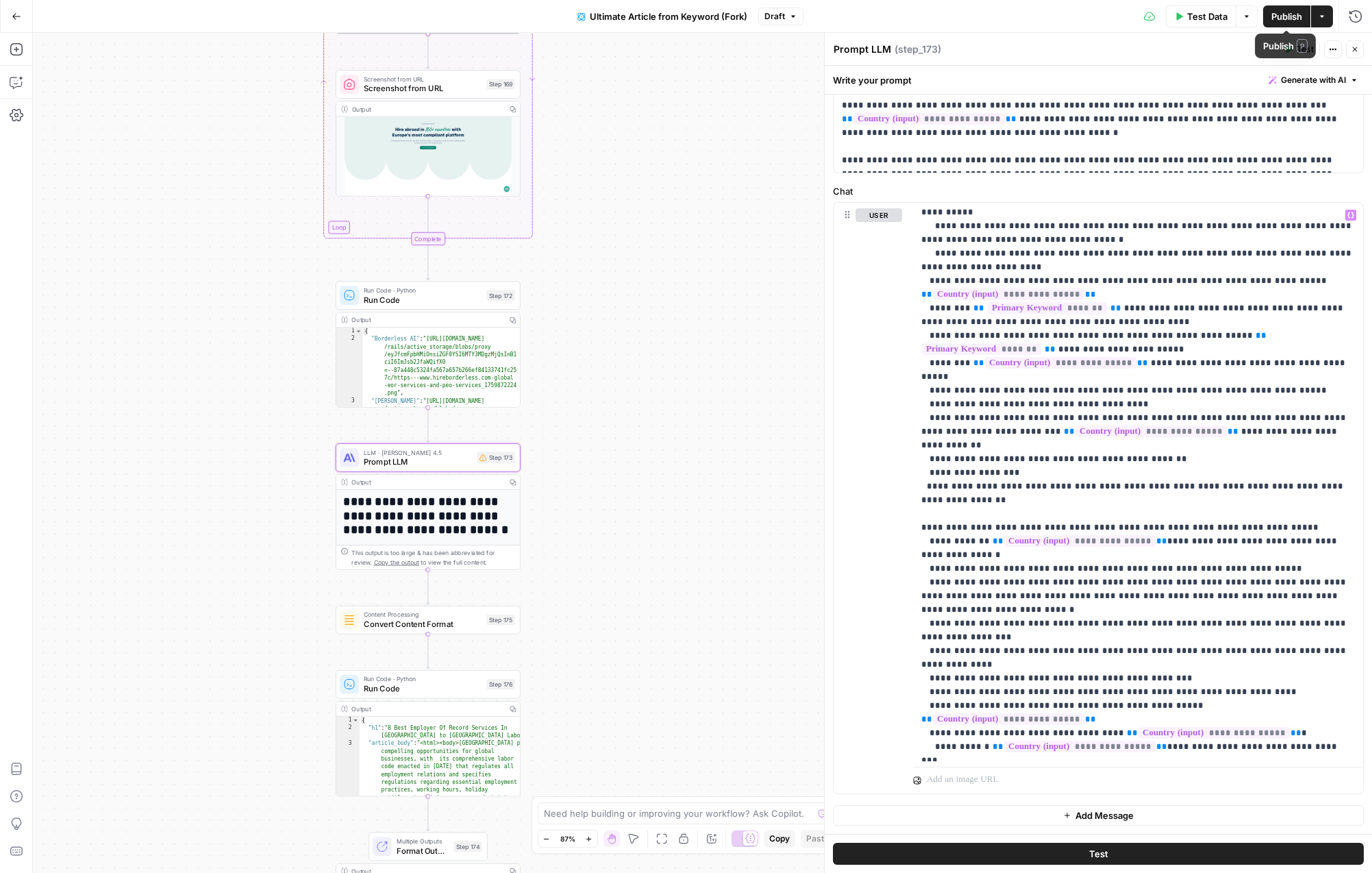
click at [1290, 13] on span "Publish" at bounding box center [1287, 16] width 31 height 14
click at [1132, 850] on button "Test" at bounding box center [1098, 853] width 531 height 22
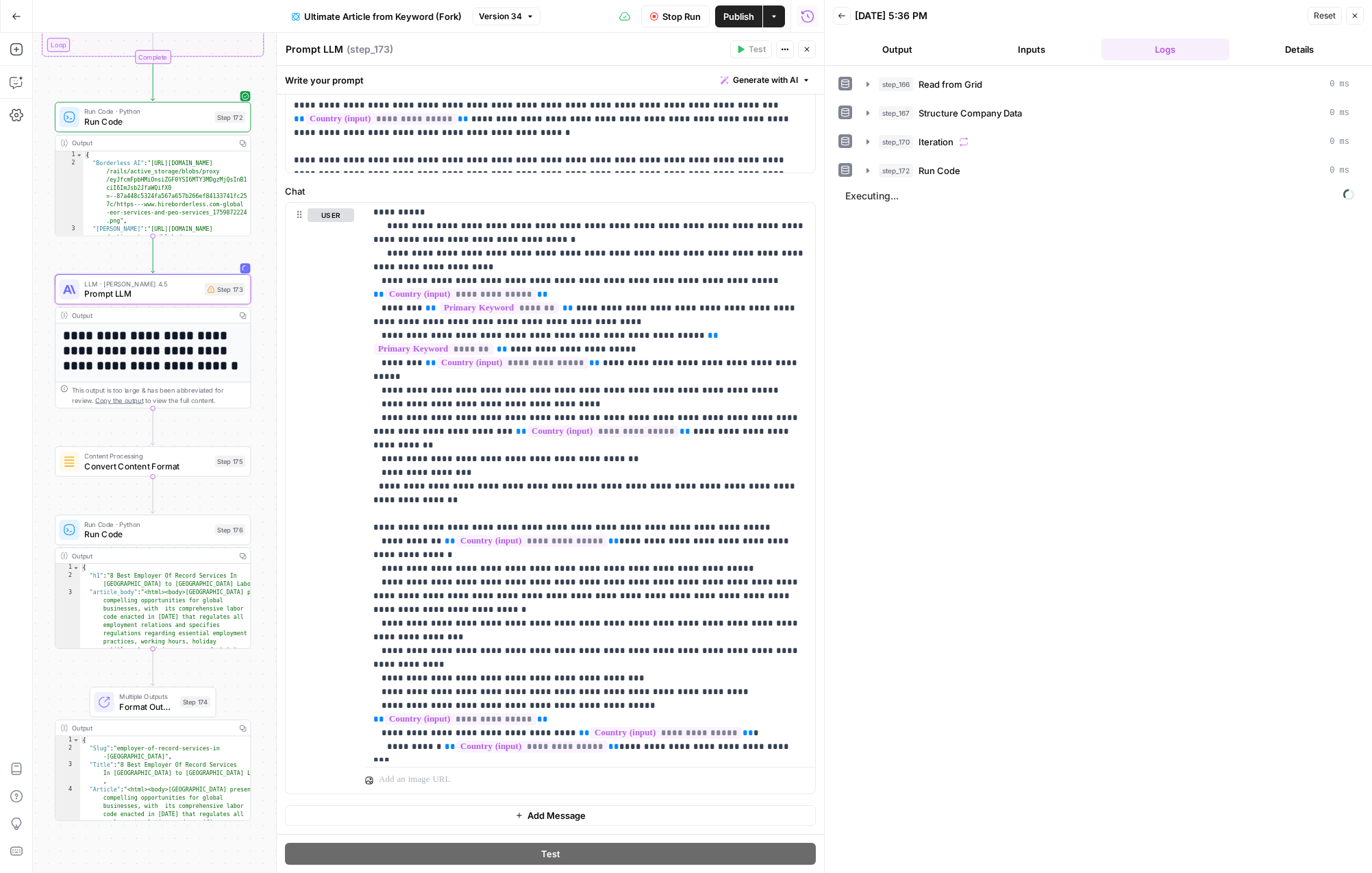
click at [1058, 256] on div "step_166 Read from Grid 0 ms step_167 Structure Company Data 0 ms step_170 Iter…" at bounding box center [1098, 469] width 520 height 793
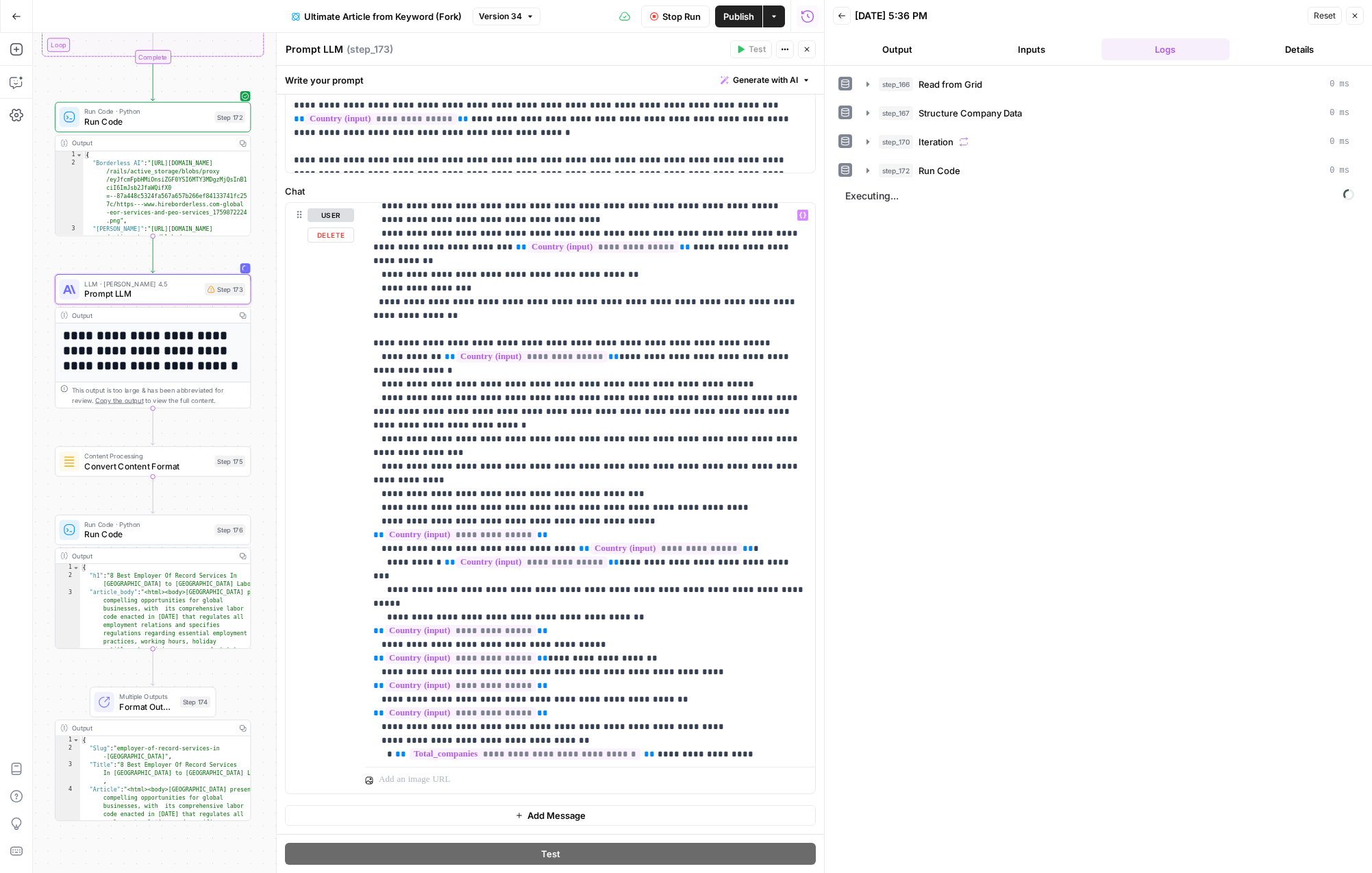
scroll to position [605, 0]
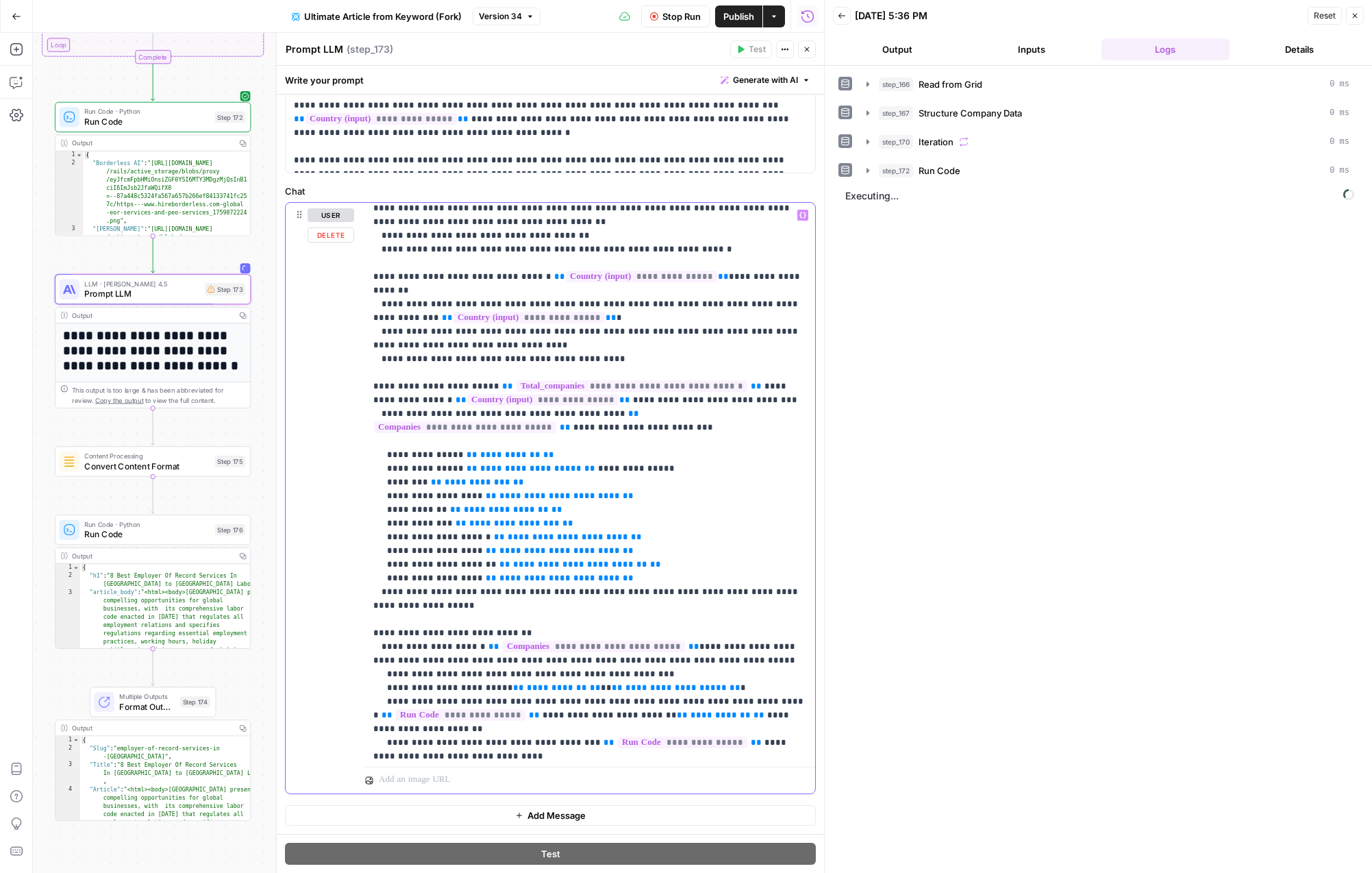
scroll to position [1259, 0]
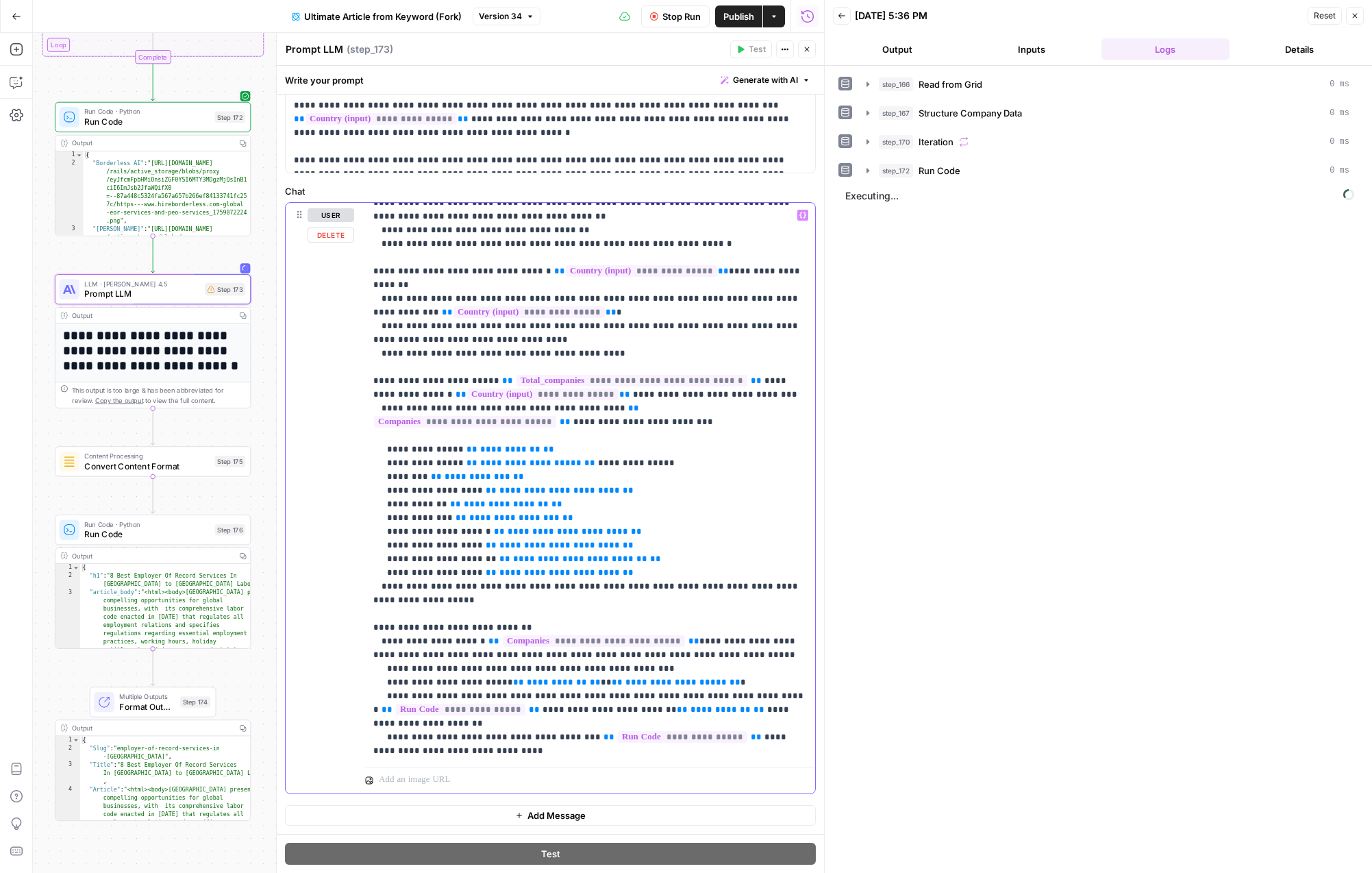
click at [380, 451] on p "**********" at bounding box center [590, 737] width 433 height 3576
click at [627, 438] on p "**********" at bounding box center [590, 737] width 433 height 3576
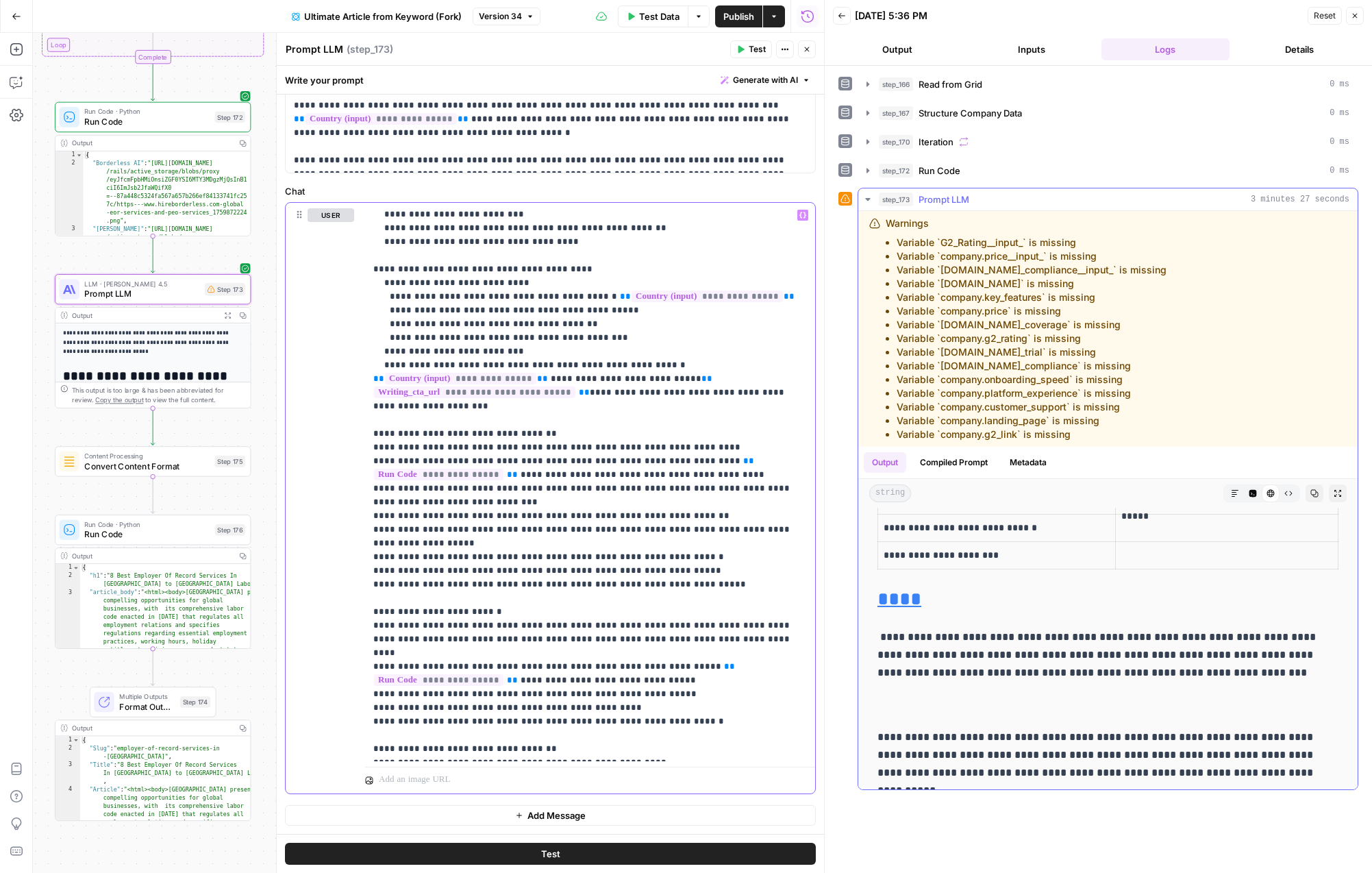
scroll to position [2988, 0]
click at [1014, 649] on p "**********" at bounding box center [1108, 670] width 461 height 89
click at [1066, 669] on p "**********" at bounding box center [1108, 670] width 461 height 89
click at [1112, 689] on p "**********" at bounding box center [1108, 670] width 461 height 89
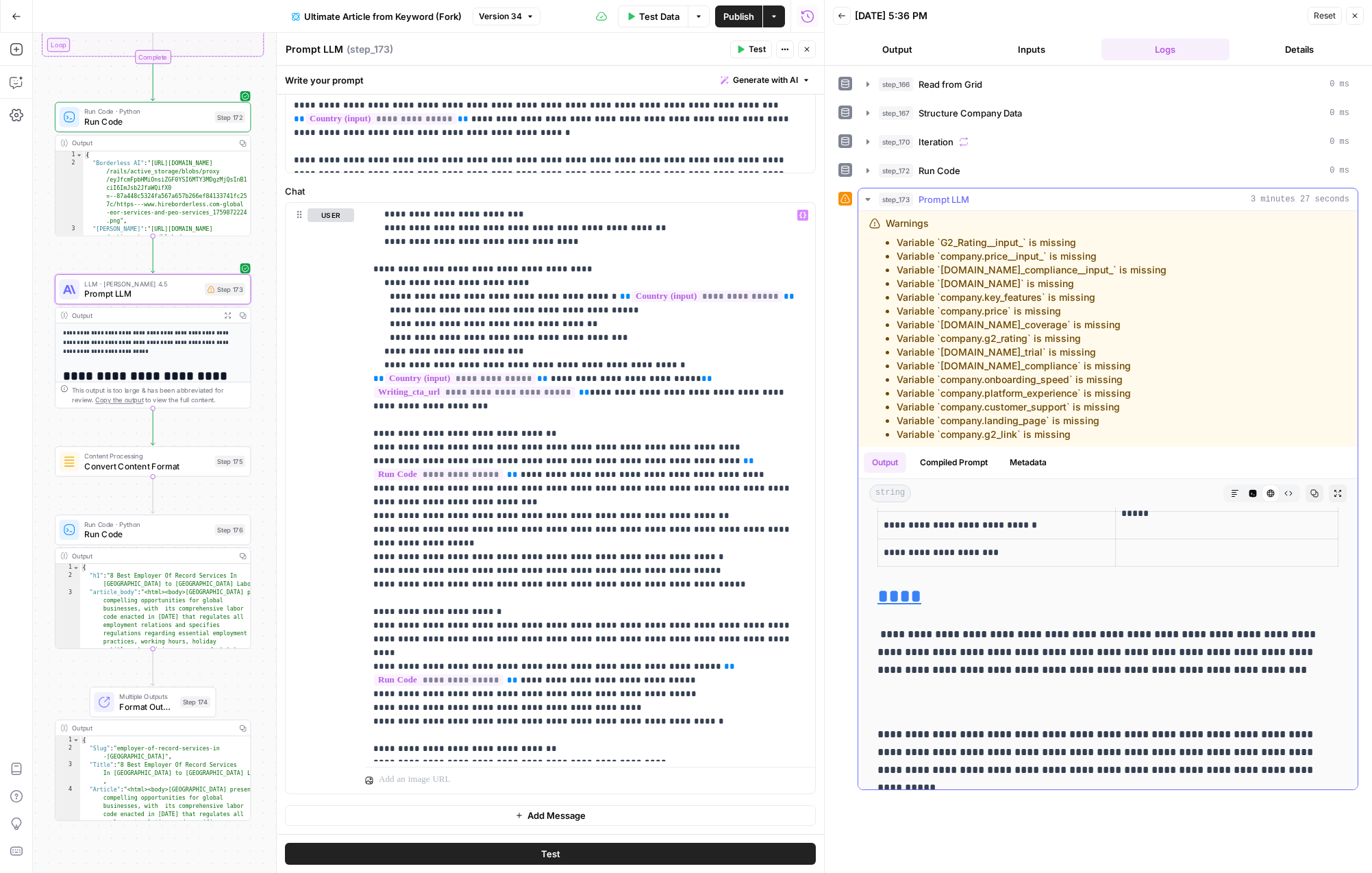
click at [1105, 700] on p "**********" at bounding box center [1108, 670] width 461 height 89
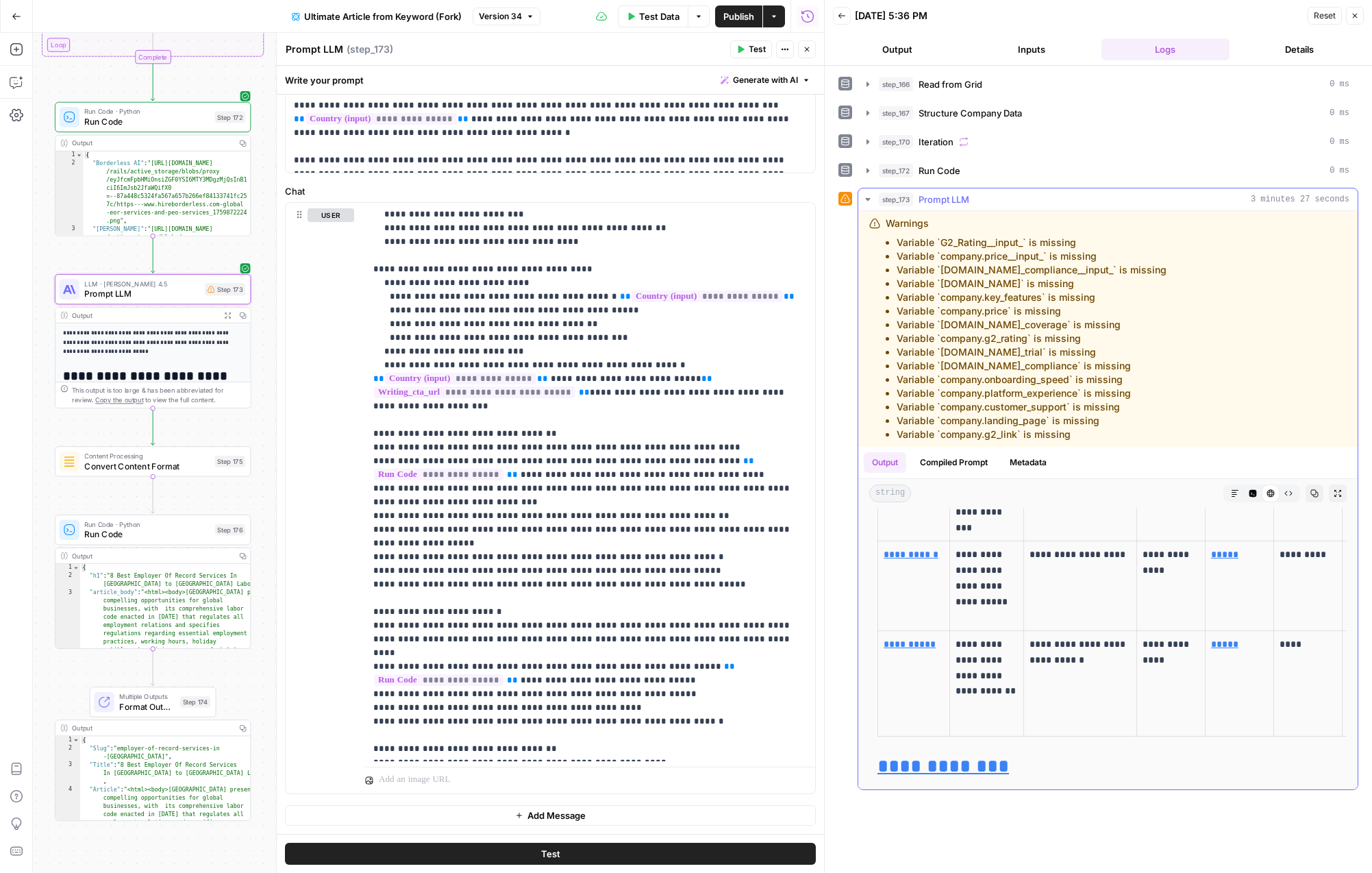
scroll to position [1594, 0]
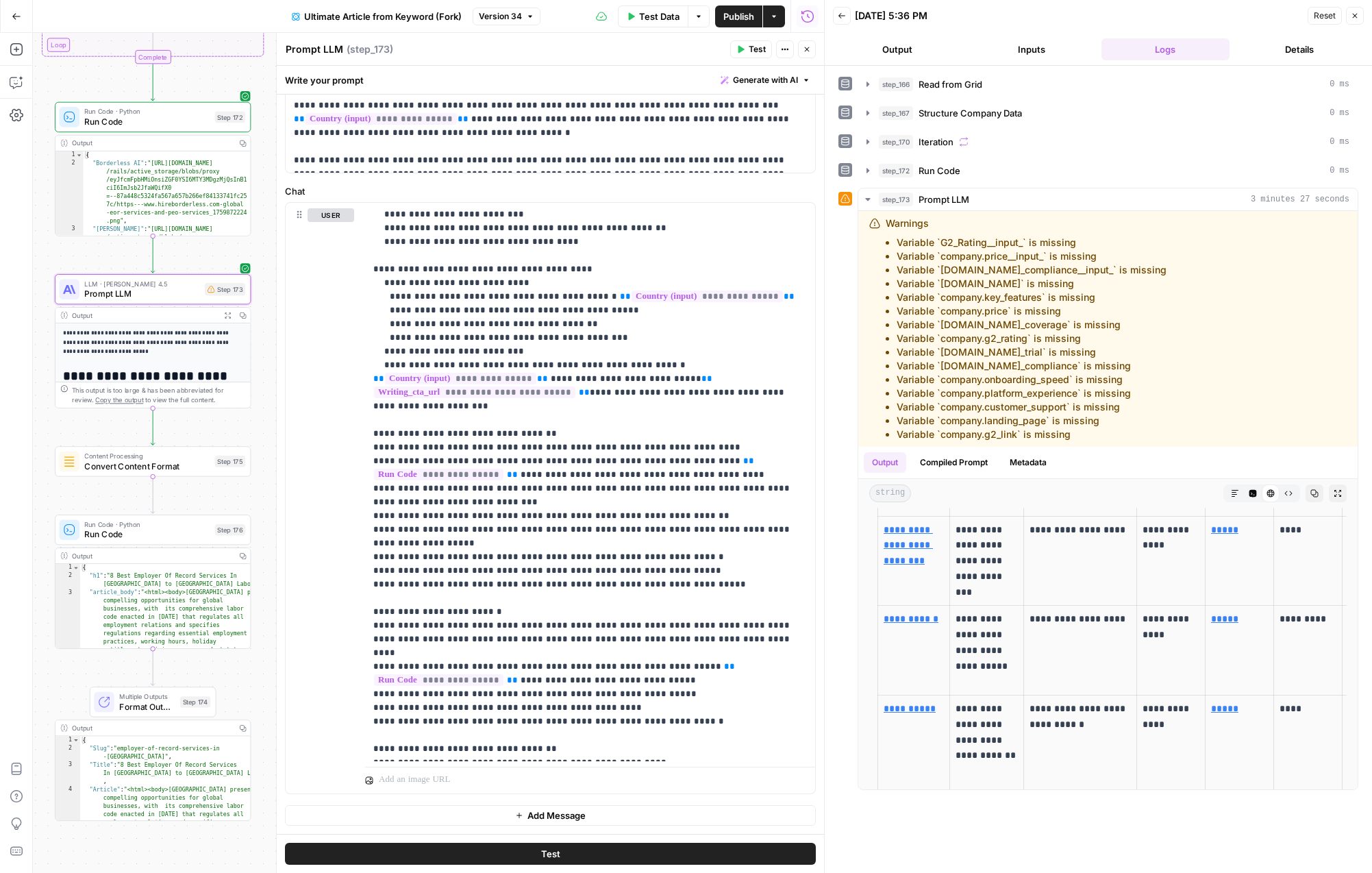
click at [921, 47] on button "Output" at bounding box center [897, 49] width 129 height 22
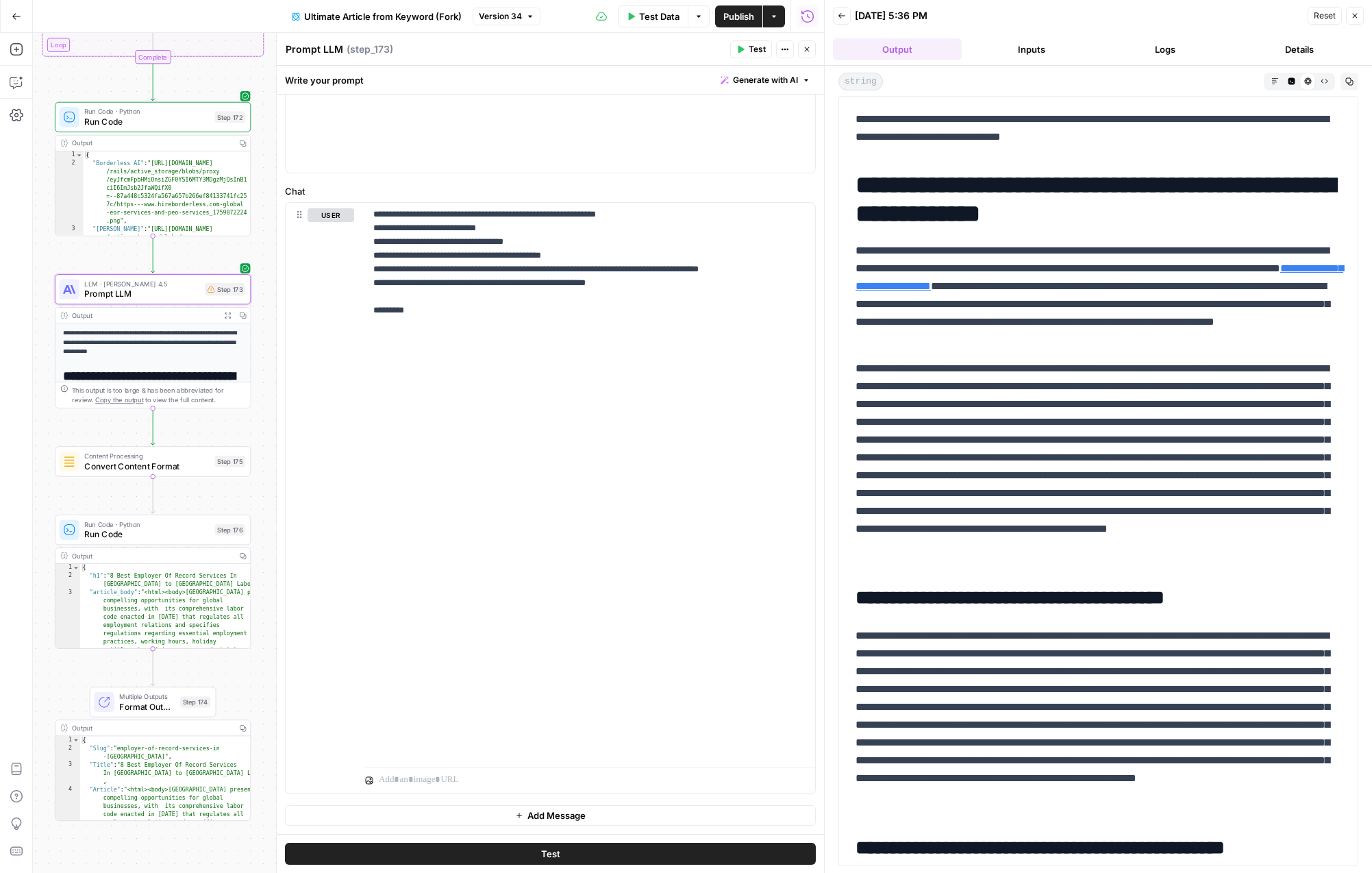
click at [1132, 38] on button "Logs" at bounding box center [1165, 49] width 129 height 22
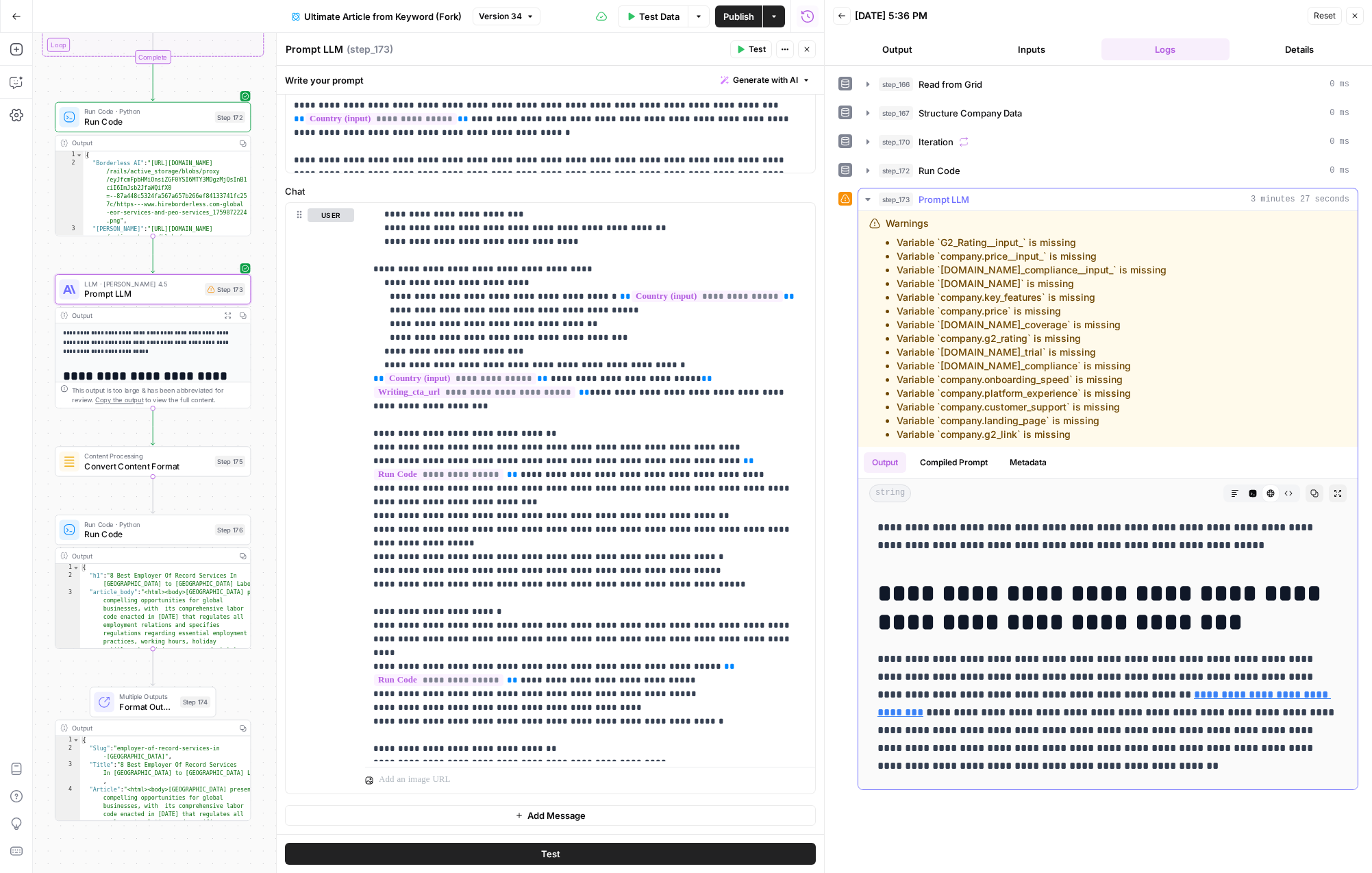
click at [1074, 273] on li "Variable `company.legal_compliance__input_` is missing" at bounding box center [1032, 270] width 270 height 14
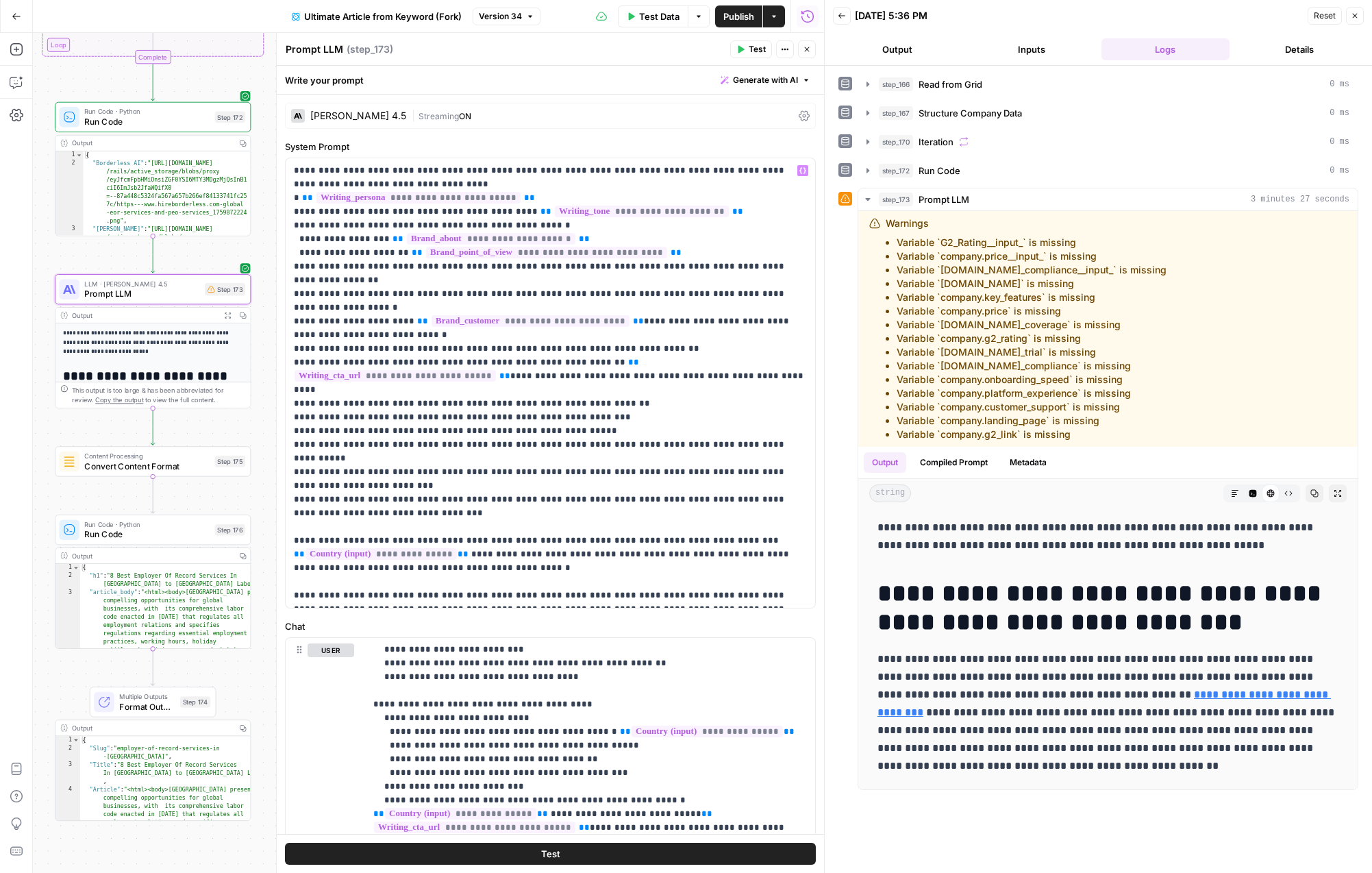
click at [482, 123] on div "Claude Sonnet 4.5 | Streaming ON" at bounding box center [550, 115] width 531 height 26
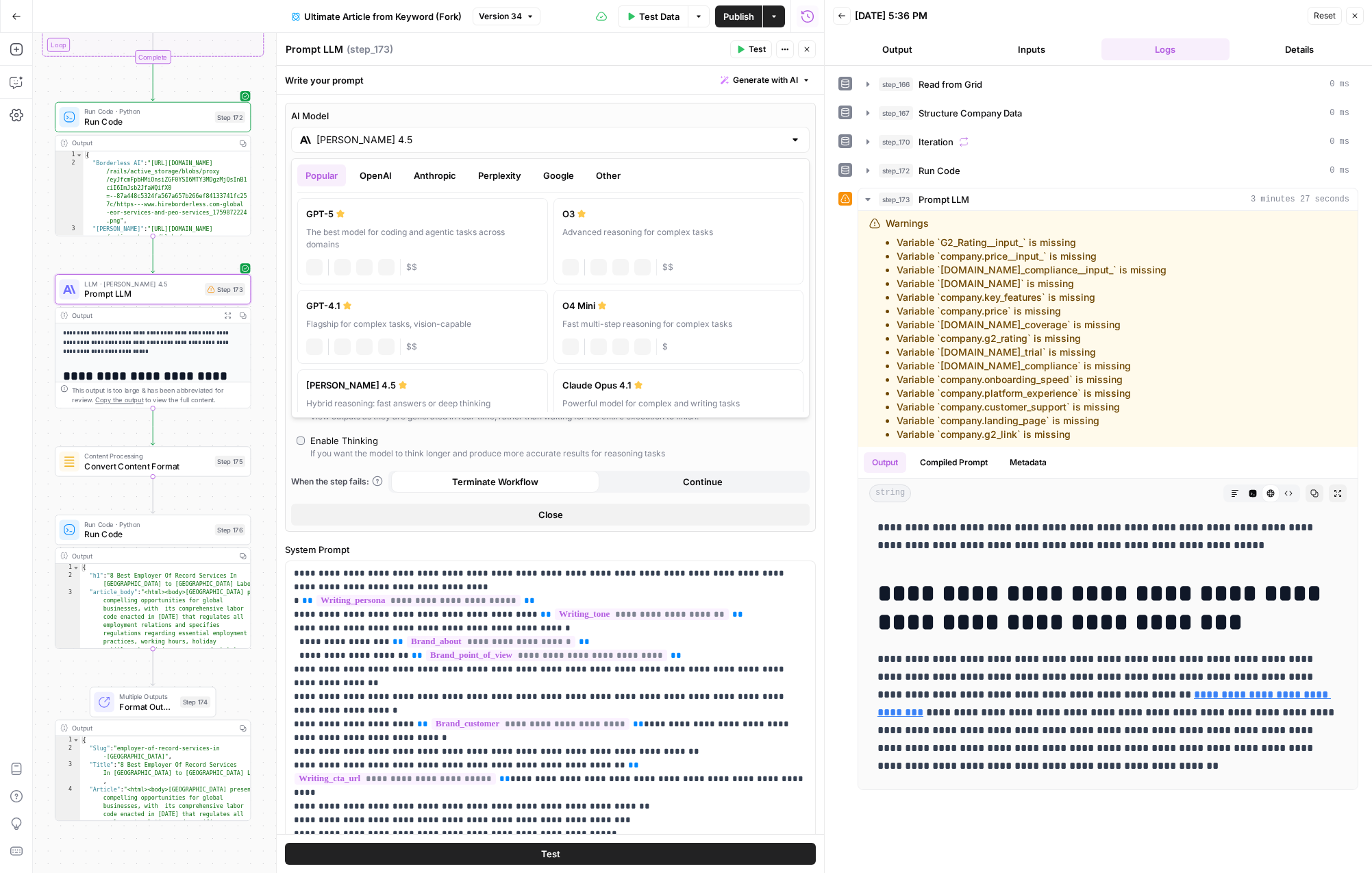
click at [708, 134] on input "Claude Sonnet 4.5" at bounding box center [551, 140] width 468 height 14
click at [424, 179] on button "Anthropic" at bounding box center [435, 175] width 59 height 22
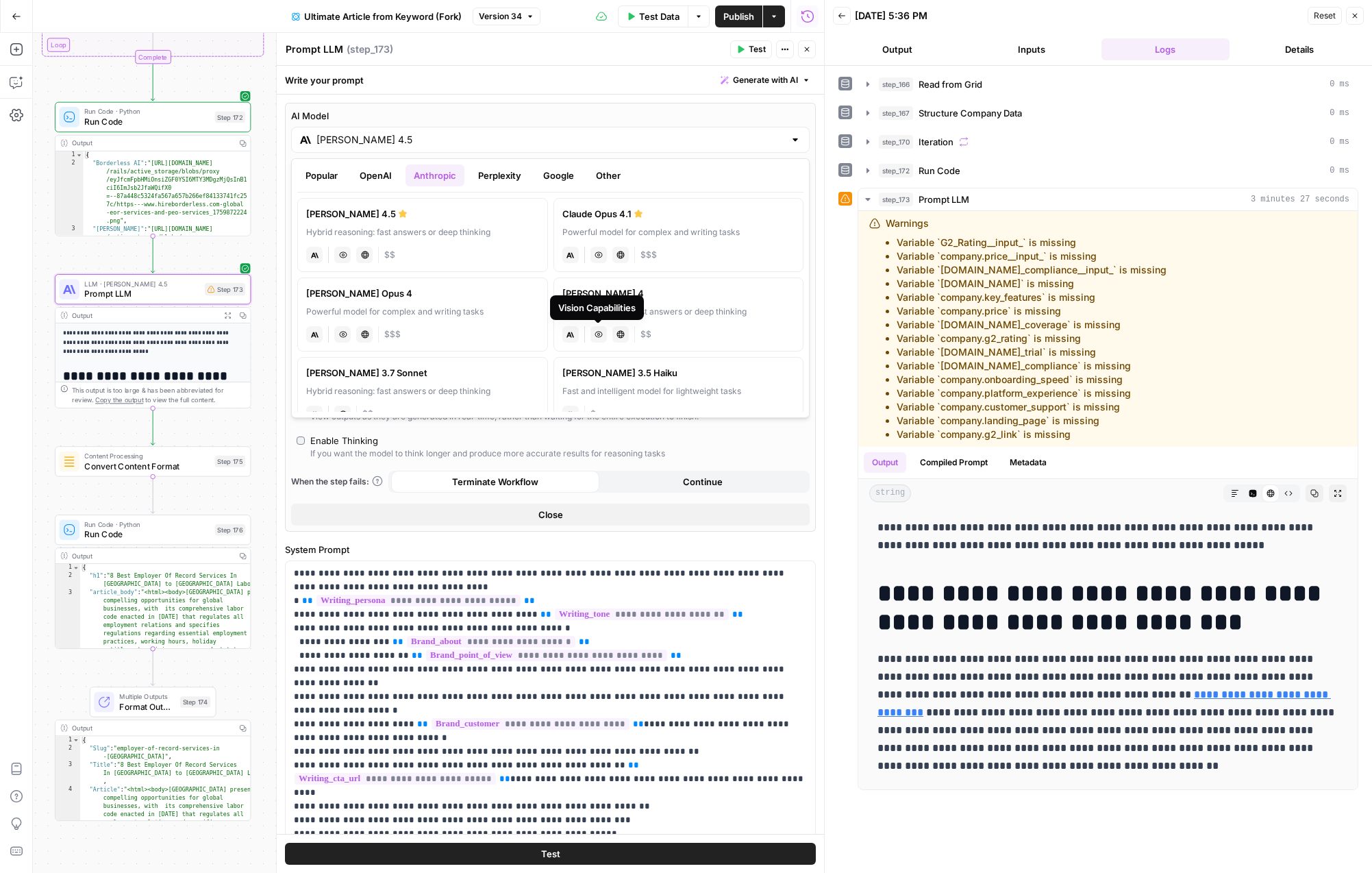
click at [637, 298] on div "Vision Capabilities" at bounding box center [597, 308] width 94 height 25
click at [704, 303] on label "Claude Sonnet 4 Hybrid reasoning: fast answers or deep thinking anthropic Visio…" at bounding box center [679, 314] width 251 height 74
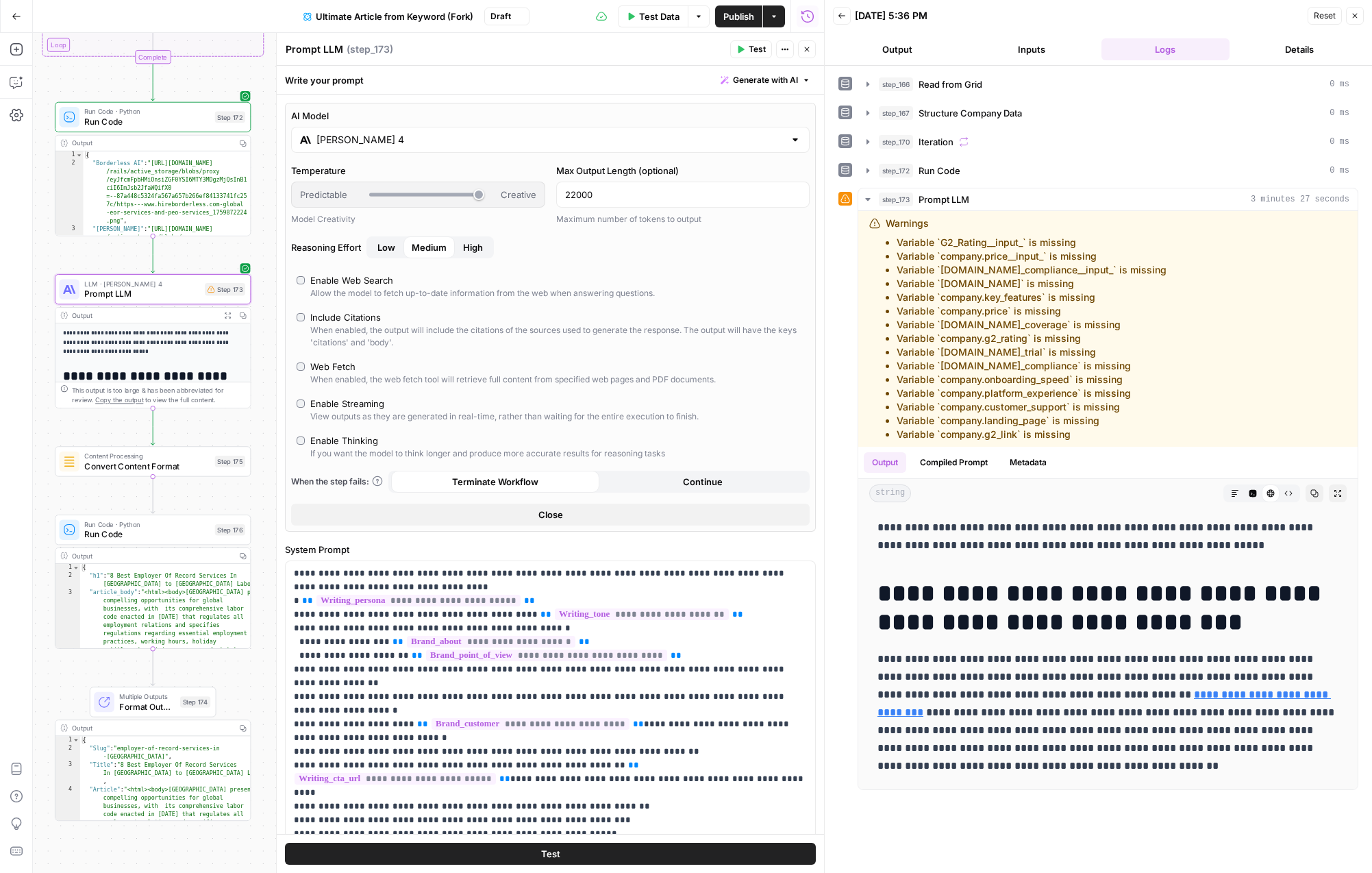
click at [677, 53] on div "Prompt LLM Prompt LLM ( step_173 )" at bounding box center [505, 48] width 441 height 15
click at [498, 756] on p "**********" at bounding box center [551, 785] width 513 height 439
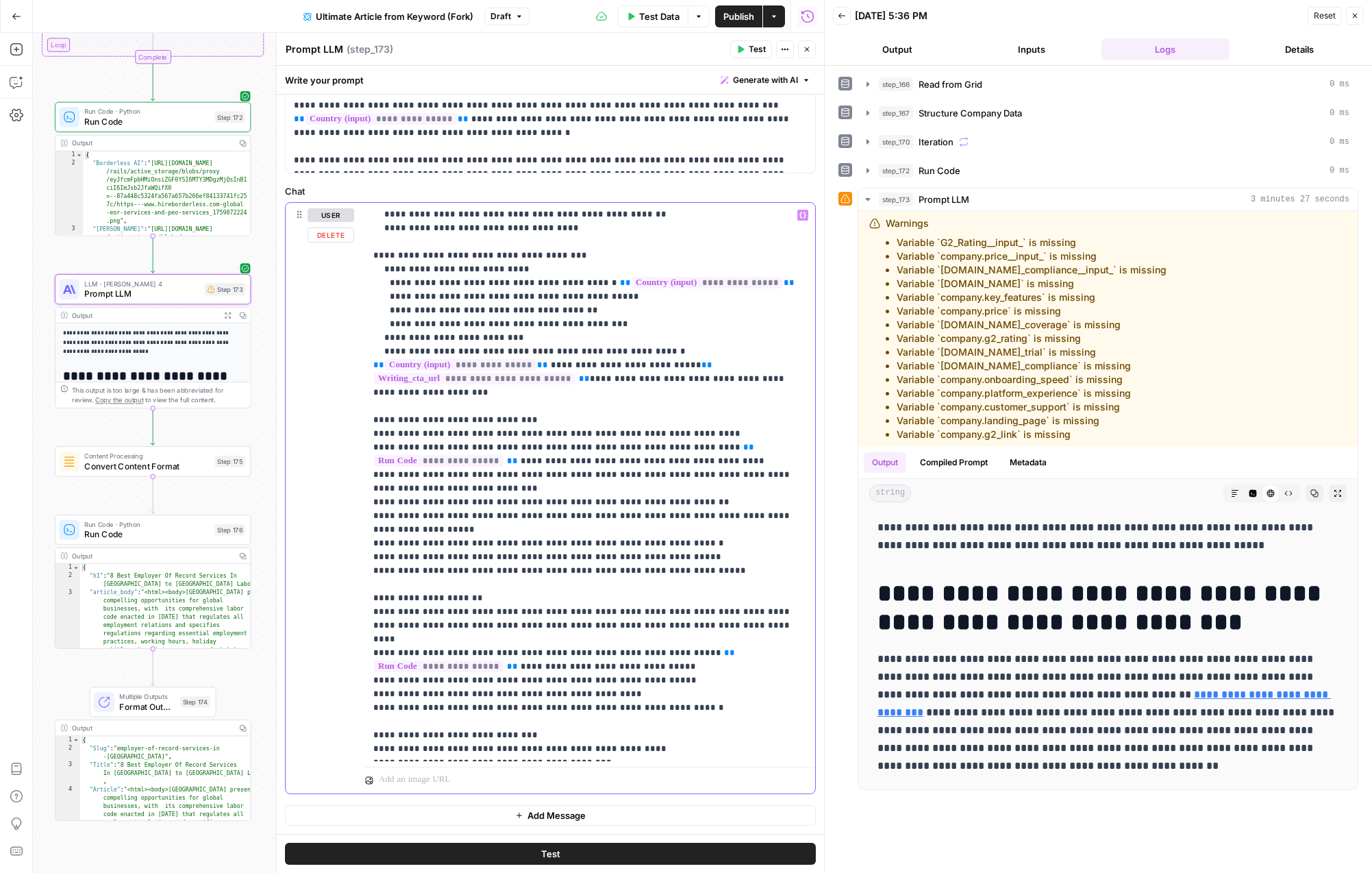
scroll to position [3002, 0]
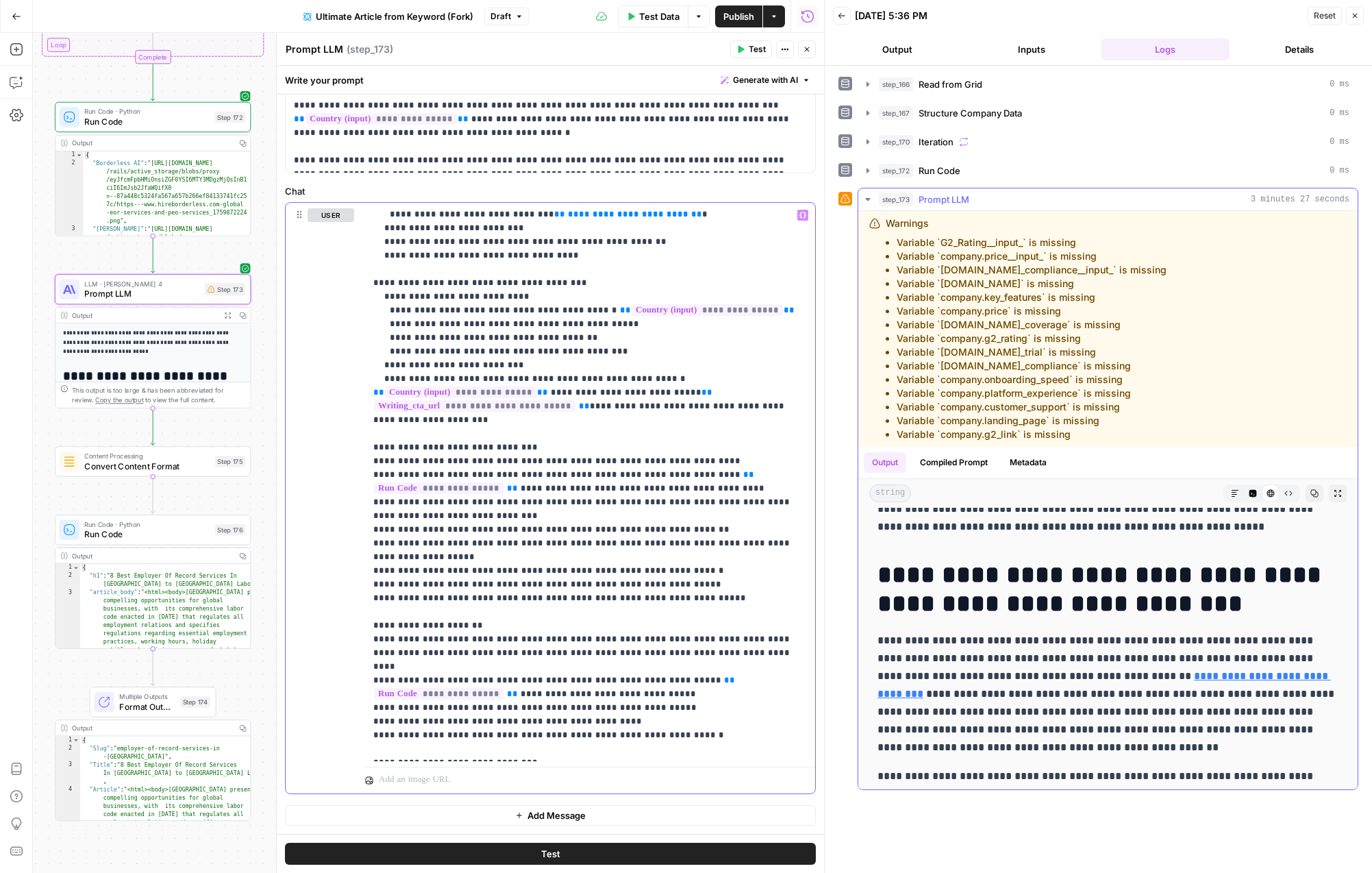
scroll to position [0, 0]
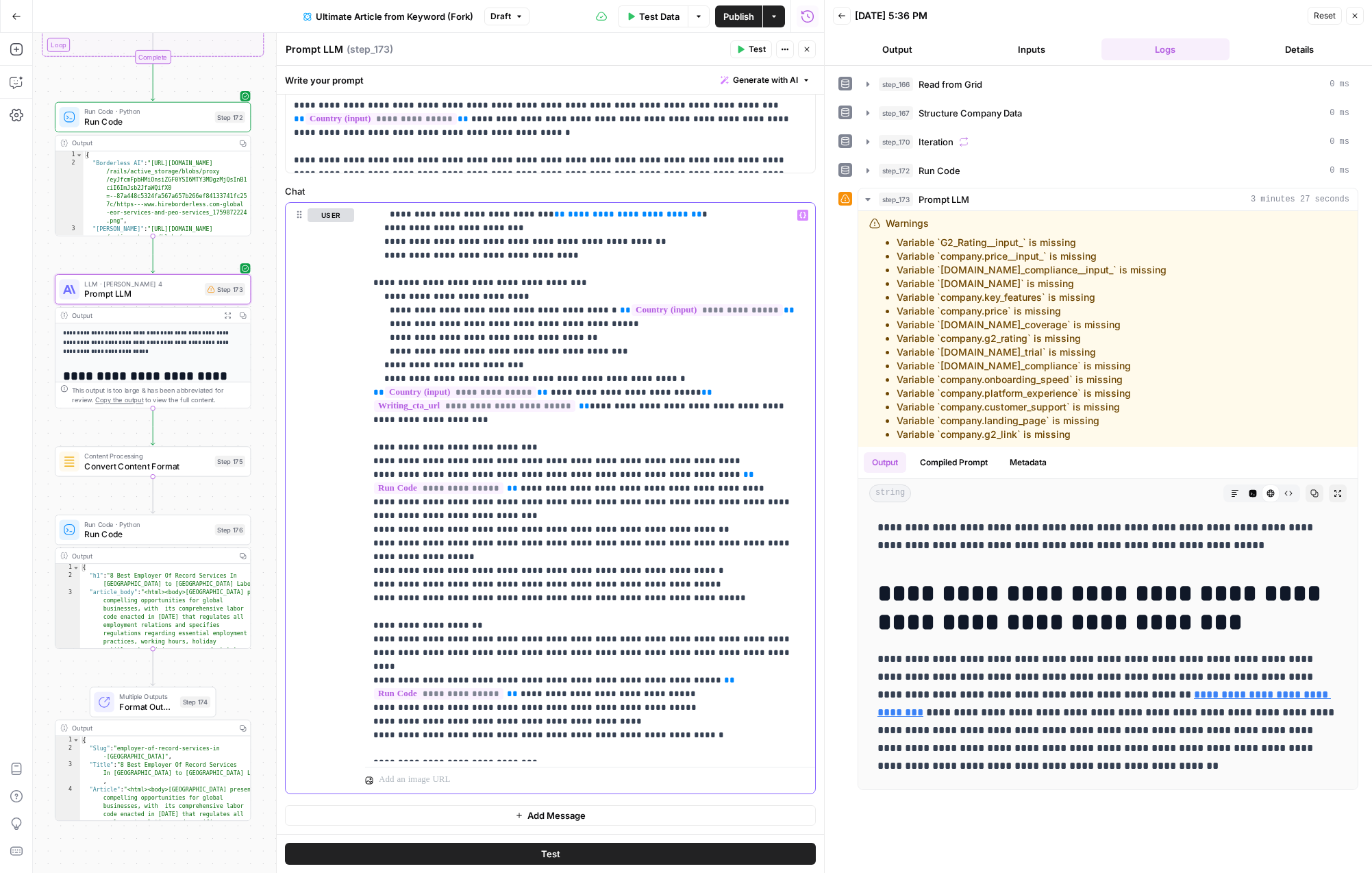
click at [813, 14] on icon "button" at bounding box center [808, 16] width 14 height 14
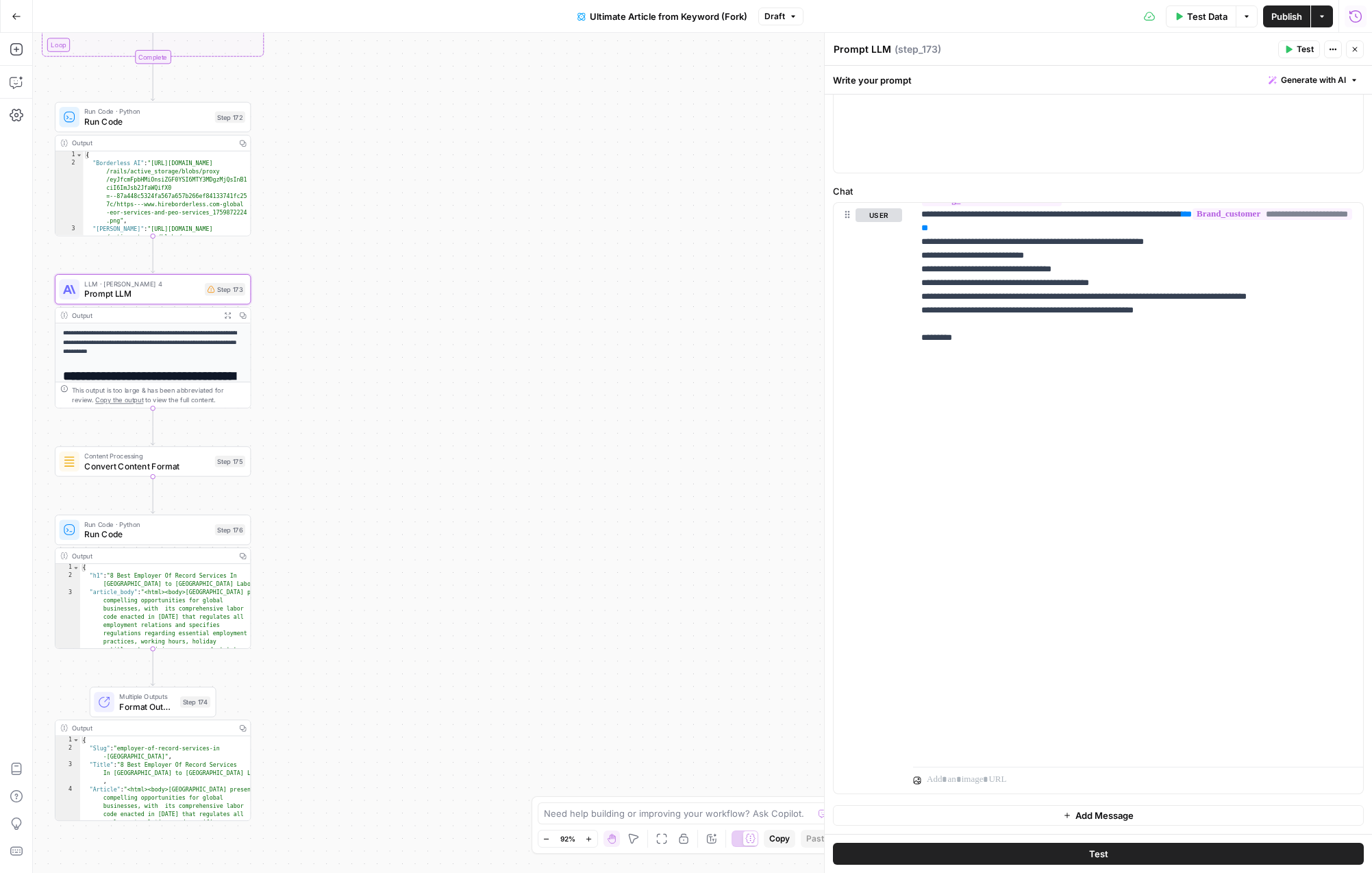
click at [1358, 21] on icon "button" at bounding box center [1356, 16] width 13 height 13
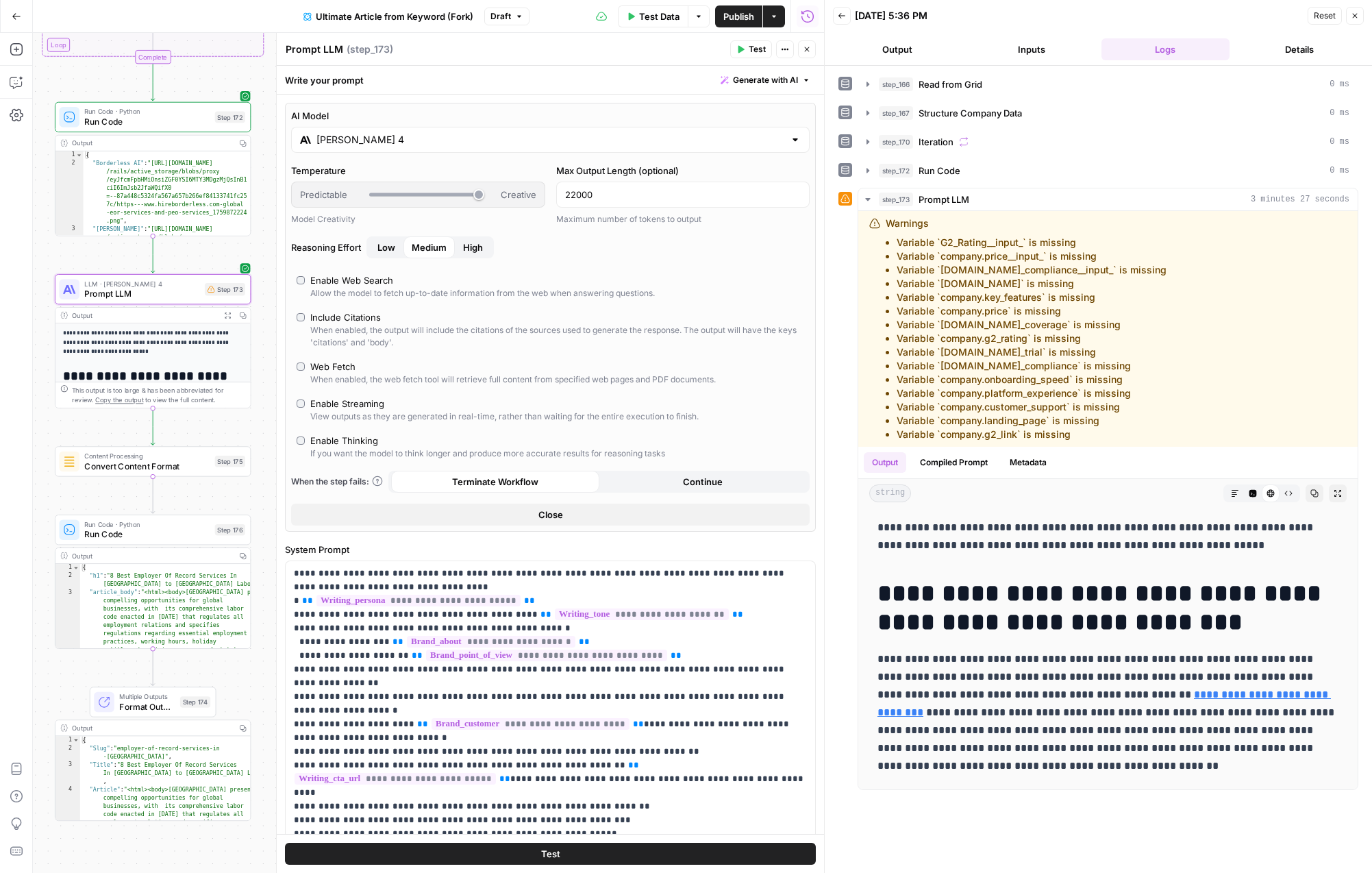
click at [533, 142] on input "Claude Sonnet 4" at bounding box center [551, 140] width 468 height 14
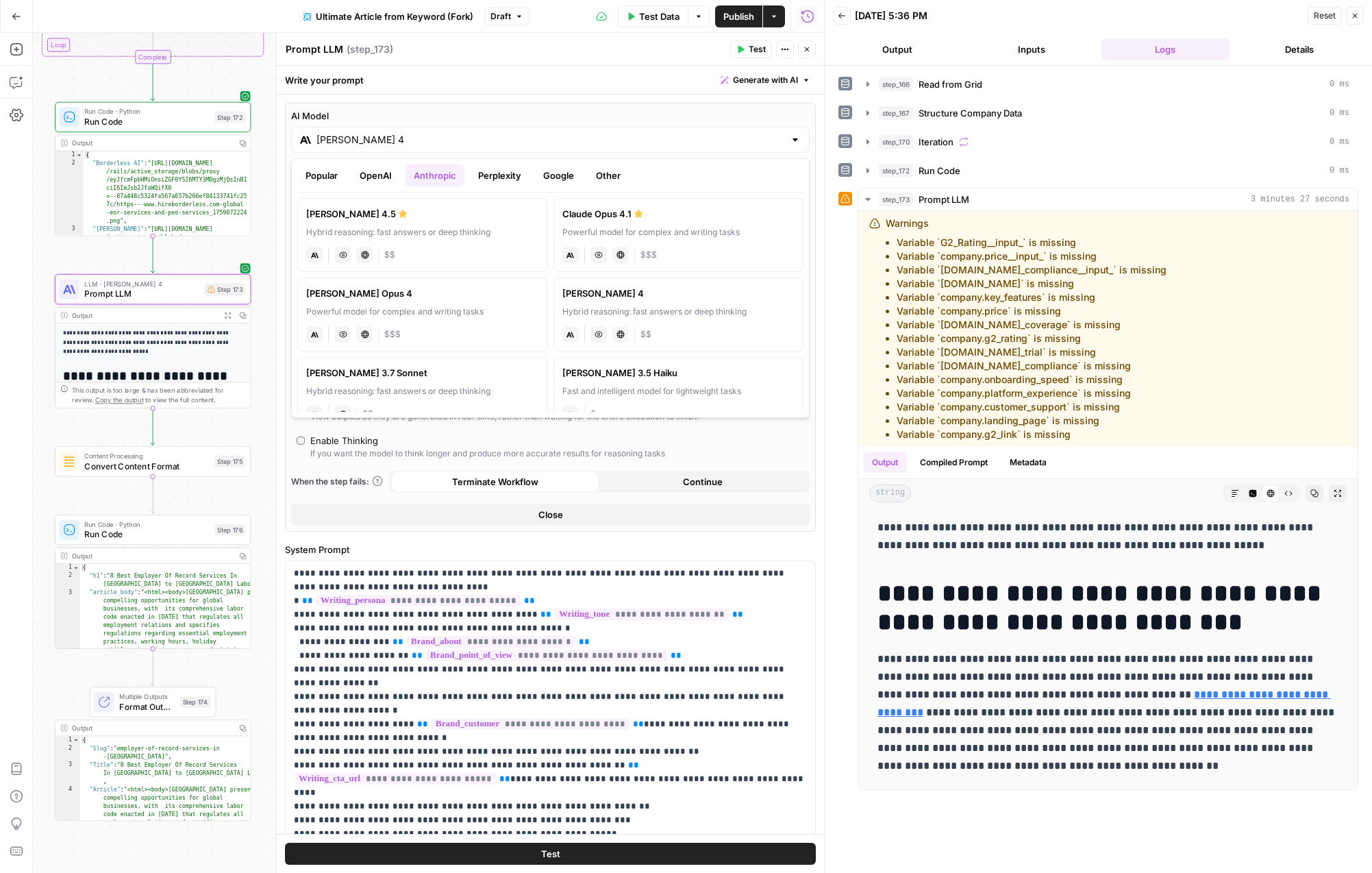
click at [421, 240] on label "Claude Sonnet 4.5 Hybrid reasoning: fast answers or deep thinking anthropic Vis…" at bounding box center [422, 235] width 251 height 74
type input "Claude Sonnet 4.5"
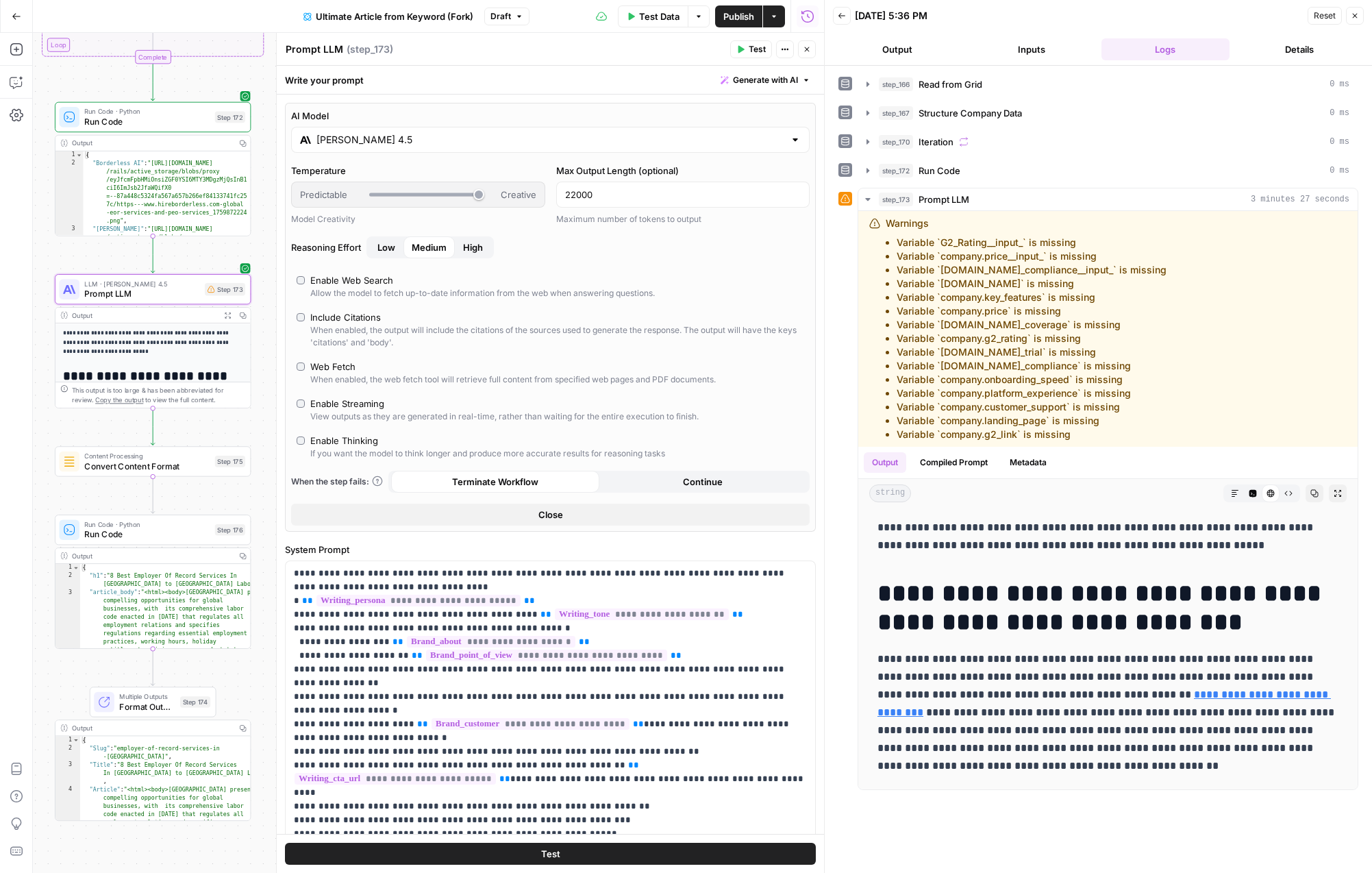
click at [733, 14] on span "Publish" at bounding box center [738, 16] width 31 height 14
click at [584, 44] on div "Prompt LLM Prompt LLM ( step_173 )" at bounding box center [505, 48] width 441 height 15
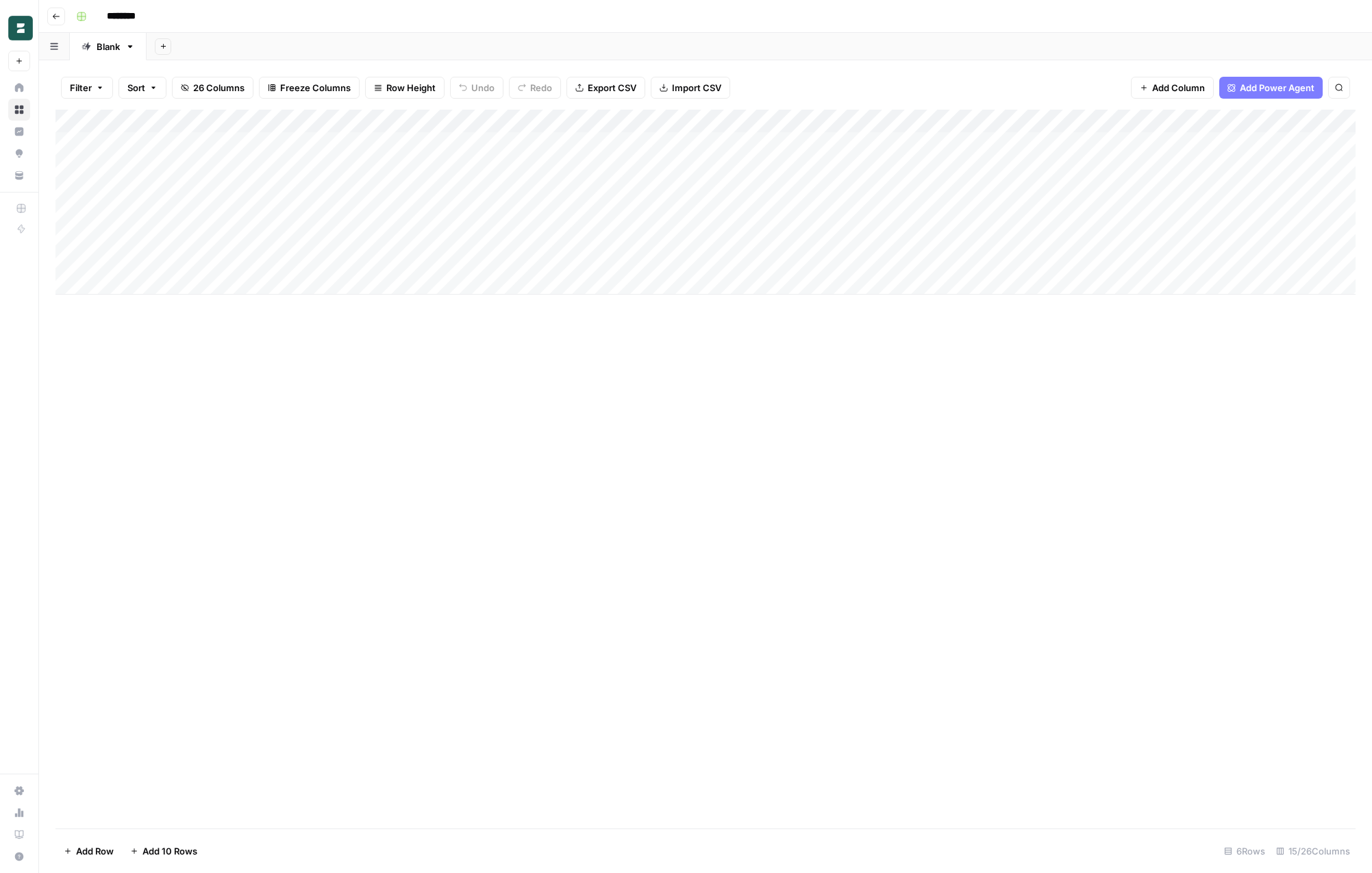
click at [901, 211] on div "Add Column" at bounding box center [706, 202] width 1300 height 185
click at [902, 191] on div "Add Column" at bounding box center [706, 202] width 1300 height 185
click at [903, 168] on div "Add Column" at bounding box center [706, 202] width 1300 height 185
click at [903, 141] on div "Add Column" at bounding box center [706, 202] width 1300 height 185
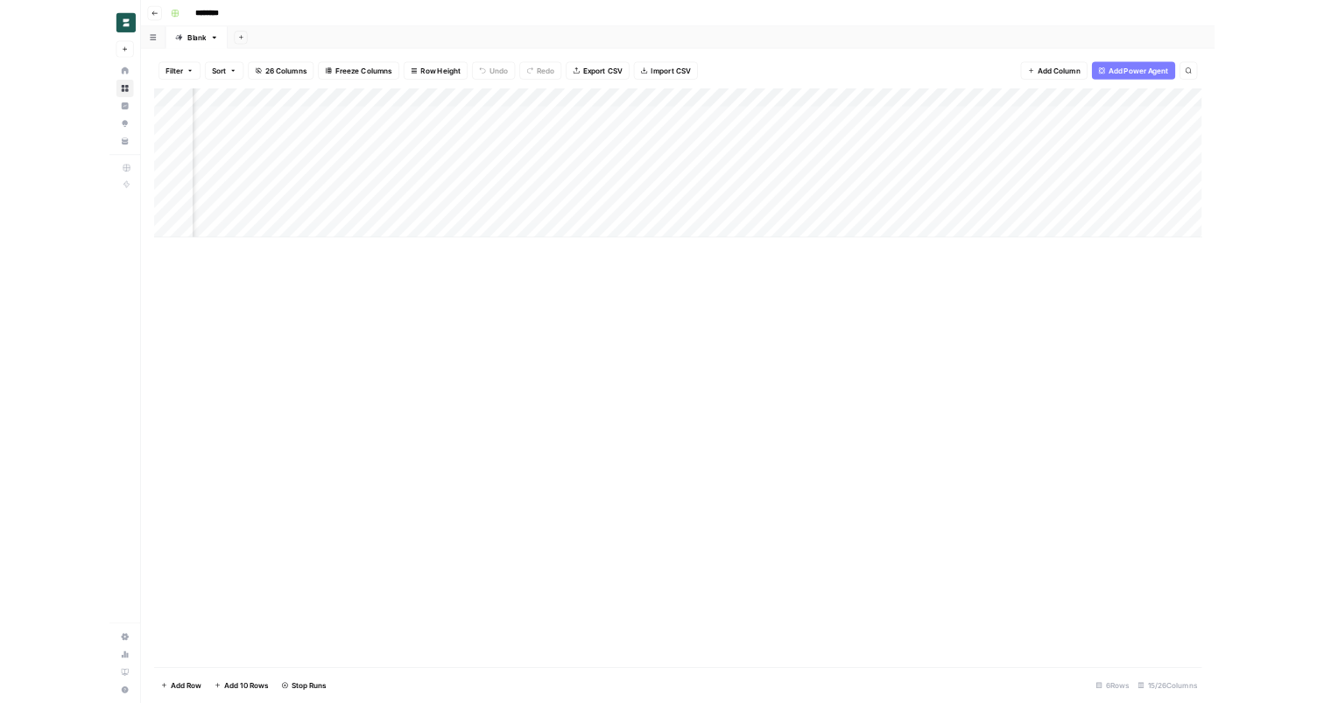
scroll to position [0, 893]
